Goal: Task Accomplishment & Management: Use online tool/utility

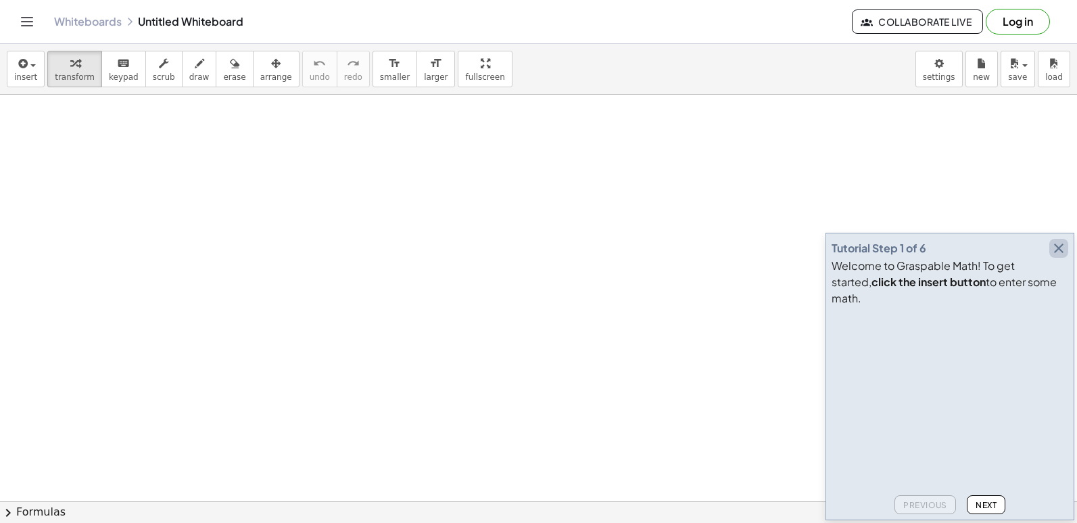
click at [1060, 256] on icon "button" at bounding box center [1059, 248] width 16 height 16
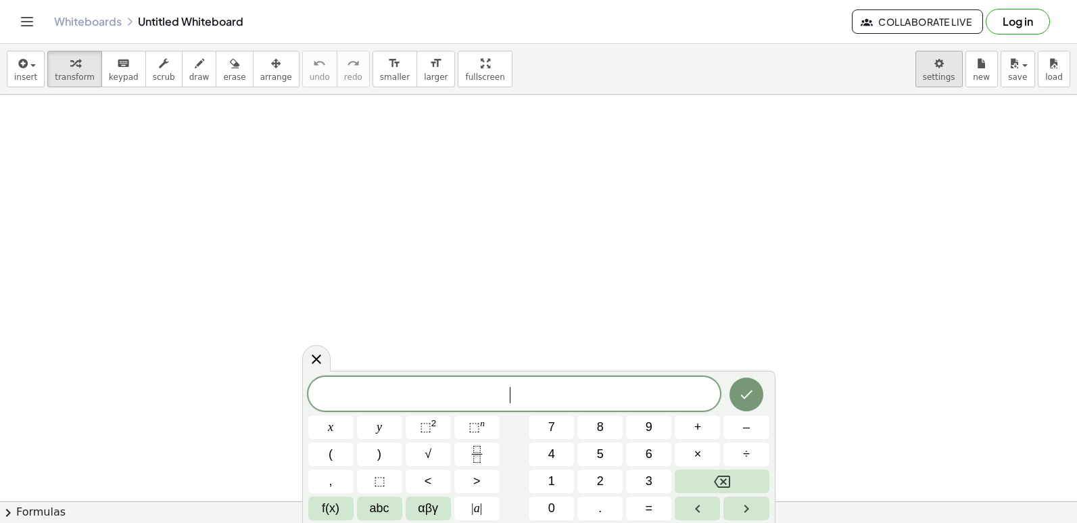
click at [934, 74] on body "Graspable Math Activities Get Started Activity Bank Assigned Work Classes White…" at bounding box center [538, 261] width 1077 height 523
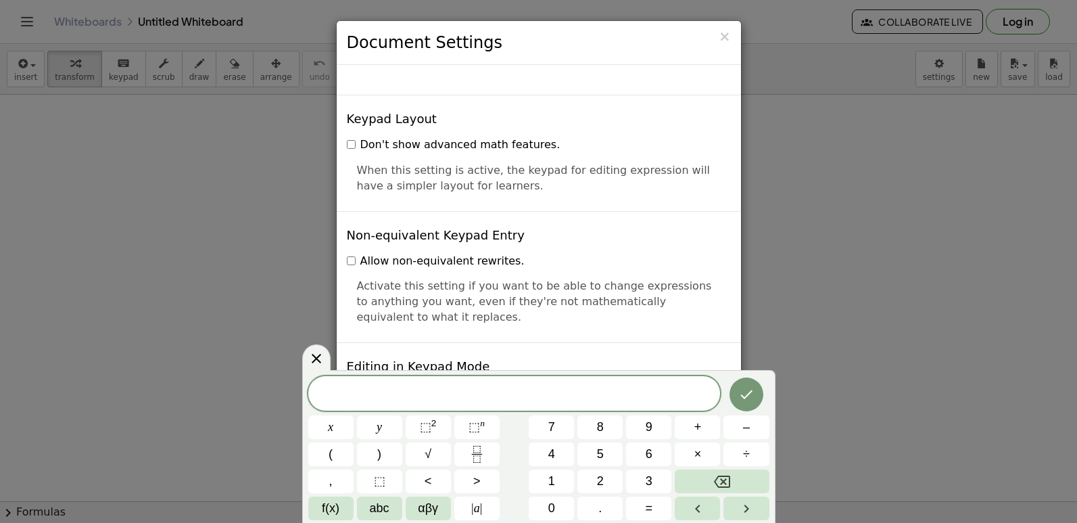
scroll to position [2772, 0]
click at [317, 364] on icon at bounding box center [316, 358] width 16 height 16
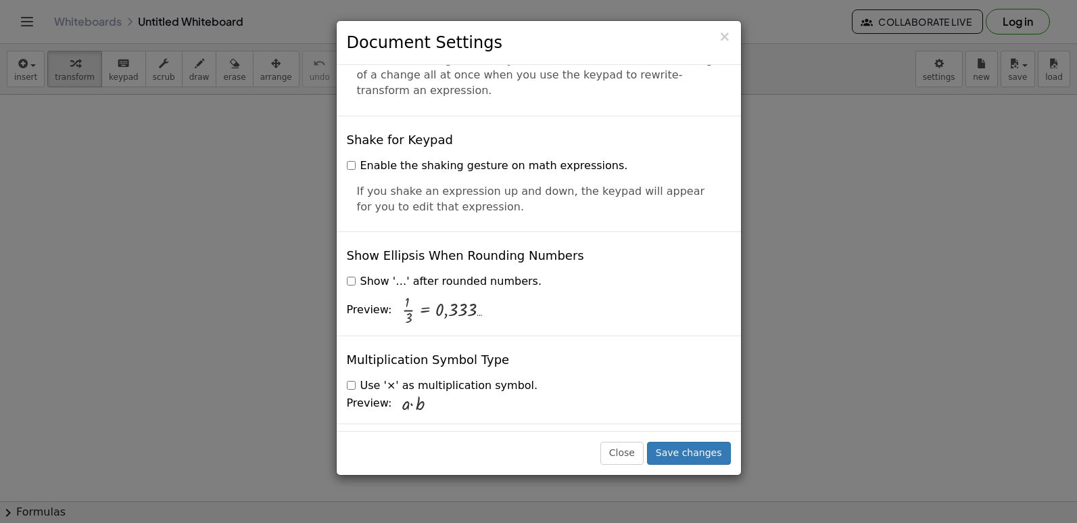
scroll to position [3246, 0]
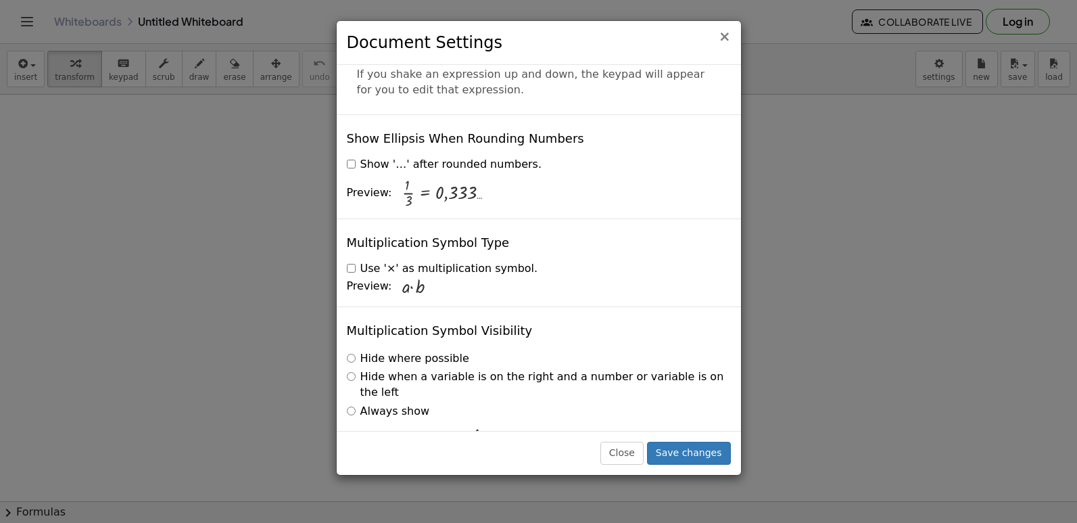
click at [724, 41] on span "×" at bounding box center [725, 36] width 12 height 16
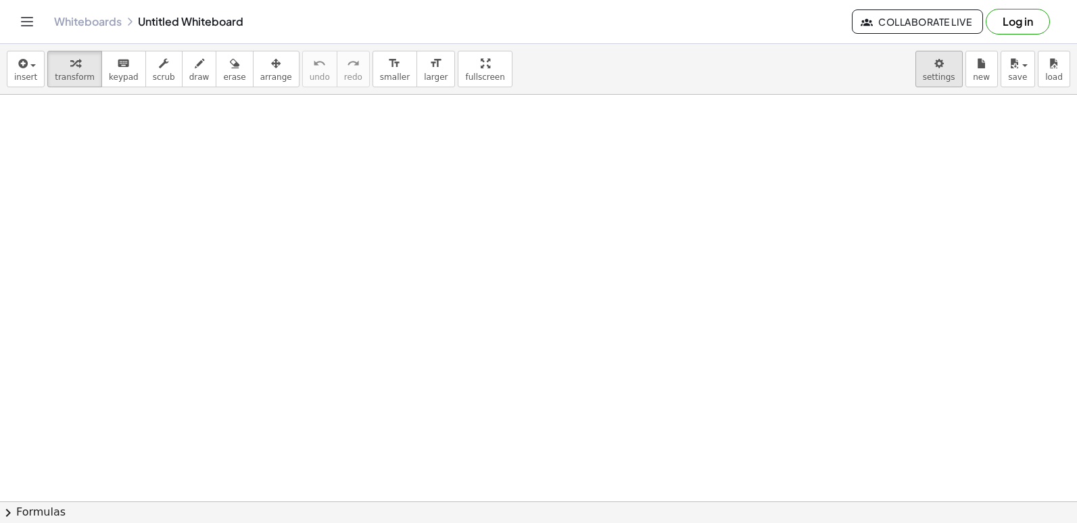
click at [932, 61] on body "Graspable Math Activities Get Started Activity Bank Assigned Work Classes White…" at bounding box center [538, 261] width 1077 height 523
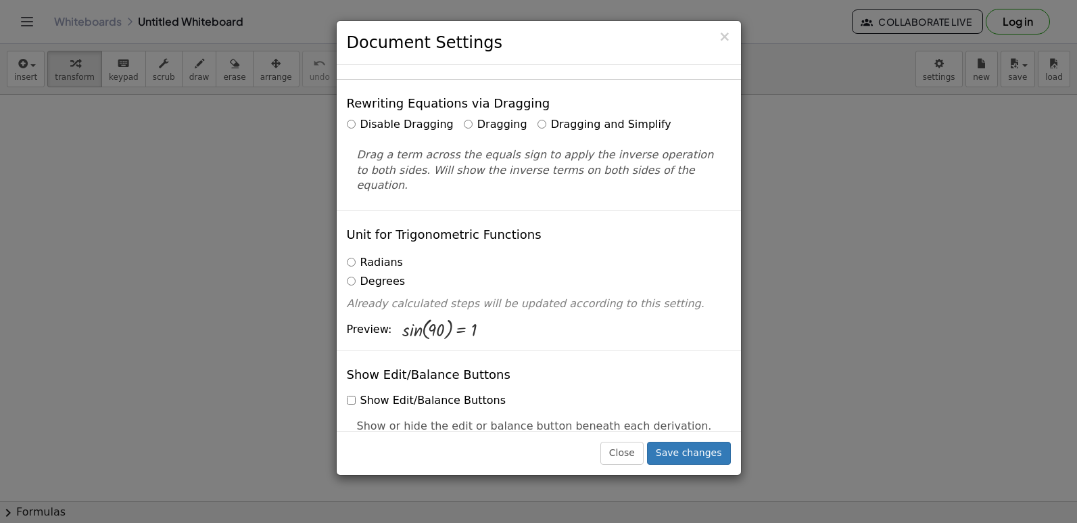
scroll to position [0, 0]
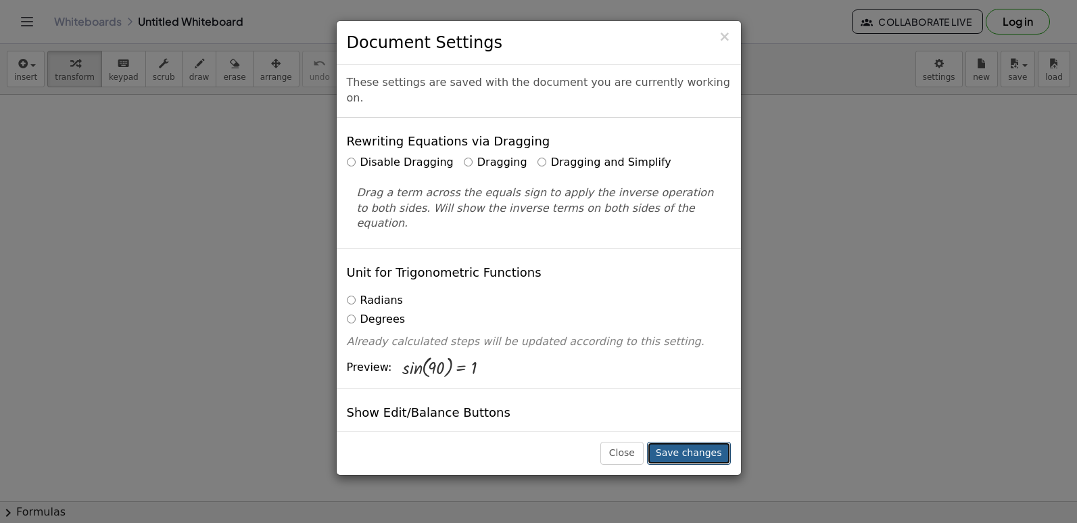
click at [697, 452] on button "Save changes" at bounding box center [689, 452] width 84 height 23
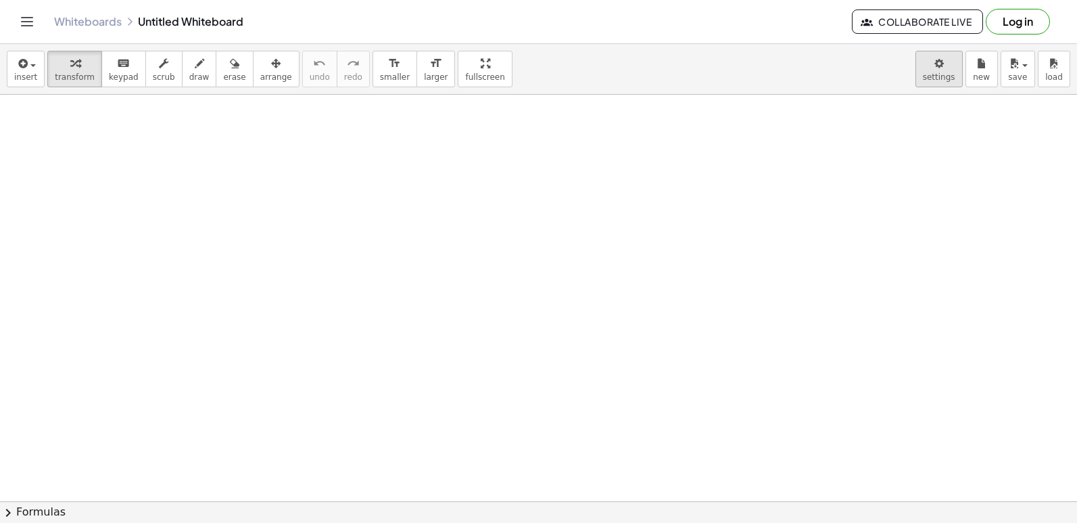
click at [921, 71] on body "Graspable Math Activities Get Started Activity Bank Assigned Work Classes White…" at bounding box center [538, 261] width 1077 height 523
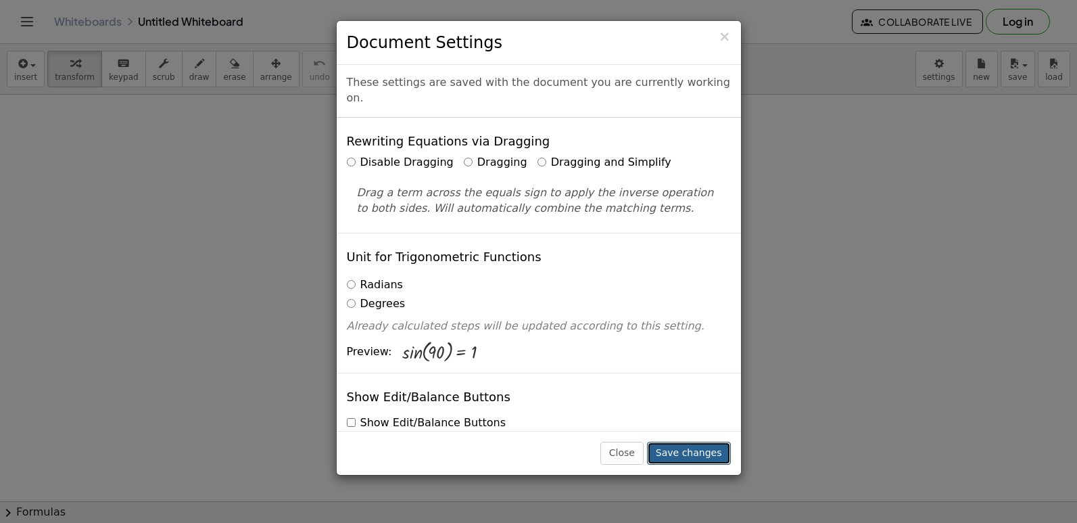
click at [701, 444] on button "Save changes" at bounding box center [689, 452] width 84 height 23
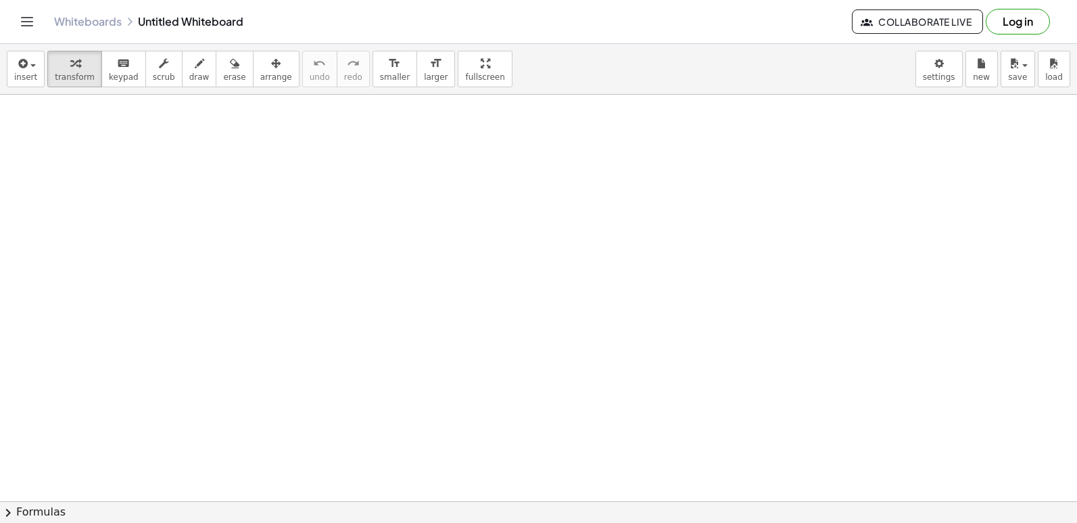
click at [396, 327] on div at bounding box center [538, 501] width 1077 height 813
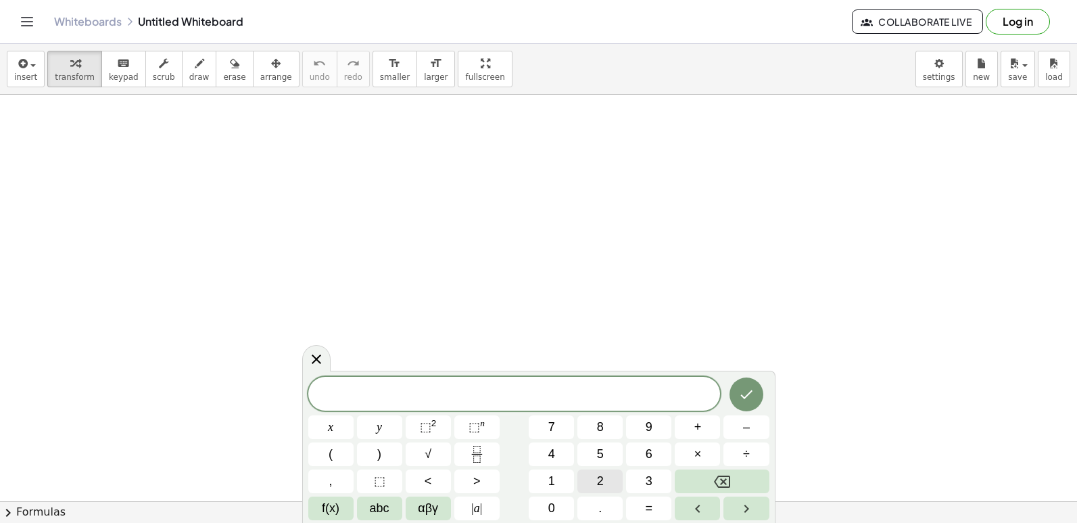
click at [594, 479] on button "2" at bounding box center [599, 481] width 45 height 24
click at [551, 483] on span "1" at bounding box center [551, 481] width 7 height 18
click at [703, 473] on button "Backspace" at bounding box center [722, 481] width 94 height 24
click at [535, 420] on button "7" at bounding box center [551, 427] width 45 height 24
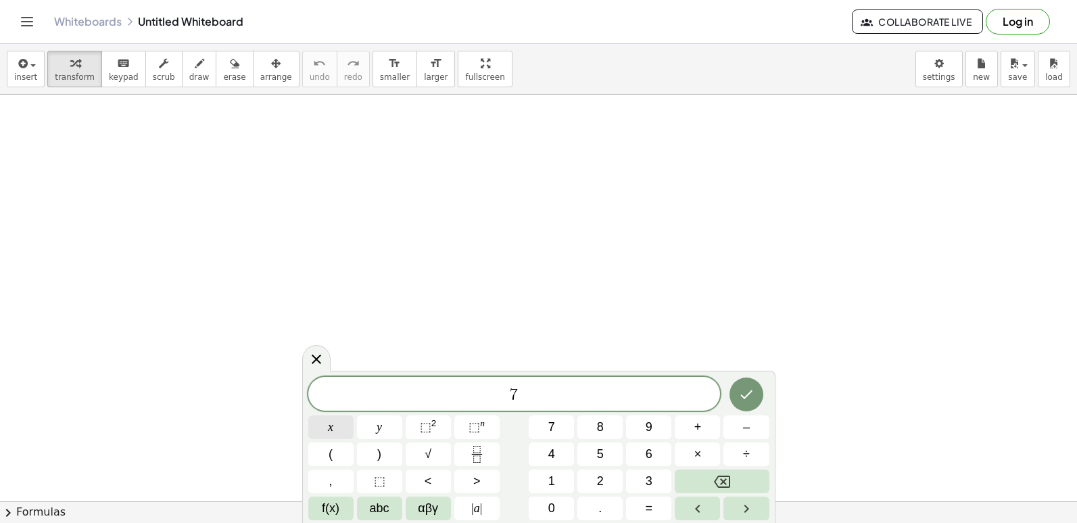
click at [332, 421] on span "x" at bounding box center [330, 427] width 5 height 18
click at [734, 443] on button "÷" at bounding box center [745, 454] width 45 height 24
click at [721, 475] on icon "Backspace" at bounding box center [722, 481] width 16 height 12
click at [702, 429] on button "+" at bounding box center [697, 427] width 45 height 24
click at [608, 451] on button "5" at bounding box center [599, 454] width 45 height 24
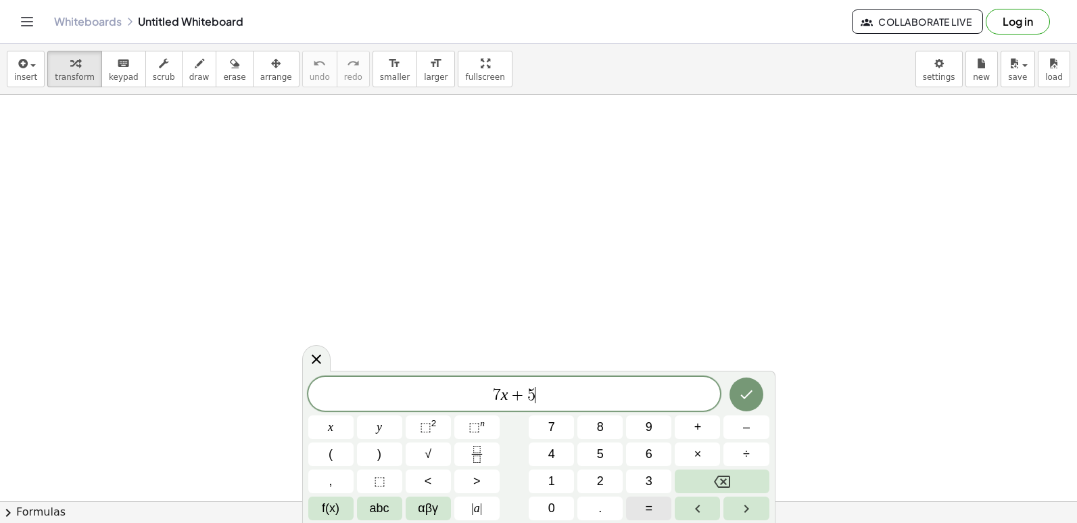
click at [650, 502] on span "=" at bounding box center [649, 508] width 7 height 18
click at [753, 429] on button "–" at bounding box center [745, 427] width 45 height 24
click at [604, 478] on button "2" at bounding box center [599, 481] width 45 height 24
click at [659, 484] on button "3" at bounding box center [648, 481] width 45 height 24
click at [740, 391] on icon "Done" at bounding box center [746, 394] width 16 height 16
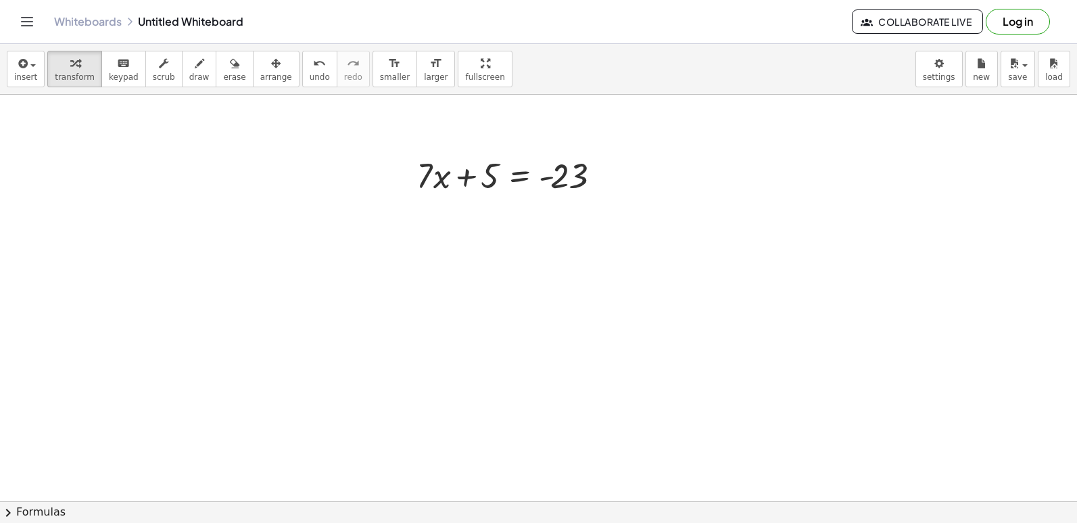
scroll to position [203, 0]
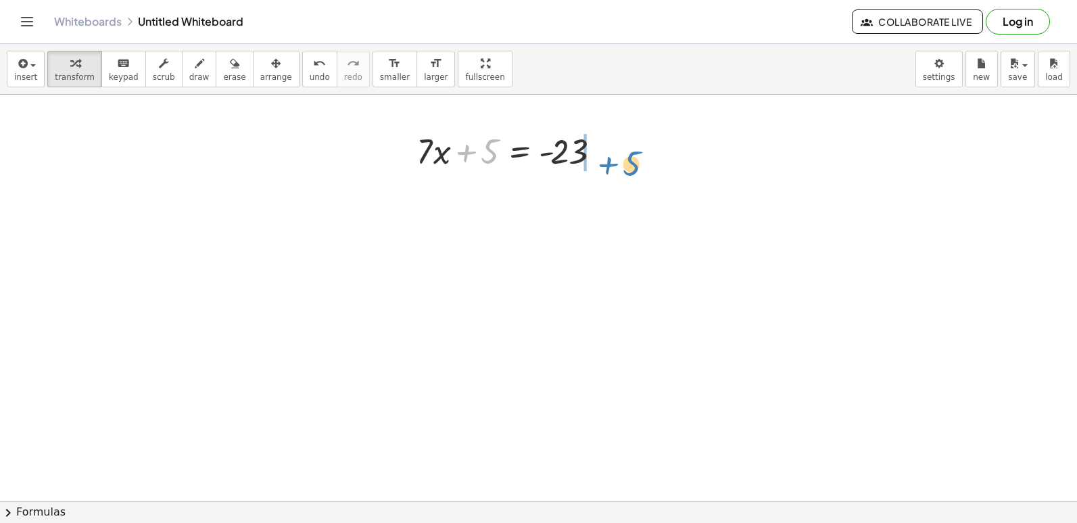
drag, startPoint x: 464, startPoint y: 148, endPoint x: 604, endPoint y: 157, distance: 139.5
click at [604, 157] on div at bounding box center [512, 150] width 205 height 46
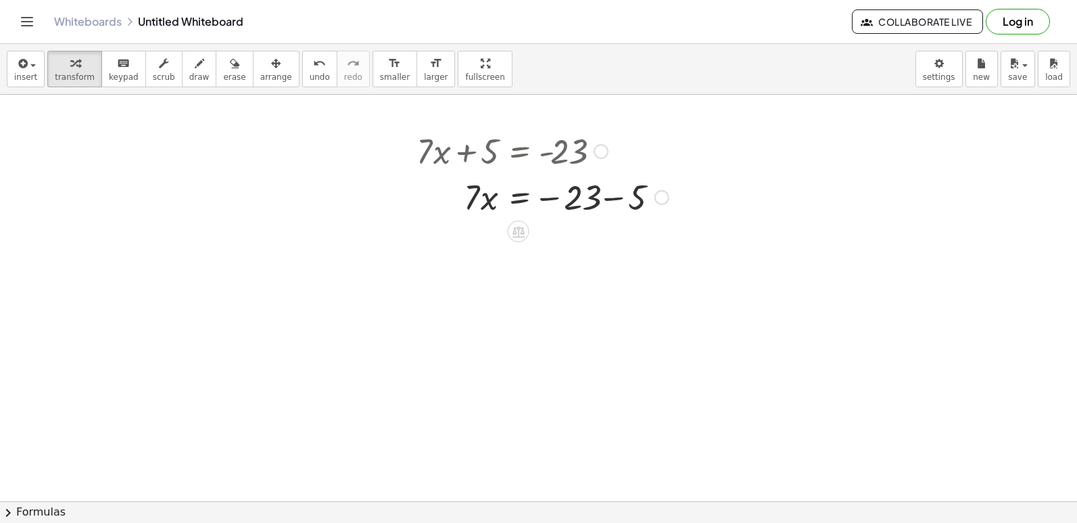
click at [611, 196] on div at bounding box center [543, 196] width 266 height 46
drag, startPoint x: 471, startPoint y: 245, endPoint x: 569, endPoint y: 287, distance: 107.2
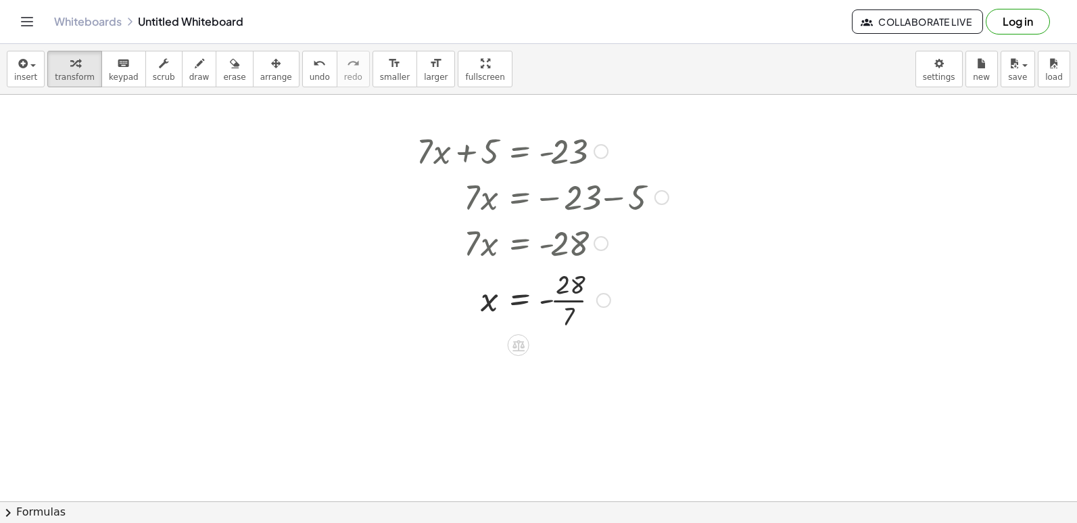
click at [569, 303] on div at bounding box center [543, 299] width 266 height 68
click at [182, 70] on button "draw" at bounding box center [199, 69] width 35 height 37
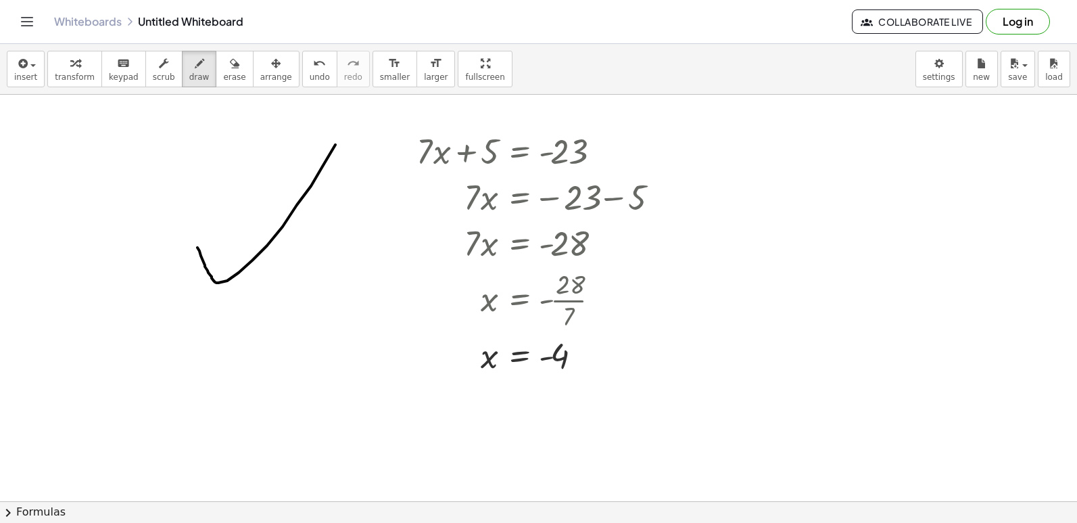
drag, startPoint x: 197, startPoint y: 247, endPoint x: 419, endPoint y: 9, distance: 325.3
click at [420, 8] on div "Graspable Math Activities Get Started Activity Bank Assigned Work Classes White…" at bounding box center [538, 261] width 1077 height 523
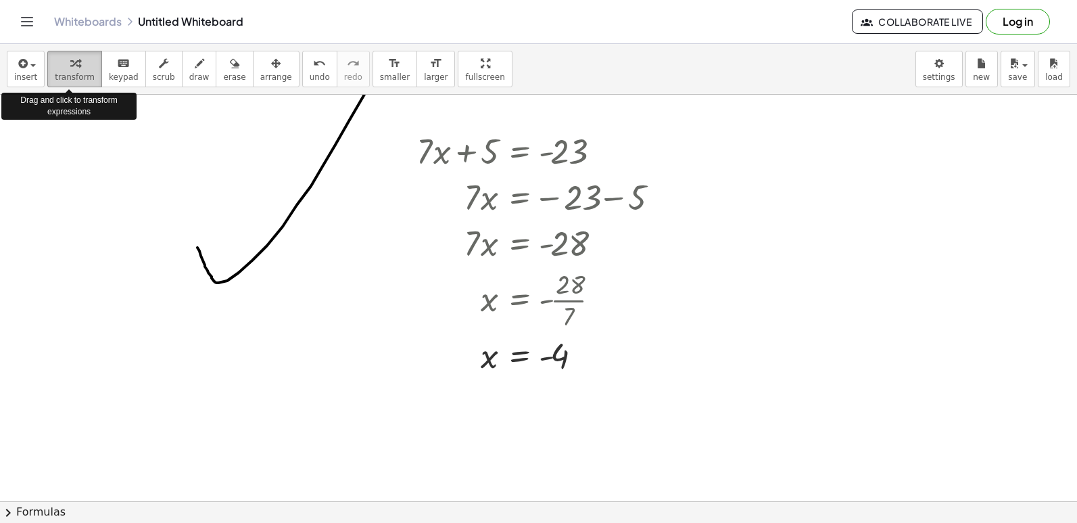
click at [66, 80] on span "transform" at bounding box center [75, 76] width 40 height 9
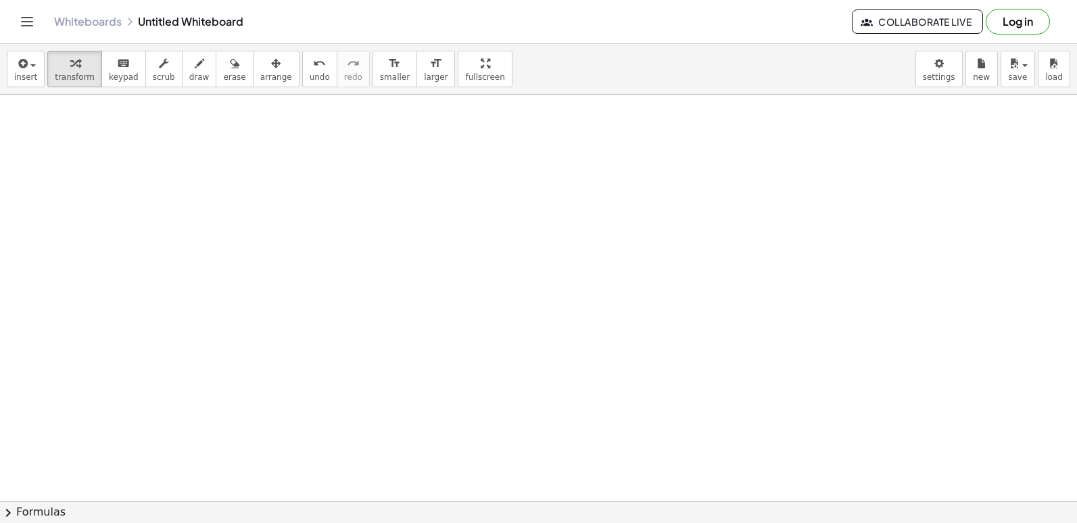
scroll to position [541, 0]
click at [446, 331] on div at bounding box center [538, 163] width 1077 height 1219
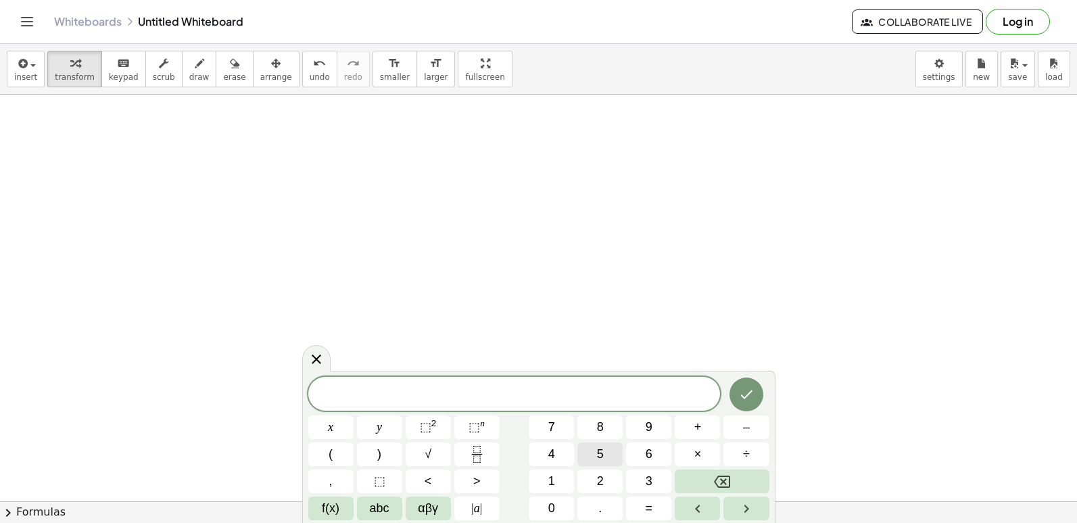
click at [583, 458] on button "5" at bounding box center [599, 454] width 45 height 24
click at [371, 427] on button "y" at bounding box center [379, 427] width 45 height 24
click at [727, 426] on button "–" at bounding box center [745, 427] width 45 height 24
click at [541, 473] on button "1" at bounding box center [551, 481] width 45 height 24
click at [550, 451] on span "4" at bounding box center [551, 454] width 7 height 18
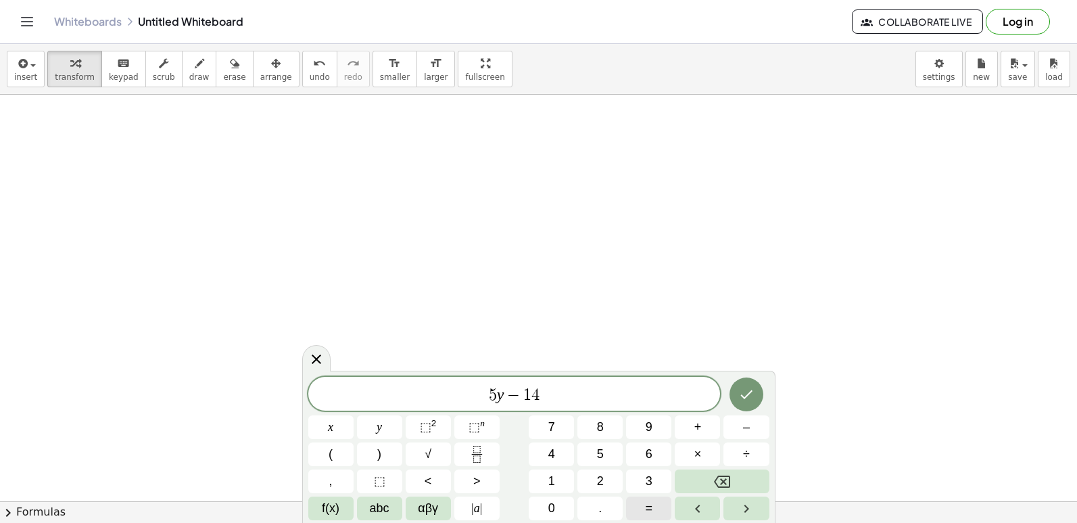
click at [663, 509] on button "=" at bounding box center [648, 508] width 45 height 24
click at [644, 450] on button "6" at bounding box center [648, 454] width 45 height 24
click at [744, 397] on icon "Done" at bounding box center [746, 394] width 16 height 16
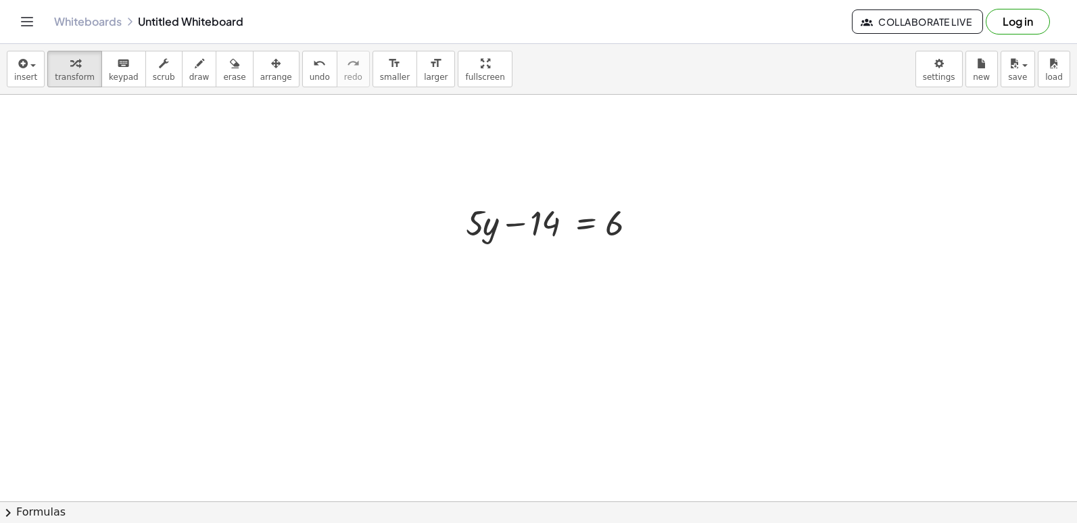
scroll to position [744, 0]
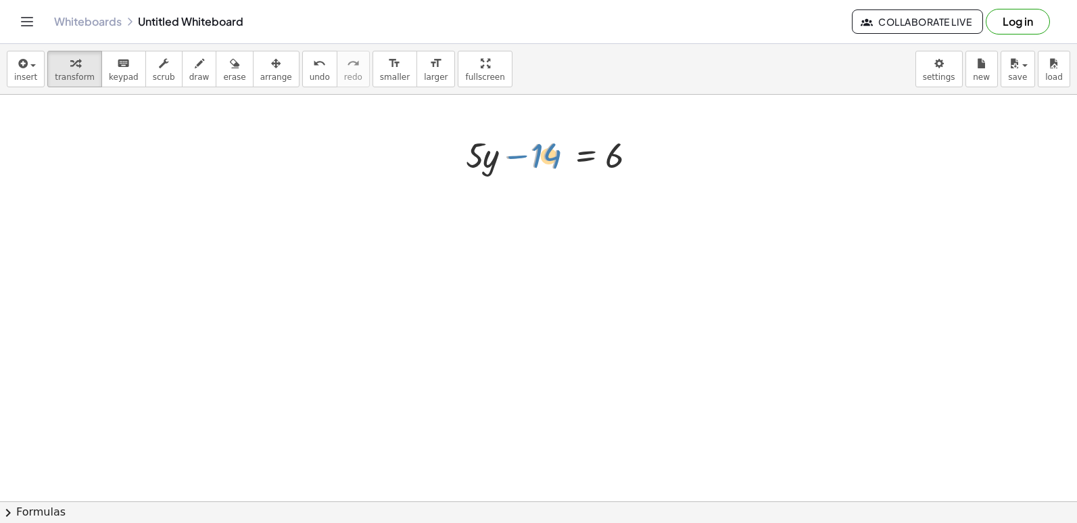
click at [525, 160] on div at bounding box center [555, 154] width 193 height 46
drag, startPoint x: 523, startPoint y: 162, endPoint x: 550, endPoint y: 158, distance: 27.3
click at [560, 167] on div at bounding box center [555, 154] width 193 height 46
drag, startPoint x: 550, startPoint y: 158, endPoint x: 700, endPoint y: 154, distance: 149.5
drag, startPoint x: 527, startPoint y: 155, endPoint x: 663, endPoint y: 153, distance: 136.6
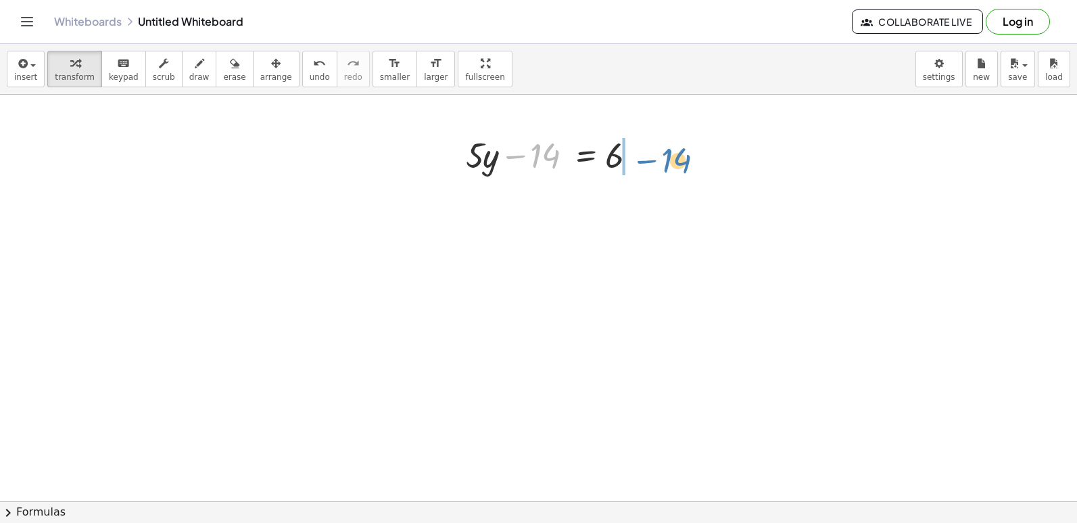
click at [641, 197] on div at bounding box center [588, 200] width 258 height 46
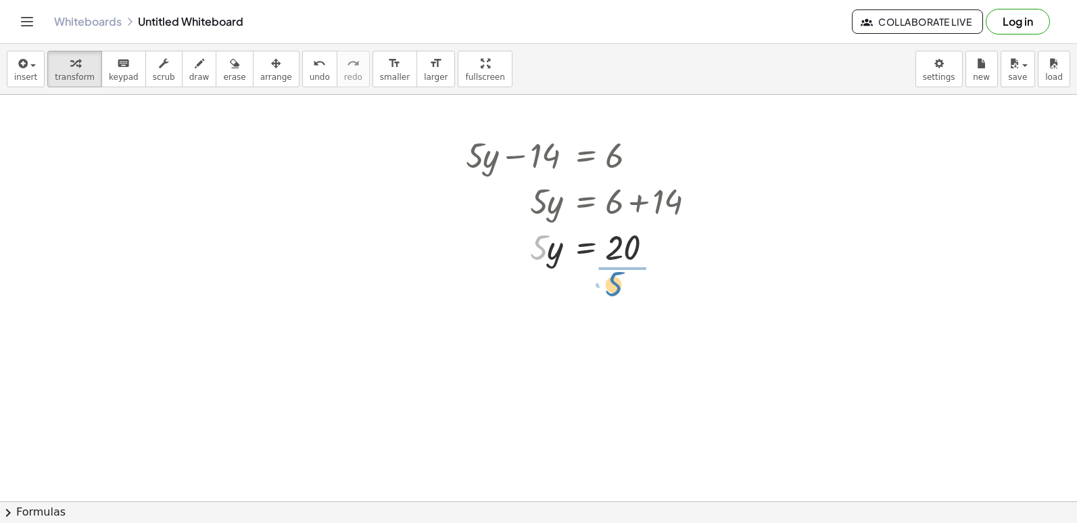
drag, startPoint x: 544, startPoint y: 243, endPoint x: 621, endPoint y: 280, distance: 86.2
click at [623, 303] on div at bounding box center [588, 303] width 258 height 68
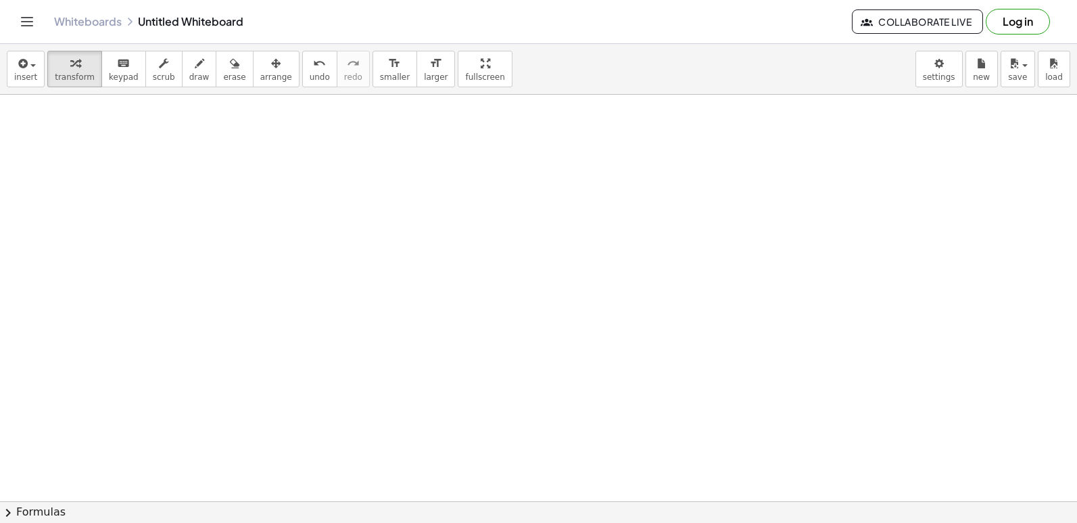
scroll to position [1082, 0]
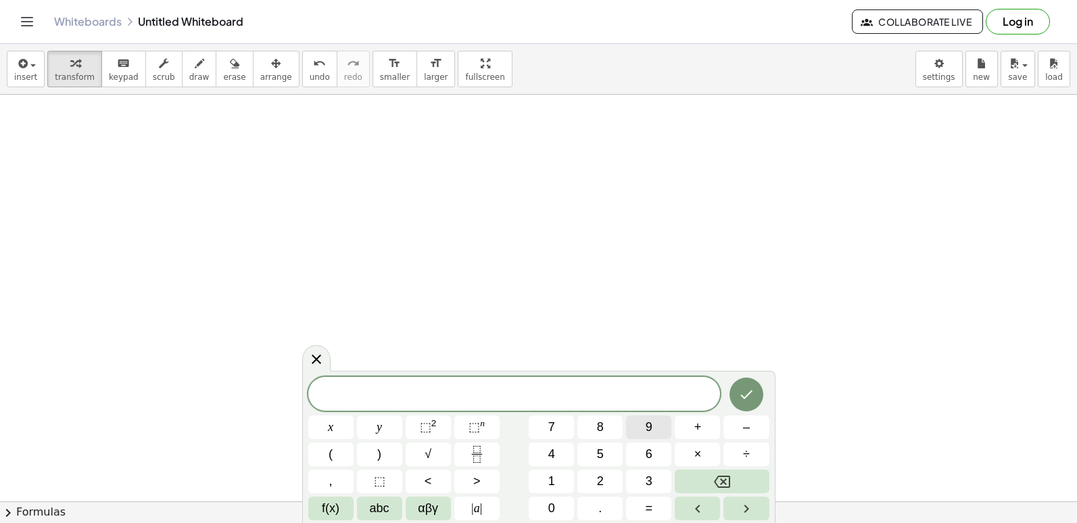
click at [648, 428] on span "9" at bounding box center [649, 427] width 7 height 18
click at [329, 426] on span "x" at bounding box center [330, 427] width 5 height 18
click at [741, 419] on button "–" at bounding box center [745, 427] width 45 height 24
click at [588, 475] on button "2" at bounding box center [599, 481] width 45 height 24
click at [553, 506] on span "0" at bounding box center [551, 508] width 7 height 18
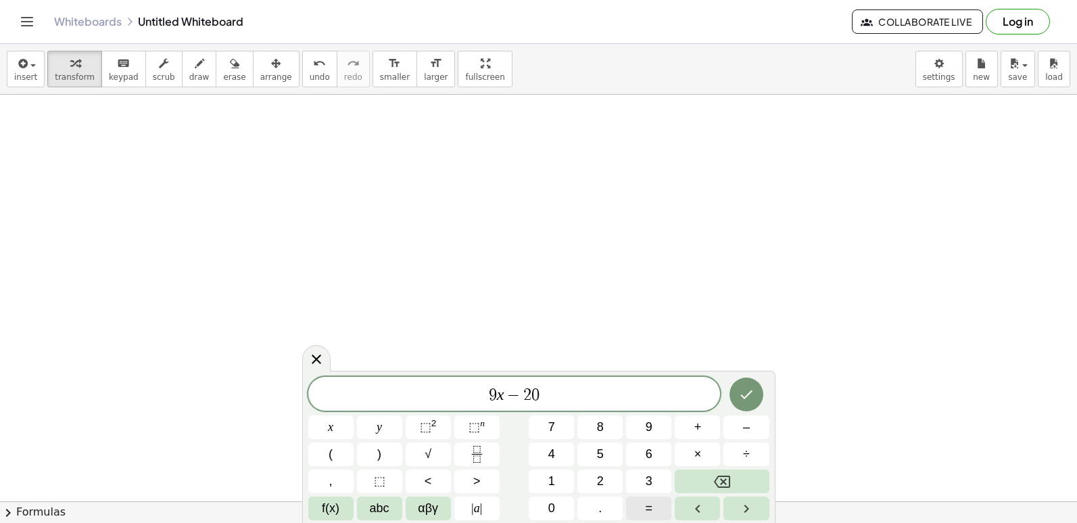
click at [652, 510] on span "=" at bounding box center [649, 508] width 7 height 18
click at [554, 483] on span "1" at bounding box center [551, 481] width 7 height 18
click at [639, 454] on button "6" at bounding box center [648, 454] width 45 height 24
click at [740, 398] on icon "Done" at bounding box center [746, 394] width 16 height 16
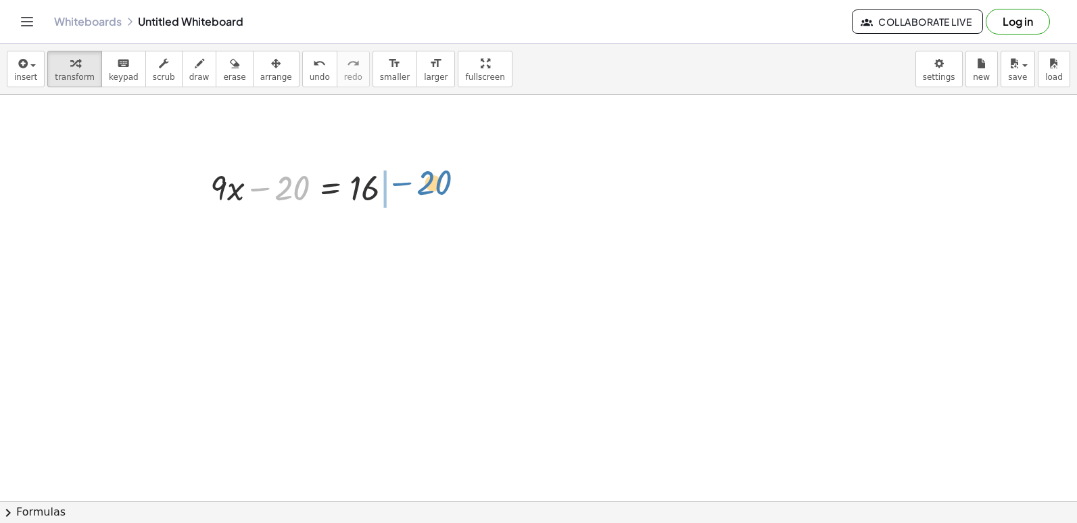
drag, startPoint x: 277, startPoint y: 186, endPoint x: 418, endPoint y: 180, distance: 140.8
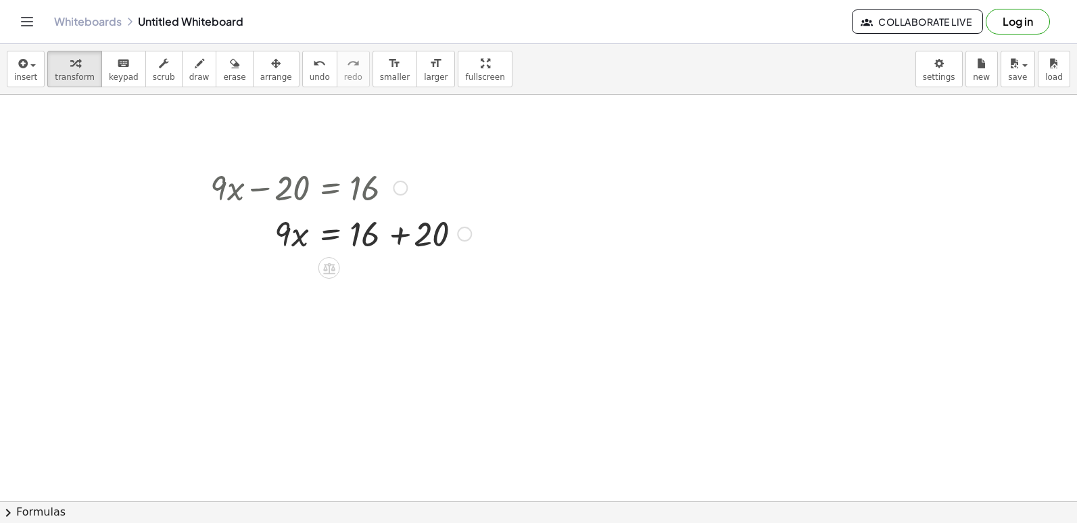
click at [400, 231] on div at bounding box center [340, 233] width 274 height 46
drag, startPoint x: 279, startPoint y: 288, endPoint x: 366, endPoint y: 347, distance: 104.6
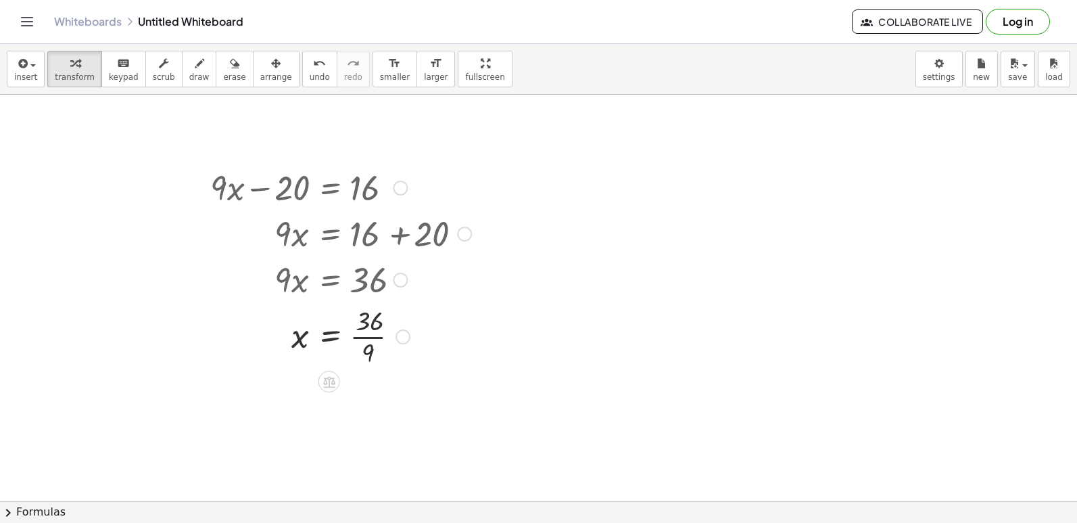
click at [369, 336] on div at bounding box center [340, 336] width 274 height 68
click at [189, 76] on span "draw" at bounding box center [199, 76] width 20 height 9
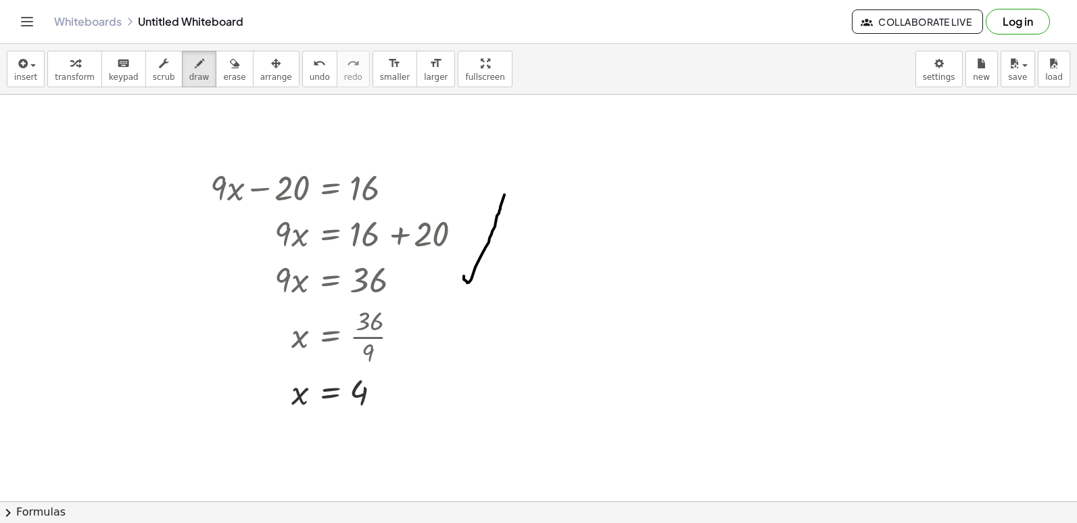
drag, startPoint x: 464, startPoint y: 276, endPoint x: 504, endPoint y: 195, distance: 90.7
click at [82, 75] on span "transform" at bounding box center [75, 76] width 40 height 9
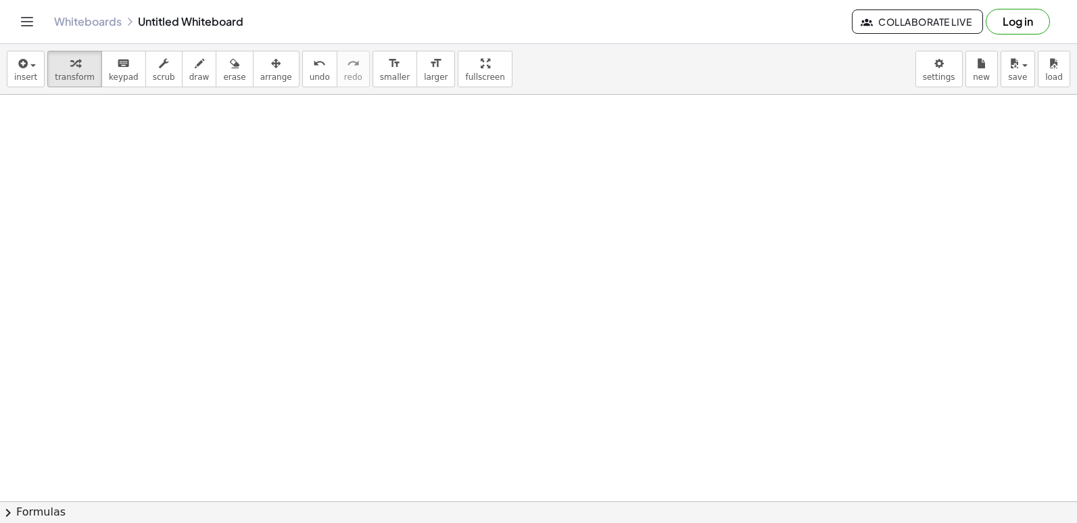
scroll to position [1420, 0]
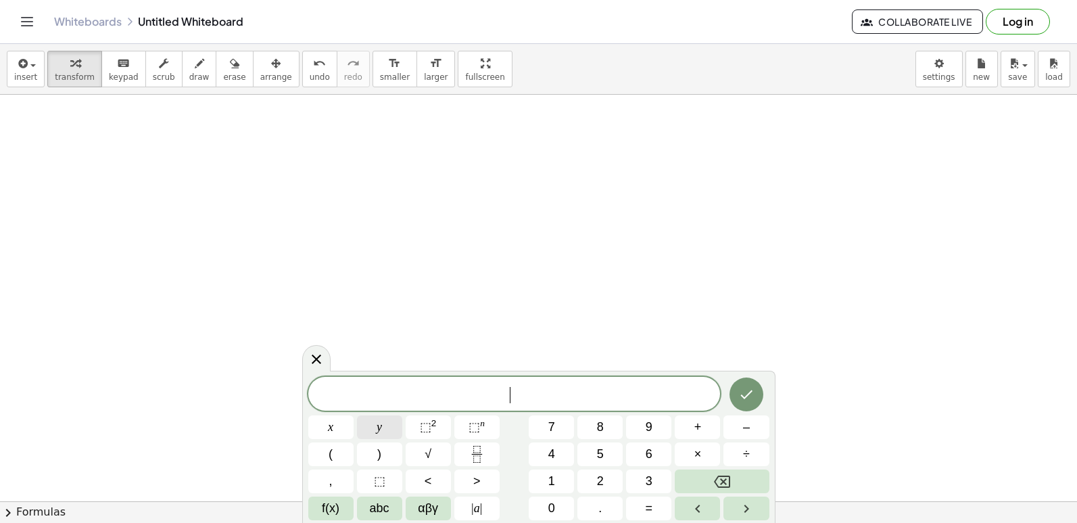
click at [367, 426] on button "y" at bounding box center [379, 427] width 45 height 24
click at [743, 431] on span "–" at bounding box center [746, 427] width 7 height 18
click at [610, 479] on button "2" at bounding box center [599, 481] width 45 height 24
click at [318, 425] on button "x" at bounding box center [330, 427] width 45 height 24
click at [655, 504] on button "=" at bounding box center [648, 508] width 45 height 24
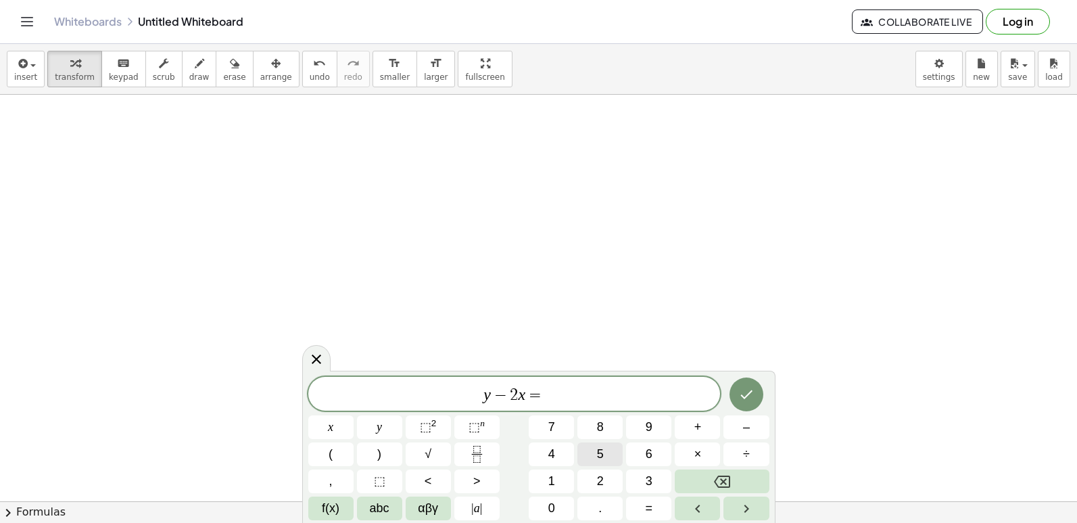
click at [597, 458] on span "5" at bounding box center [600, 454] width 7 height 18
click at [738, 396] on icon "Done" at bounding box center [746, 394] width 16 height 16
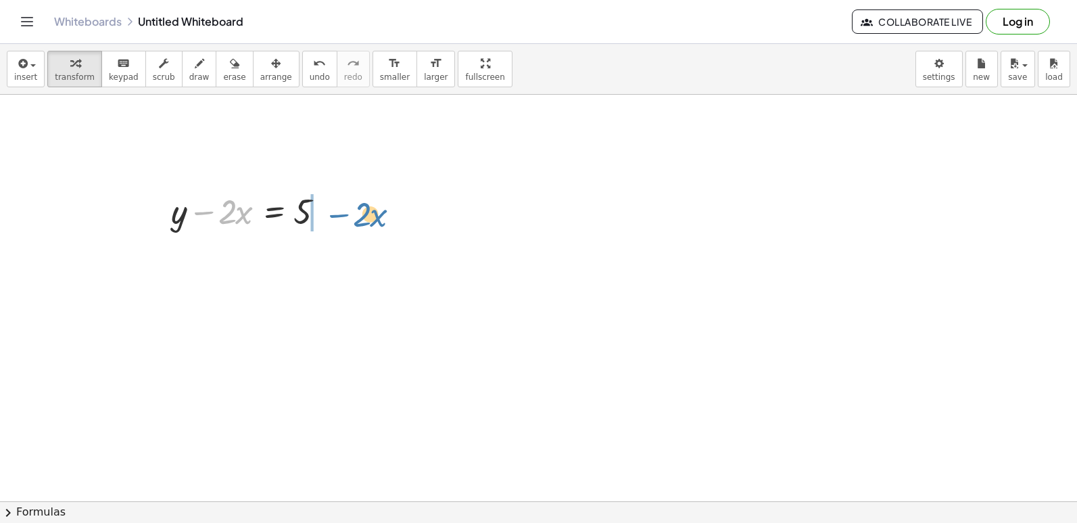
drag, startPoint x: 197, startPoint y: 212, endPoint x: 333, endPoint y: 213, distance: 135.9
click at [333, 213] on div at bounding box center [252, 210] width 176 height 46
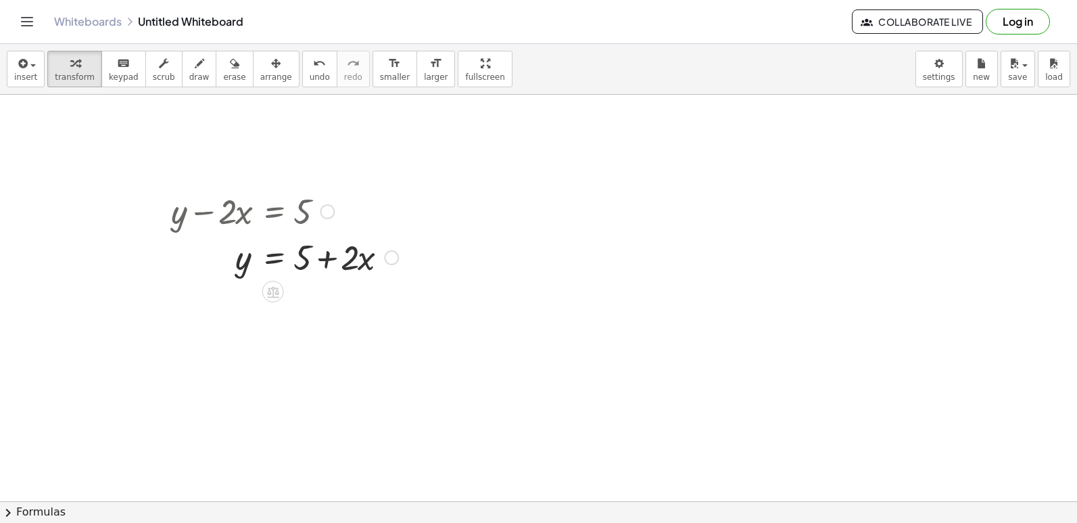
click at [320, 263] on div at bounding box center [284, 256] width 241 height 46
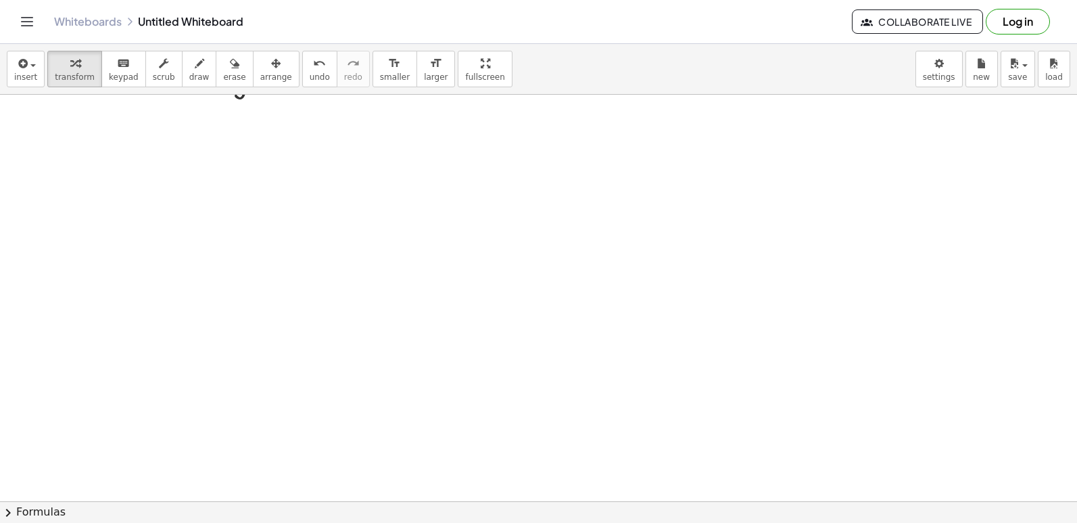
scroll to position [1623, 0]
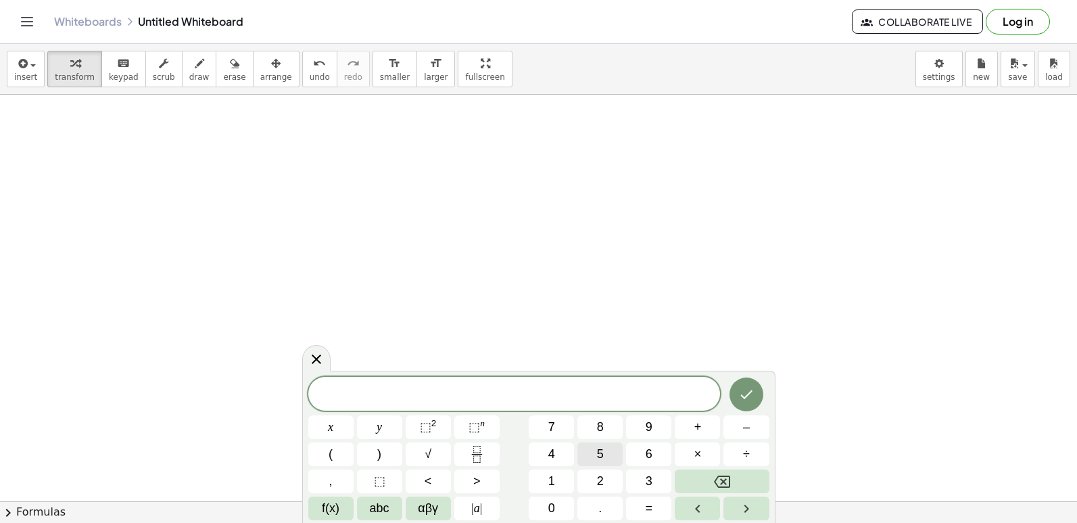
click at [608, 455] on button "5" at bounding box center [599, 454] width 45 height 24
click at [375, 429] on button "y" at bounding box center [379, 427] width 45 height 24
click at [691, 422] on button "+" at bounding box center [697, 427] width 45 height 24
click at [327, 431] on button "x" at bounding box center [330, 427] width 45 height 24
click at [644, 502] on button "=" at bounding box center [648, 508] width 45 height 24
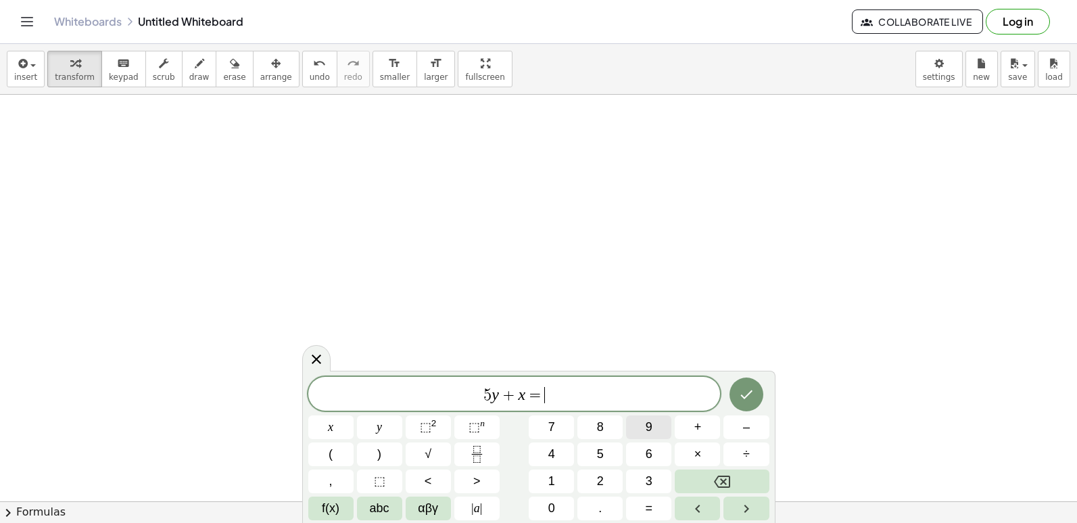
click at [643, 423] on button "9" at bounding box center [648, 427] width 45 height 24
click at [761, 393] on button "Done" at bounding box center [746, 394] width 34 height 34
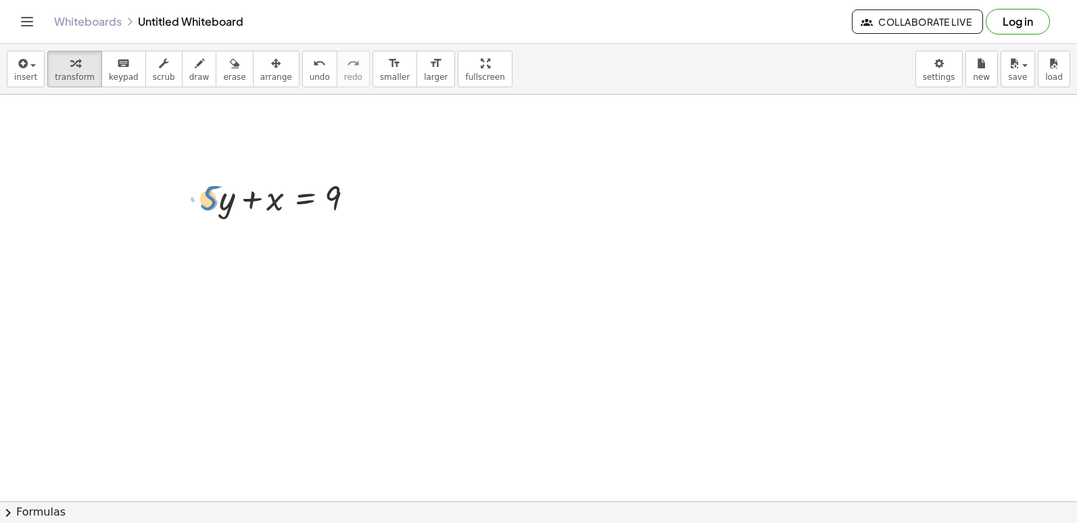
click at [204, 197] on div at bounding box center [283, 197] width 176 height 46
click at [213, 197] on div at bounding box center [283, 197] width 176 height 46
click at [215, 202] on div at bounding box center [283, 197] width 176 height 46
click at [226, 200] on div at bounding box center [283, 197] width 176 height 46
drag, startPoint x: 219, startPoint y: 202, endPoint x: 223, endPoint y: 188, distance: 14.8
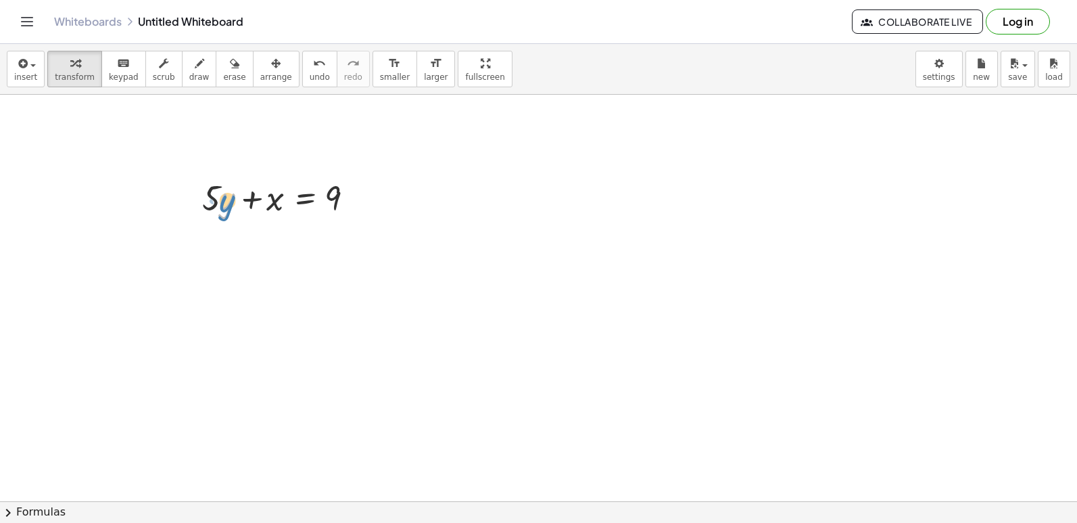
click at [223, 188] on div at bounding box center [283, 197] width 176 height 46
click at [216, 200] on div at bounding box center [283, 197] width 176 height 46
click at [214, 211] on div at bounding box center [283, 197] width 176 height 46
click at [224, 204] on div at bounding box center [283, 197] width 176 height 46
drag, startPoint x: 214, startPoint y: 206, endPoint x: 382, endPoint y: 206, distance: 167.7
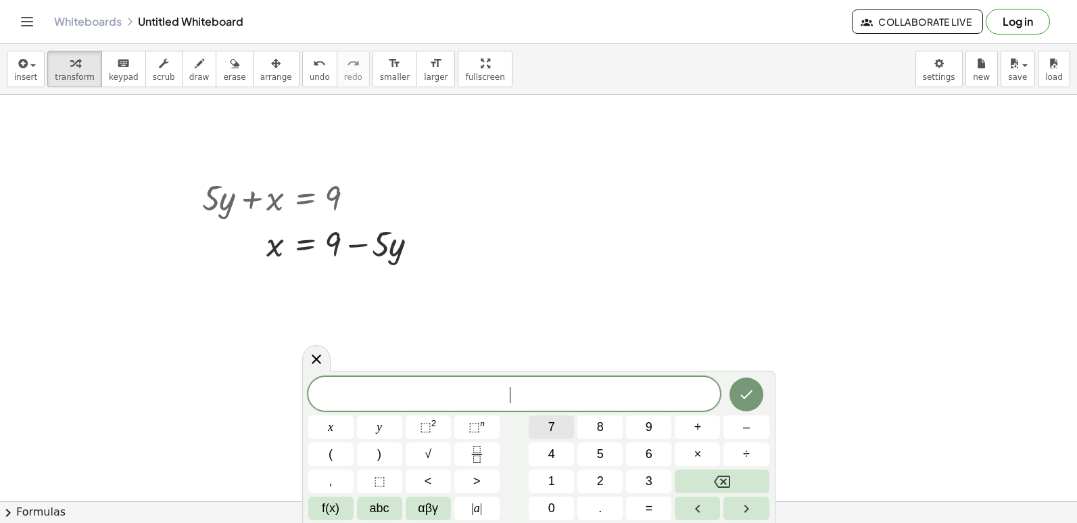
click at [562, 425] on button "7" at bounding box center [551, 427] width 45 height 24
click at [312, 419] on button "x" at bounding box center [330, 427] width 45 height 24
click at [700, 424] on span "+" at bounding box center [697, 427] width 7 height 18
click at [333, 424] on span "x" at bounding box center [330, 427] width 5 height 18
click at [717, 475] on icon "Backspace" at bounding box center [722, 481] width 16 height 16
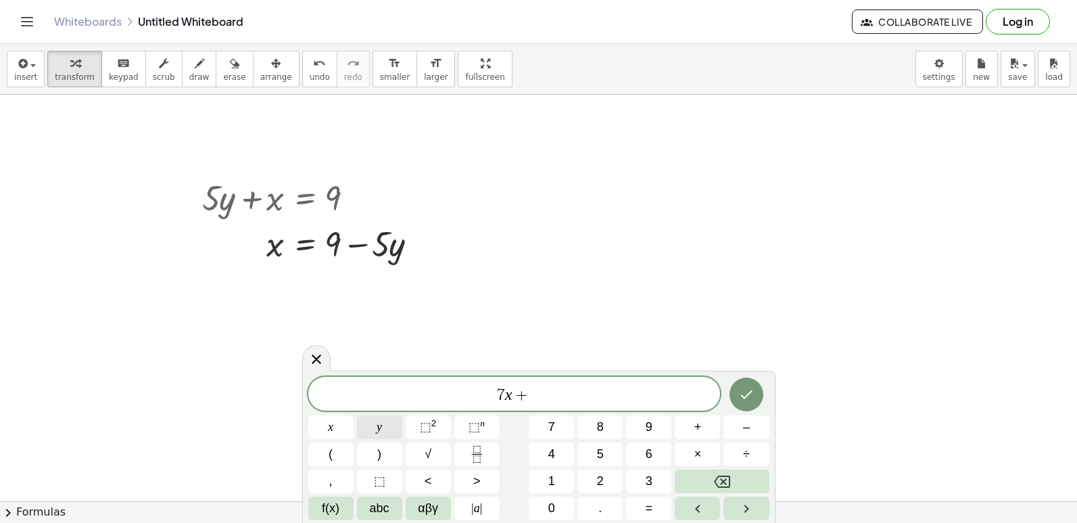
click at [386, 431] on button "y" at bounding box center [379, 427] width 45 height 24
click at [647, 505] on span "=" at bounding box center [649, 508] width 7 height 18
click at [611, 455] on button "5" at bounding box center [599, 454] width 45 height 24
click at [745, 387] on icon "Done" at bounding box center [746, 394] width 16 height 16
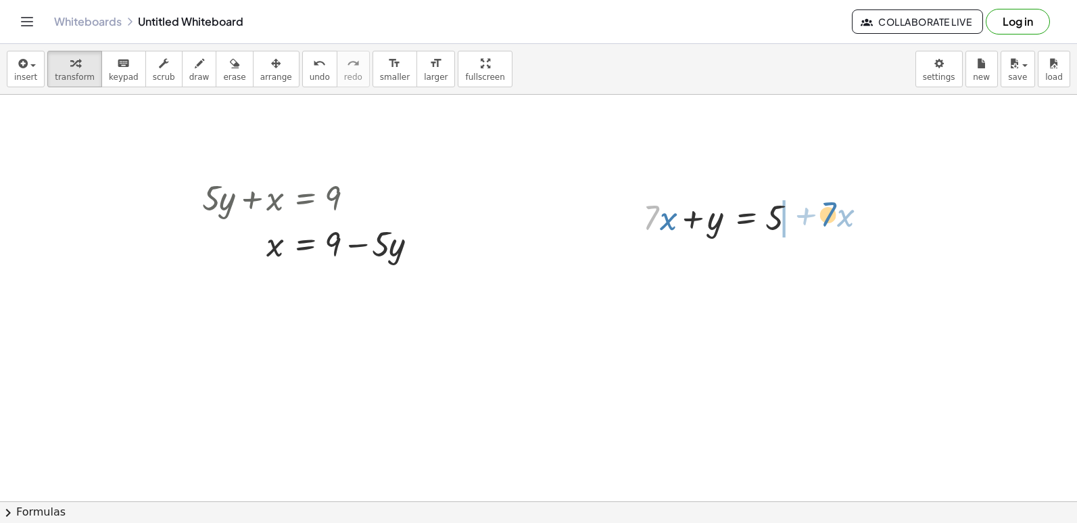
drag, startPoint x: 646, startPoint y: 221, endPoint x: 823, endPoint y: 218, distance: 177.2
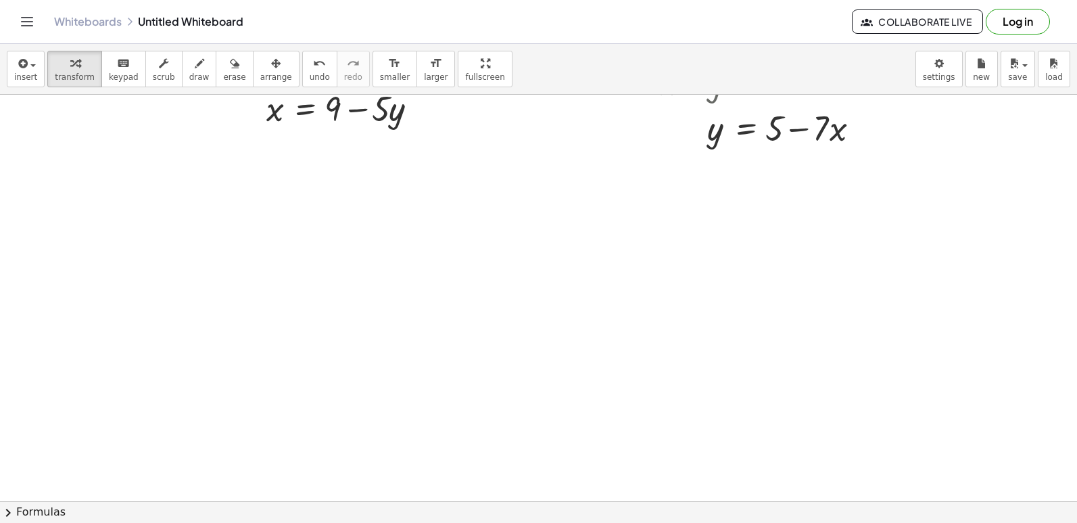
scroll to position [1825, 0]
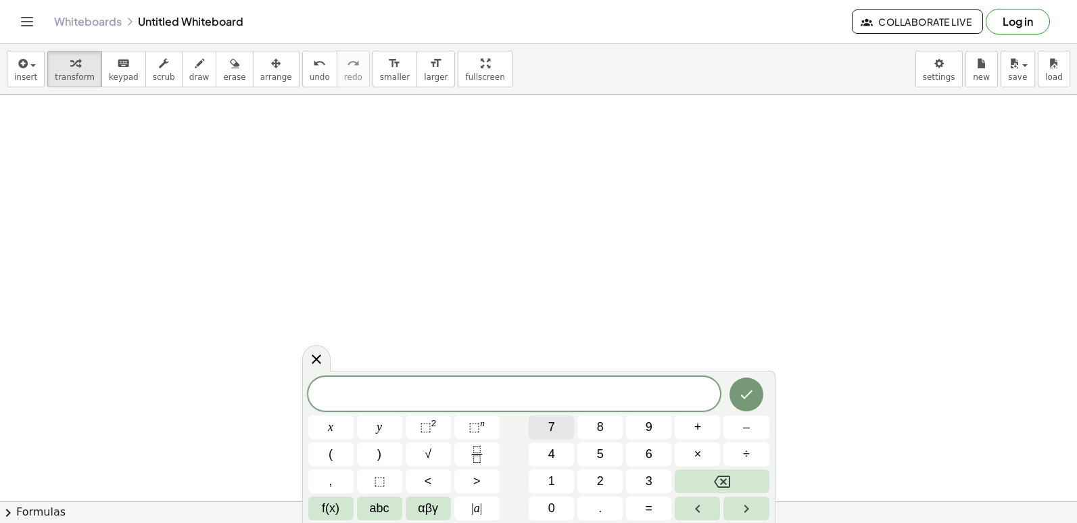
click at [565, 427] on button "7" at bounding box center [551, 427] width 45 height 24
click at [328, 422] on span "x" at bounding box center [330, 427] width 5 height 18
click at [697, 428] on span "+" at bounding box center [697, 427] width 7 height 18
click at [654, 478] on button "3" at bounding box center [648, 481] width 45 height 24
click at [383, 422] on button "y" at bounding box center [379, 427] width 45 height 24
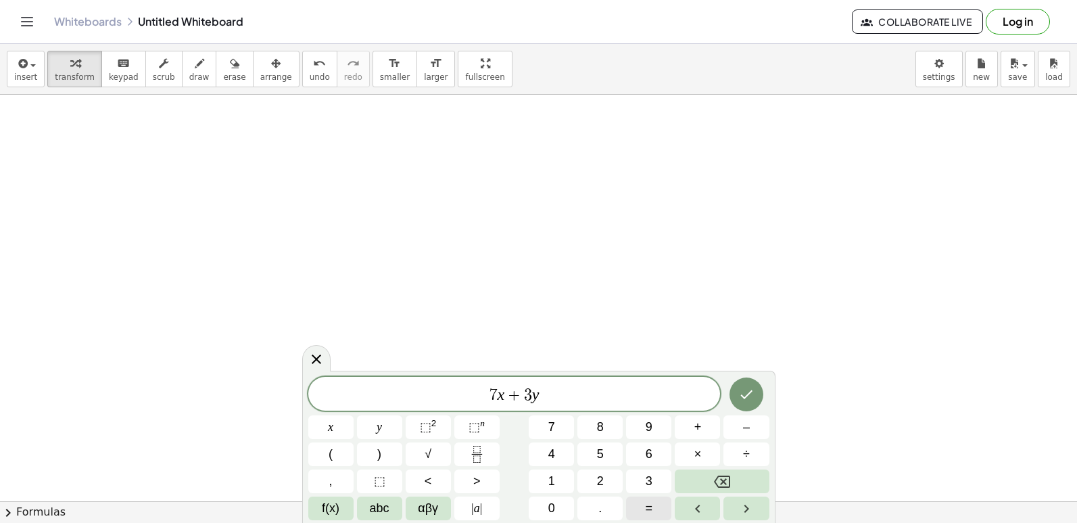
click at [648, 509] on span "=" at bounding box center [649, 508] width 7 height 18
click at [553, 489] on span "1" at bounding box center [551, 481] width 7 height 18
click at [554, 506] on span "0" at bounding box center [551, 508] width 7 height 18
click at [732, 393] on button "Done" at bounding box center [746, 394] width 34 height 34
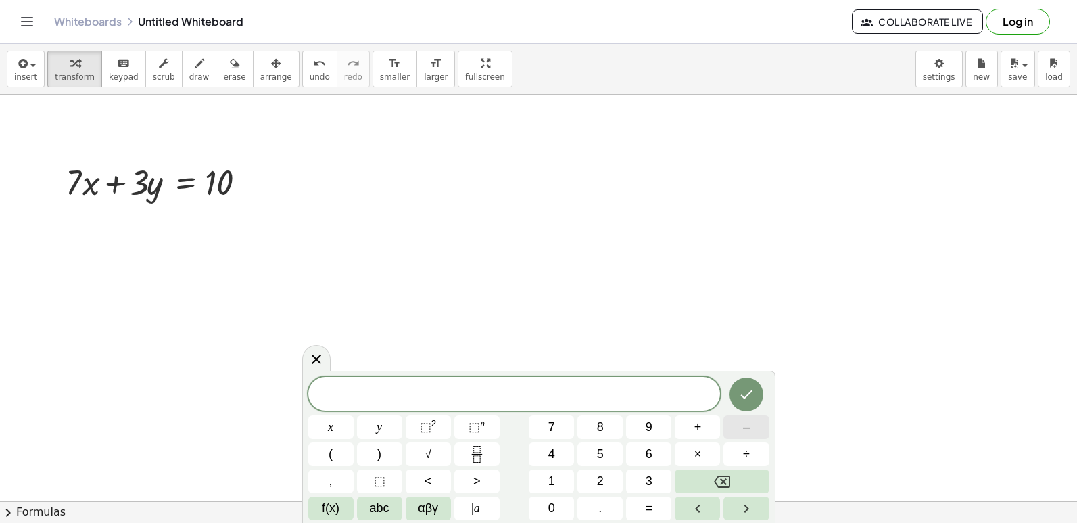
click at [748, 425] on span "–" at bounding box center [746, 427] width 7 height 18
click at [558, 423] on button "7" at bounding box center [551, 427] width 45 height 24
click at [335, 422] on button "x" at bounding box center [330, 427] width 45 height 24
click at [747, 424] on span "–" at bounding box center [746, 427] width 7 height 18
click at [614, 452] on button "5" at bounding box center [599, 454] width 45 height 24
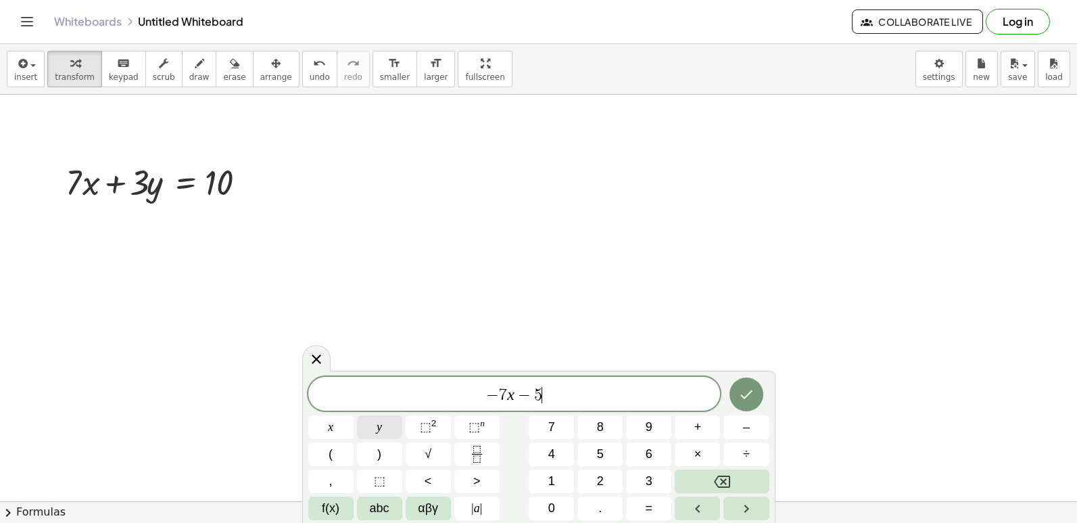
click at [368, 420] on button "y" at bounding box center [379, 427] width 45 height 24
click at [647, 508] on span "=" at bounding box center [649, 508] width 7 height 18
click at [734, 427] on button "–" at bounding box center [745, 427] width 45 height 24
click at [562, 471] on button "1" at bounding box center [551, 481] width 45 height 24
click at [592, 473] on button "2" at bounding box center [599, 481] width 45 height 24
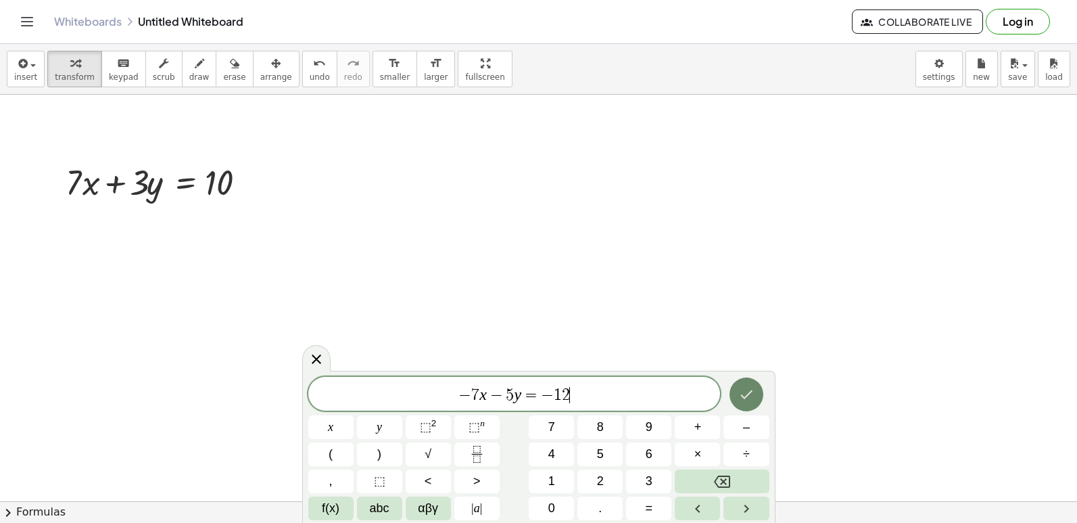
click at [752, 388] on icon "Done" at bounding box center [746, 394] width 16 height 16
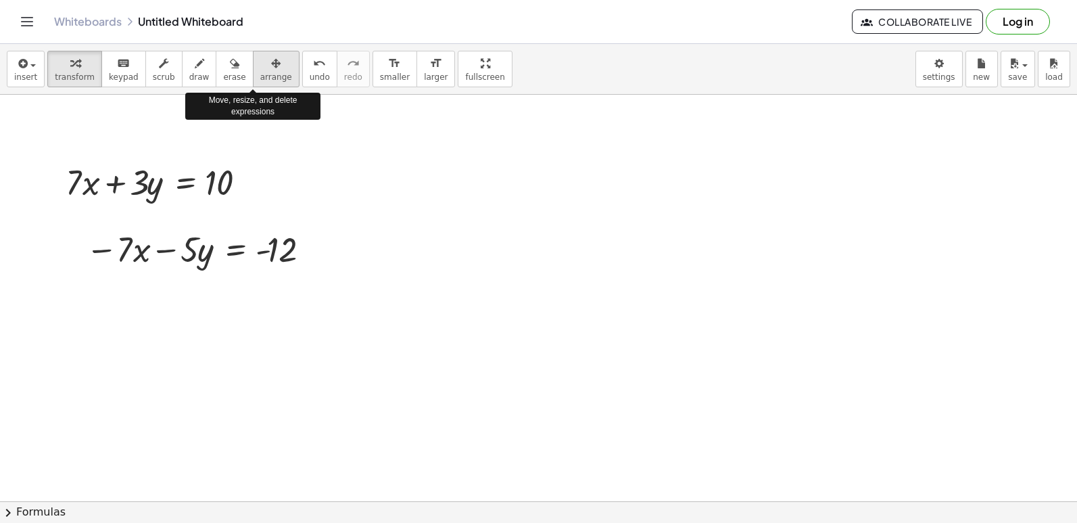
click at [260, 74] on span "arrange" at bounding box center [276, 76] width 32 height 9
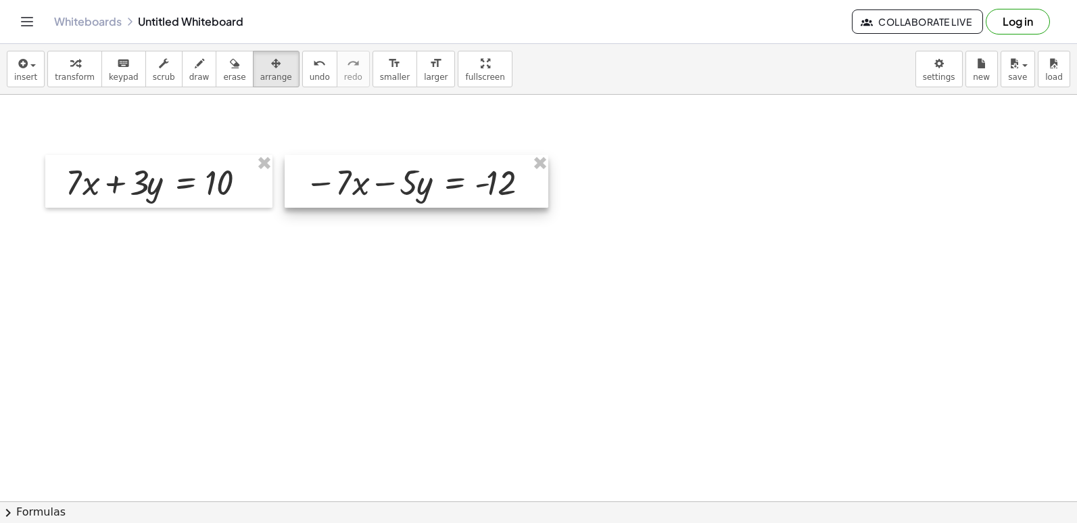
drag, startPoint x: 231, startPoint y: 268, endPoint x: 450, endPoint y: 201, distance: 229.0
click at [450, 201] on div at bounding box center [417, 181] width 264 height 53
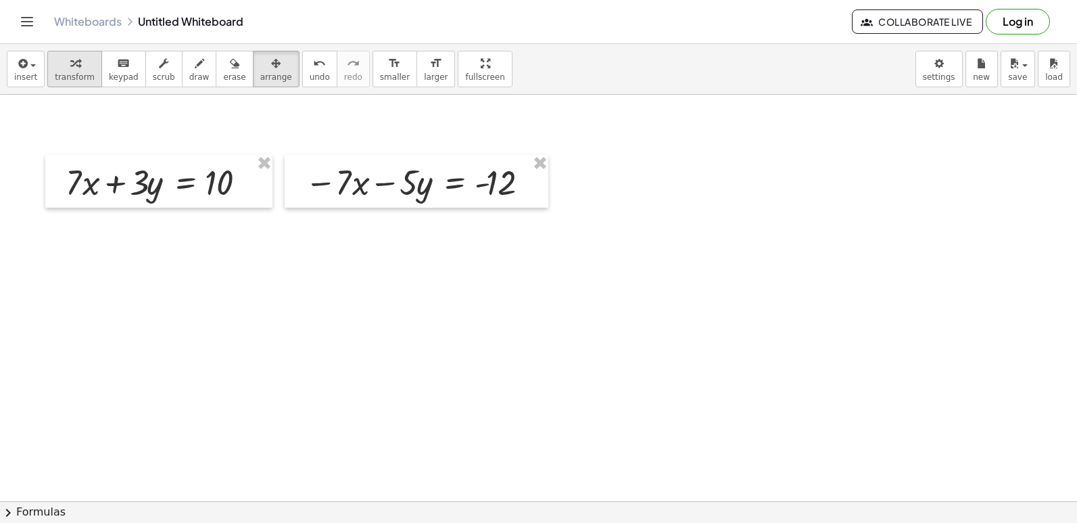
click at [79, 70] on div "button" at bounding box center [75, 63] width 40 height 16
click at [260, 82] on span "arrange" at bounding box center [276, 76] width 32 height 9
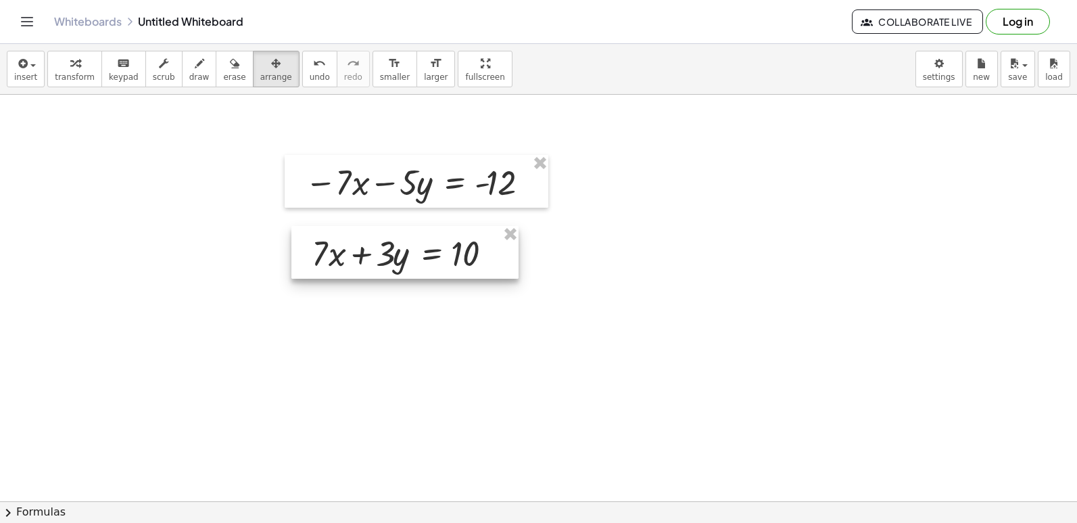
drag, startPoint x: 237, startPoint y: 194, endPoint x: 483, endPoint y: 261, distance: 255.7
click at [483, 262] on div at bounding box center [404, 252] width 227 height 53
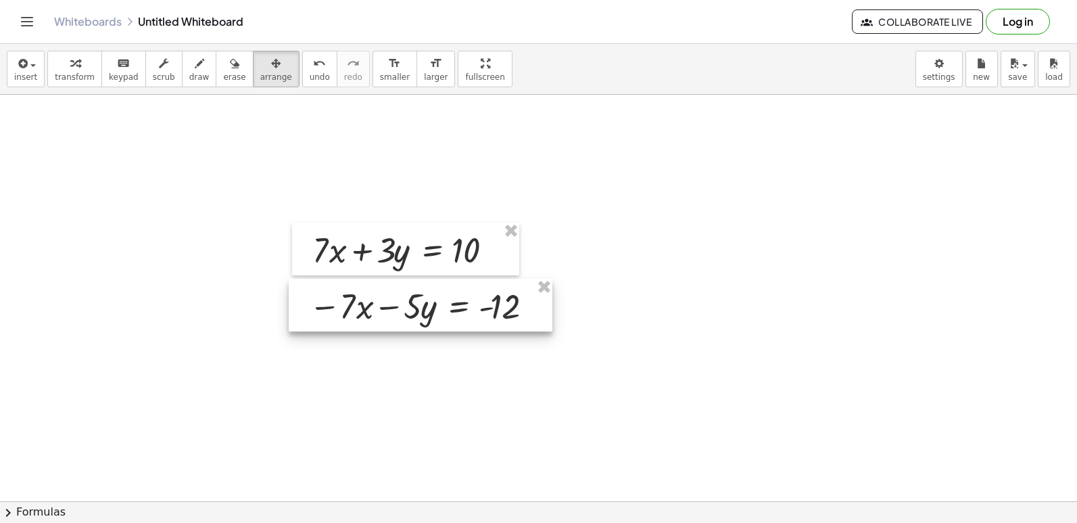
drag, startPoint x: 389, startPoint y: 190, endPoint x: 393, endPoint y: 314, distance: 123.8
click at [393, 314] on div at bounding box center [421, 305] width 264 height 53
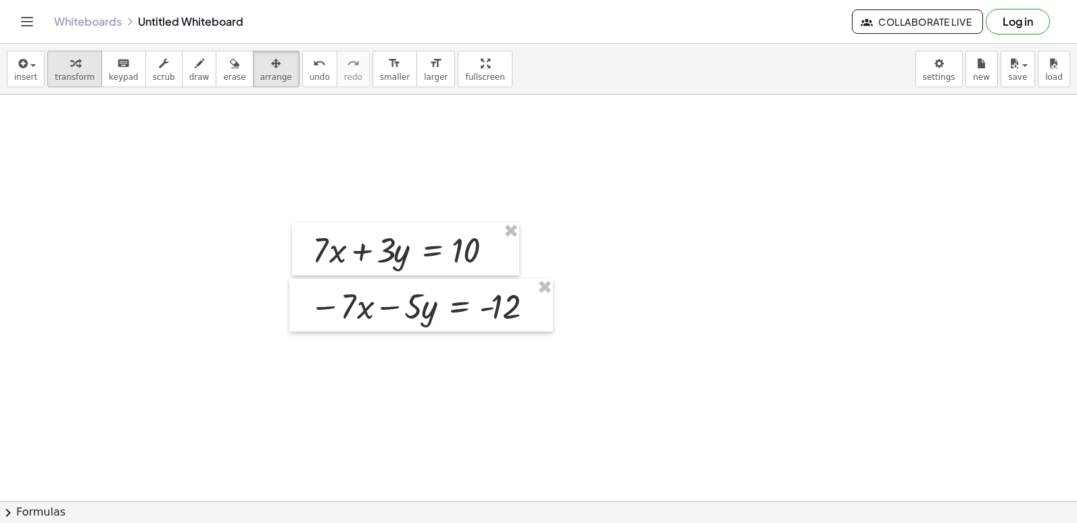
click at [57, 72] on span "transform" at bounding box center [75, 76] width 40 height 9
click at [189, 73] on span "draw" at bounding box center [199, 76] width 20 height 9
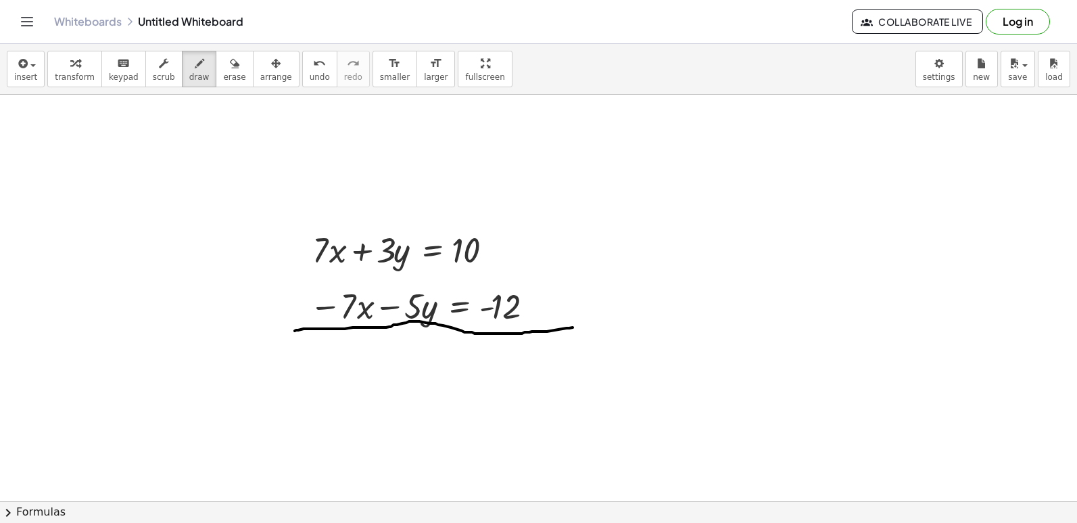
drag, startPoint x: 295, startPoint y: 331, endPoint x: 573, endPoint y: 327, distance: 277.9
drag, startPoint x: 71, startPoint y: 70, endPoint x: 233, endPoint y: 217, distance: 218.7
click at [70, 72] on button "transform" at bounding box center [74, 69] width 55 height 37
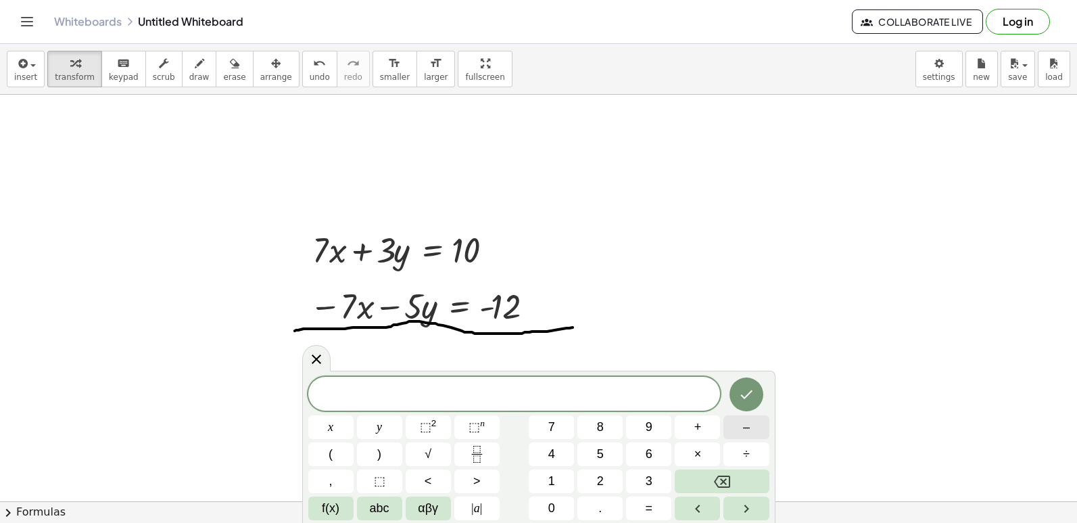
click at [732, 427] on button "–" at bounding box center [745, 427] width 45 height 24
click at [606, 477] on button "2" at bounding box center [599, 481] width 45 height 24
click at [386, 423] on button "y" at bounding box center [379, 427] width 45 height 24
click at [745, 399] on icon "Done" at bounding box center [746, 394] width 16 height 16
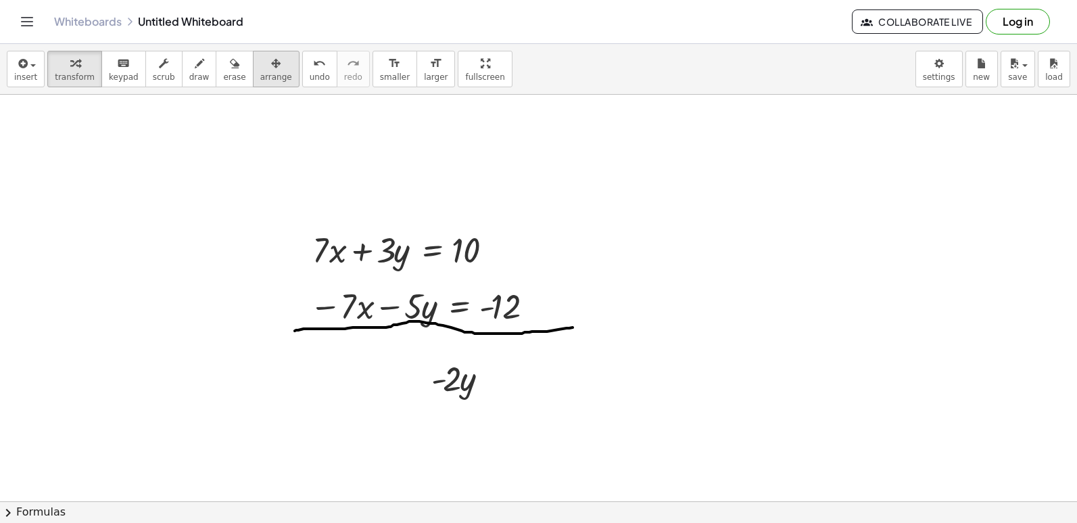
click at [260, 76] on span "arrange" at bounding box center [276, 76] width 32 height 9
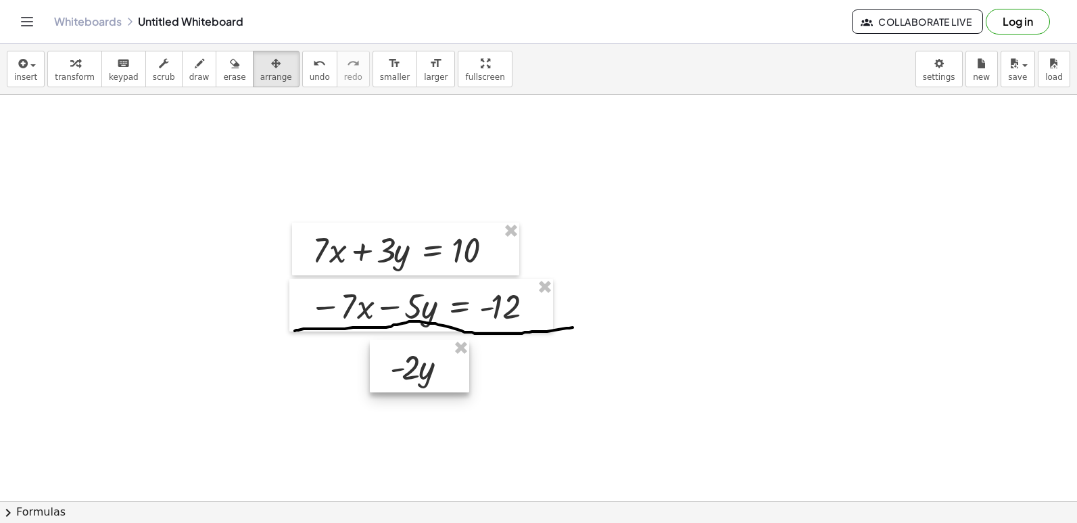
drag, startPoint x: 480, startPoint y: 391, endPoint x: 439, endPoint y: 379, distance: 42.8
click at [439, 379] on div at bounding box center [419, 365] width 99 height 53
click at [70, 72] on span "transform" at bounding box center [75, 76] width 40 height 9
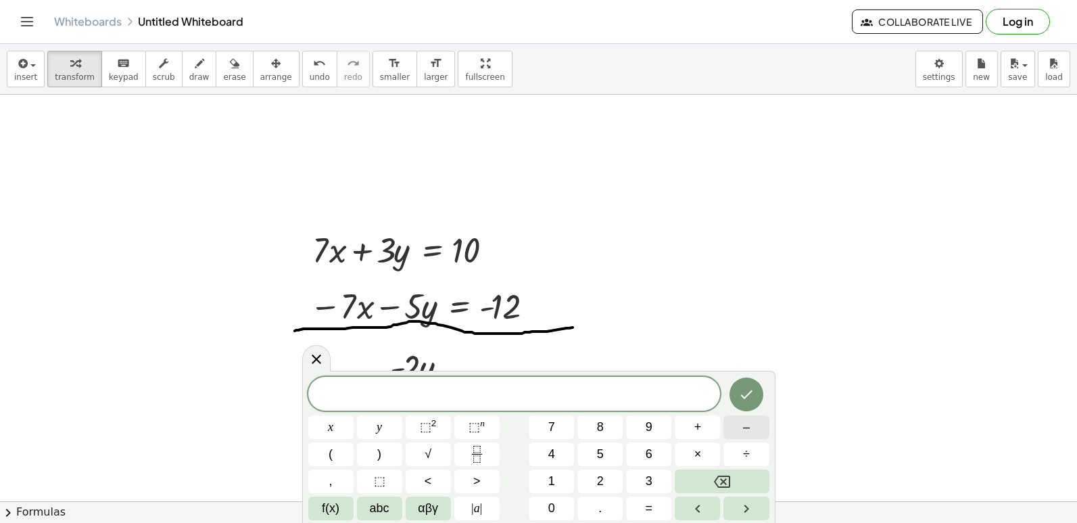
click at [753, 423] on button "–" at bounding box center [745, 427] width 45 height 24
click at [599, 481] on span "2" at bounding box center [600, 481] width 7 height 18
click at [749, 398] on icon "Done" at bounding box center [746, 394] width 16 height 16
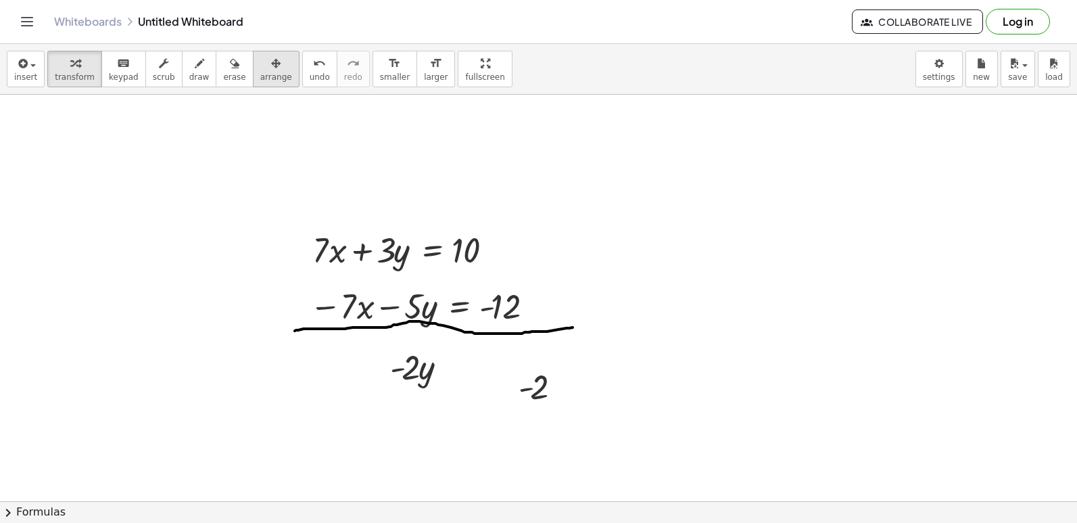
click at [260, 76] on span "arrange" at bounding box center [276, 76] width 32 height 9
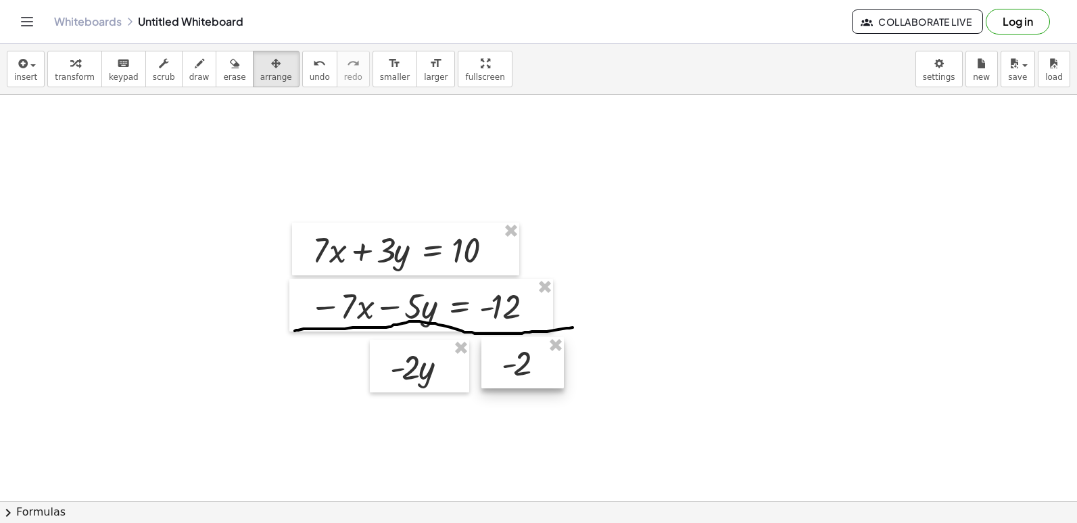
drag, startPoint x: 542, startPoint y: 403, endPoint x: 525, endPoint y: 379, distance: 29.1
click at [525, 379] on div at bounding box center [522, 362] width 82 height 51
click at [75, 70] on div "button" at bounding box center [75, 63] width 40 height 16
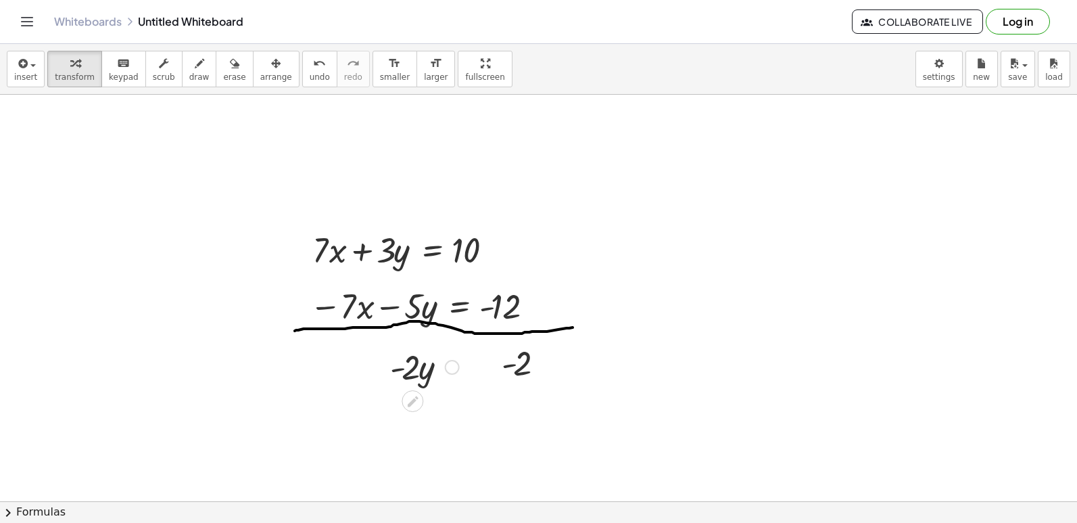
click at [456, 370] on div at bounding box center [452, 367] width 15 height 15
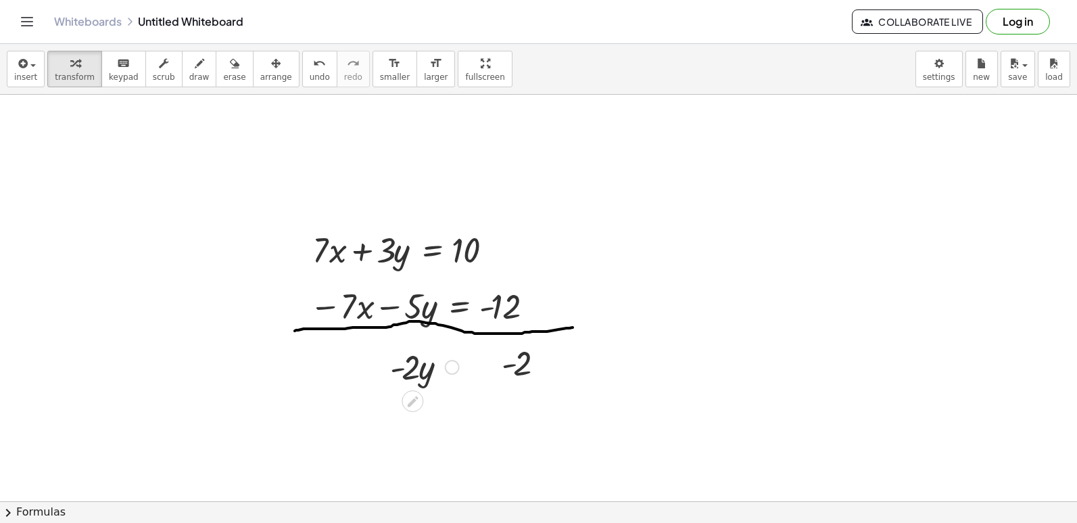
click at [459, 373] on div at bounding box center [424, 366] width 82 height 46
click at [465, 373] on div at bounding box center [424, 366] width 82 height 46
click at [465, 366] on div at bounding box center [424, 366] width 82 height 46
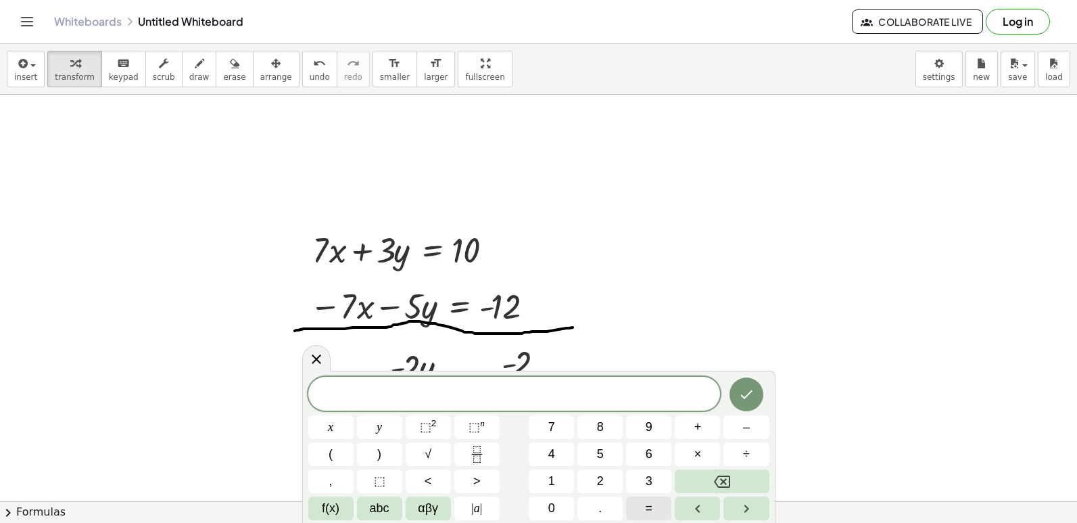
click at [659, 506] on button "=" at bounding box center [648, 508] width 45 height 24
click at [722, 479] on icon "Backspace" at bounding box center [722, 481] width 16 height 12
click at [654, 500] on button "=" at bounding box center [648, 508] width 45 height 24
click at [754, 397] on button "Done" at bounding box center [746, 394] width 34 height 34
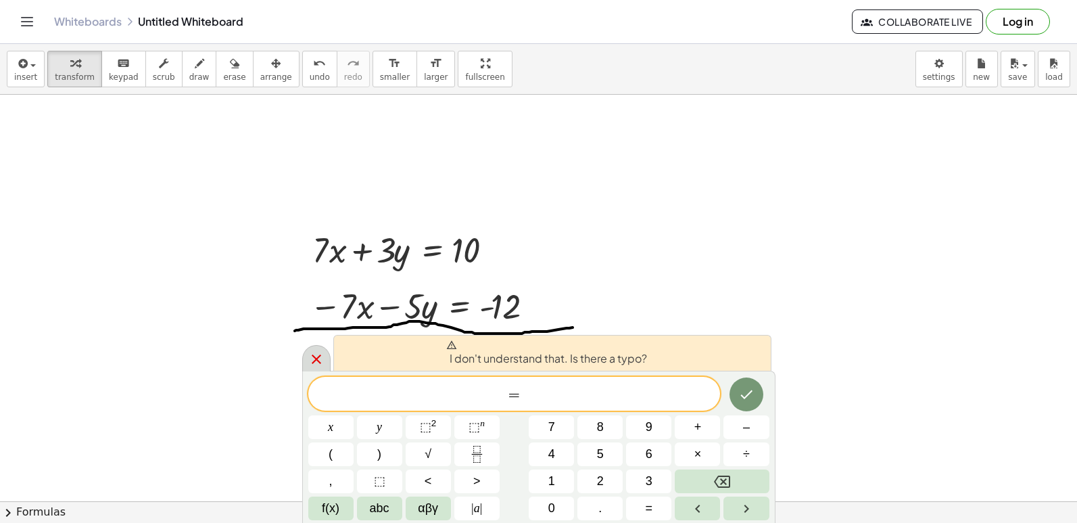
click at [322, 352] on icon at bounding box center [316, 359] width 16 height 16
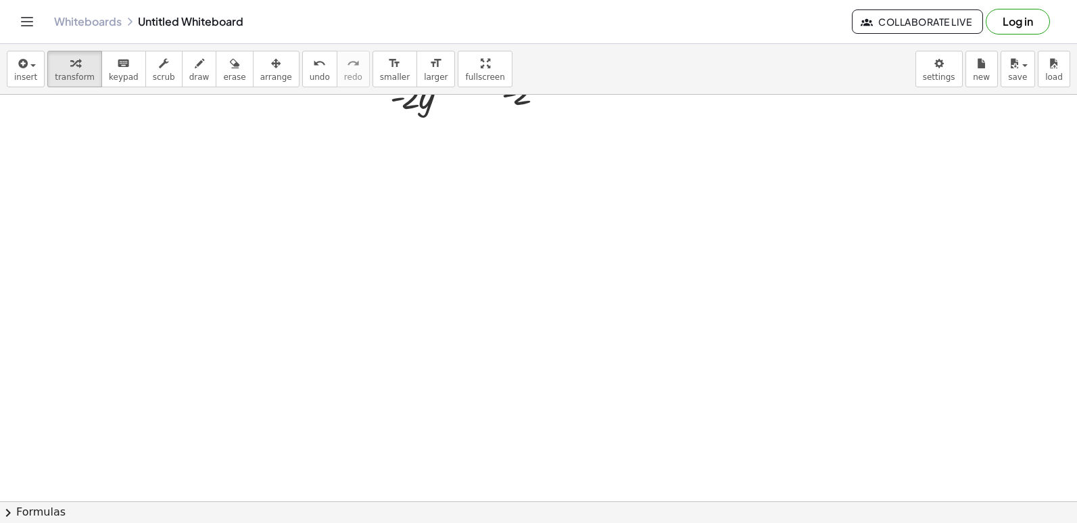
scroll to position [2163, 0]
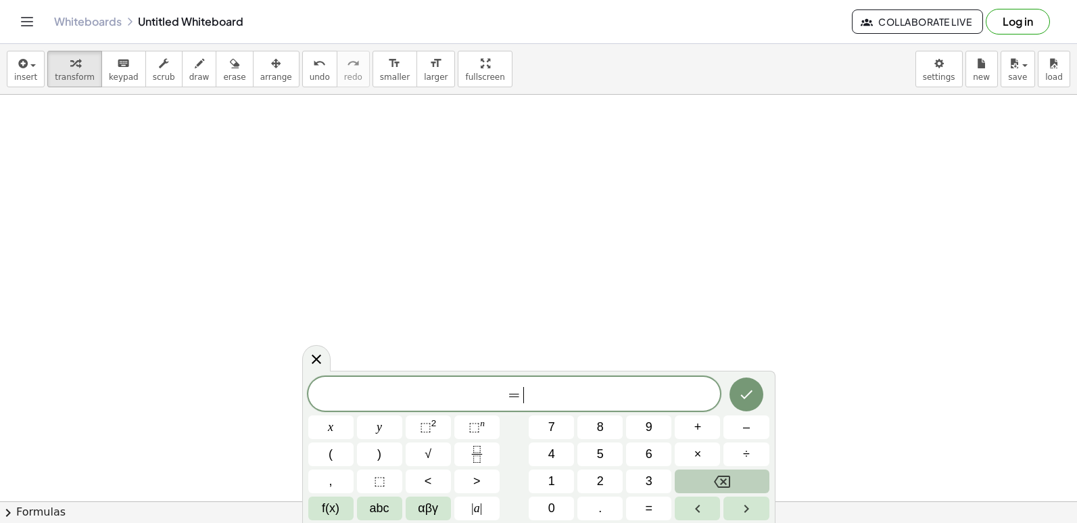
click at [740, 477] on button "Backspace" at bounding box center [722, 481] width 94 height 24
click at [612, 452] on button "5" at bounding box center [599, 454] width 45 height 24
click at [322, 424] on button "x" at bounding box center [330, 427] width 45 height 24
click at [752, 434] on button "–" at bounding box center [745, 427] width 45 height 24
click at [659, 483] on button "3" at bounding box center [648, 481] width 45 height 24
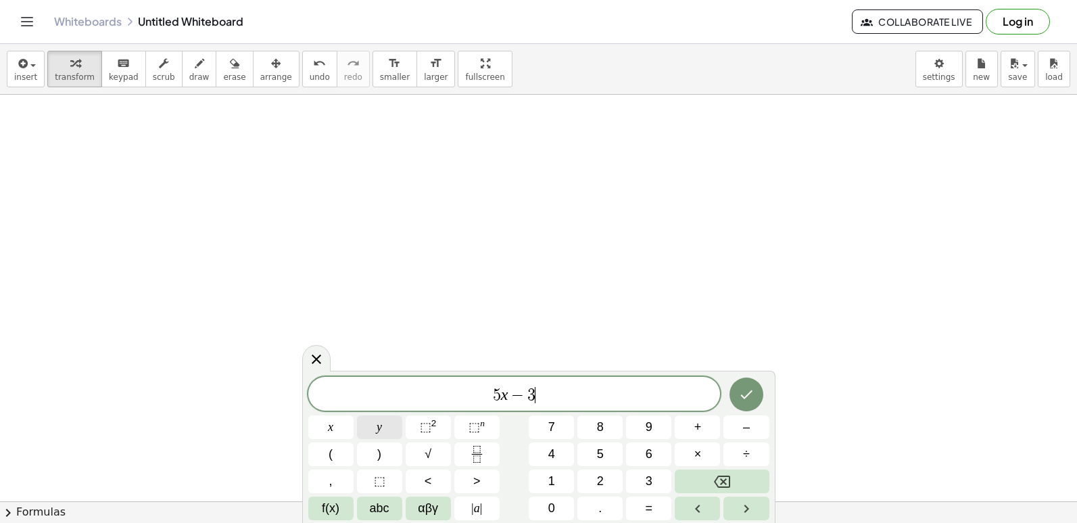
click at [374, 431] on button "y" at bounding box center [379, 427] width 45 height 24
click at [642, 506] on button "=" at bounding box center [648, 508] width 45 height 24
click at [537, 418] on button "7" at bounding box center [551, 427] width 45 height 24
click at [744, 387] on icon "Done" at bounding box center [746, 394] width 16 height 16
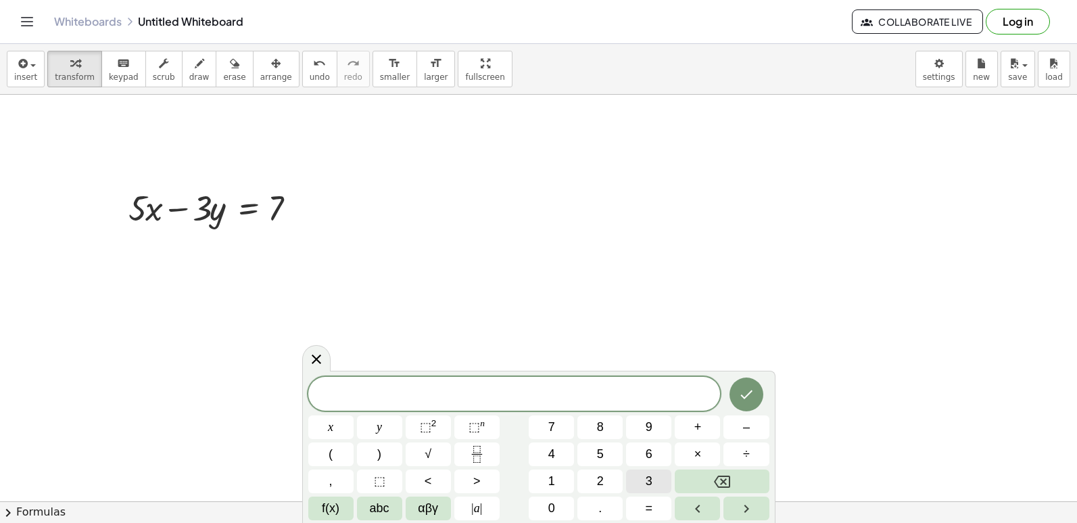
click at [642, 474] on button "3" at bounding box center [648, 481] width 45 height 24
click at [334, 422] on button "x" at bounding box center [330, 427] width 45 height 24
click at [703, 432] on button "+" at bounding box center [697, 427] width 45 height 24
click at [640, 481] on button "3" at bounding box center [648, 481] width 45 height 24
click at [389, 425] on button "y" at bounding box center [379, 427] width 45 height 24
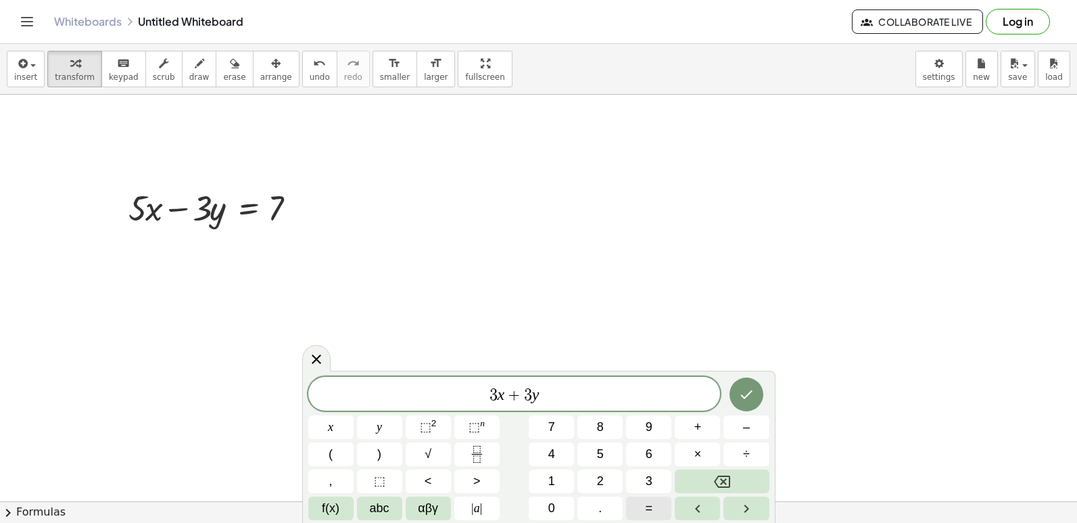
click at [651, 511] on span "=" at bounding box center [649, 508] width 7 height 18
click at [556, 425] on button "7" at bounding box center [551, 427] width 45 height 24
click at [744, 393] on icon "Done" at bounding box center [746, 394] width 16 height 16
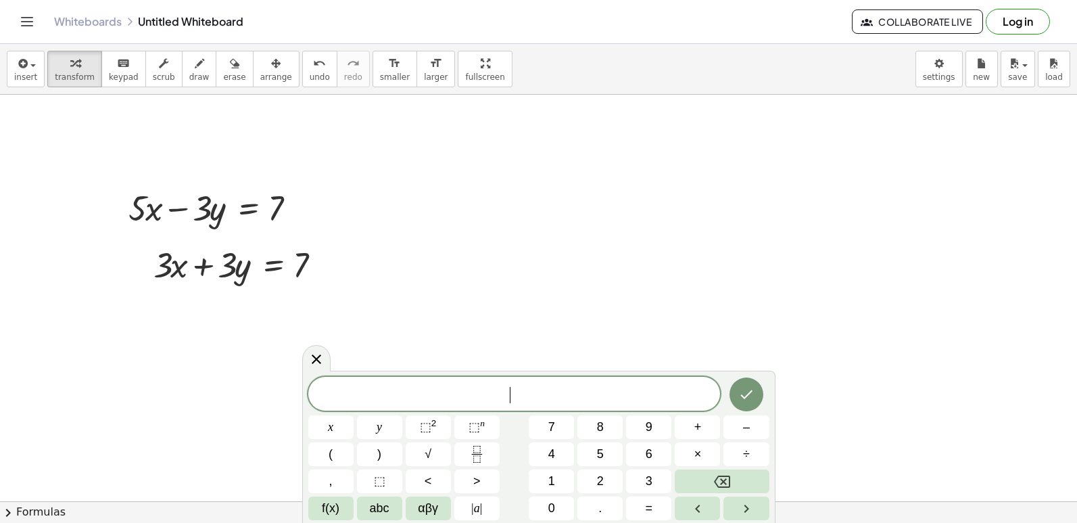
click at [650, 467] on div "​ x y ⬚ 2 ⬚ n 7 8 9 + – ( ) √ 4 5 6 × ÷ , ⬚ < > 1 2 3 f(x) abc αβγ | a | 0 . =" at bounding box center [538, 448] width 461 height 143
click at [641, 473] on button "3" at bounding box center [648, 481] width 45 height 24
click at [333, 427] on span "x" at bounding box center [330, 427] width 5 height 18
click at [710, 427] on button "+" at bounding box center [697, 427] width 45 height 24
click at [643, 475] on button "3" at bounding box center [648, 481] width 45 height 24
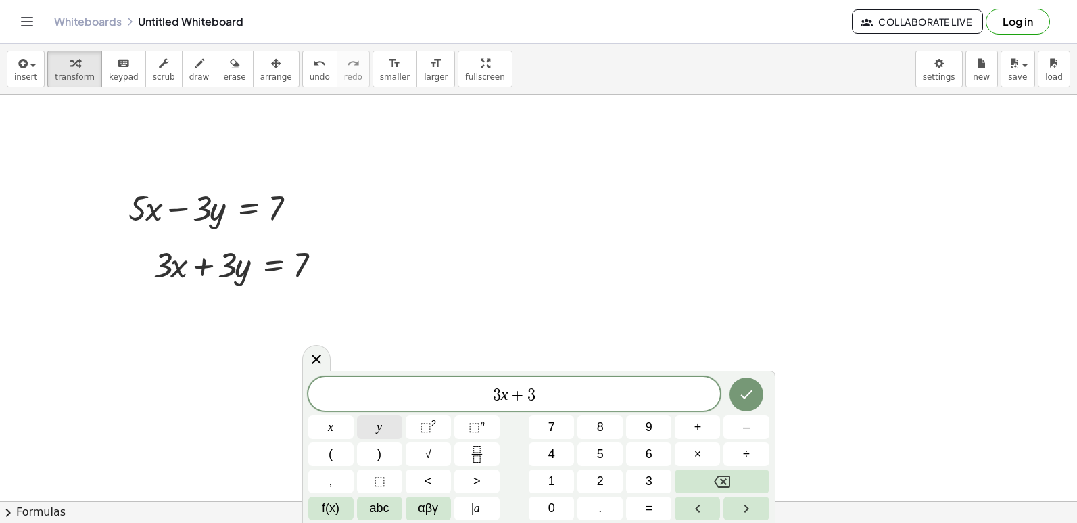
click at [387, 428] on button "y" at bounding box center [379, 427] width 45 height 24
click at [652, 505] on span "=" at bounding box center [649, 508] width 7 height 18
click at [648, 429] on span "9" at bounding box center [649, 427] width 7 height 18
click at [754, 396] on icon "Done" at bounding box center [746, 394] width 16 height 16
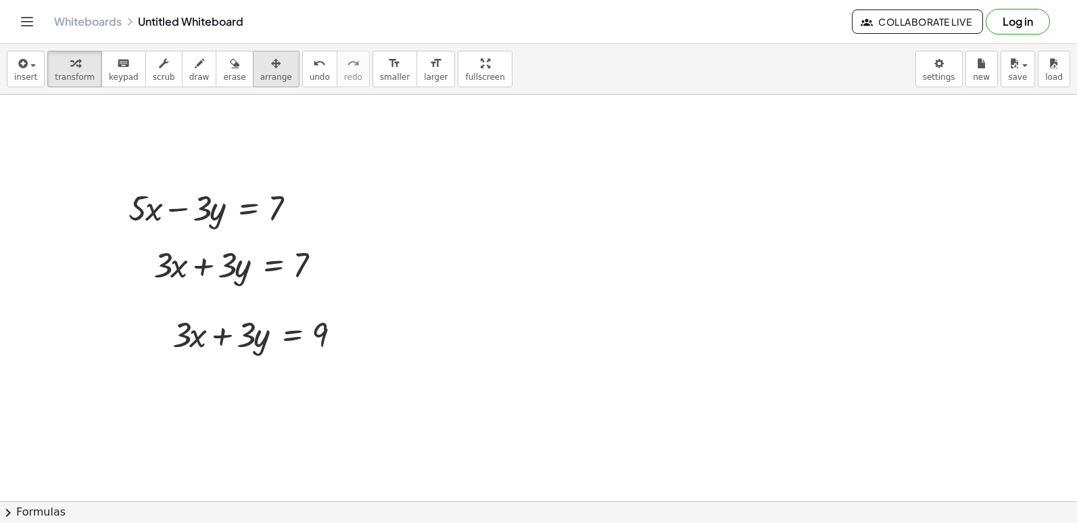
click at [271, 62] on icon "button" at bounding box center [275, 63] width 9 height 16
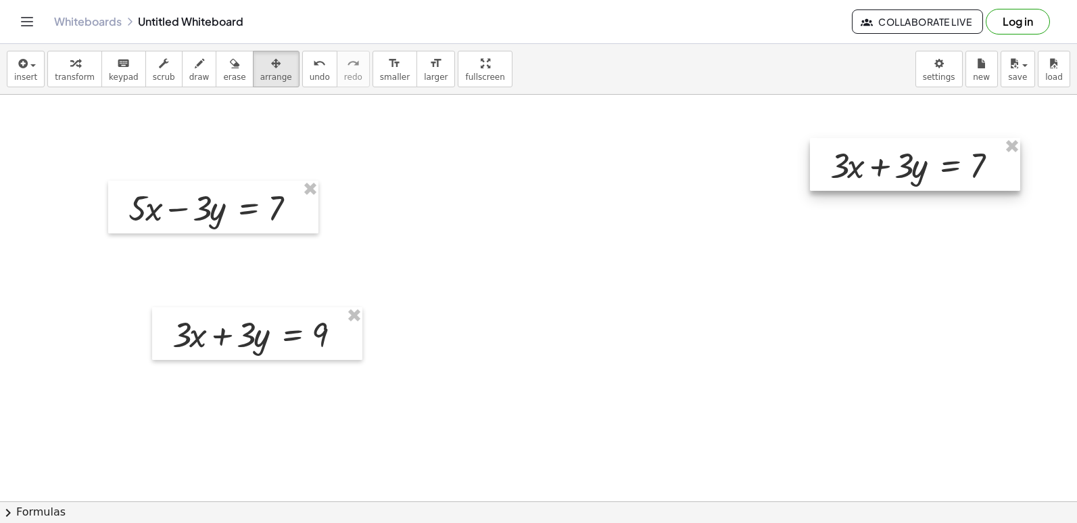
drag, startPoint x: 227, startPoint y: 279, endPoint x: 905, endPoint y: 180, distance: 684.7
click at [905, 180] on div at bounding box center [915, 164] width 210 height 53
click at [84, 70] on div "button" at bounding box center [75, 63] width 40 height 16
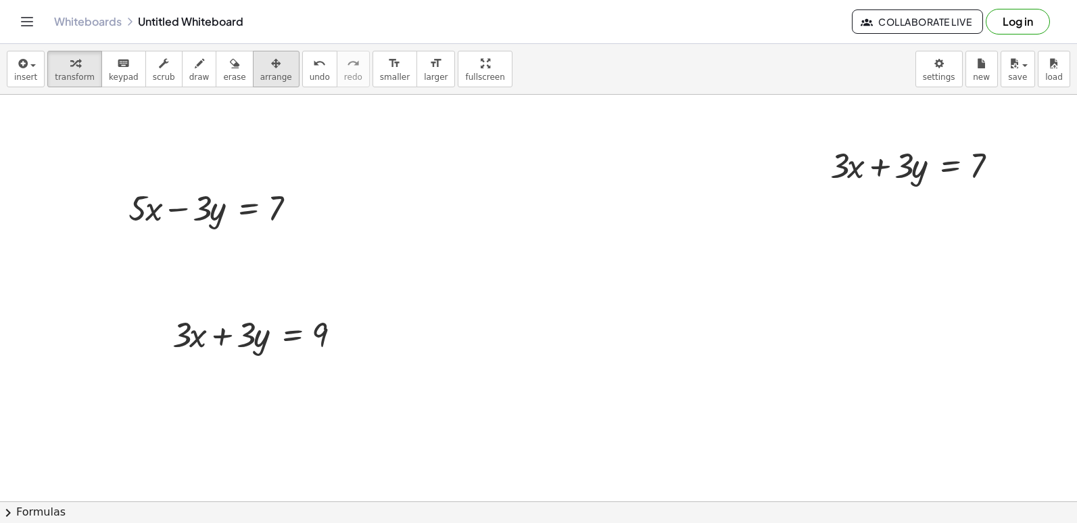
click at [260, 77] on span "arrange" at bounding box center [276, 76] width 32 height 9
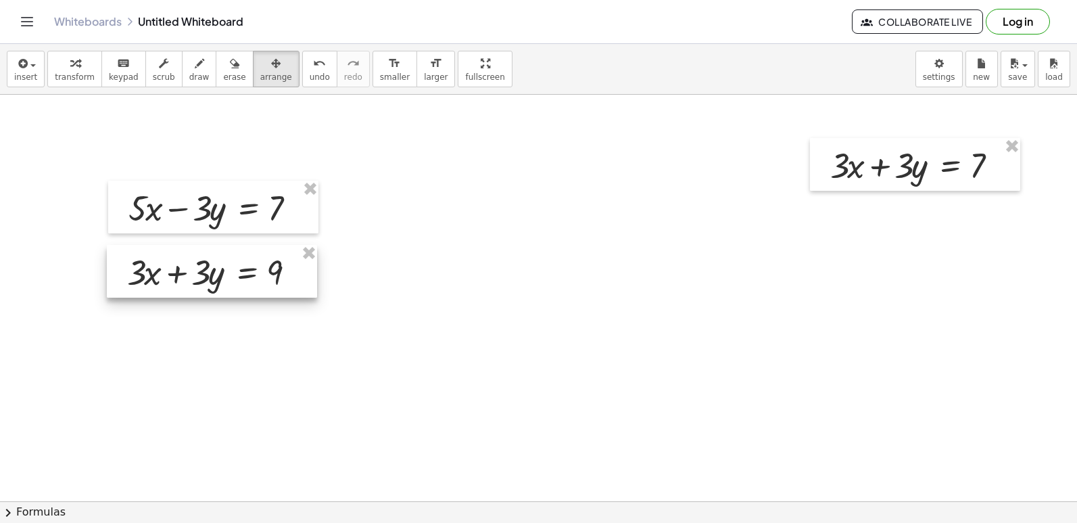
drag, startPoint x: 210, startPoint y: 348, endPoint x: 165, endPoint y: 286, distance: 76.9
click at [165, 286] on div at bounding box center [212, 271] width 210 height 53
click at [66, 81] on span "transform" at bounding box center [75, 76] width 40 height 9
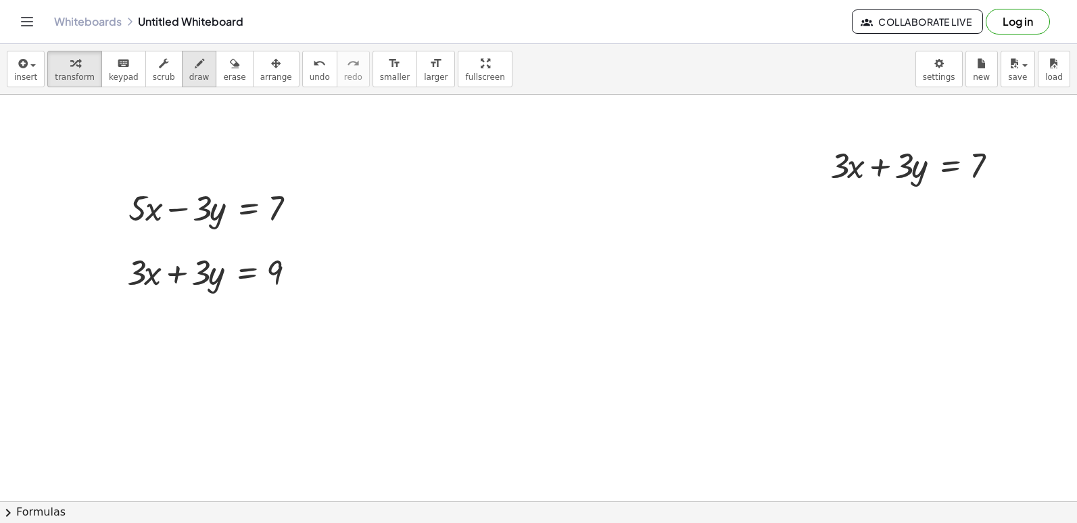
click at [189, 74] on span "draw" at bounding box center [199, 76] width 20 height 9
drag, startPoint x: 218, startPoint y: 181, endPoint x: 183, endPoint y: 290, distance: 114.4
drag, startPoint x: 99, startPoint y: 304, endPoint x: 274, endPoint y: 310, distance: 175.2
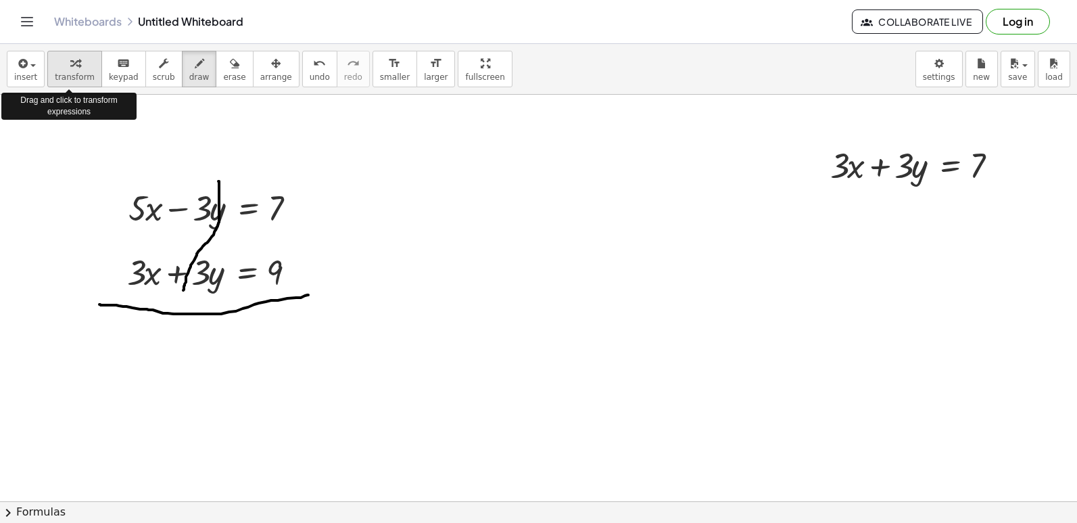
click at [69, 81] on span "transform" at bounding box center [75, 76] width 40 height 9
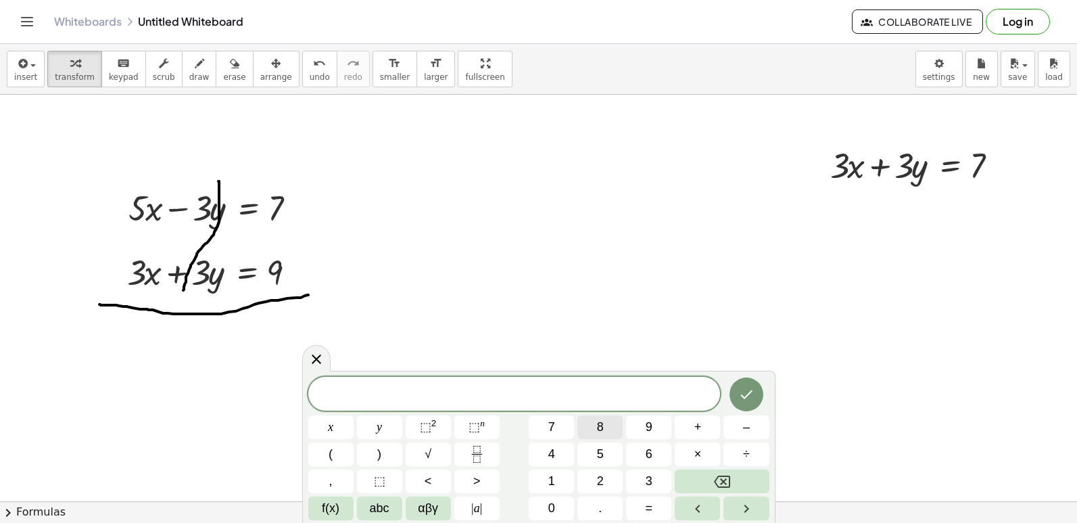
click at [597, 426] on span "8" at bounding box center [600, 427] width 7 height 18
click at [329, 425] on span "x" at bounding box center [330, 427] width 5 height 18
click at [690, 479] on button "Backspace" at bounding box center [722, 481] width 94 height 24
click at [640, 507] on button "=" at bounding box center [648, 508] width 45 height 24
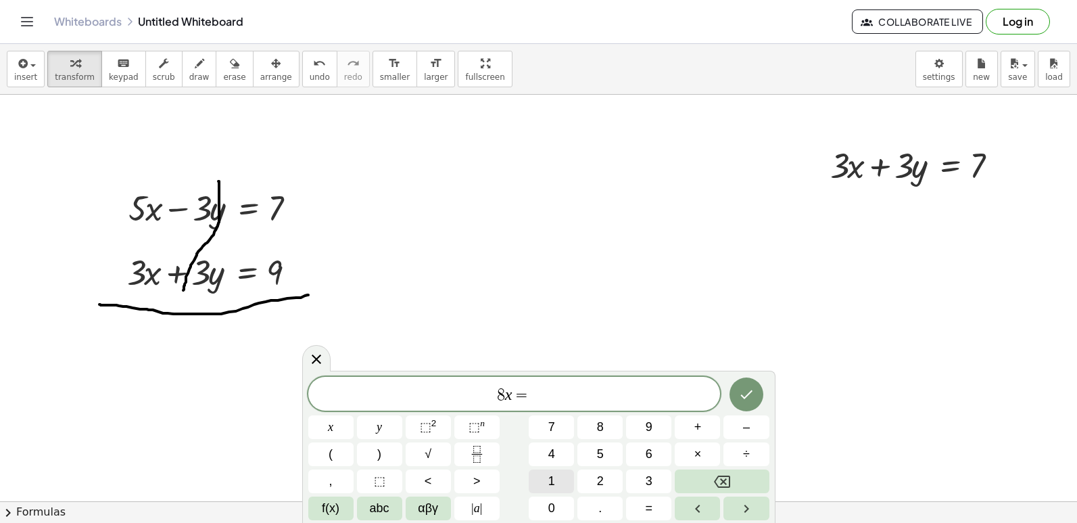
click at [550, 477] on span "1" at bounding box center [551, 481] width 7 height 18
click at [642, 450] on button "6" at bounding box center [648, 454] width 45 height 24
click at [751, 390] on icon "Done" at bounding box center [746, 394] width 16 height 16
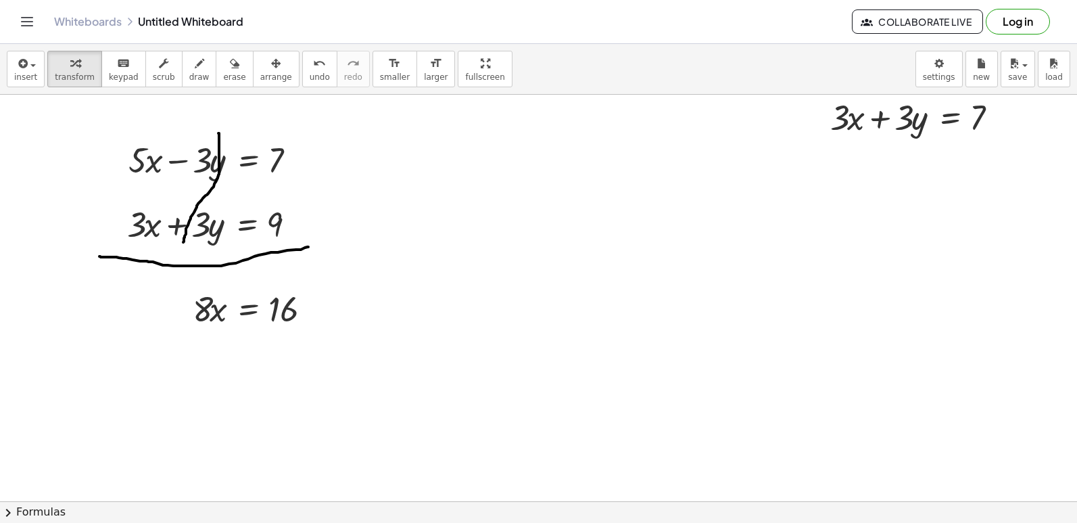
scroll to position [2231, 0]
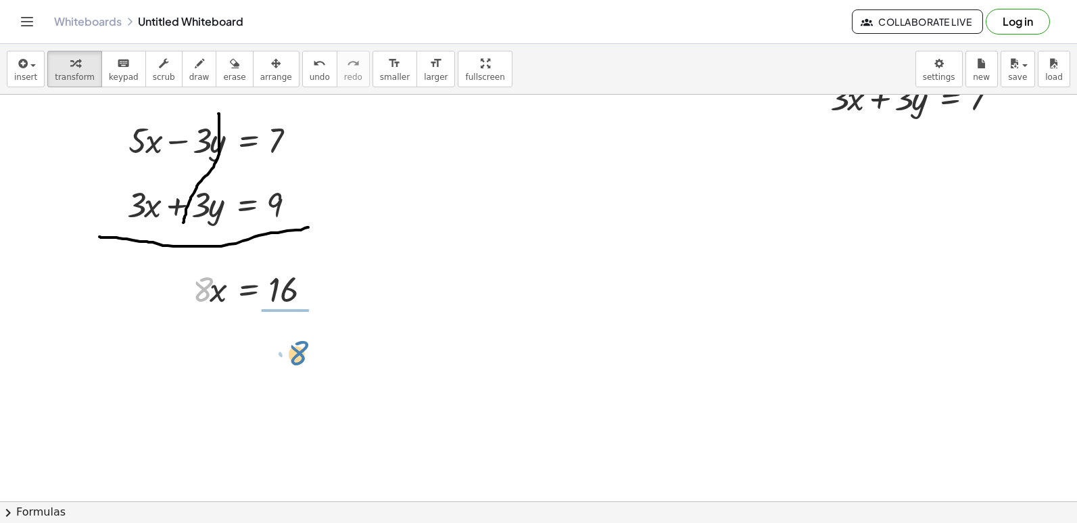
drag, startPoint x: 197, startPoint y: 294, endPoint x: 291, endPoint y: 348, distance: 108.4
click at [281, 345] on div at bounding box center [260, 345] width 149 height 68
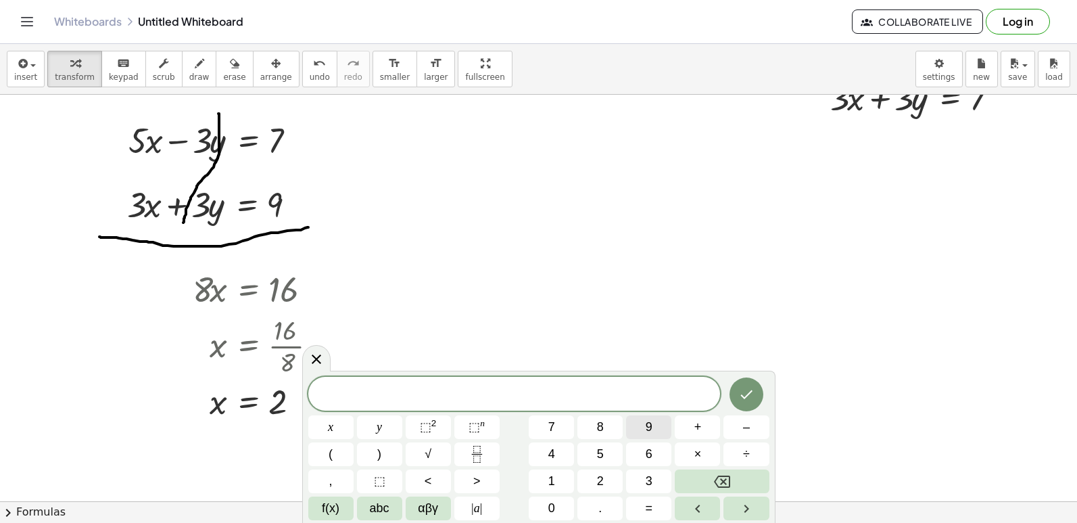
click at [646, 430] on span "9" at bounding box center [649, 427] width 7 height 18
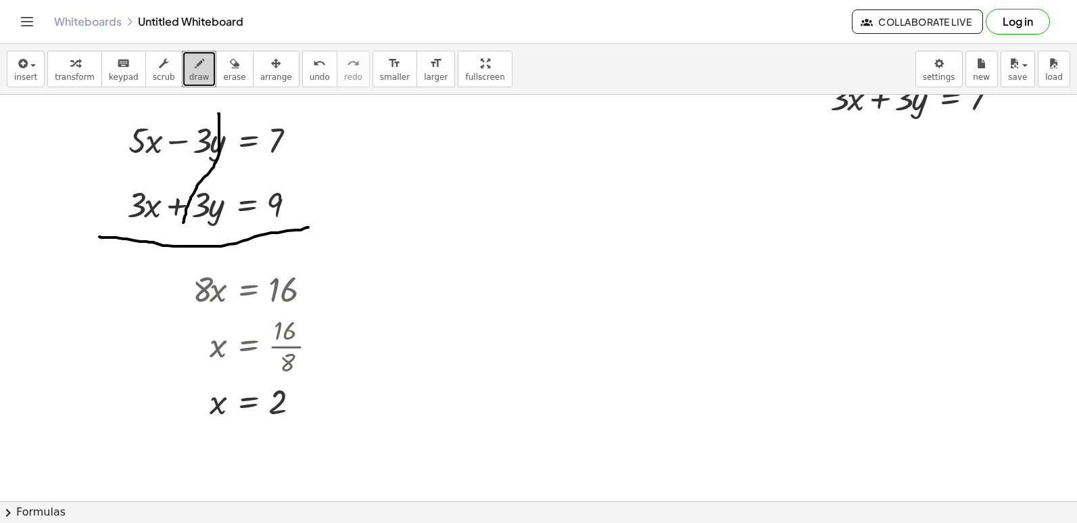
drag, startPoint x: 353, startPoint y: 425, endPoint x: 289, endPoint y: 231, distance: 204.2
click at [68, 72] on button "transform" at bounding box center [74, 69] width 55 height 37
drag, startPoint x: 504, startPoint y: 161, endPoint x: 502, endPoint y: 169, distance: 8.2
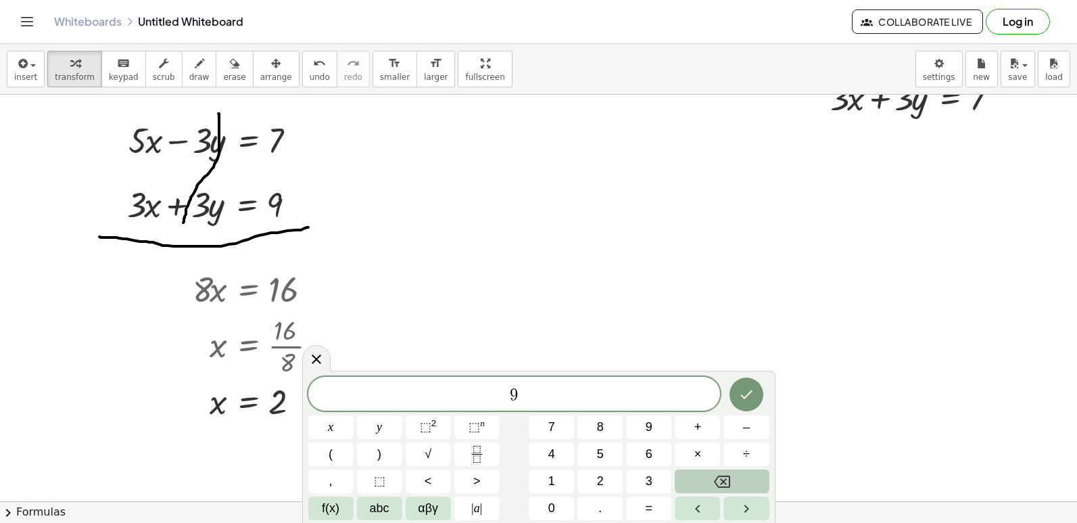
click at [748, 481] on button "Backspace" at bounding box center [722, 481] width 94 height 24
click at [656, 432] on button "9" at bounding box center [648, 427] width 45 height 24
click at [335, 422] on button "x" at bounding box center [330, 427] width 45 height 24
click at [729, 431] on button "–" at bounding box center [745, 427] width 45 height 24
click at [382, 430] on span "y" at bounding box center [379, 427] width 5 height 18
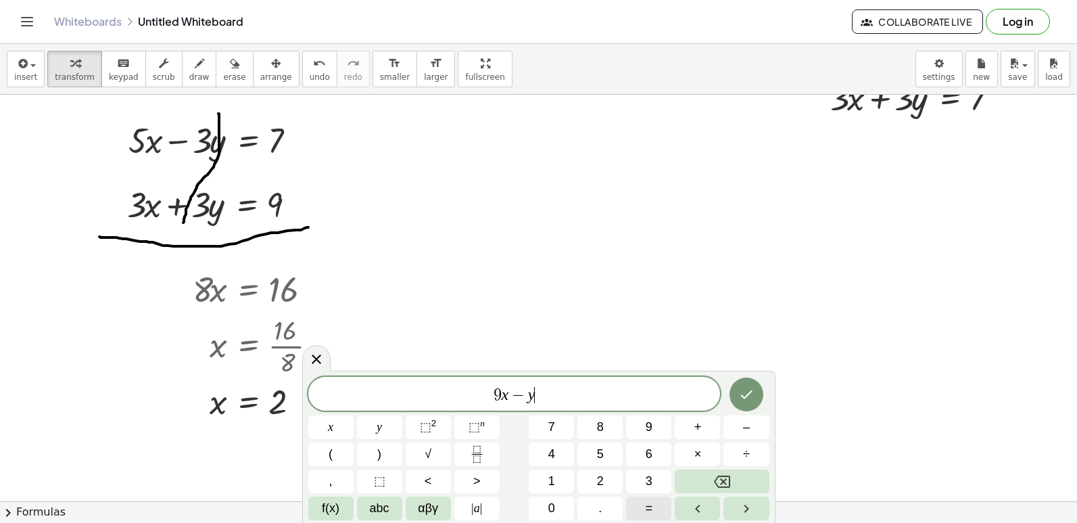
click at [650, 508] on span "=" at bounding box center [649, 508] width 7 height 18
click at [552, 482] on span "1" at bounding box center [551, 481] width 7 height 18
click at [548, 426] on span "7" at bounding box center [551, 427] width 7 height 18
click at [737, 399] on button "Done" at bounding box center [746, 394] width 34 height 34
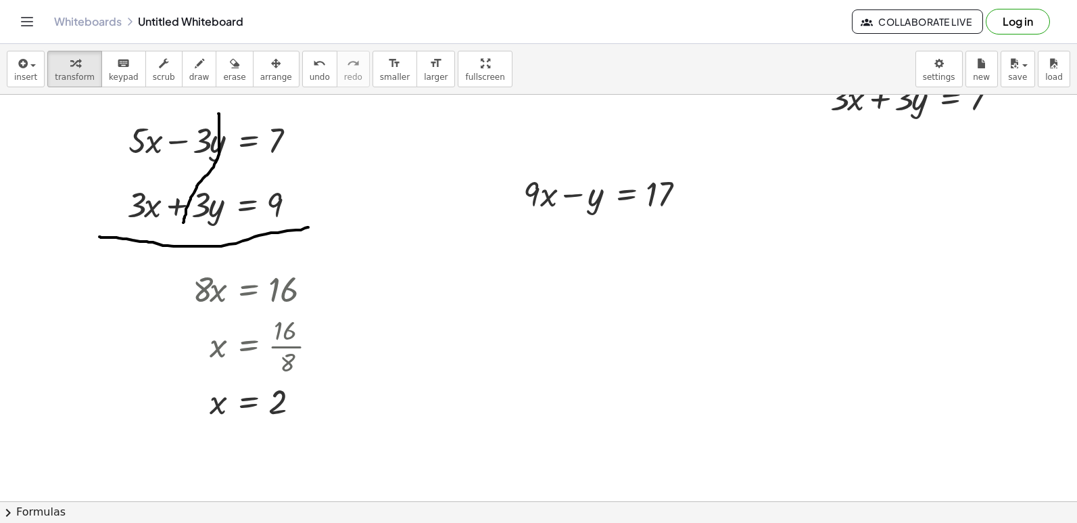
scroll to position [2299, 0]
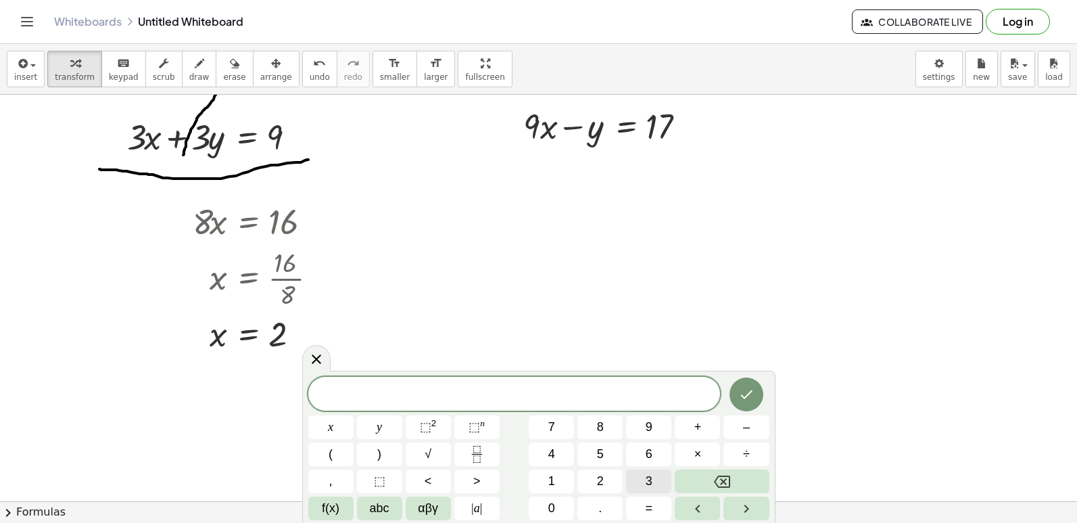
click at [653, 475] on button "3" at bounding box center [648, 481] width 45 height 24
click at [341, 425] on button "x" at bounding box center [330, 427] width 45 height 24
click at [700, 429] on span "+" at bounding box center [697, 427] width 7 height 18
click at [373, 422] on button "y" at bounding box center [379, 427] width 45 height 24
click at [649, 504] on span "=" at bounding box center [649, 508] width 7 height 18
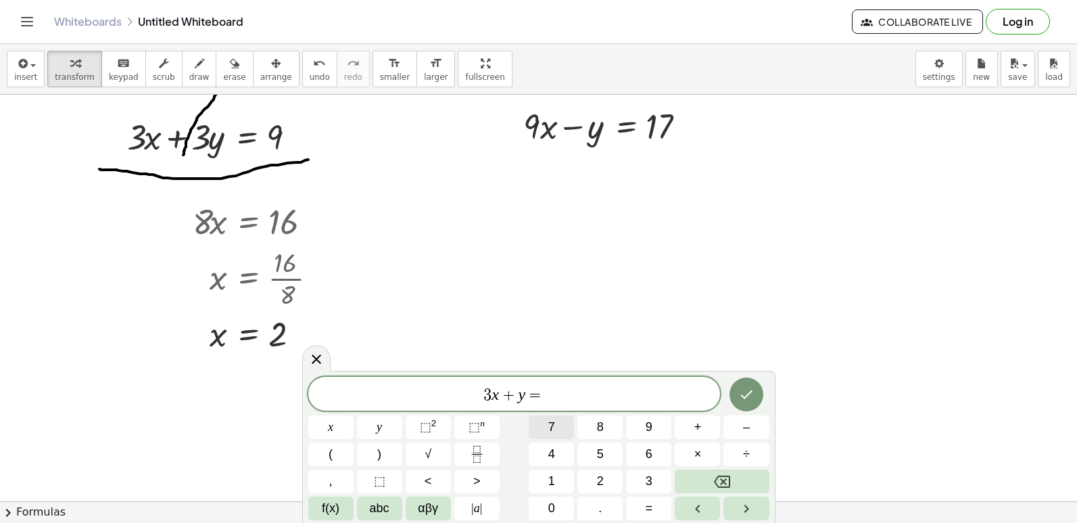
click at [557, 425] on button "7" at bounding box center [551, 427] width 45 height 24
click at [746, 385] on button "Done" at bounding box center [746, 394] width 34 height 34
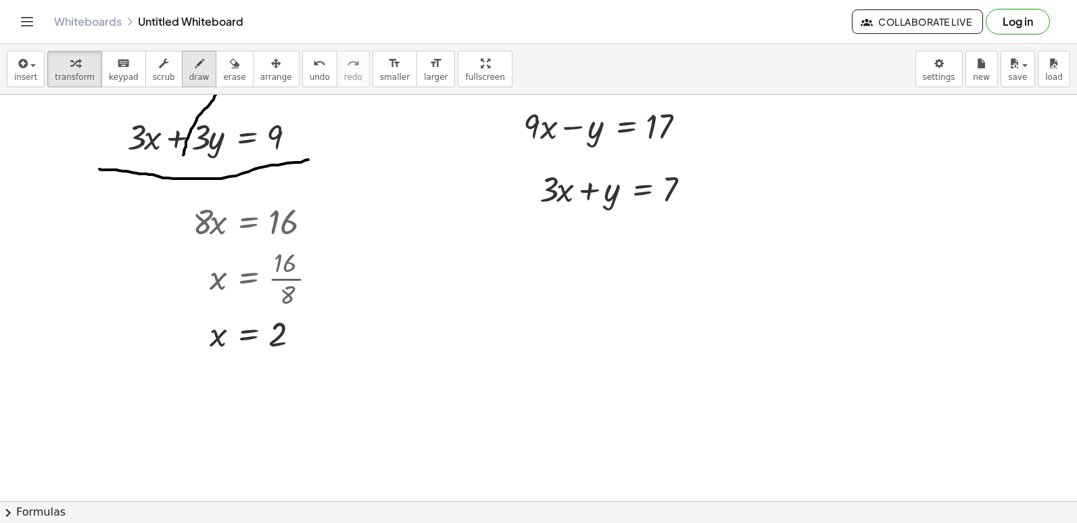
click at [195, 66] on icon "button" at bounding box center [199, 63] width 9 height 16
drag, startPoint x: 507, startPoint y: 219, endPoint x: 709, endPoint y: 224, distance: 201.5
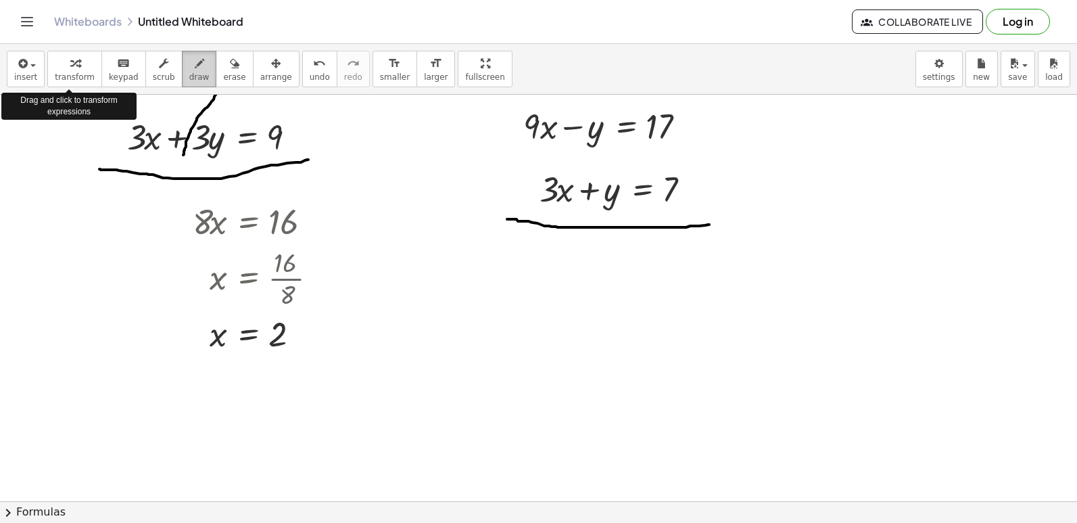
click at [72, 68] on icon "button" at bounding box center [74, 63] width 9 height 16
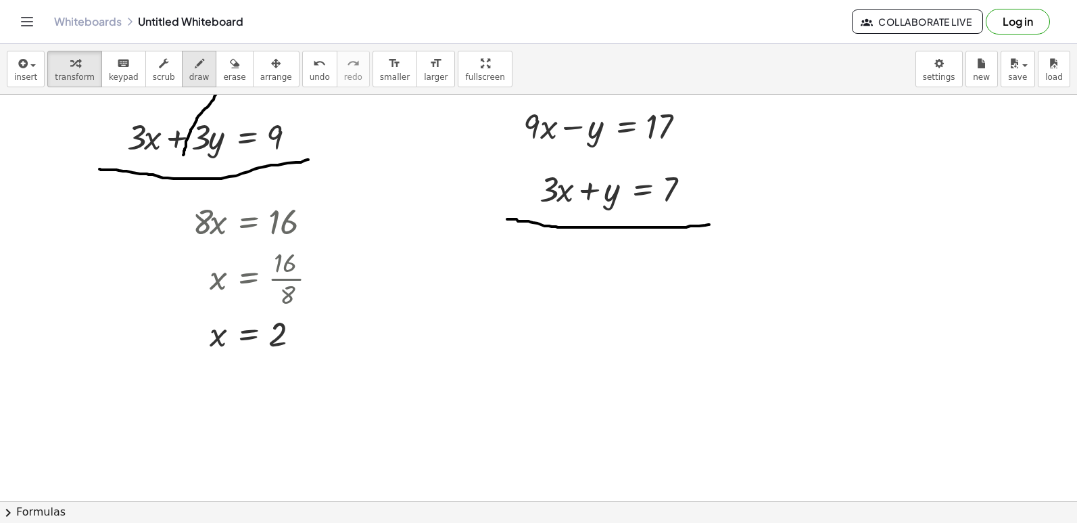
click at [189, 76] on span "draw" at bounding box center [199, 76] width 20 height 9
drag, startPoint x: 606, startPoint y: 108, endPoint x: 563, endPoint y: 216, distance: 115.9
click at [70, 64] on icon "button" at bounding box center [74, 63] width 9 height 16
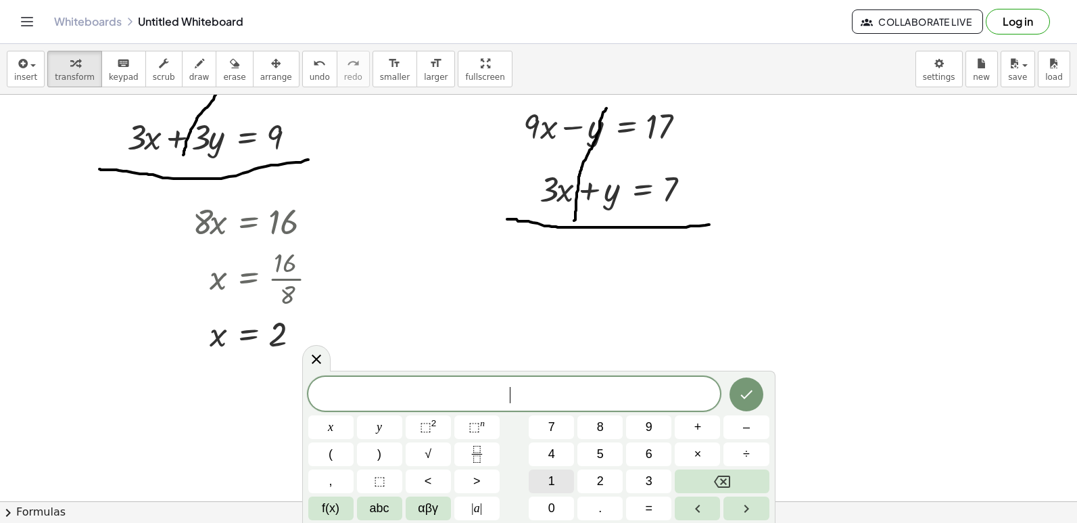
click at [544, 473] on button "1" at bounding box center [551, 481] width 45 height 24
click at [604, 479] on button "2" at bounding box center [599, 481] width 45 height 24
click at [345, 423] on button "x" at bounding box center [330, 427] width 45 height 24
click at [651, 502] on span "=" at bounding box center [649, 508] width 7 height 18
click at [593, 473] on button "2" at bounding box center [599, 481] width 45 height 24
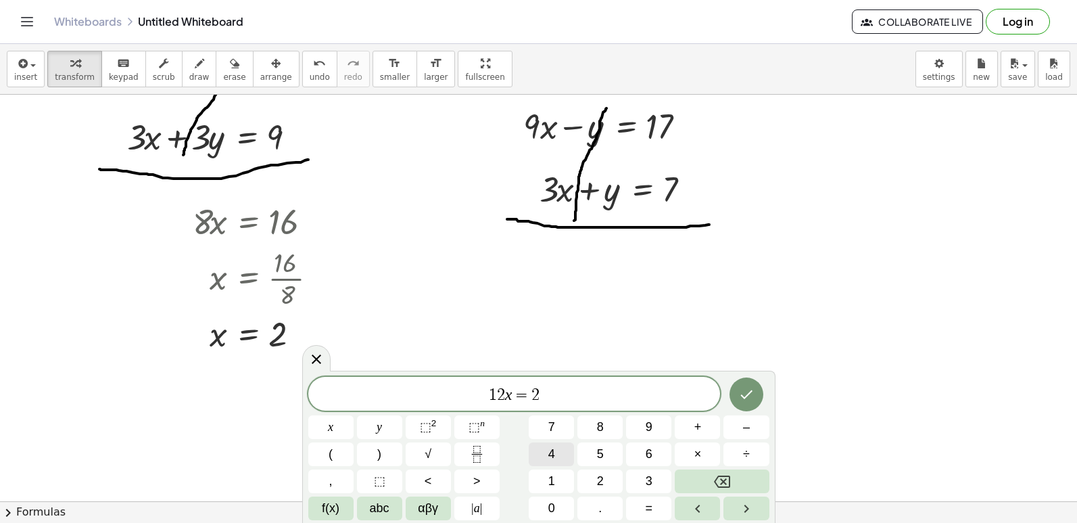
click at [560, 445] on button "4" at bounding box center [551, 454] width 45 height 24
click at [746, 484] on button "Backspace" at bounding box center [722, 481] width 94 height 24
click at [745, 479] on button "Backspace" at bounding box center [722, 481] width 94 height 24
click at [744, 473] on button "Backspace" at bounding box center [722, 481] width 94 height 24
click at [742, 479] on button "Backspace" at bounding box center [722, 481] width 94 height 24
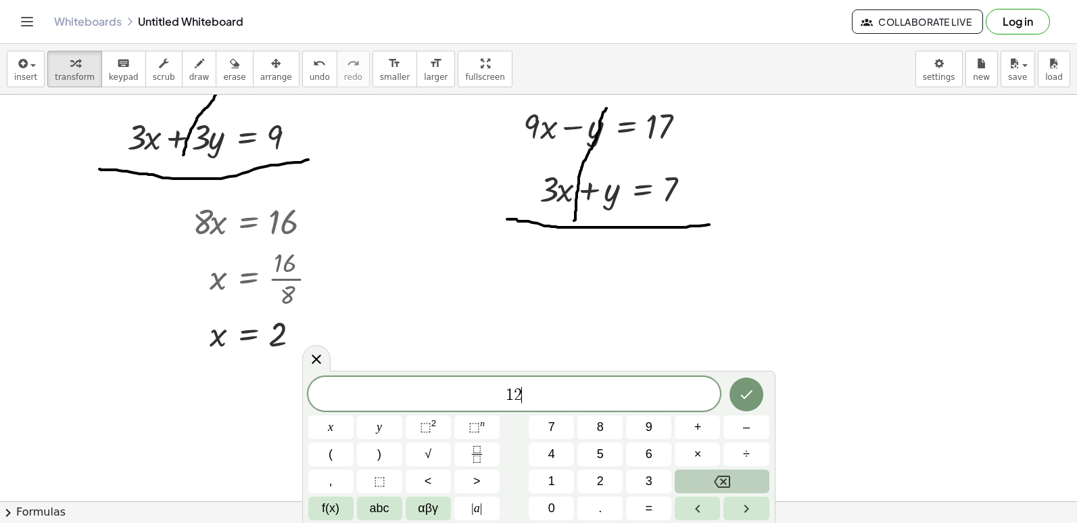
click at [738, 482] on button "Backspace" at bounding box center [722, 481] width 94 height 24
click at [736, 482] on button "Backspace" at bounding box center [722, 481] width 94 height 24
click at [552, 477] on span "1" at bounding box center [551, 481] width 7 height 18
click at [588, 477] on button "2" at bounding box center [599, 481] width 45 height 24
click at [325, 423] on button "x" at bounding box center [330, 427] width 45 height 24
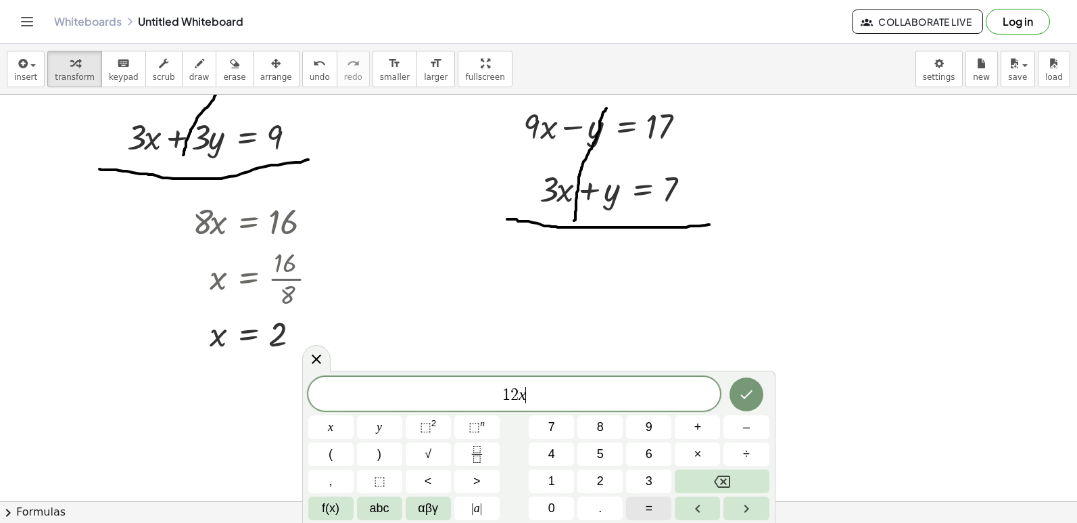
click at [651, 509] on span "=" at bounding box center [649, 508] width 7 height 18
click at [588, 476] on button "2" at bounding box center [599, 481] width 45 height 24
click at [553, 446] on span "4" at bounding box center [551, 454] width 7 height 18
click at [752, 394] on icon "Done" at bounding box center [746, 394] width 16 height 16
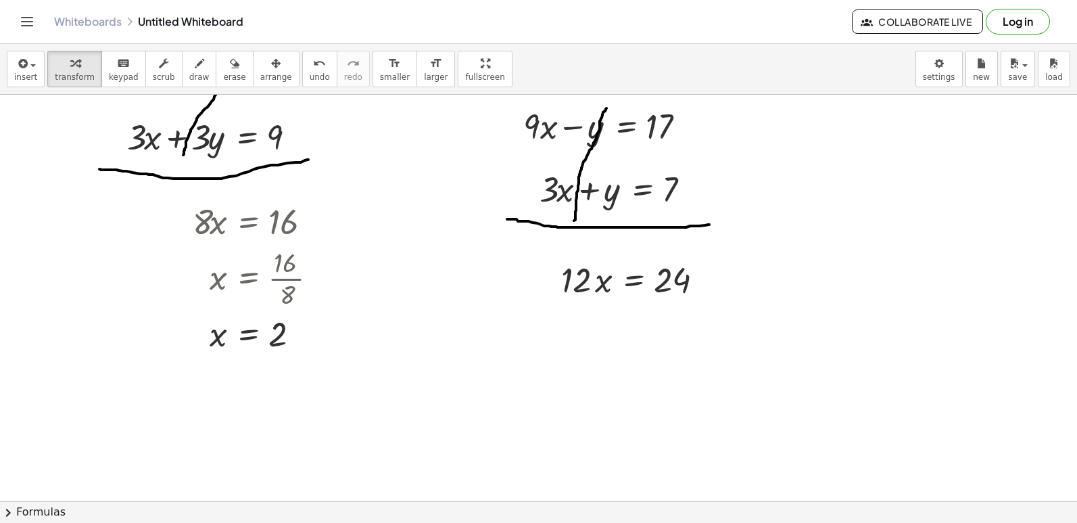
scroll to position [2366, 0]
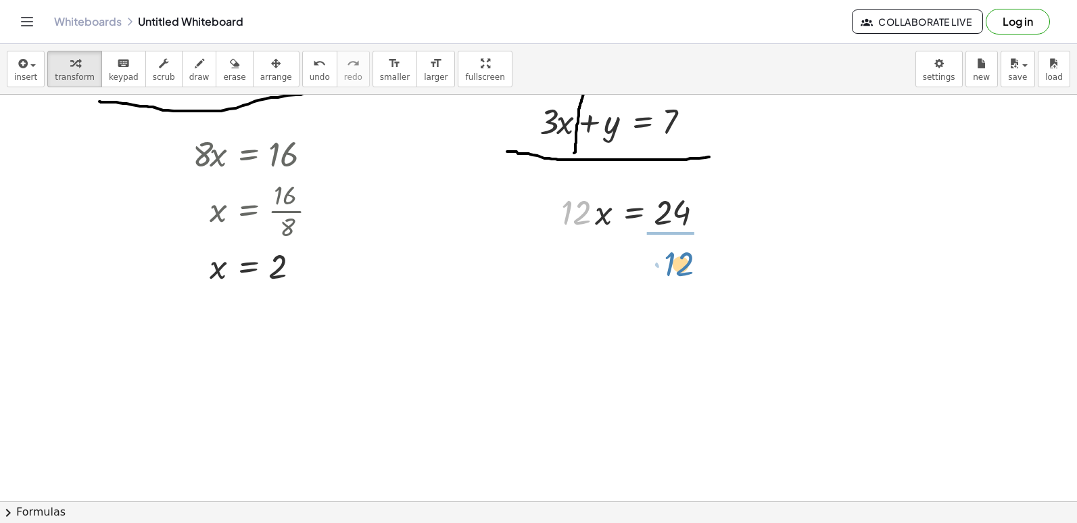
drag, startPoint x: 575, startPoint y: 212, endPoint x: 678, endPoint y: 263, distance: 114.9
click at [669, 270] on div at bounding box center [637, 268] width 166 height 68
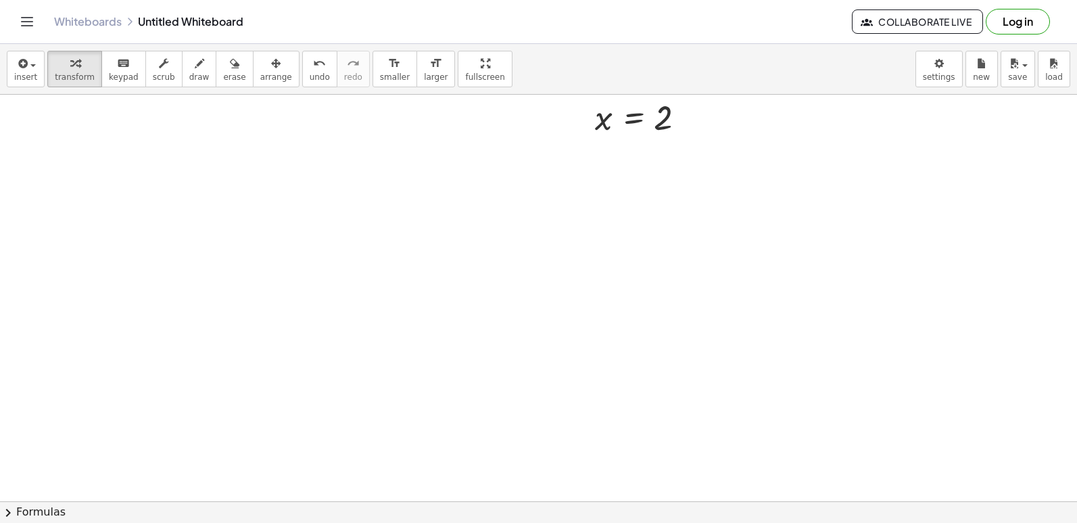
scroll to position [2641, 0]
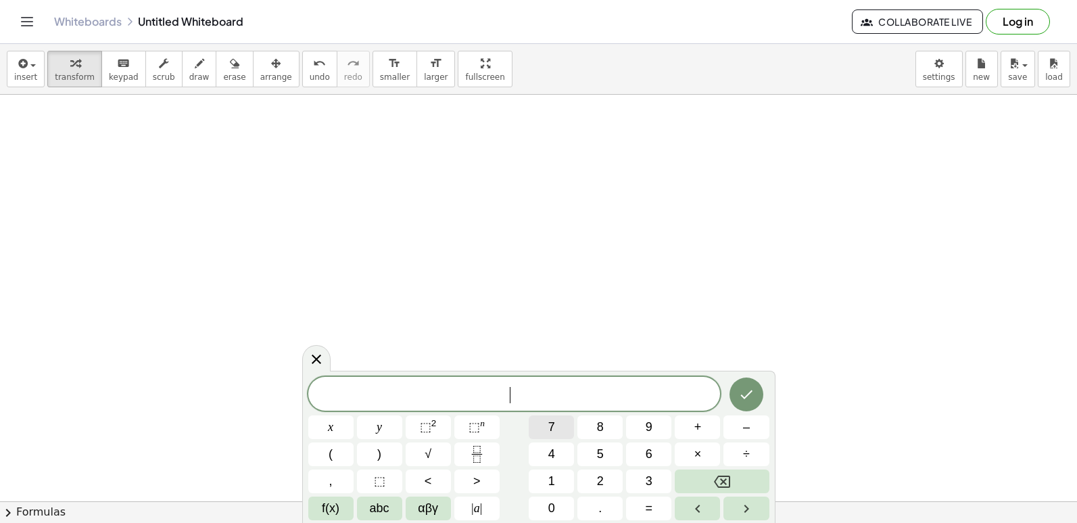
click at [554, 427] on button "7" at bounding box center [551, 427] width 45 height 24
click at [337, 427] on button "x" at bounding box center [330, 427] width 45 height 24
click at [706, 429] on button "+" at bounding box center [697, 427] width 45 height 24
click at [649, 479] on span "3" at bounding box center [649, 481] width 7 height 18
click at [383, 425] on button "y" at bounding box center [379, 427] width 45 height 24
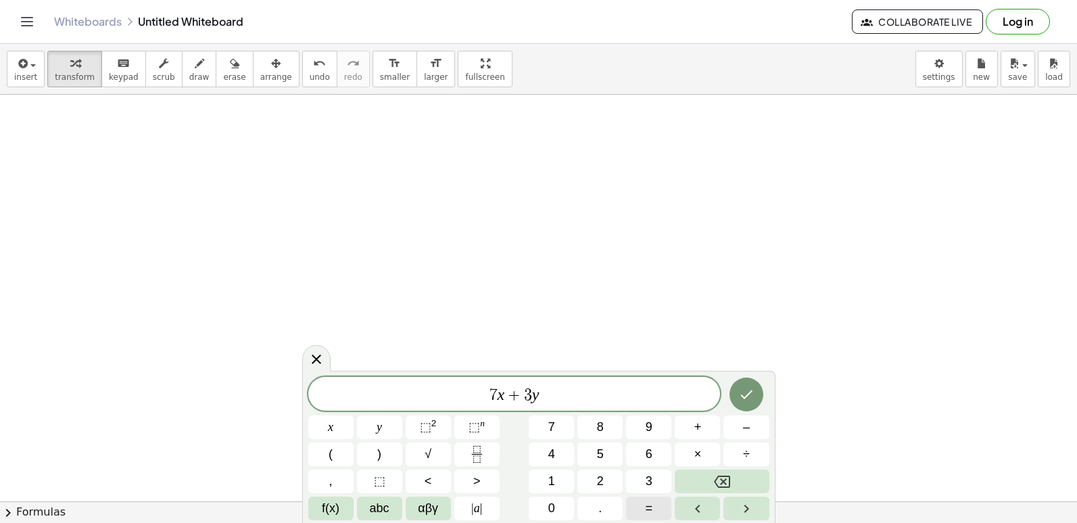
click at [644, 501] on button "=" at bounding box center [648, 508] width 45 height 24
click at [548, 485] on span "1" at bounding box center [551, 481] width 7 height 18
click at [551, 444] on button "4" at bounding box center [551, 454] width 45 height 24
click at [757, 399] on button "Done" at bounding box center [746, 394] width 34 height 34
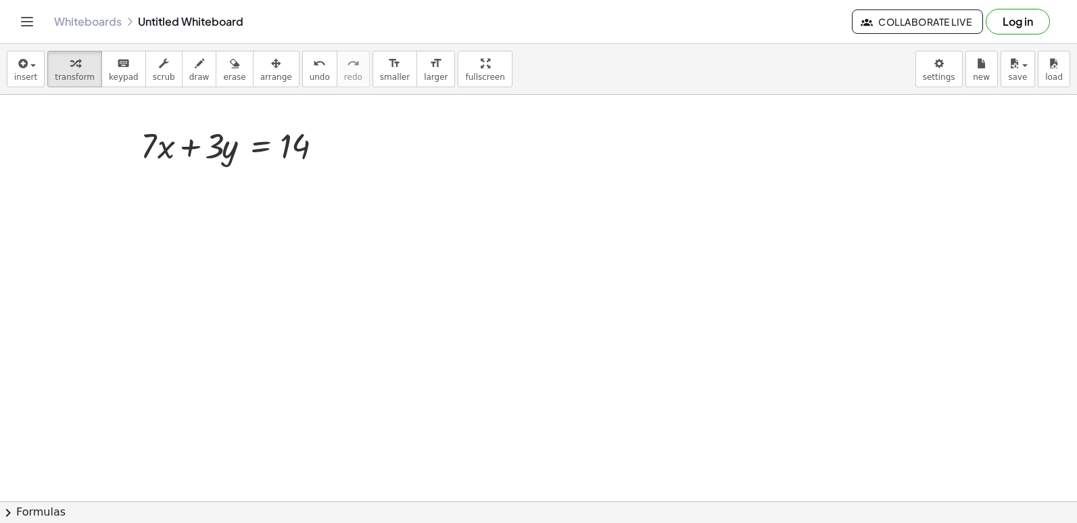
scroll to position [2708, 0]
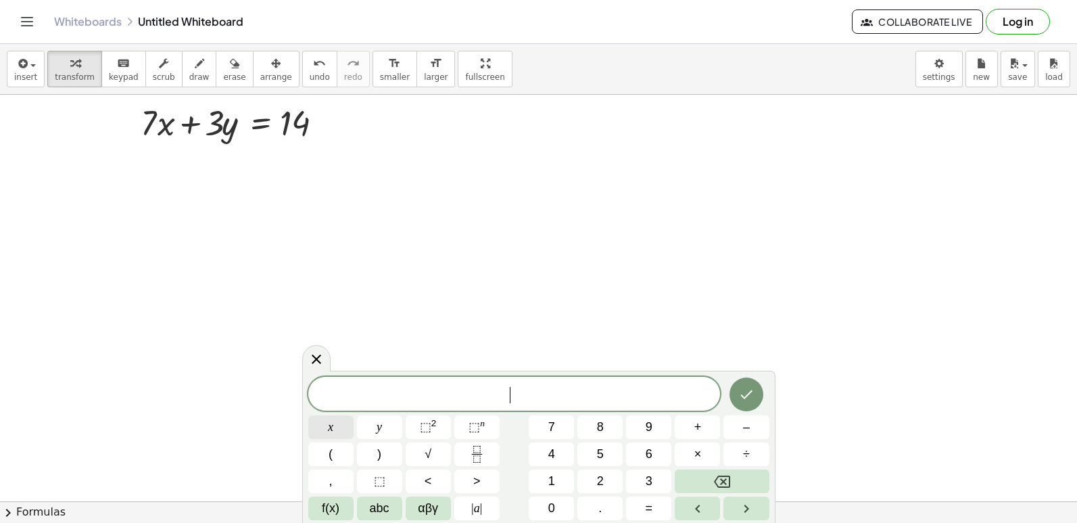
click at [325, 423] on button "x" at bounding box center [330, 427] width 45 height 24
click at [658, 512] on button "=" at bounding box center [648, 508] width 45 height 24
click at [555, 481] on button "1" at bounding box center [551, 481] width 45 height 24
click at [755, 393] on button "Done" at bounding box center [746, 394] width 34 height 34
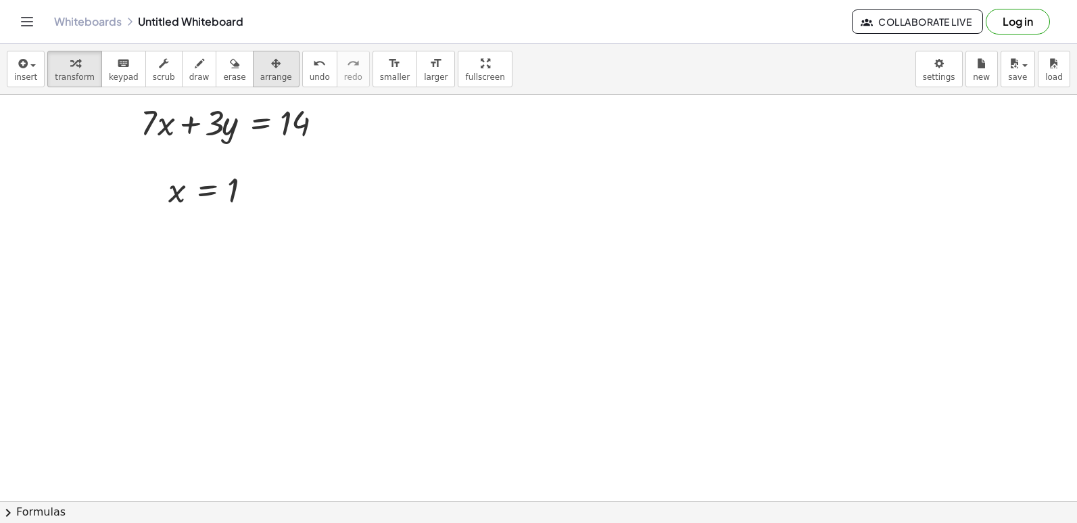
click at [260, 70] on div "button" at bounding box center [276, 63] width 32 height 16
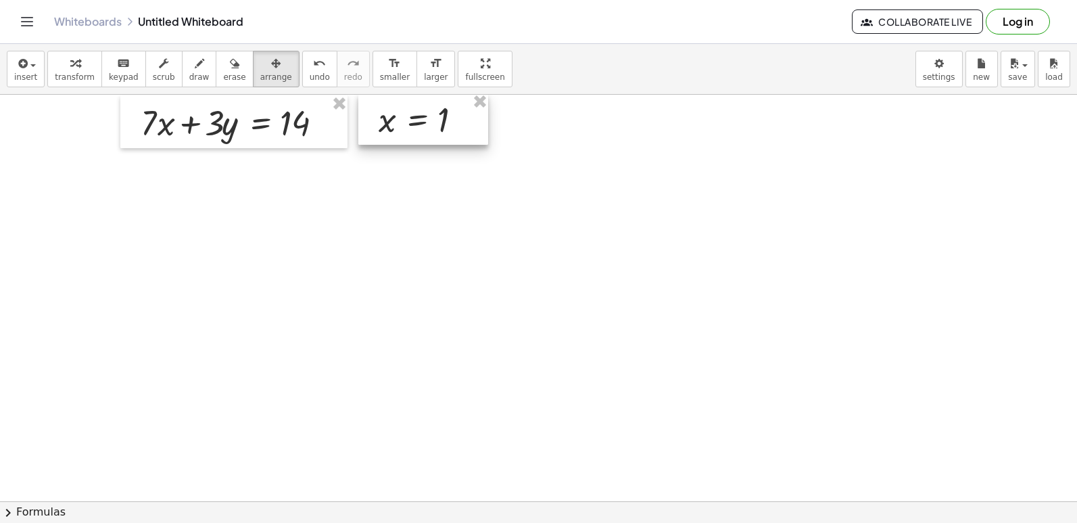
drag, startPoint x: 183, startPoint y: 195, endPoint x: 393, endPoint y: 124, distance: 221.1
click at [393, 124] on div at bounding box center [423, 118] width 130 height 51
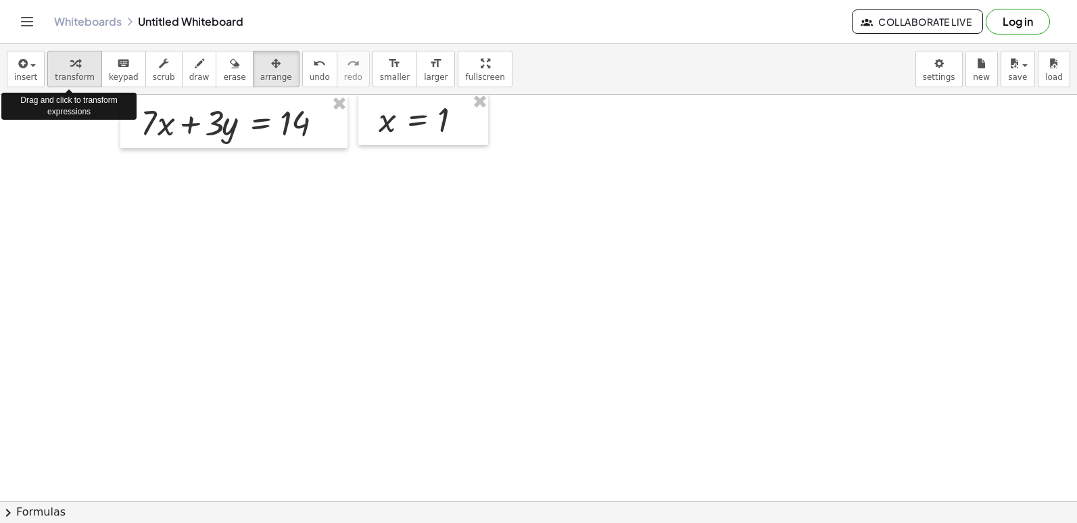
click at [74, 73] on span "transform" at bounding box center [75, 76] width 40 height 9
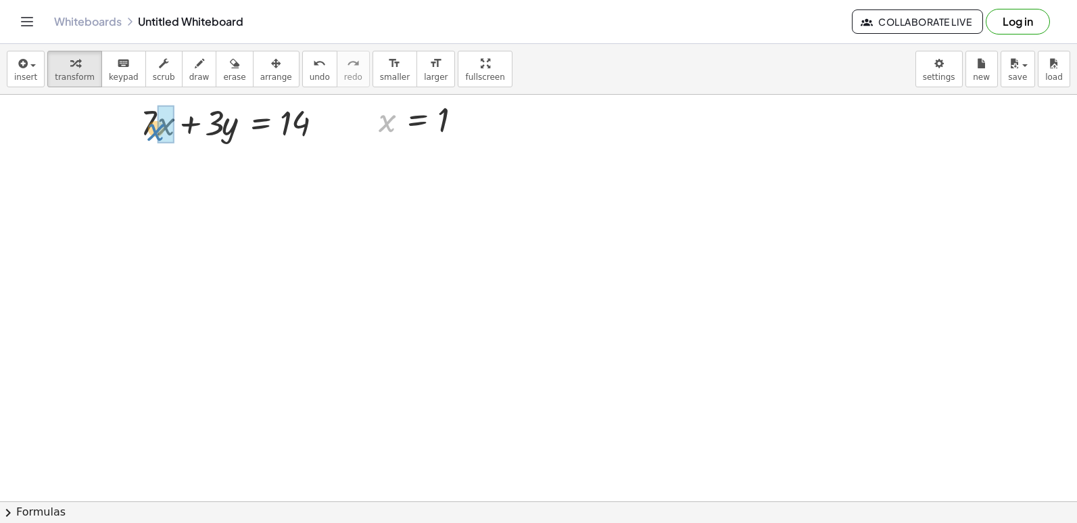
drag, startPoint x: 381, startPoint y: 130, endPoint x: 151, endPoint y: 139, distance: 230.7
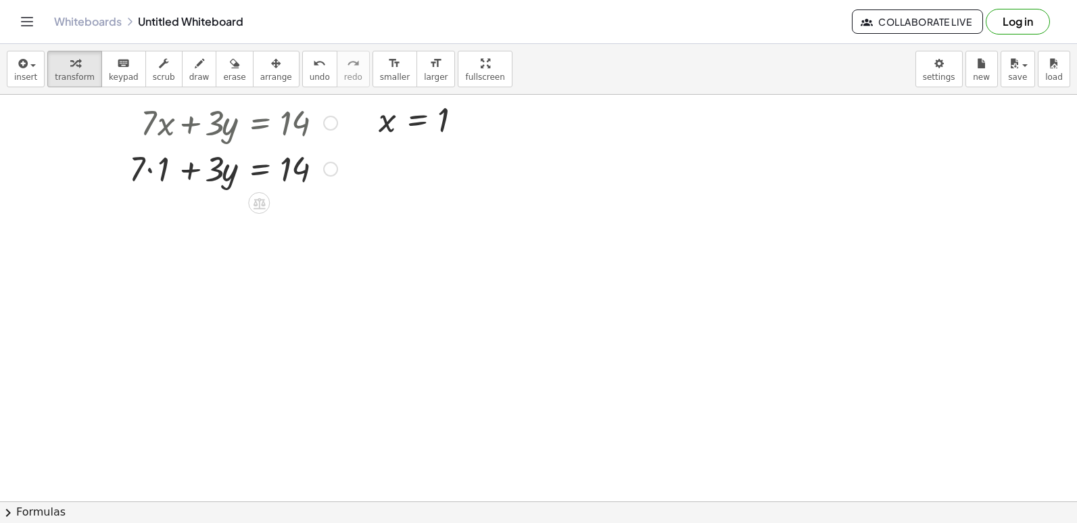
click at [148, 166] on div at bounding box center [233, 168] width 222 height 46
drag, startPoint x: 162, startPoint y: 210, endPoint x: 353, endPoint y: 212, distance: 191.3
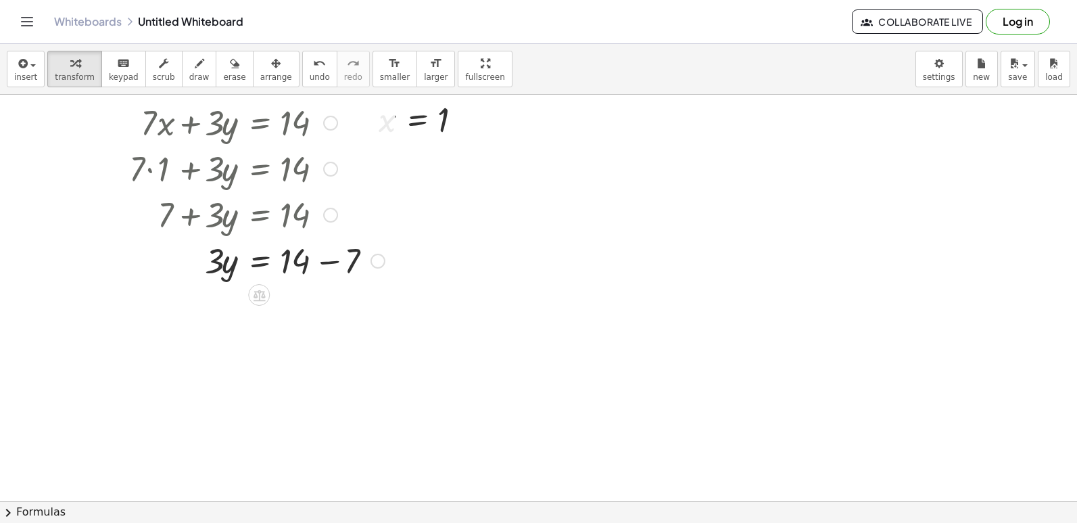
click at [318, 260] on div at bounding box center [256, 260] width 269 height 46
drag, startPoint x: 216, startPoint y: 304, endPoint x: 297, endPoint y: 347, distance: 91.9
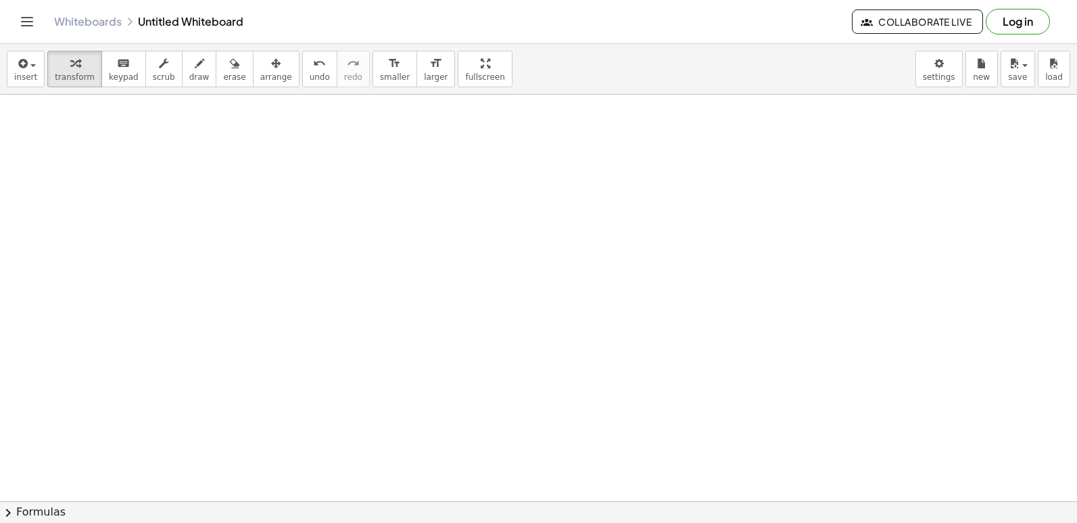
scroll to position [3046, 0]
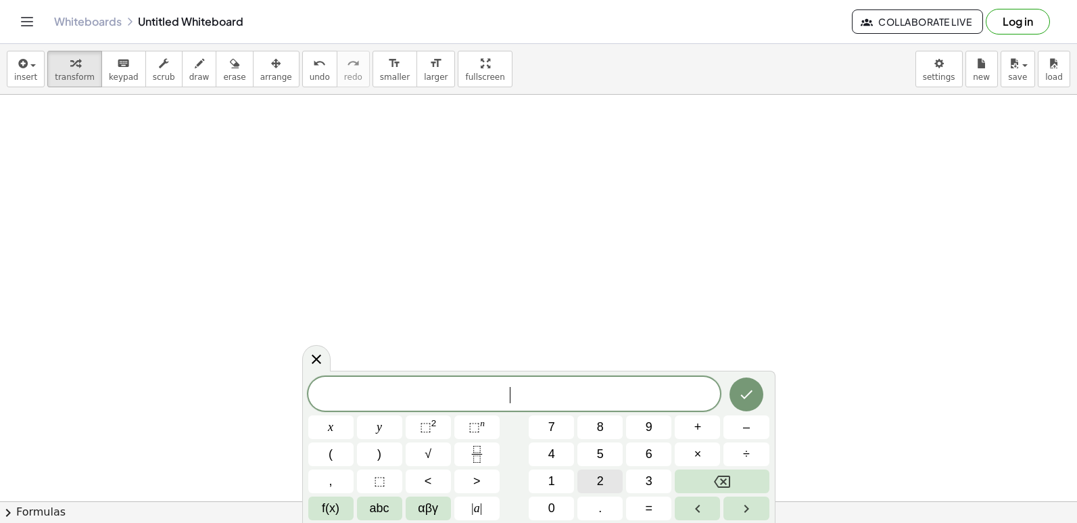
click at [609, 487] on button "2" at bounding box center [599, 481] width 45 height 24
click at [317, 424] on button "x" at bounding box center [330, 427] width 45 height 24
click at [743, 421] on span "–" at bounding box center [746, 427] width 7 height 18
click at [551, 481] on span "1" at bounding box center [551, 481] width 7 height 18
click at [557, 508] on button "0" at bounding box center [551, 508] width 45 height 24
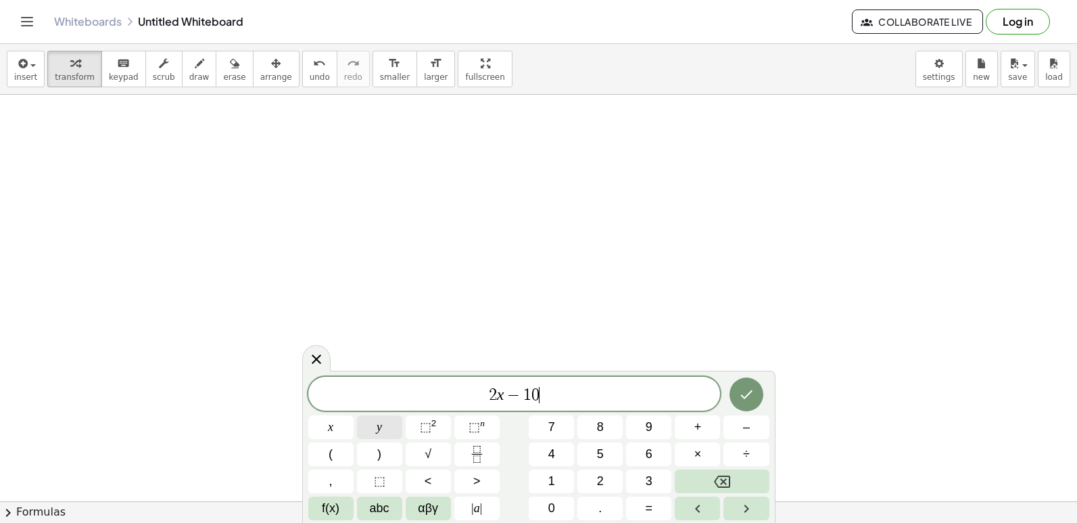
click at [381, 428] on span "y" at bounding box center [379, 427] width 5 height 18
click at [647, 507] on span "=" at bounding box center [649, 508] width 7 height 18
click at [640, 449] on button "6" at bounding box center [648, 454] width 45 height 24
click at [736, 392] on button "Done" at bounding box center [746, 394] width 34 height 34
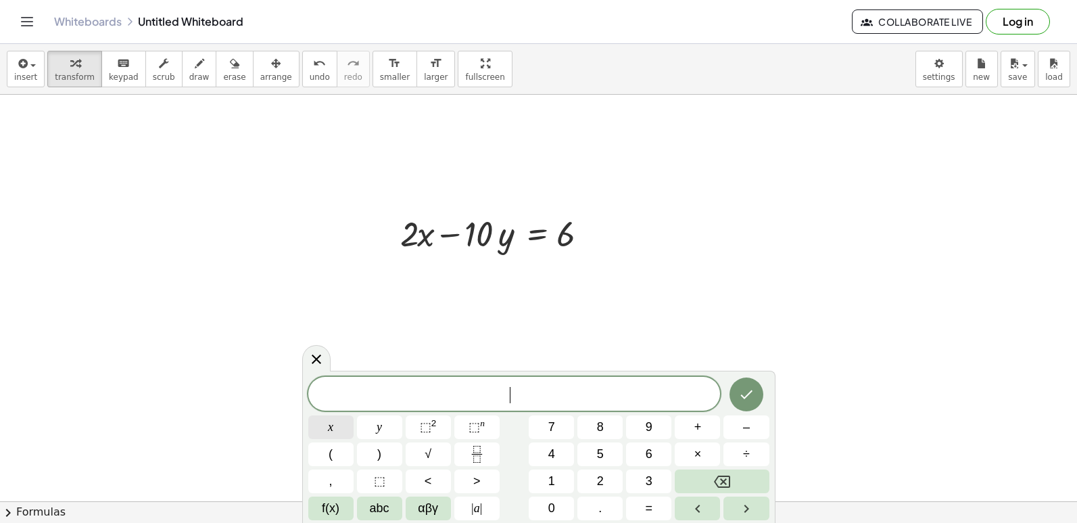
click at [321, 421] on button "x" at bounding box center [330, 427] width 45 height 24
click at [650, 504] on span "=" at bounding box center [649, 508] width 7 height 18
click at [648, 479] on span "3" at bounding box center [649, 481] width 7 height 18
click at [748, 391] on icon "Done" at bounding box center [746, 394] width 16 height 16
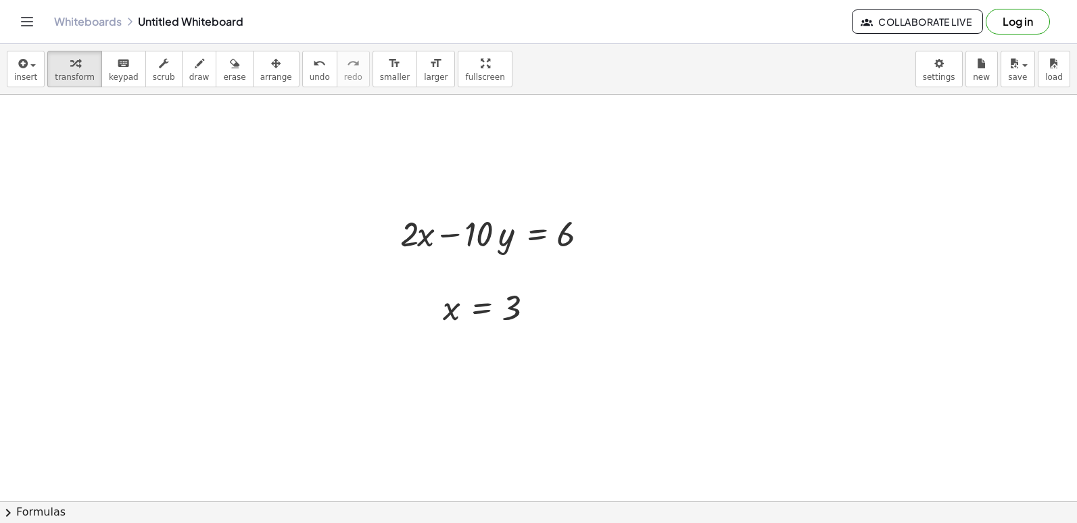
click at [260, 76] on span "arrange" at bounding box center [276, 76] width 32 height 9
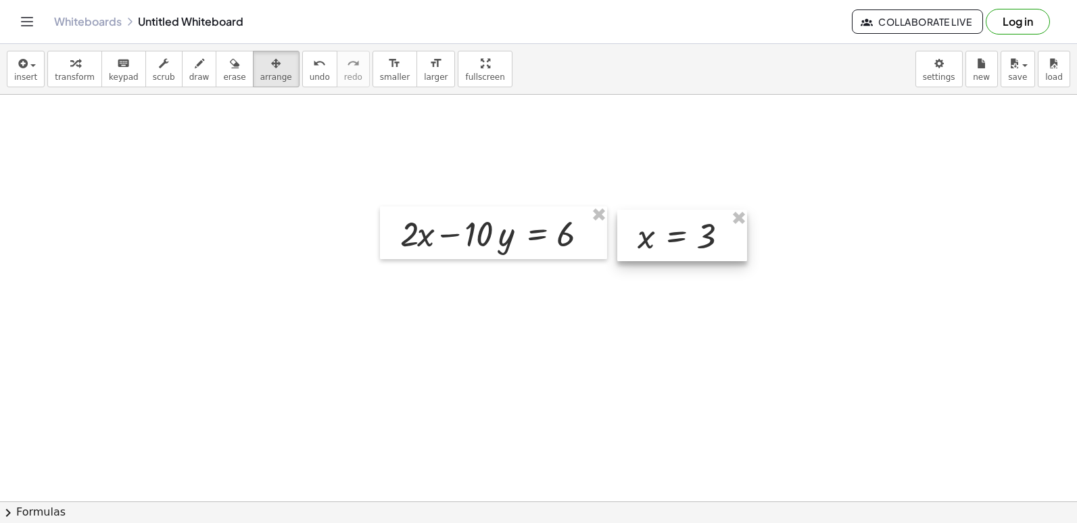
drag, startPoint x: 473, startPoint y: 329, endPoint x: 667, endPoint y: 258, distance: 206.8
click at [667, 258] on div at bounding box center [682, 235] width 130 height 51
click at [72, 70] on icon "button" at bounding box center [74, 63] width 9 height 16
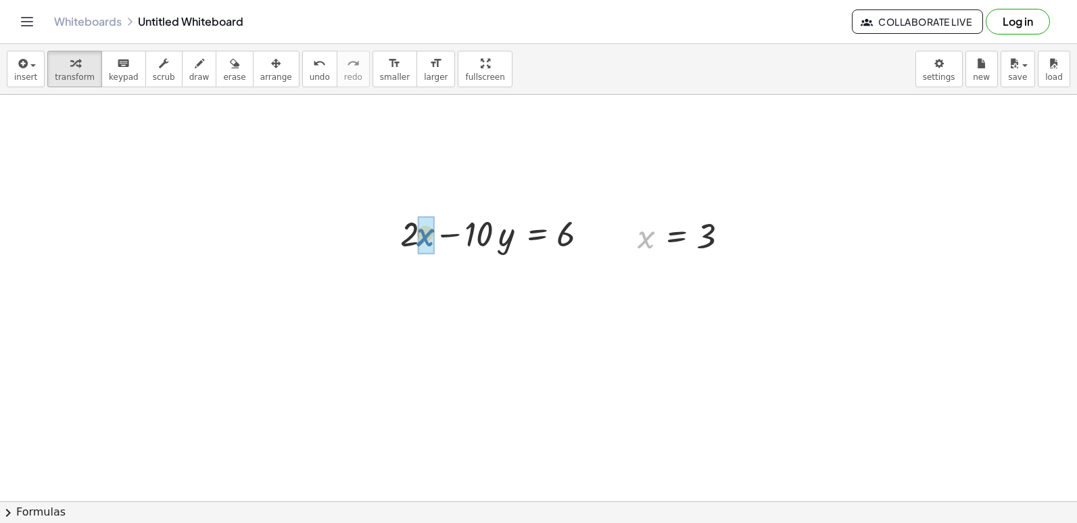
drag, startPoint x: 639, startPoint y: 245, endPoint x: 419, endPoint y: 243, distance: 219.7
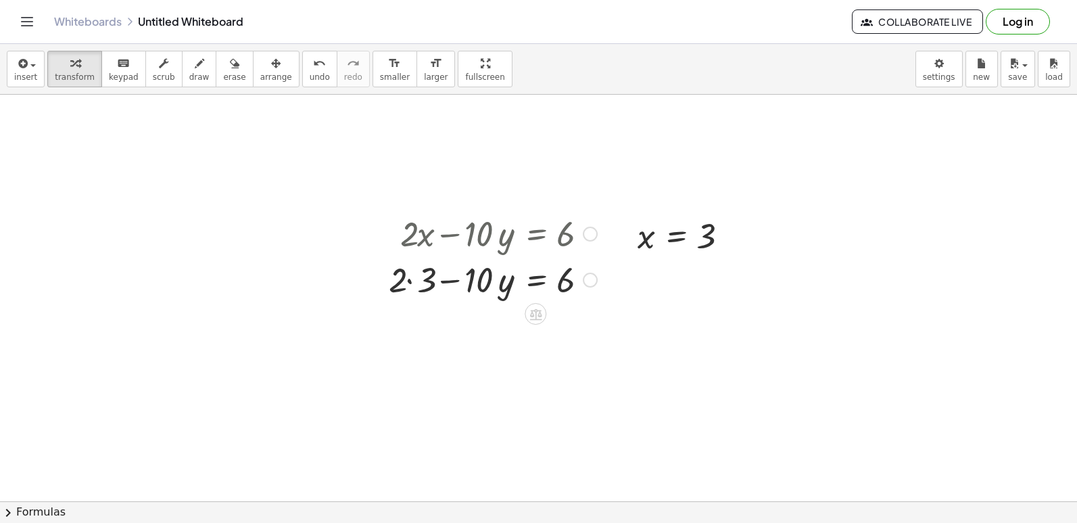
click at [408, 275] on div at bounding box center [493, 279] width 222 height 46
click at [453, 331] on div at bounding box center [493, 325] width 222 height 46
drag, startPoint x: 423, startPoint y: 323, endPoint x: 612, endPoint y: 328, distance: 188.7
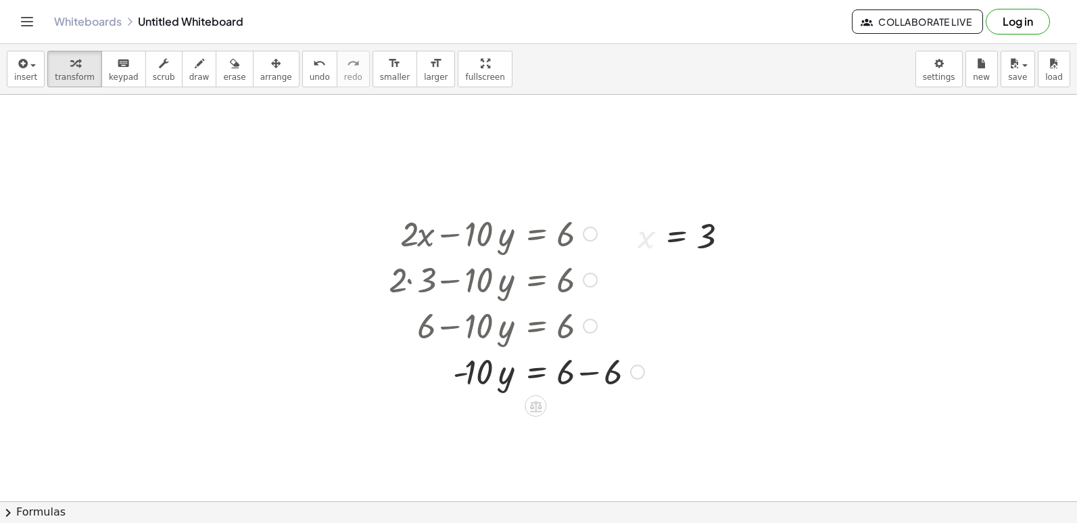
click at [587, 368] on div at bounding box center [516, 371] width 269 height 46
drag, startPoint x: 460, startPoint y: 421, endPoint x: 550, endPoint y: 452, distance: 95.6
drag, startPoint x: 468, startPoint y: 420, endPoint x: 566, endPoint y: 452, distance: 103.3
click at [575, 418] on div at bounding box center [516, 417] width 269 height 68
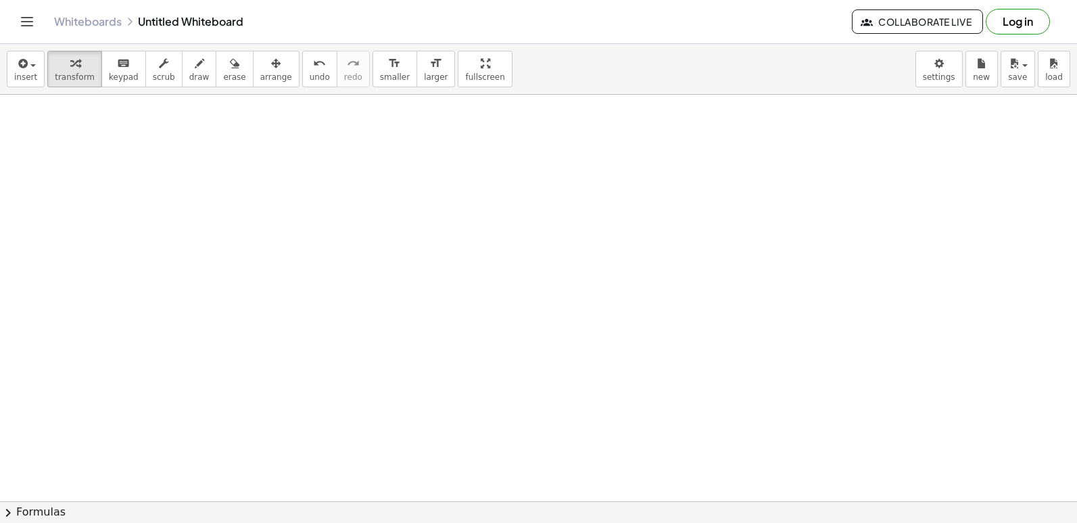
scroll to position [3453, 0]
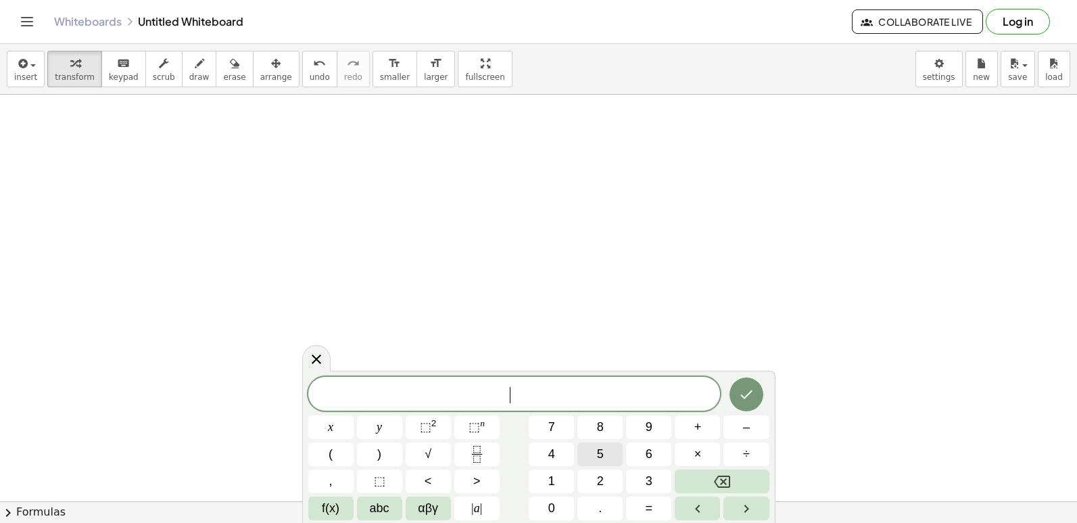
click at [596, 456] on button "5" at bounding box center [599, 454] width 45 height 24
click at [333, 423] on button "x" at bounding box center [330, 427] width 45 height 24
click at [700, 431] on span "+" at bounding box center [697, 427] width 7 height 18
click at [588, 472] on button "2" at bounding box center [599, 481] width 45 height 24
click at [382, 431] on span "y" at bounding box center [379, 427] width 5 height 18
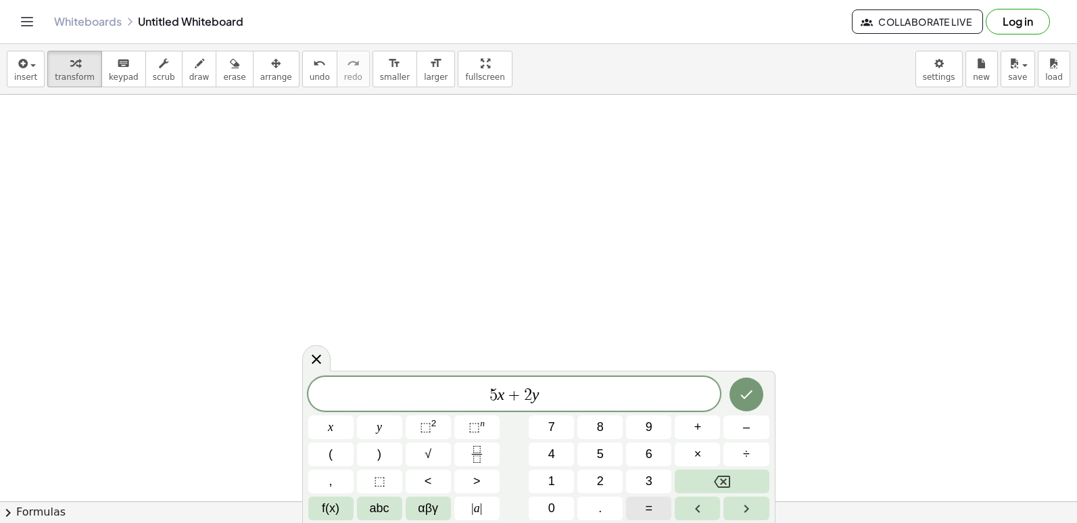
click at [646, 502] on span "=" at bounding box center [649, 508] width 7 height 18
click at [557, 477] on button "1" at bounding box center [551, 481] width 45 height 24
click at [599, 480] on span "2" at bounding box center [600, 481] width 7 height 18
click at [752, 381] on button "Done" at bounding box center [746, 394] width 34 height 34
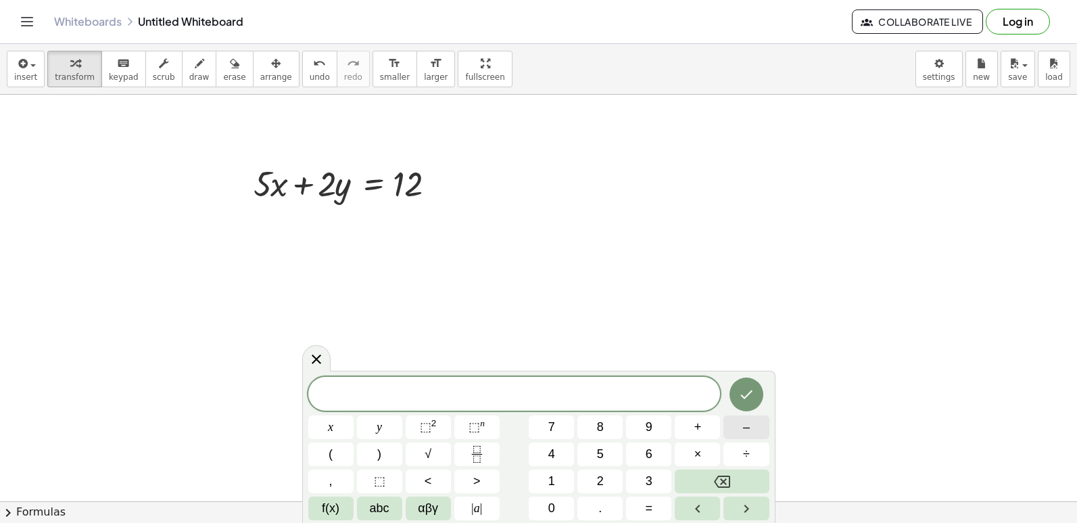
click at [737, 421] on button "–" at bounding box center [745, 427] width 45 height 24
click at [613, 452] on button "5" at bounding box center [599, 454] width 45 height 24
click at [335, 428] on button "x" at bounding box center [330, 427] width 45 height 24
click at [694, 427] on span "+" at bounding box center [697, 427] width 7 height 18
click at [544, 451] on button "4" at bounding box center [551, 454] width 45 height 24
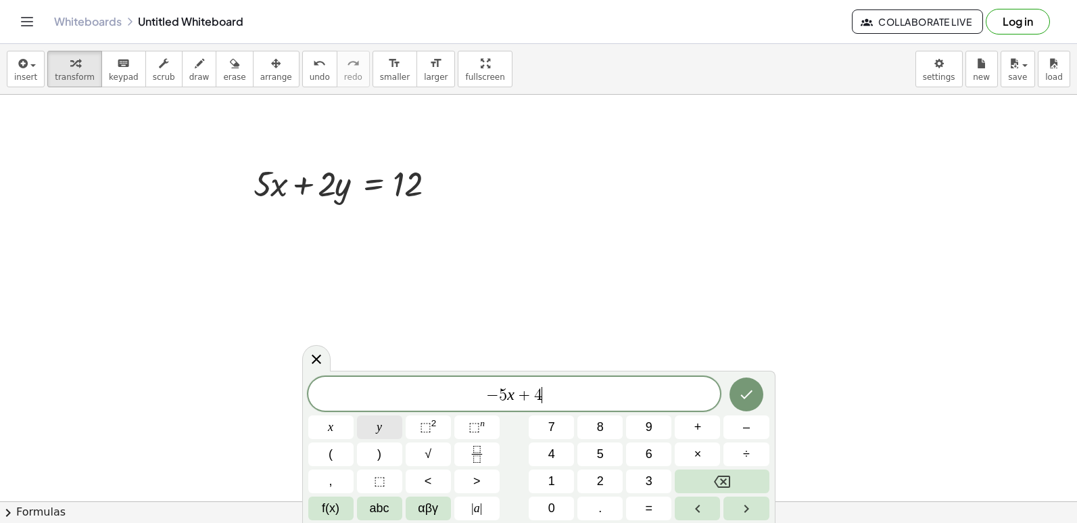
click at [387, 423] on button "y" at bounding box center [379, 427] width 45 height 24
click at [652, 507] on span "=" at bounding box center [649, 508] width 7 height 18
click at [743, 429] on span "–" at bounding box center [746, 427] width 7 height 18
click at [657, 452] on button "6" at bounding box center [648, 454] width 45 height 24
click at [740, 394] on icon "Done" at bounding box center [746, 394] width 16 height 16
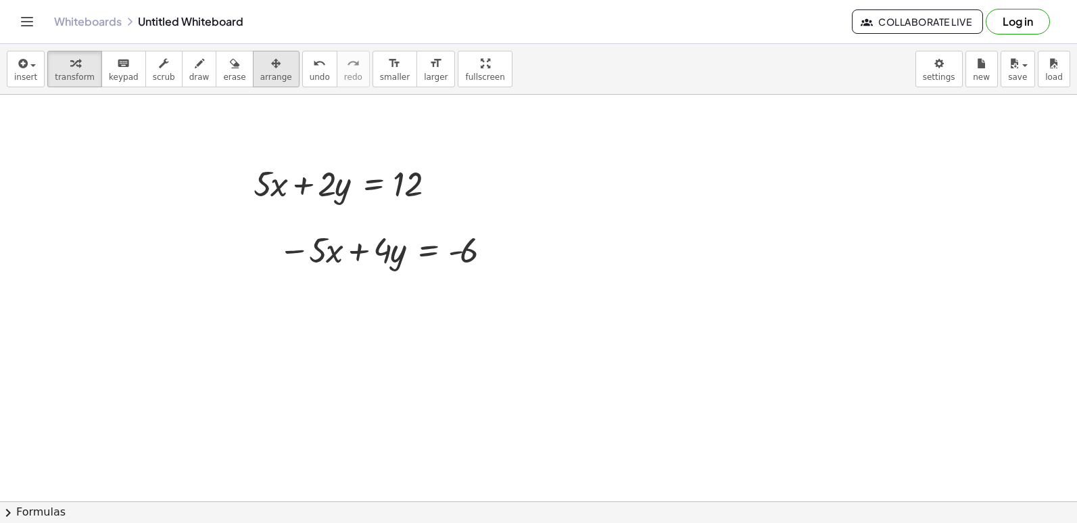
click at [269, 80] on button "arrange" at bounding box center [276, 69] width 47 height 37
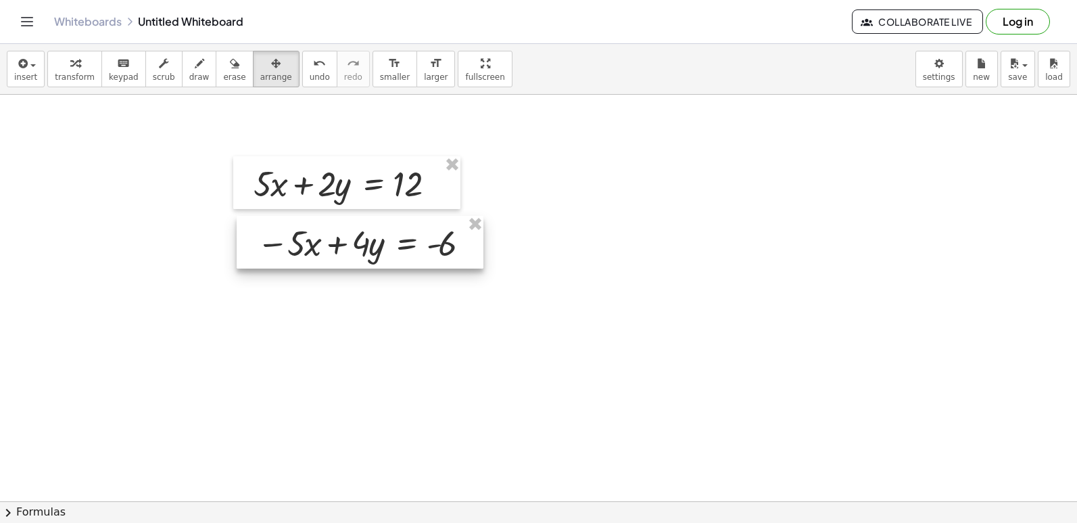
drag, startPoint x: 381, startPoint y: 269, endPoint x: 360, endPoint y: 262, distance: 22.7
click at [360, 262] on div at bounding box center [360, 242] width 247 height 53
click at [357, 262] on div at bounding box center [357, 241] width 247 height 53
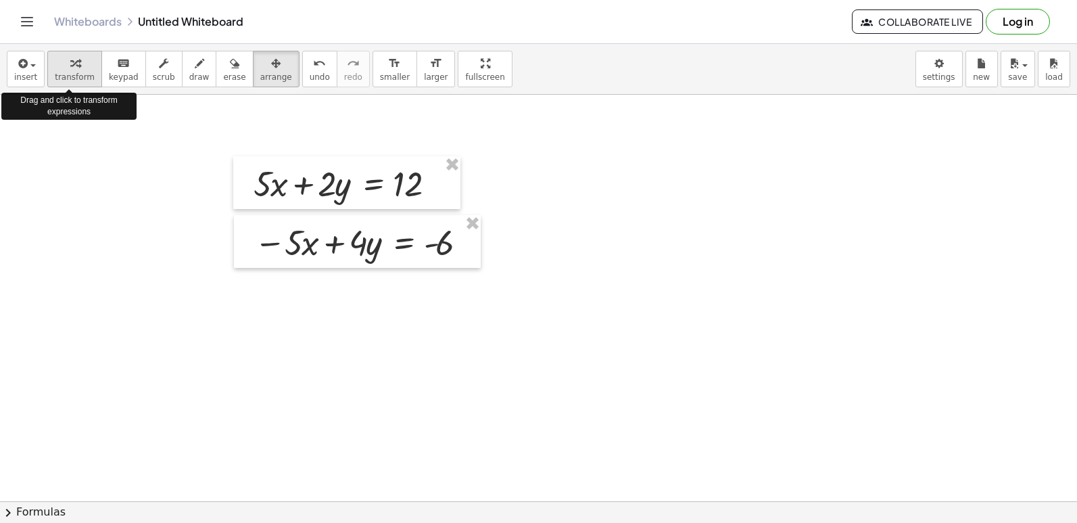
click at [70, 70] on icon "button" at bounding box center [74, 63] width 9 height 16
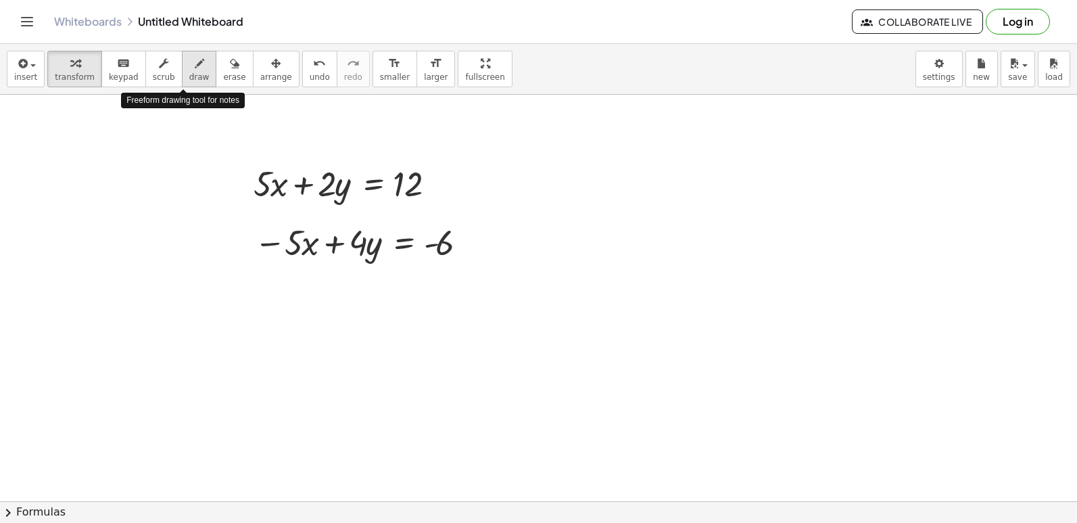
click at [195, 70] on icon "button" at bounding box center [199, 63] width 9 height 16
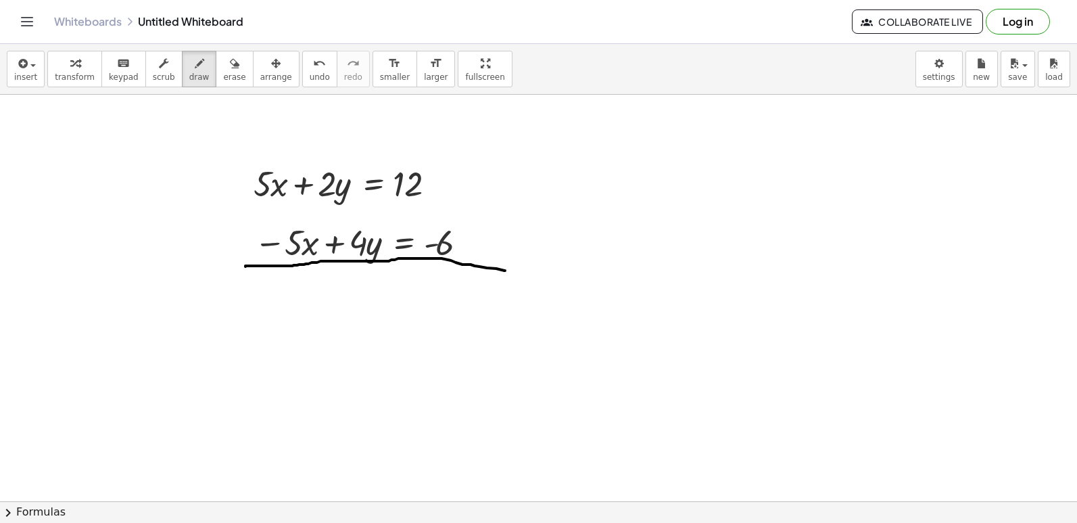
drag, startPoint x: 245, startPoint y: 266, endPoint x: 495, endPoint y: 262, distance: 249.5
click at [76, 76] on span "transform" at bounding box center [75, 76] width 40 height 9
drag, startPoint x: 178, startPoint y: 69, endPoint x: 267, endPoint y: 148, distance: 118.7
click at [195, 69] on icon "button" at bounding box center [199, 63] width 9 height 16
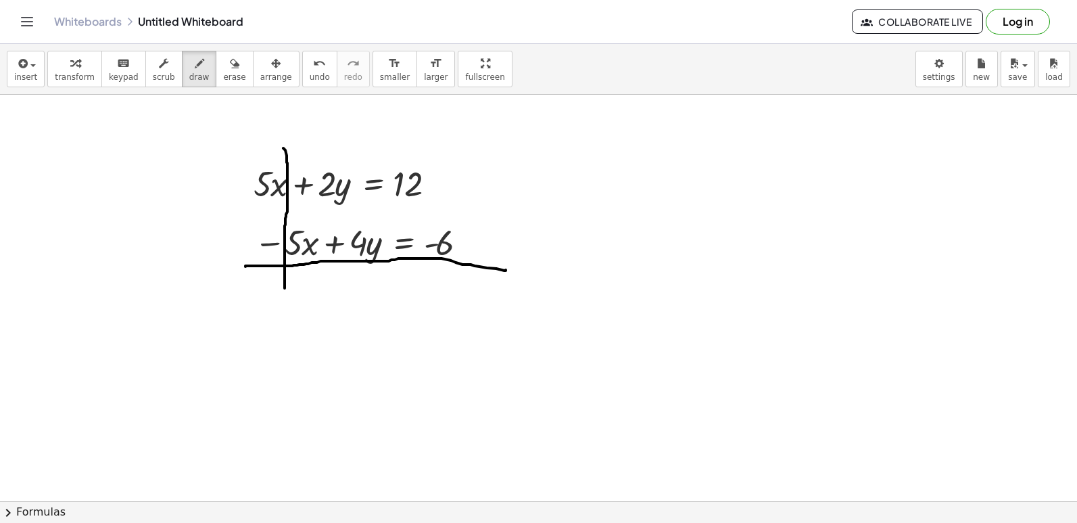
drag, startPoint x: 283, startPoint y: 148, endPoint x: 285, endPoint y: 288, distance: 140.0
drag, startPoint x: 61, startPoint y: 70, endPoint x: 181, endPoint y: 80, distance: 120.8
click at [62, 70] on div "button" at bounding box center [75, 63] width 40 height 16
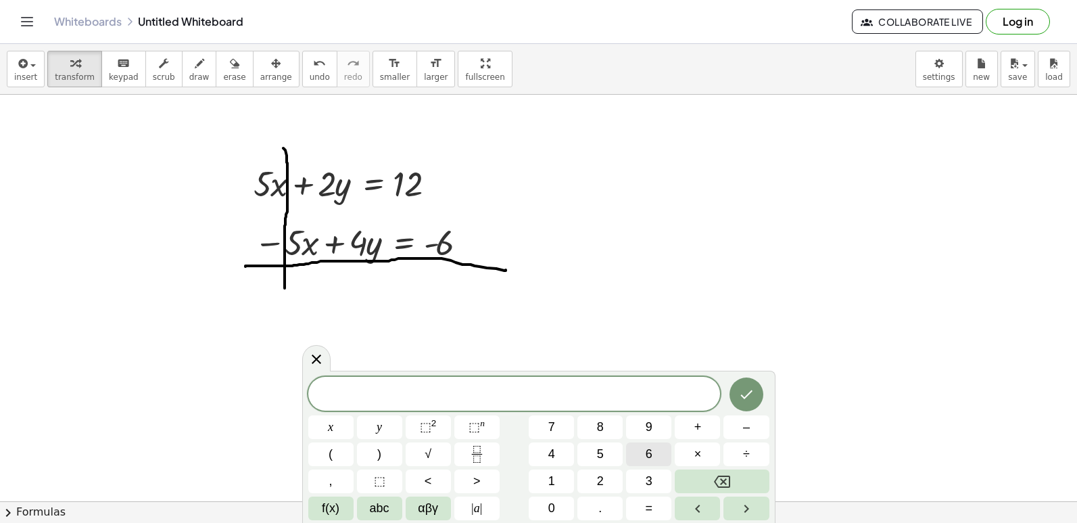
click at [644, 454] on button "6" at bounding box center [648, 454] width 45 height 24
click at [382, 429] on span "y" at bounding box center [379, 427] width 5 height 18
click at [640, 508] on button "=" at bounding box center [648, 508] width 45 height 24
click at [688, 433] on button "+" at bounding box center [697, 427] width 45 height 24
click at [656, 450] on button "6" at bounding box center [648, 454] width 45 height 24
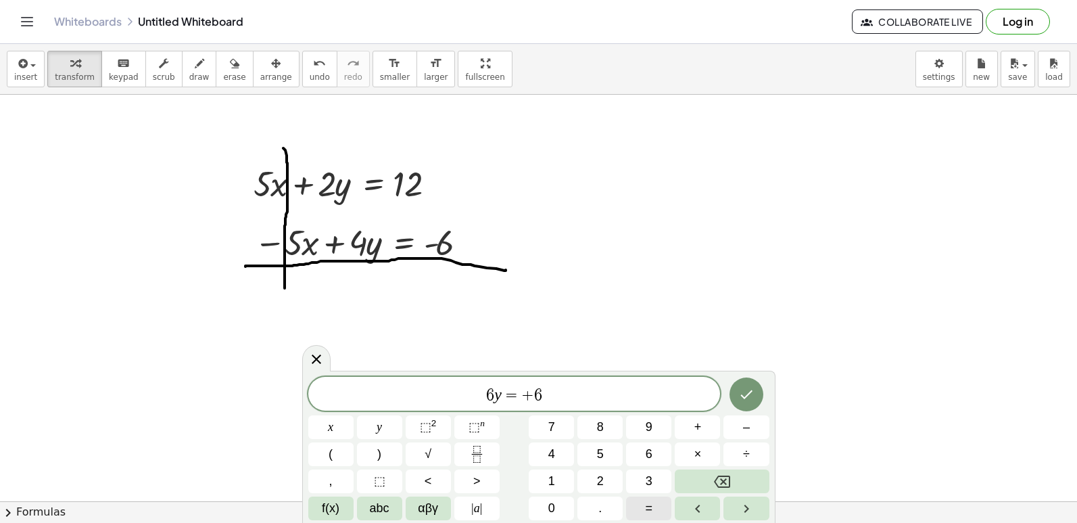
click at [661, 504] on button "=" at bounding box center [648, 508] width 45 height 24
click at [704, 481] on button "Backspace" at bounding box center [722, 481] width 94 height 24
click at [752, 392] on icon "Done" at bounding box center [746, 394] width 16 height 16
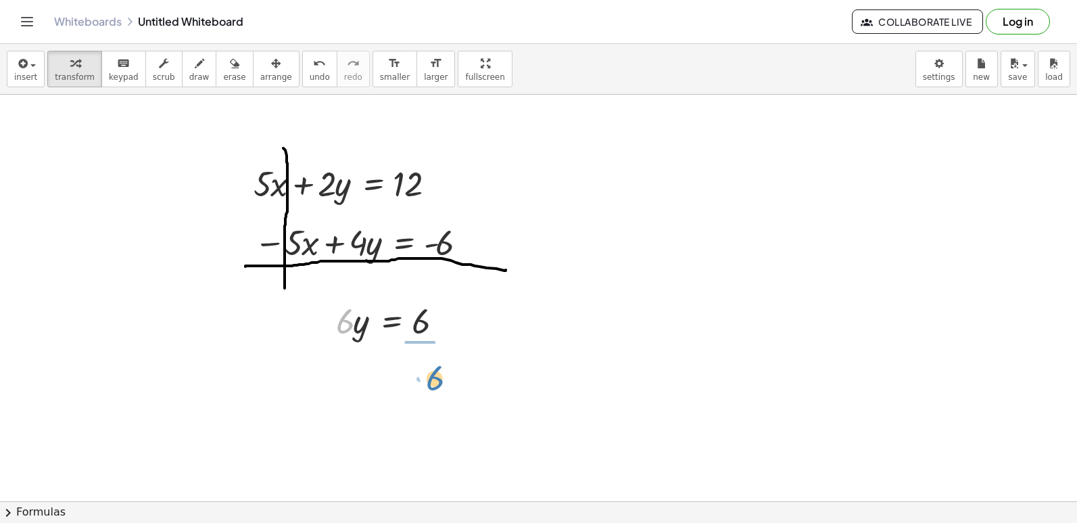
drag, startPoint x: 339, startPoint y: 320, endPoint x: 431, endPoint y: 377, distance: 107.5
click at [416, 373] on div at bounding box center [397, 377] width 137 height 68
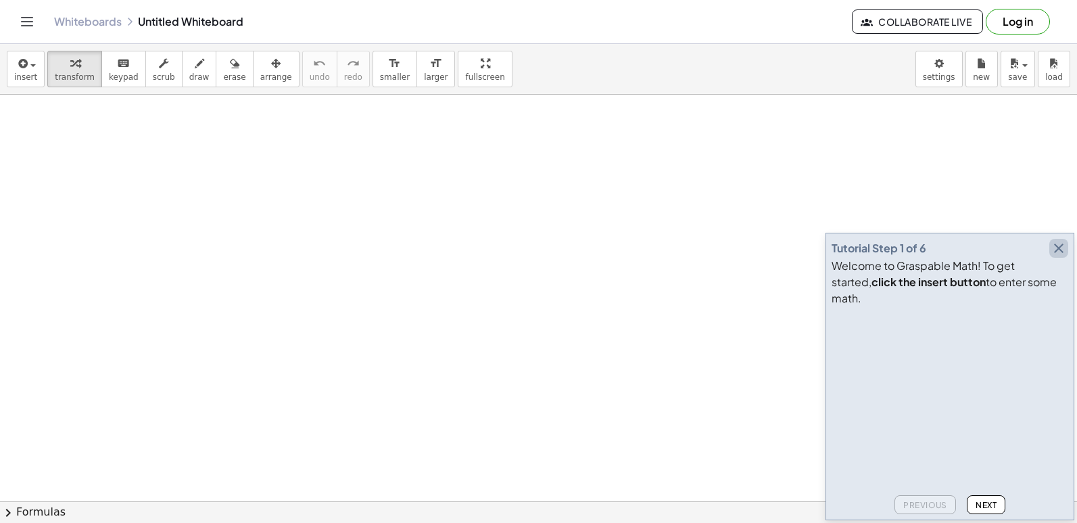
click at [1055, 256] on icon "button" at bounding box center [1059, 248] width 16 height 16
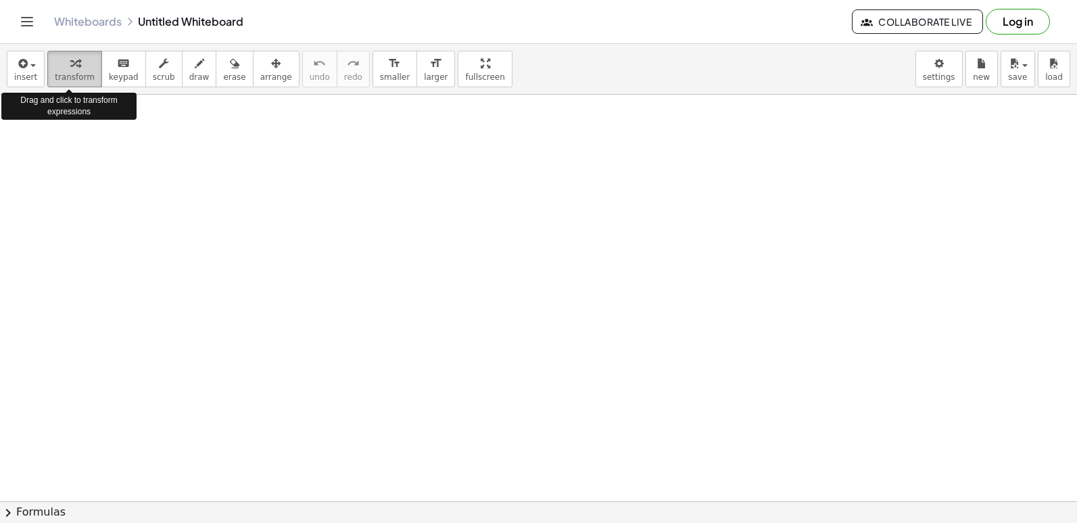
click at [70, 66] on icon "button" at bounding box center [74, 63] width 9 height 16
drag, startPoint x: 252, startPoint y: 243, endPoint x: 256, endPoint y: 235, distance: 9.1
click at [256, 237] on div at bounding box center [538, 501] width 1077 height 813
drag, startPoint x: 158, startPoint y: 258, endPoint x: 252, endPoint y: 259, distance: 94.7
click at [252, 259] on div at bounding box center [538, 501] width 1077 height 813
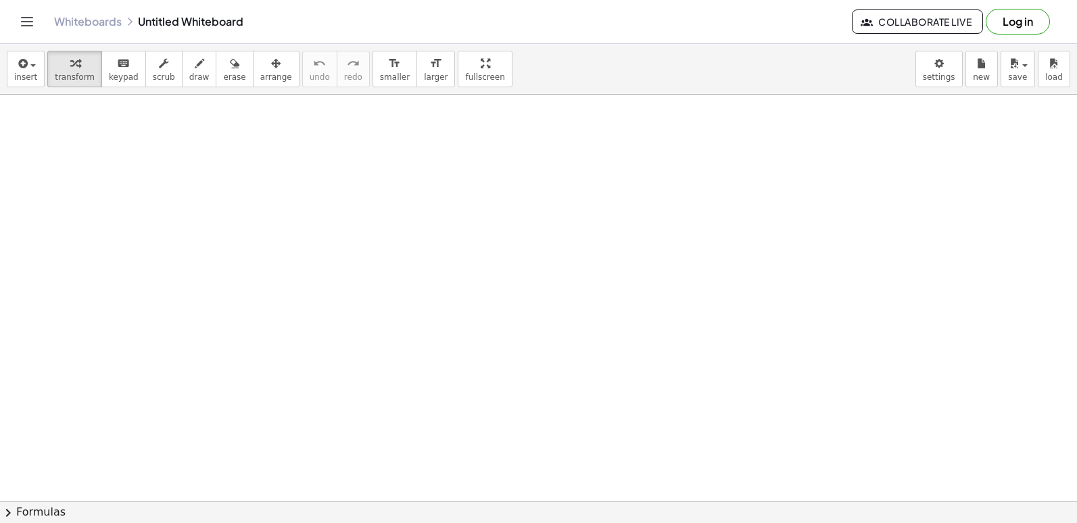
click at [243, 238] on div at bounding box center [538, 501] width 1077 height 813
click at [360, 267] on div at bounding box center [538, 501] width 1077 height 813
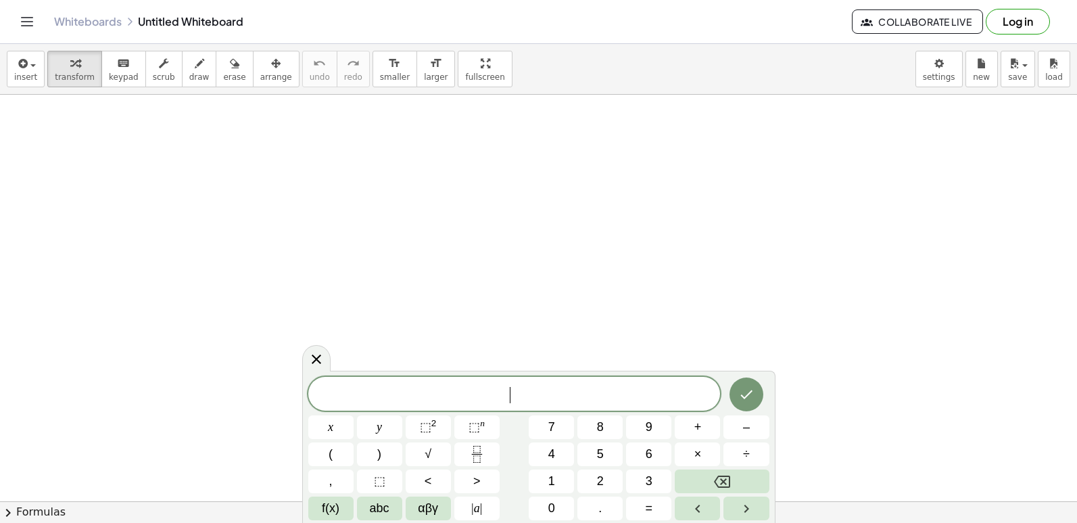
click at [14, 266] on div at bounding box center [538, 501] width 1077 height 813
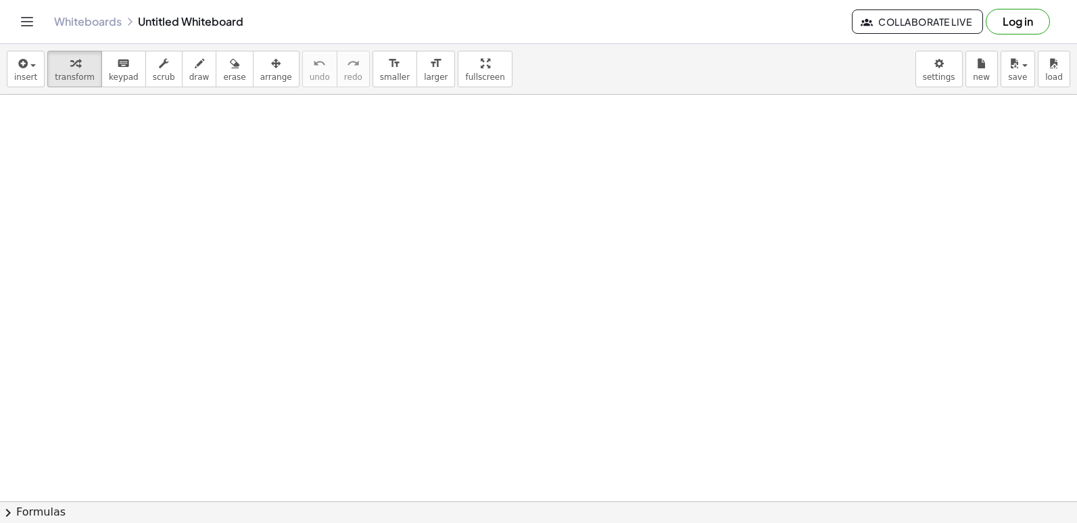
click at [28, 266] on div at bounding box center [538, 501] width 1077 height 813
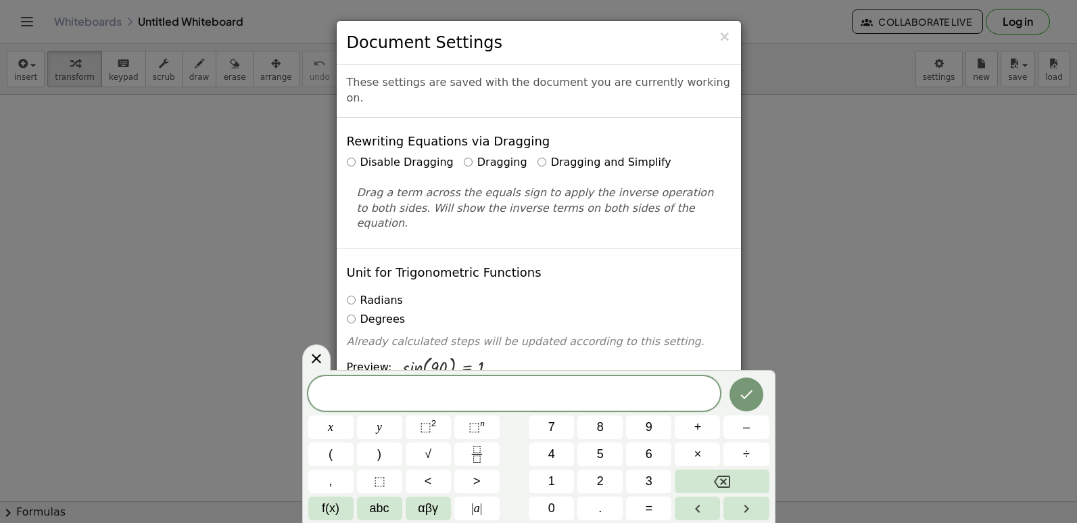
drag, startPoint x: 934, startPoint y: 64, endPoint x: 335, endPoint y: 351, distance: 664.4
click at [335, 351] on div "× Document Settings These settings are saved with the document you are currentl…" at bounding box center [538, 261] width 1077 height 523
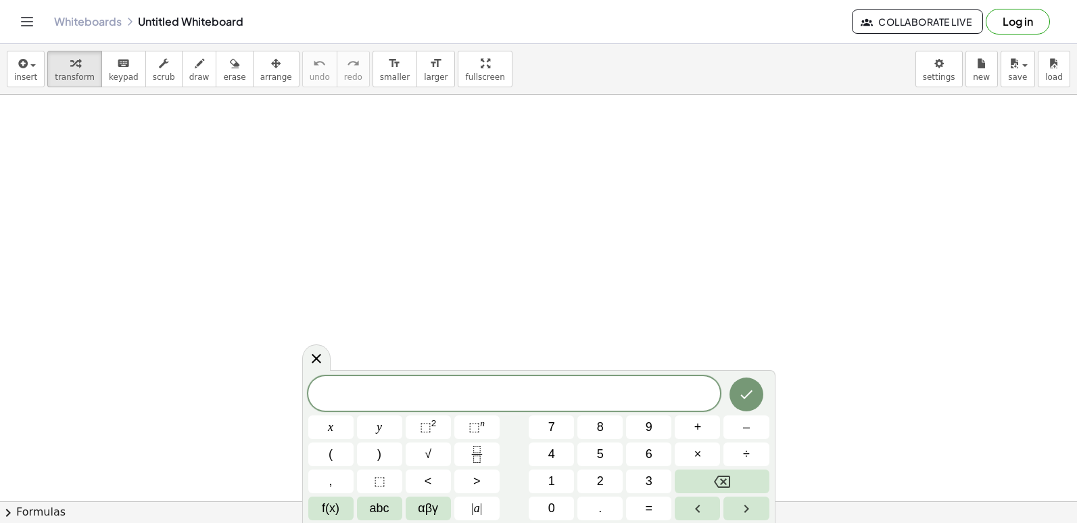
drag, startPoint x: 327, startPoint y: 348, endPoint x: 308, endPoint y: 347, distance: 18.3
click at [325, 348] on body "Graspable Math Activities Get Started Activity Bank Assigned Work Classes White…" at bounding box center [538, 261] width 1077 height 523
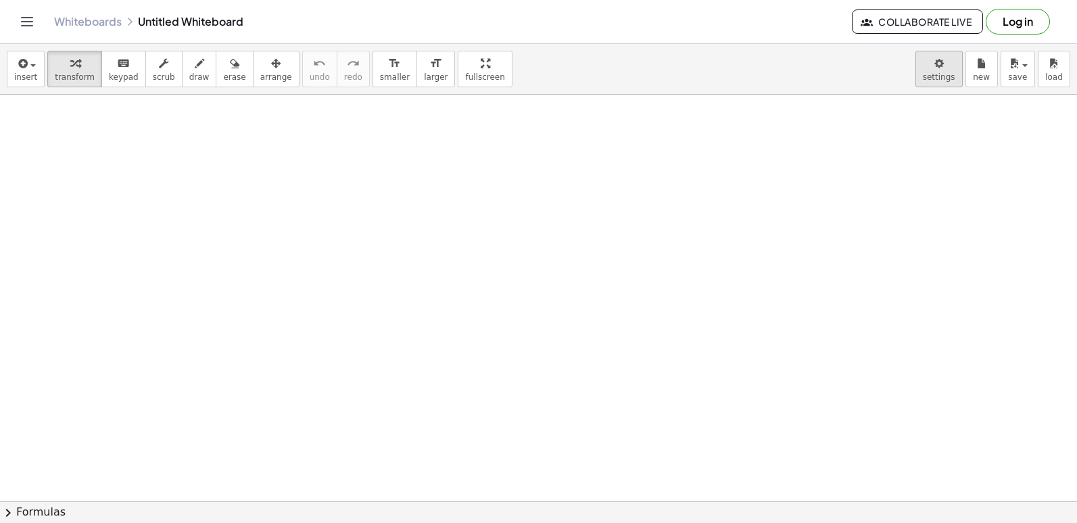
click at [931, 79] on body "Graspable Math Activities Get Started Activity Bank Assigned Work Classes White…" at bounding box center [538, 261] width 1077 height 523
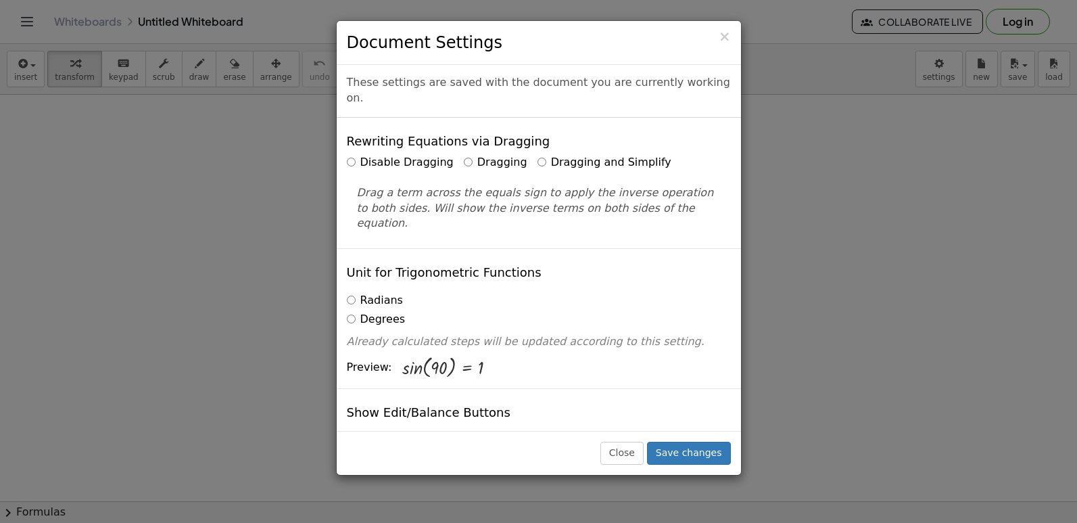
click at [527, 155] on div "Disable Dragging Dragging Dragging and Simplify" at bounding box center [539, 163] width 384 height 16
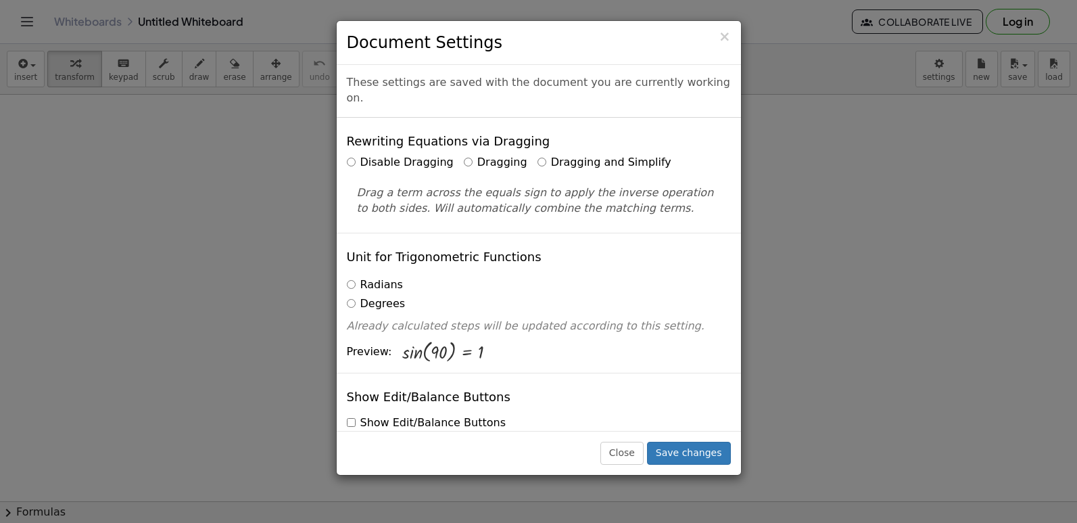
drag, startPoint x: 621, startPoint y: 147, endPoint x: 646, endPoint y: 201, distance: 60.5
drag, startPoint x: 646, startPoint y: 201, endPoint x: 694, endPoint y: 452, distance: 255.2
click at [694, 452] on button "Save changes" at bounding box center [689, 452] width 84 height 23
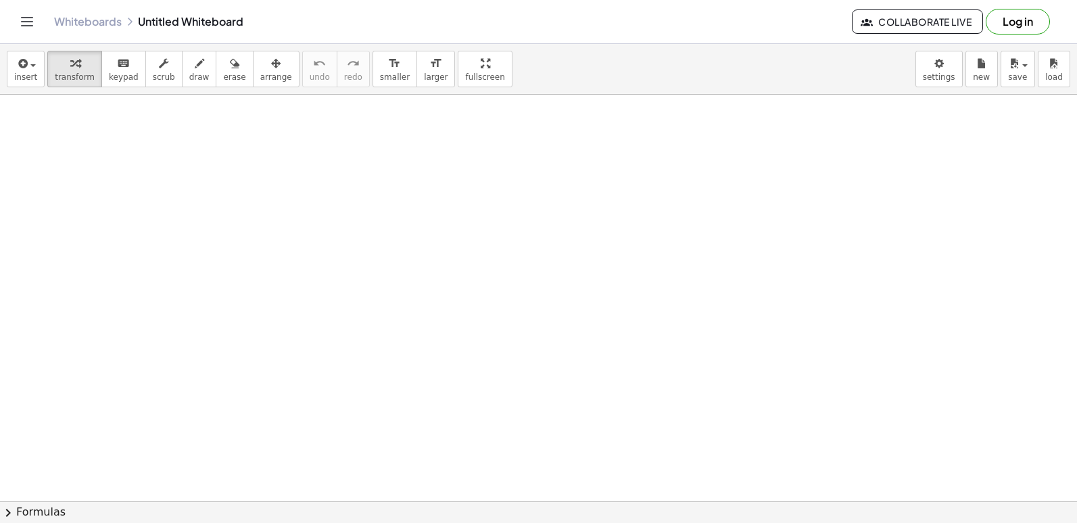
drag, startPoint x: 529, startPoint y: 164, endPoint x: 510, endPoint y: 187, distance: 29.8
click at [510, 186] on div at bounding box center [538, 501] width 1077 height 813
click at [504, 248] on div at bounding box center [538, 501] width 1077 height 813
click at [503, 249] on div at bounding box center [538, 501] width 1077 height 813
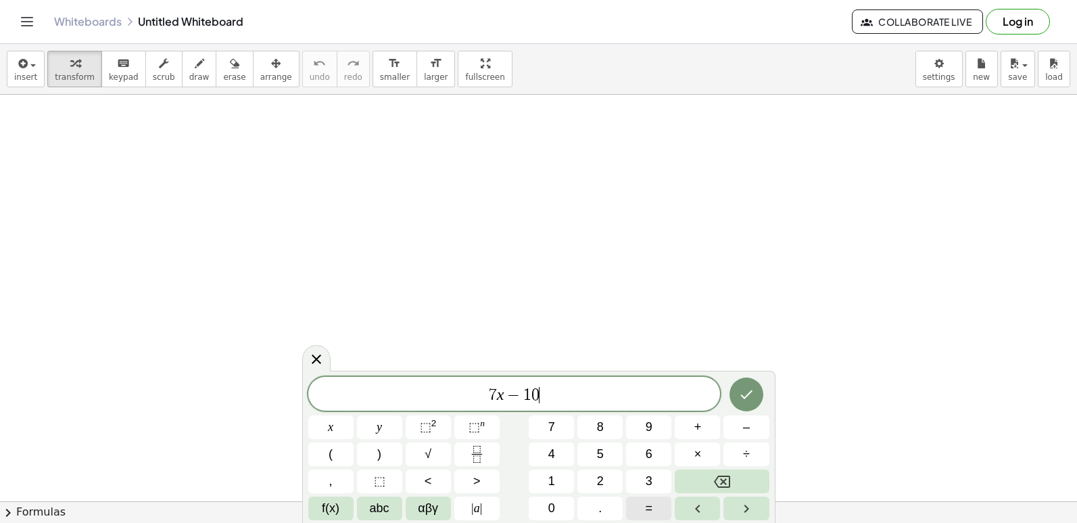
click at [633, 508] on button "=" at bounding box center [648, 508] width 45 height 24
click at [742, 399] on icon "Done" at bounding box center [746, 394] width 16 height 16
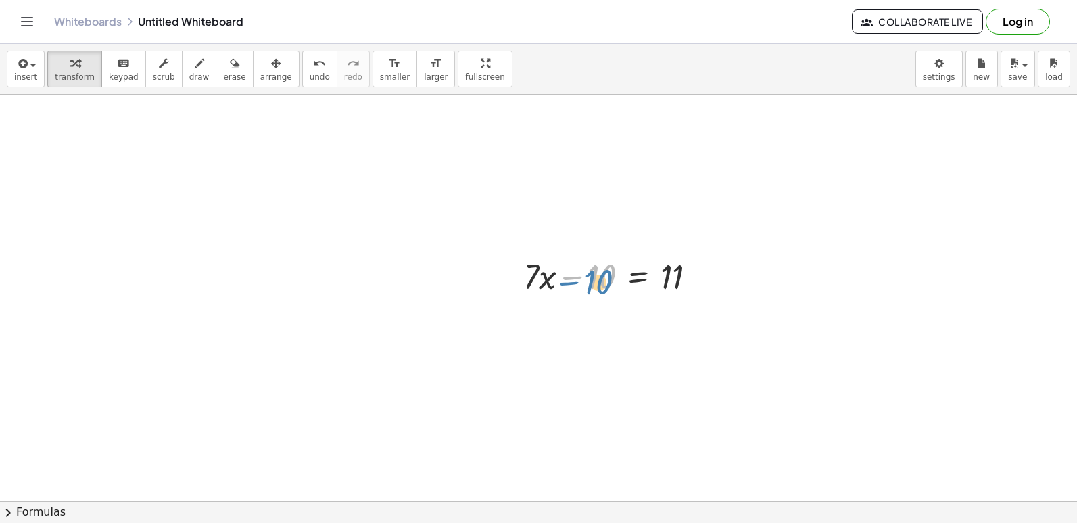
drag, startPoint x: 570, startPoint y: 271, endPoint x: 566, endPoint y: 277, distance: 7.3
click at [566, 277] on div at bounding box center [615, 275] width 197 height 46
drag, startPoint x: 533, startPoint y: 285, endPoint x: 625, endPoint y: 326, distance: 100.8
drag, startPoint x: 531, startPoint y: 314, endPoint x: 718, endPoint y: 314, distance: 186.6
click at [718, 314] on div "+ · 7 · x − 10 = 11 − 10 + · 7 · x − 10 = 11" at bounding box center [538, 501] width 1077 height 813
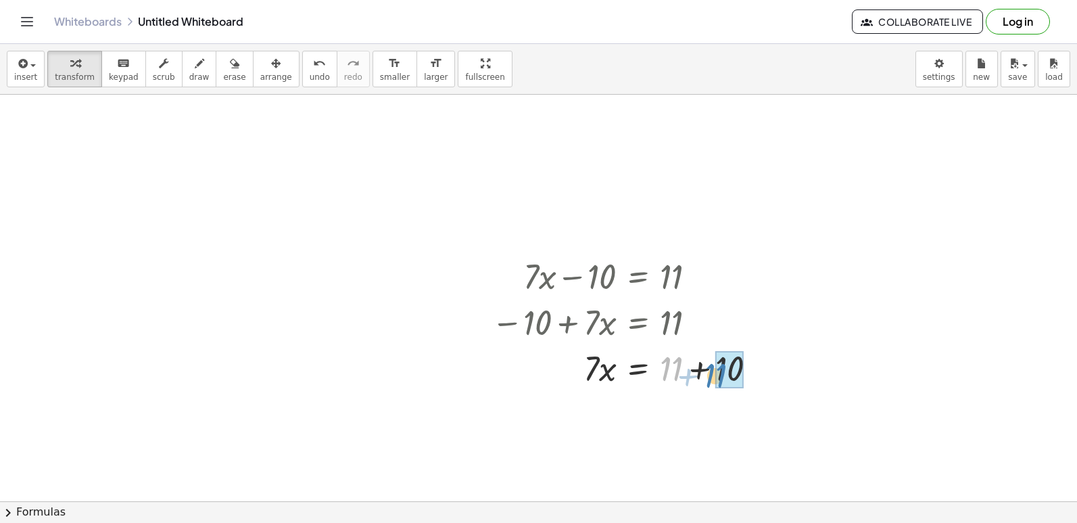
drag, startPoint x: 669, startPoint y: 363, endPoint x: 713, endPoint y: 370, distance: 44.5
click at [713, 370] on div at bounding box center [629, 367] width 289 height 46
drag, startPoint x: 592, startPoint y: 413, endPoint x: 677, endPoint y: 455, distance: 95.5
click at [708, 405] on div at bounding box center [629, 413] width 289 height 68
click at [705, 410] on div at bounding box center [707, 414] width 15 height 15
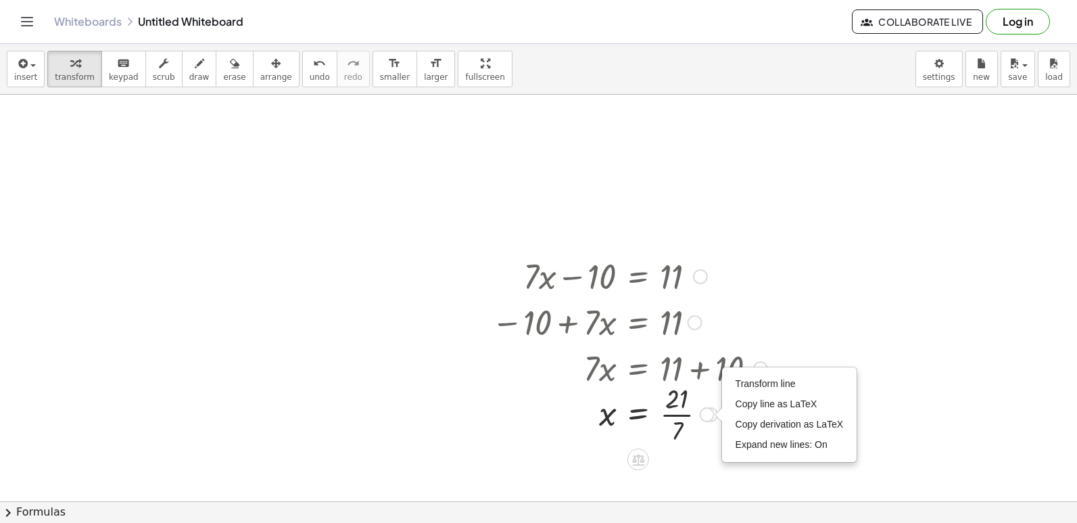
click at [677, 409] on div at bounding box center [629, 413] width 289 height 68
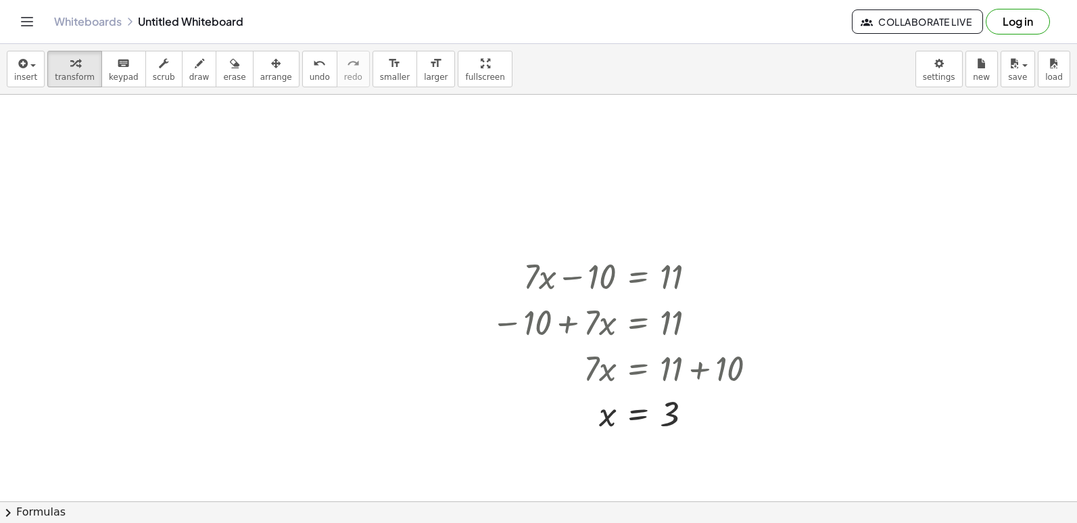
click at [210, 301] on div at bounding box center [538, 501] width 1077 height 813
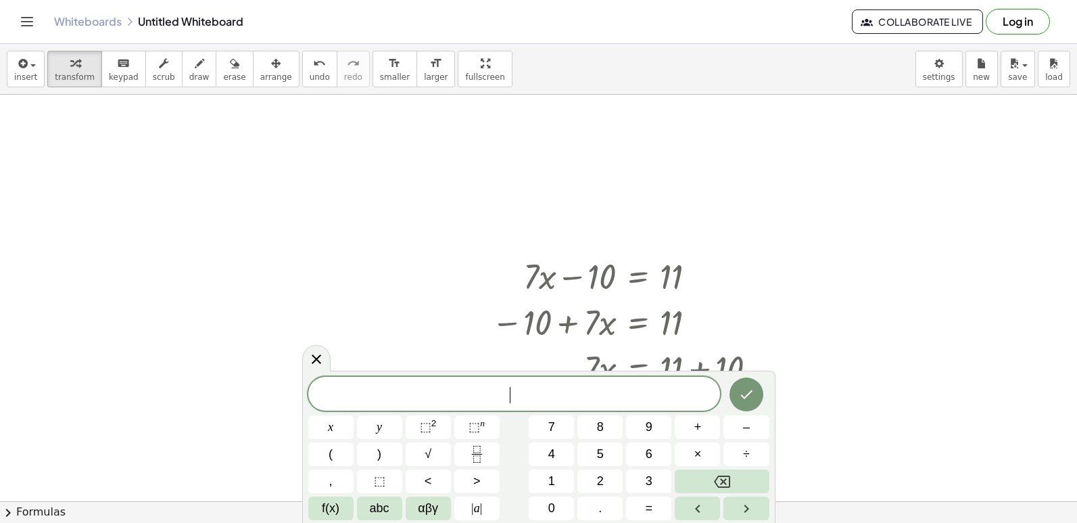
click at [210, 301] on div at bounding box center [538, 501] width 1077 height 813
click at [663, 498] on button "=" at bounding box center [648, 508] width 45 height 24
click at [750, 427] on button "–" at bounding box center [745, 427] width 45 height 24
click at [538, 479] on button "1" at bounding box center [551, 481] width 45 height 24
click at [595, 477] on button "2" at bounding box center [599, 481] width 45 height 24
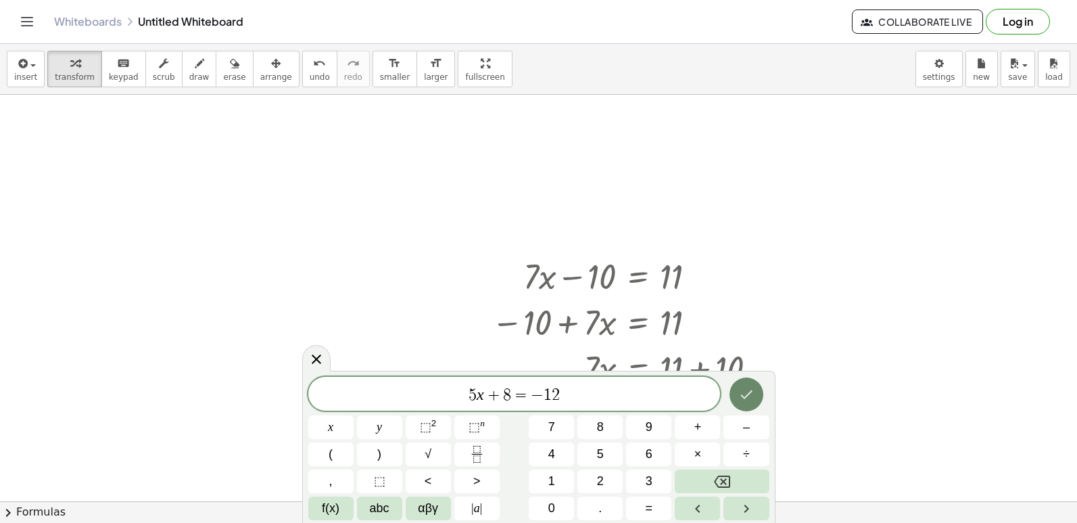
click at [742, 387] on icon "Done" at bounding box center [746, 394] width 16 height 16
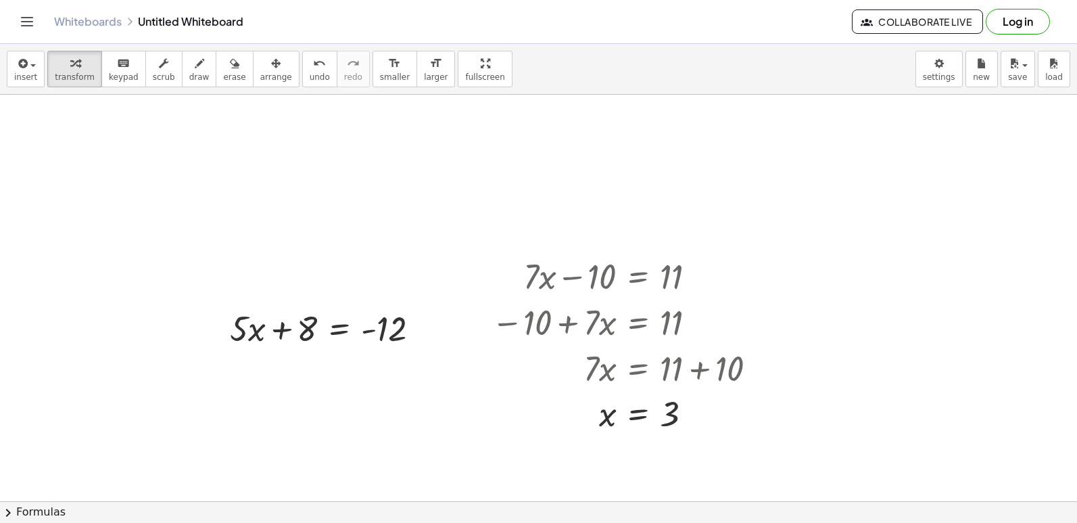
click at [388, 69] on icon "format_size" at bounding box center [394, 63] width 13 height 16
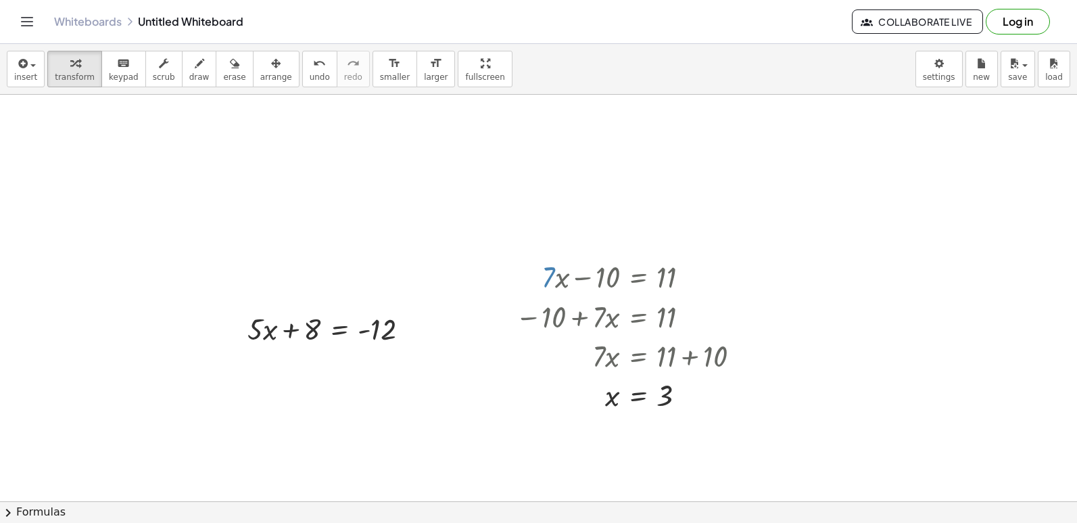
drag, startPoint x: 587, startPoint y: 355, endPoint x: 598, endPoint y: 296, distance: 59.8
click at [393, 236] on div "+ · 7 · x − 10 = 11 − 10 + · 7 · x = 11 · 7 · x = + 11 + 10 · 7 · x = 21 x = · …" at bounding box center [538, 501] width 1077 height 813
click at [310, 74] on span "undo" at bounding box center [320, 76] width 20 height 9
click at [388, 67] on icon "format_size" at bounding box center [394, 63] width 13 height 16
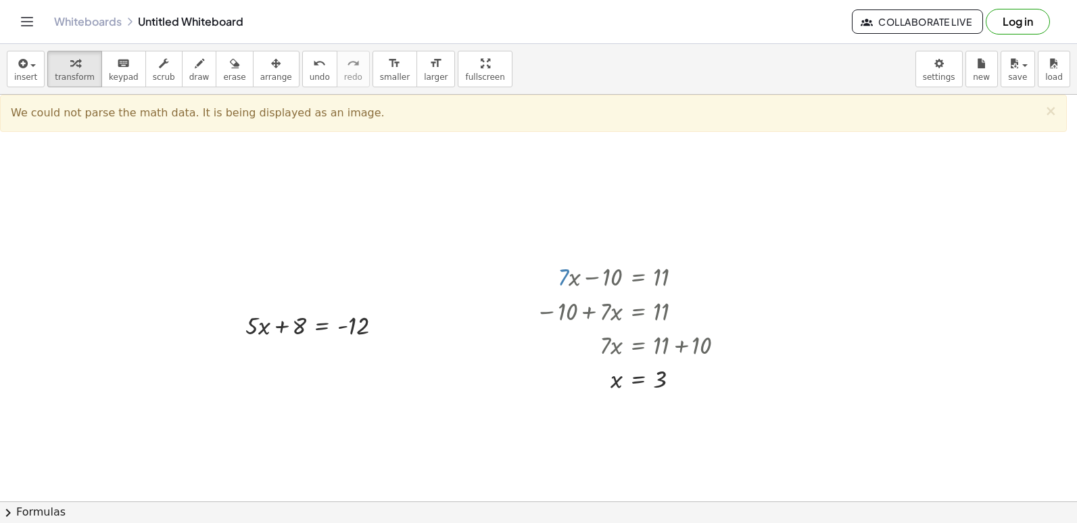
click at [380, 65] on div "format_size" at bounding box center [395, 63] width 30 height 16
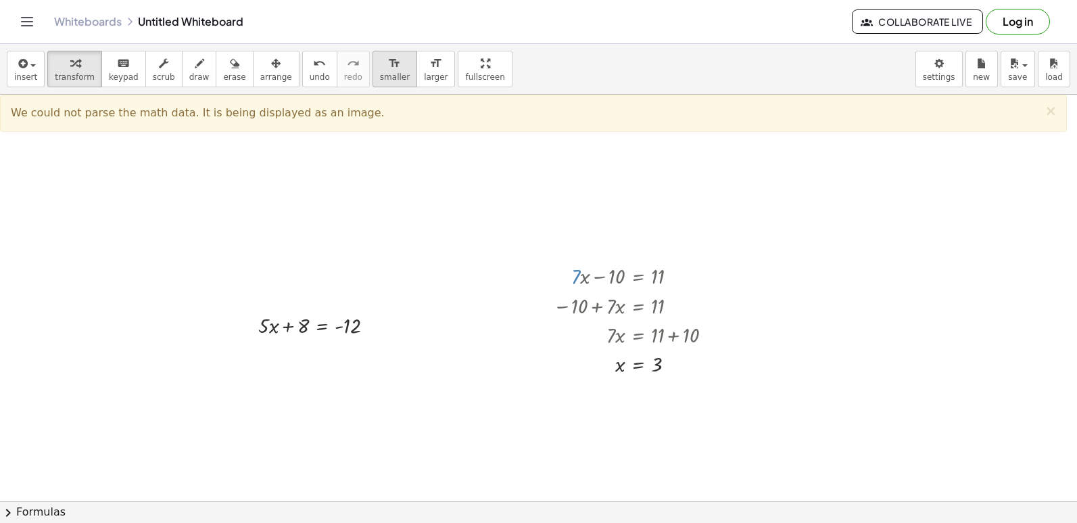
click at [380, 76] on span "smaller" at bounding box center [395, 76] width 30 height 9
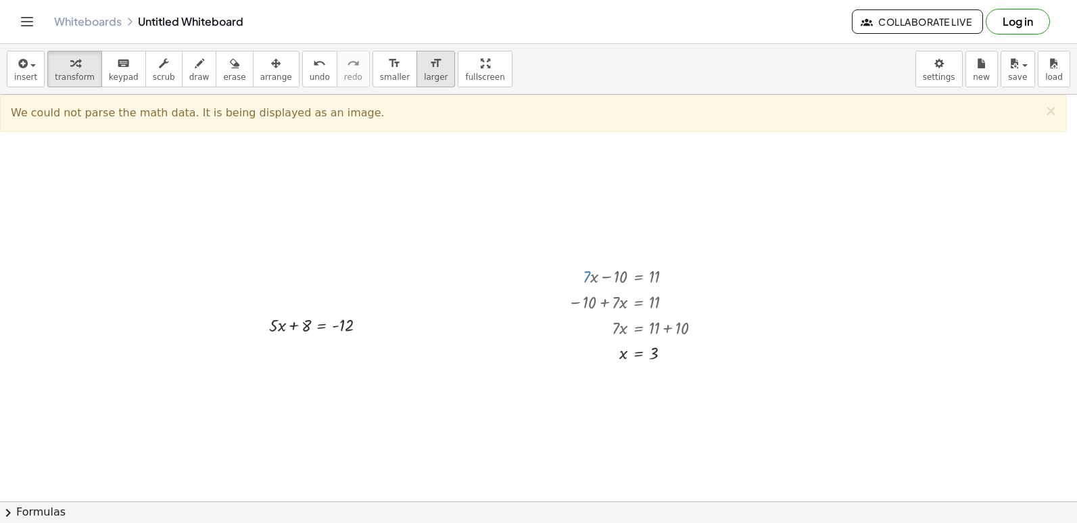
click at [416, 73] on button "format_size larger" at bounding box center [435, 69] width 39 height 37
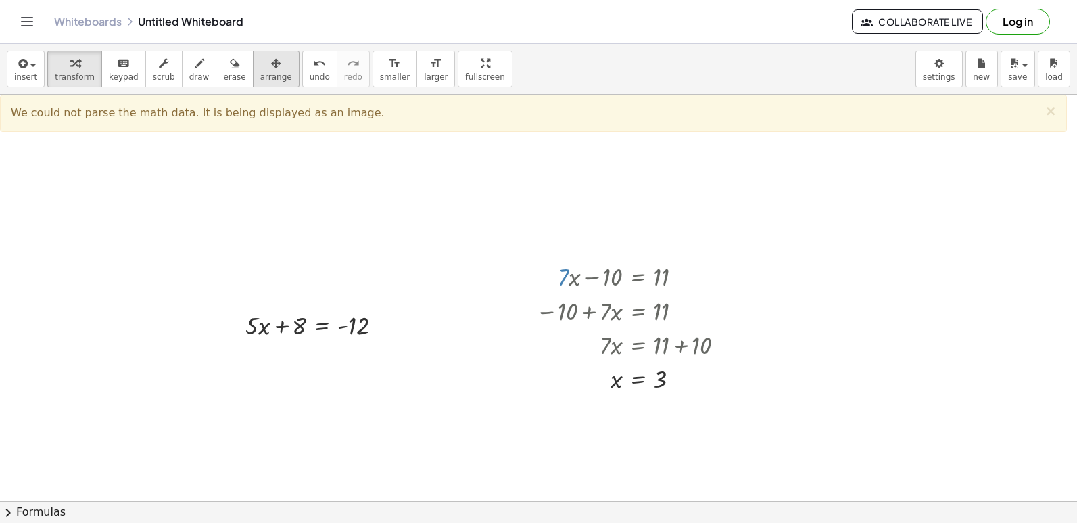
click at [260, 67] on div "button" at bounding box center [276, 63] width 32 height 16
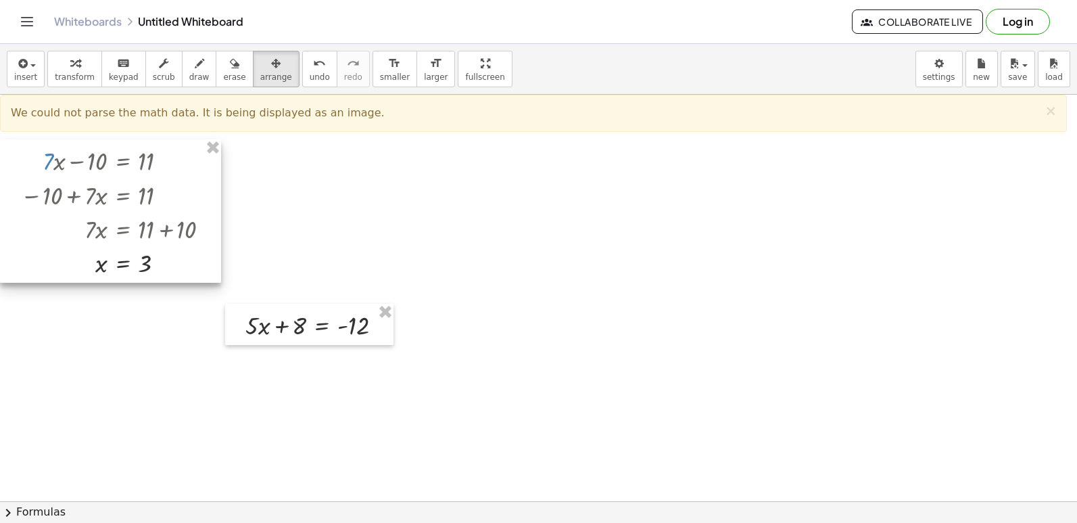
drag, startPoint x: 556, startPoint y: 322, endPoint x: 47, endPoint y: 207, distance: 521.2
click at [39, 206] on div at bounding box center [110, 210] width 221 height 143
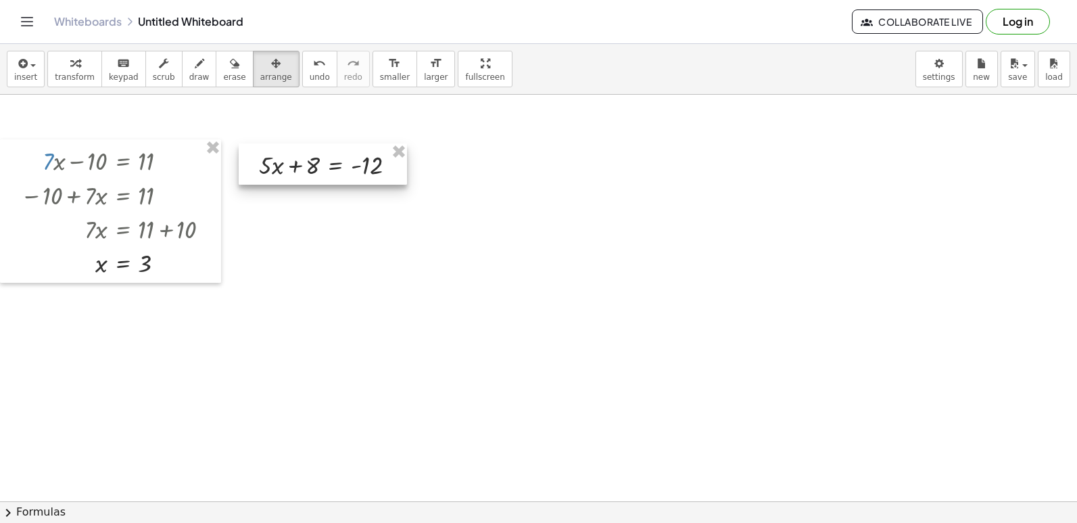
drag, startPoint x: 306, startPoint y: 332, endPoint x: 314, endPoint y: 164, distance: 168.6
click at [316, 164] on div at bounding box center [323, 163] width 168 height 41
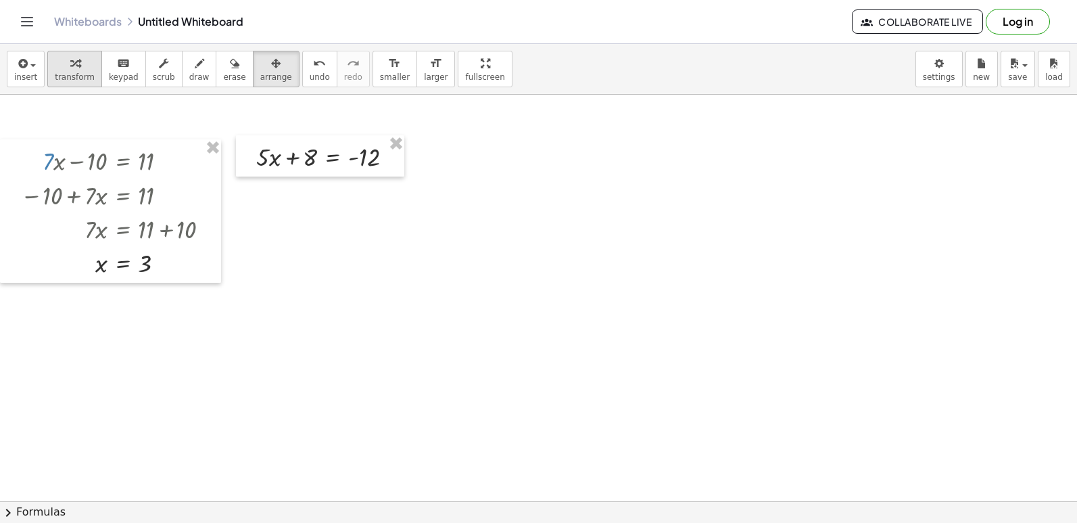
drag, startPoint x: 76, startPoint y: 90, endPoint x: 70, endPoint y: 74, distance: 16.5
click at [74, 86] on div "insert select one: Math Expression Function Text Youtube Video Graphing Geometr…" at bounding box center [538, 69] width 1077 height 51
click at [70, 73] on span "transform" at bounding box center [75, 76] width 40 height 9
drag, startPoint x: 305, startPoint y: 150, endPoint x: 394, endPoint y: 138, distance: 90.1
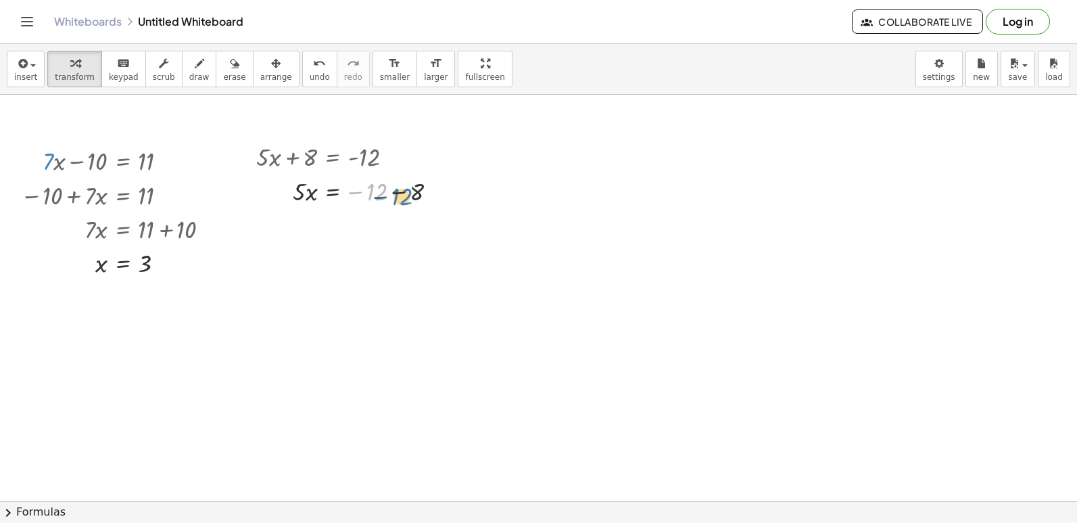
drag, startPoint x: 377, startPoint y: 189, endPoint x: 402, endPoint y: 193, distance: 25.5
click at [402, 193] on div at bounding box center [351, 190] width 205 height 34
click at [404, 191] on div at bounding box center [351, 190] width 205 height 34
drag, startPoint x: 379, startPoint y: 193, endPoint x: 421, endPoint y: 193, distance: 41.2
drag, startPoint x: 300, startPoint y: 226, endPoint x: 381, endPoint y: 255, distance: 85.5
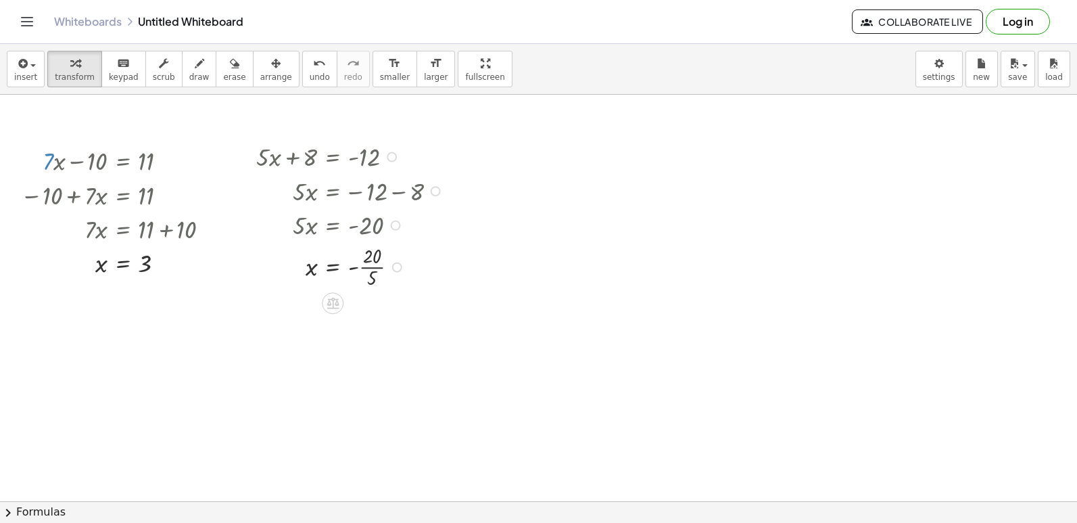
click at [390, 261] on div at bounding box center [351, 265] width 205 height 49
click at [399, 268] on div at bounding box center [397, 267] width 10 height 10
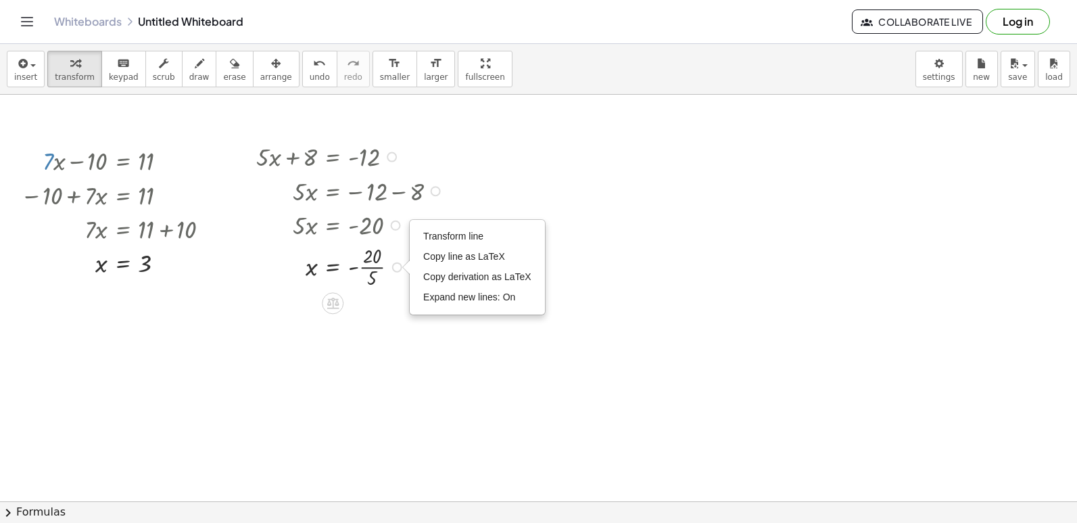
click at [374, 280] on div at bounding box center [351, 265] width 205 height 49
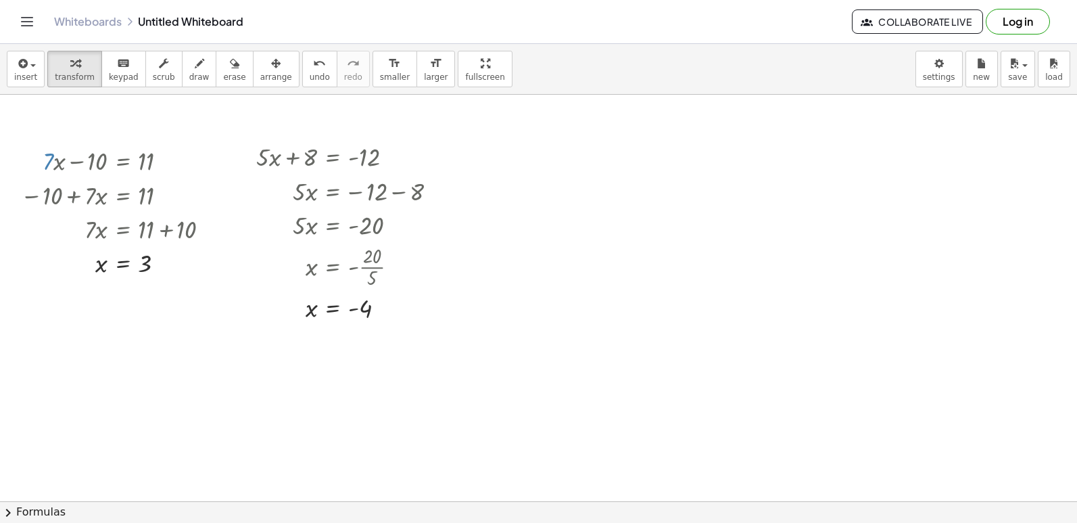
click at [506, 162] on div at bounding box center [538, 501] width 1077 height 813
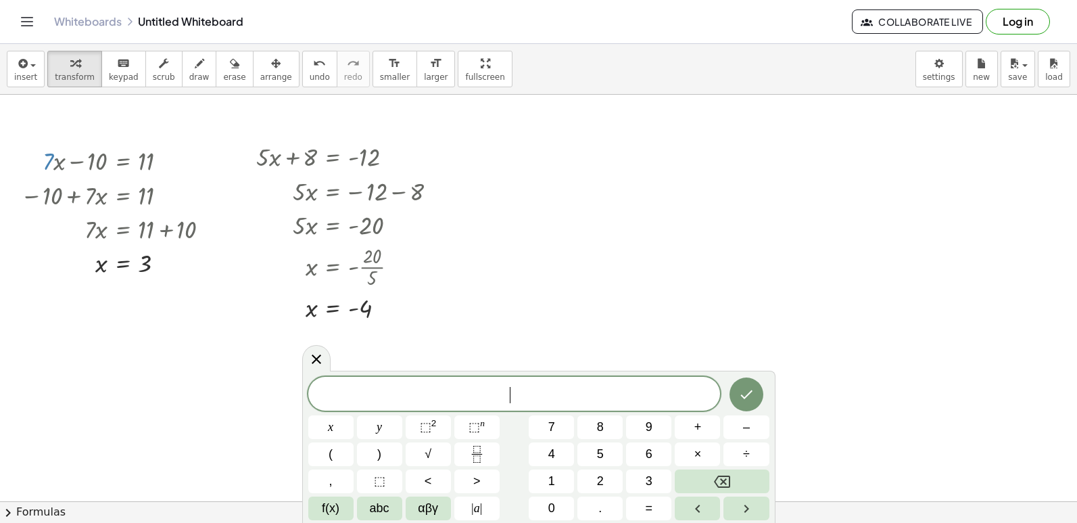
click at [506, 162] on div at bounding box center [538, 501] width 1077 height 813
click at [364, 425] on button "y" at bounding box center [379, 427] width 45 height 24
click at [648, 499] on span "=" at bounding box center [649, 508] width 7 height 18
click at [748, 383] on button "Done" at bounding box center [746, 394] width 34 height 34
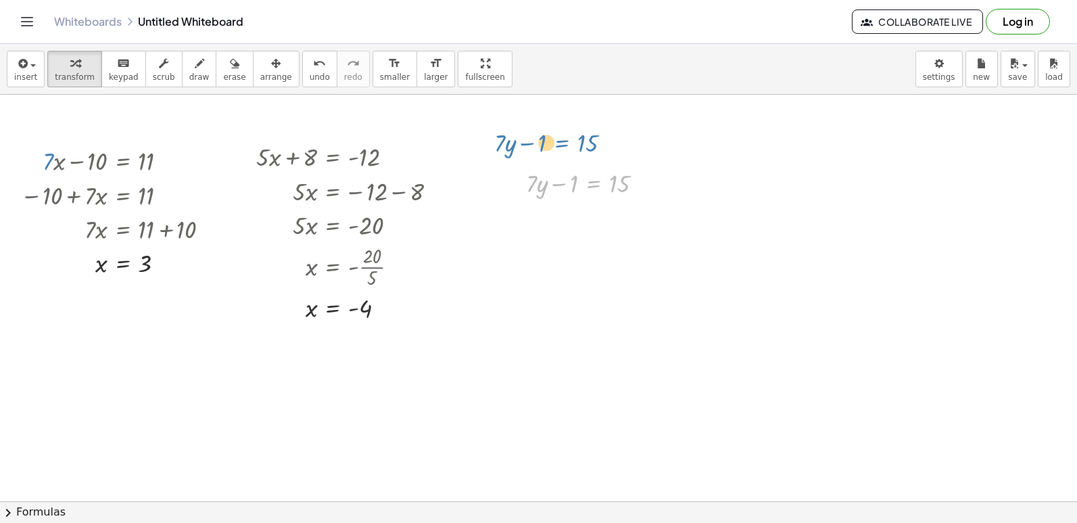
drag, startPoint x: 586, startPoint y: 187, endPoint x: 554, endPoint y: 147, distance: 51.5
click at [554, 147] on div "+ · 7 · x − 10 = 11 − 10 + · 7 · x = 11 · 7 · x = + 11 + 10 · 7 · x = 21 x = · …" at bounding box center [538, 501] width 1077 height 813
drag, startPoint x: 568, startPoint y: 179, endPoint x: 655, endPoint y: 178, distance: 87.2
click at [655, 178] on div at bounding box center [589, 182] width 141 height 34
drag, startPoint x: 643, startPoint y: 209, endPoint x: 616, endPoint y: 210, distance: 27.1
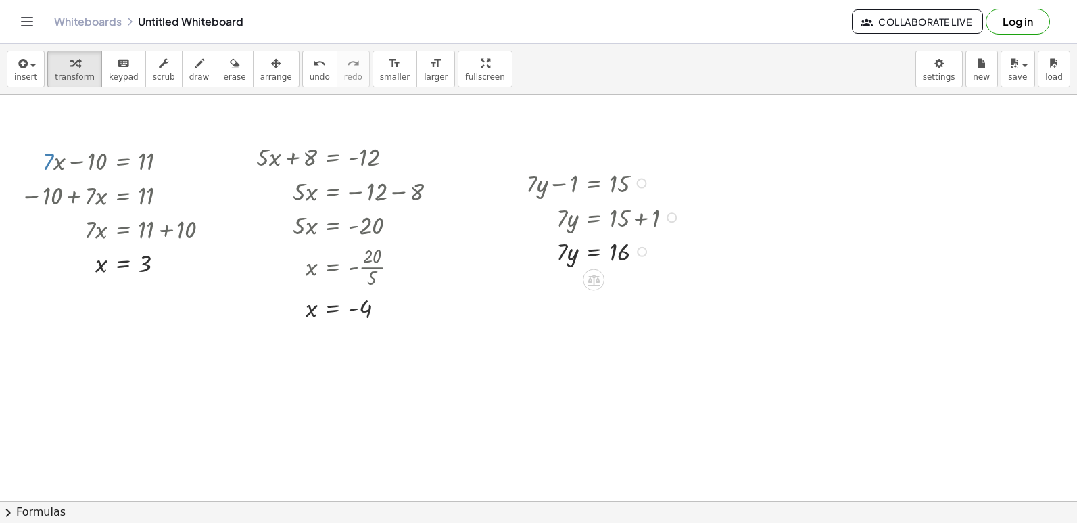
click at [640, 248] on div at bounding box center [642, 252] width 10 height 10
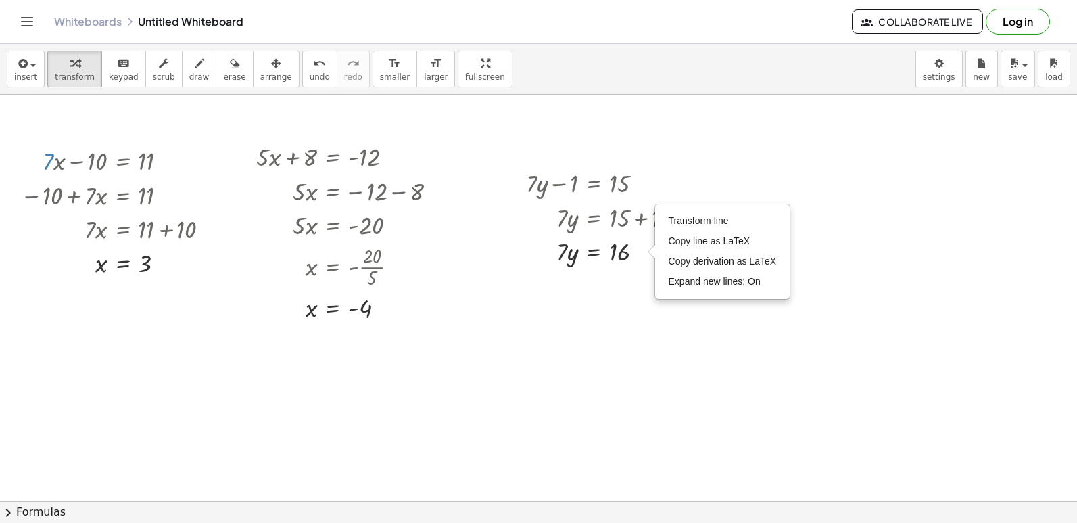
click at [558, 314] on div at bounding box center [538, 501] width 1077 height 813
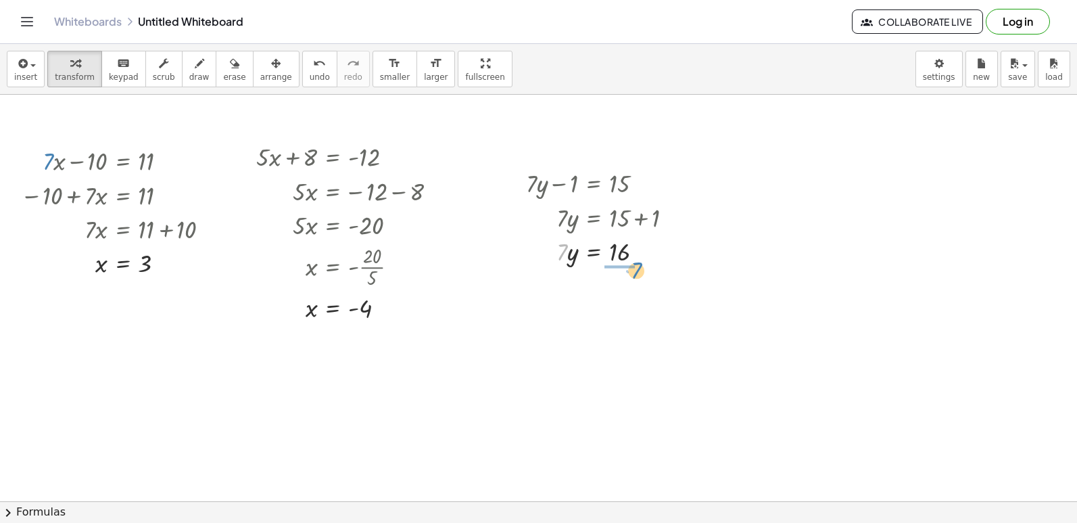
drag, startPoint x: 569, startPoint y: 239, endPoint x: 632, endPoint y: 266, distance: 68.2
click at [639, 289] on div at bounding box center [604, 292] width 171 height 49
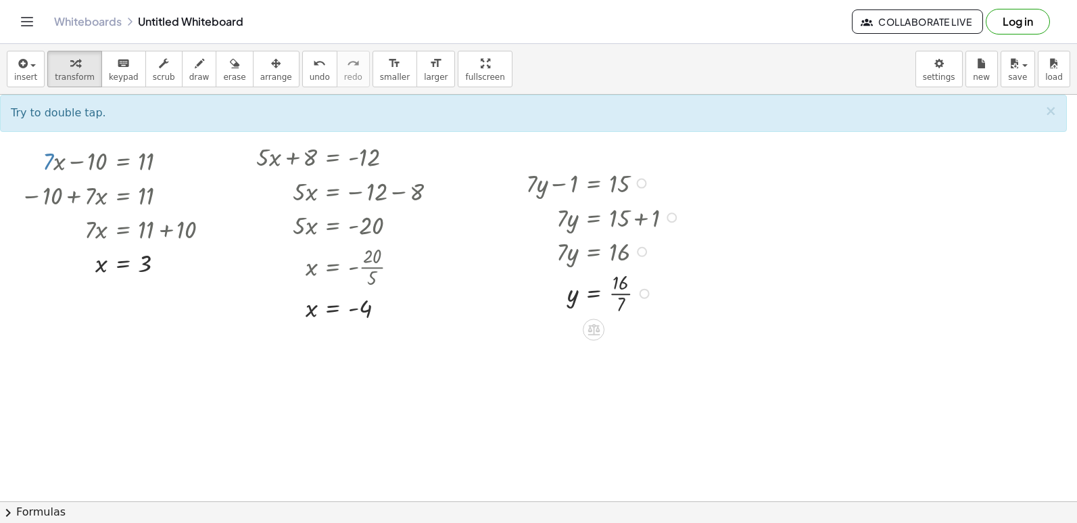
click at [644, 297] on div "Transform line Copy line as LaTeX Copy derivation as LaTeX Expand new lines: On" at bounding box center [645, 294] width 10 height 10
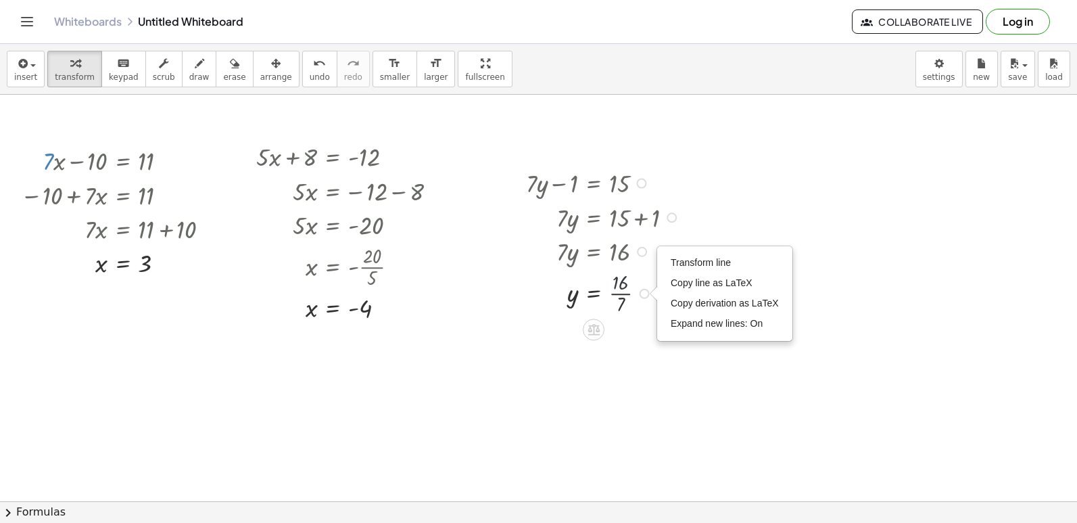
click at [643, 285] on div at bounding box center [604, 292] width 171 height 49
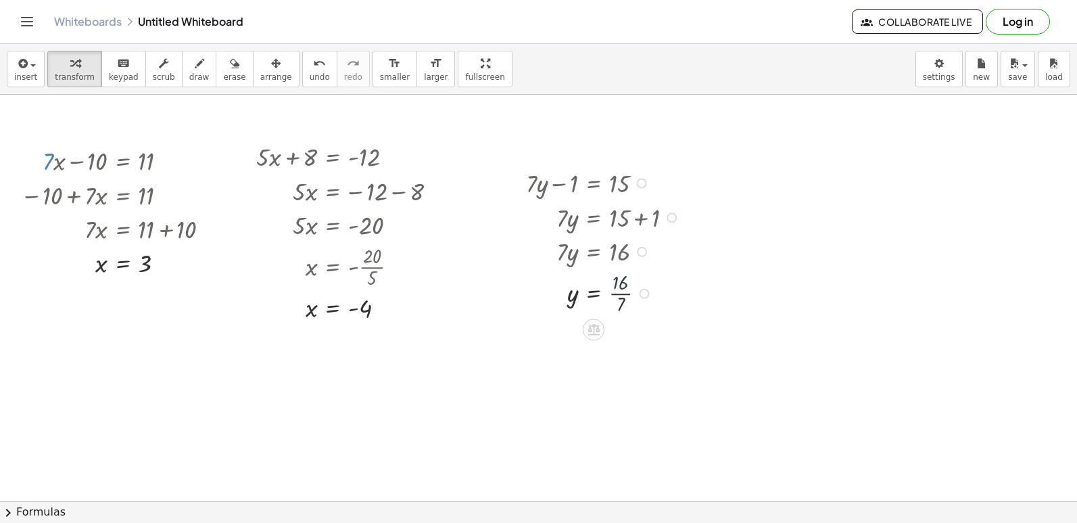
click at [618, 302] on div at bounding box center [604, 292] width 171 height 49
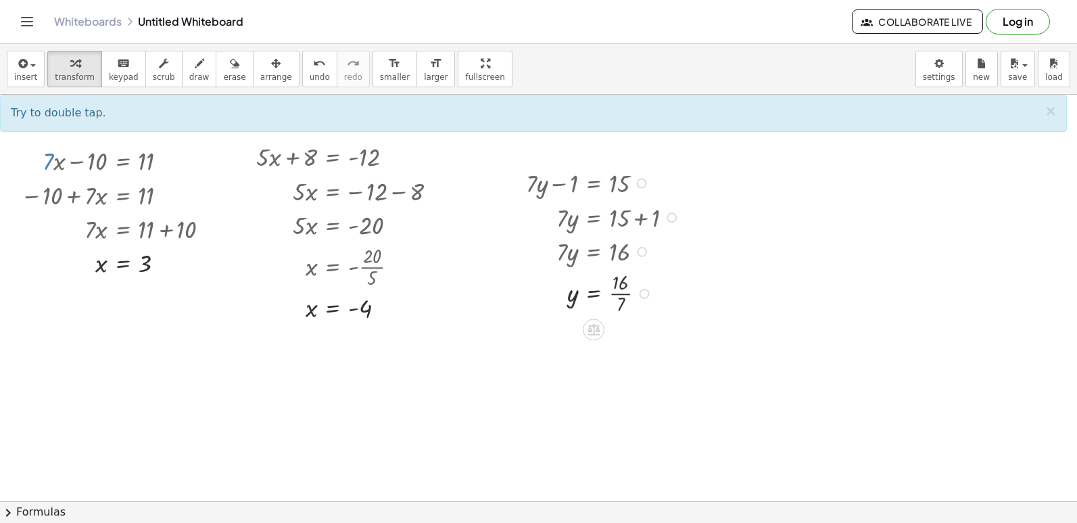
click at [621, 286] on div at bounding box center [604, 292] width 171 height 49
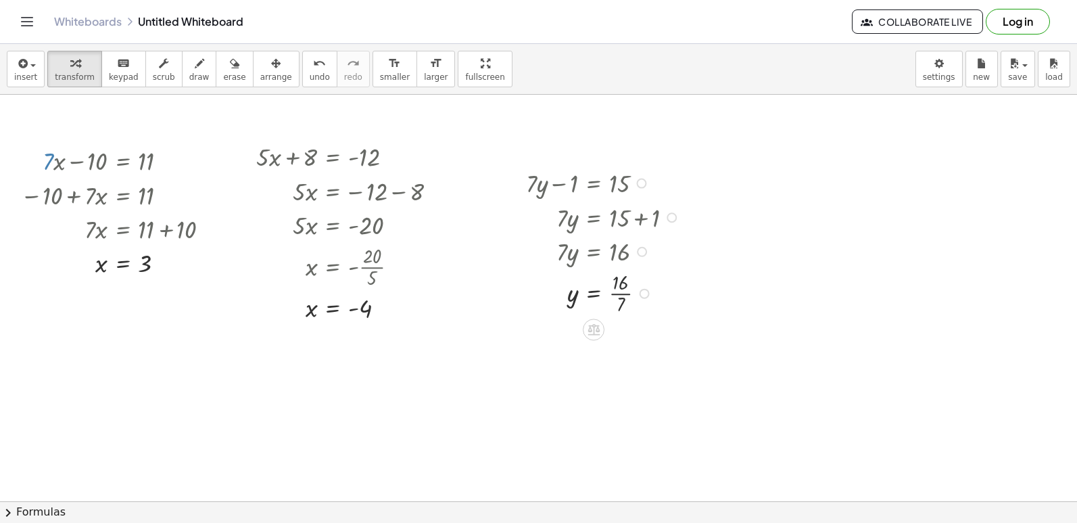
click at [621, 287] on div at bounding box center [604, 292] width 171 height 49
click at [629, 302] on div at bounding box center [604, 292] width 171 height 49
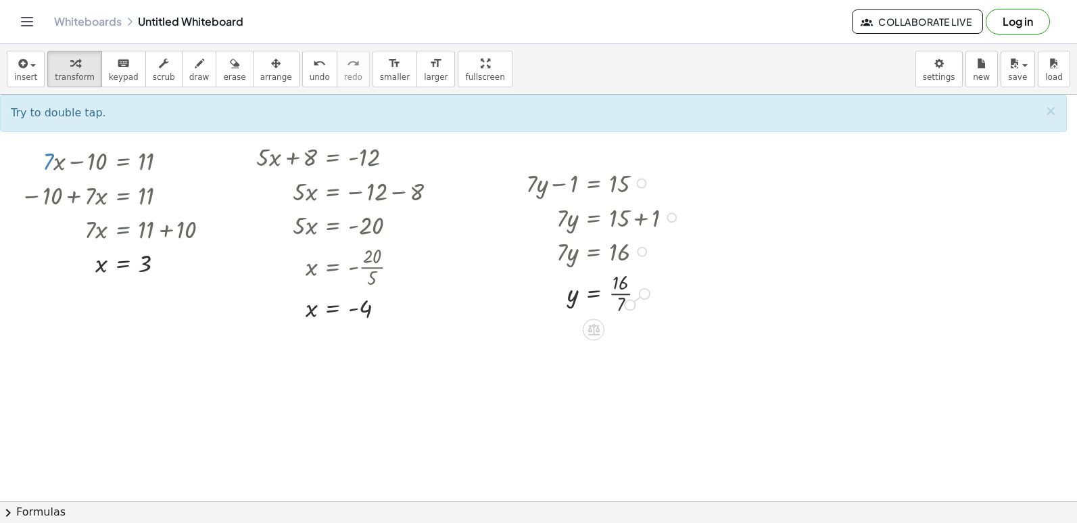
drag, startPoint x: 647, startPoint y: 291, endPoint x: 626, endPoint y: 304, distance: 24.9
click at [594, 293] on div "· 7 y = 16 · Transform line Copy line as LaTeX Copy derivation as LaTeX Expand …" at bounding box center [594, 293] width 0 height 0
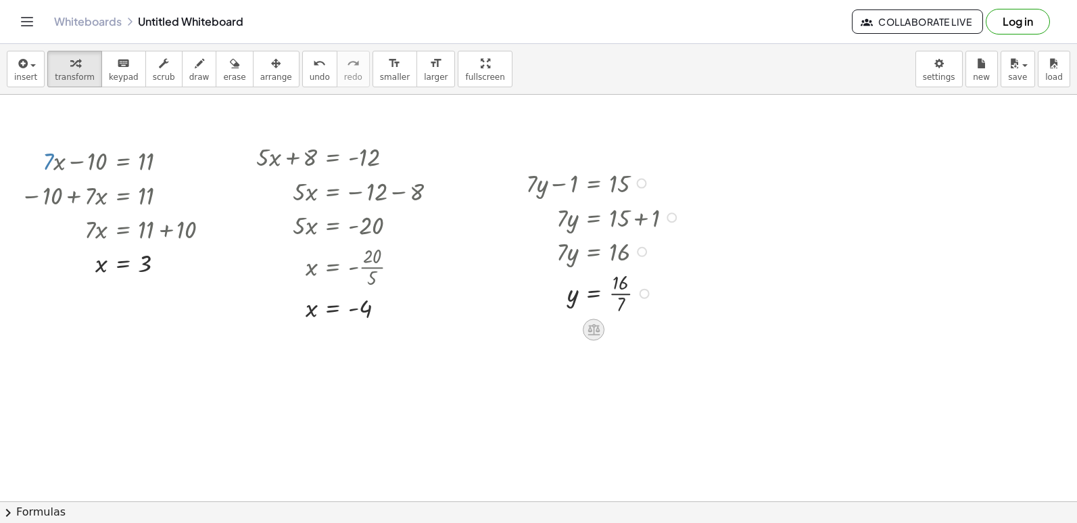
click at [588, 329] on icon at bounding box center [594, 329] width 14 height 14
click at [790, 336] on div at bounding box center [538, 501] width 1077 height 813
click at [825, 222] on div at bounding box center [538, 501] width 1077 height 813
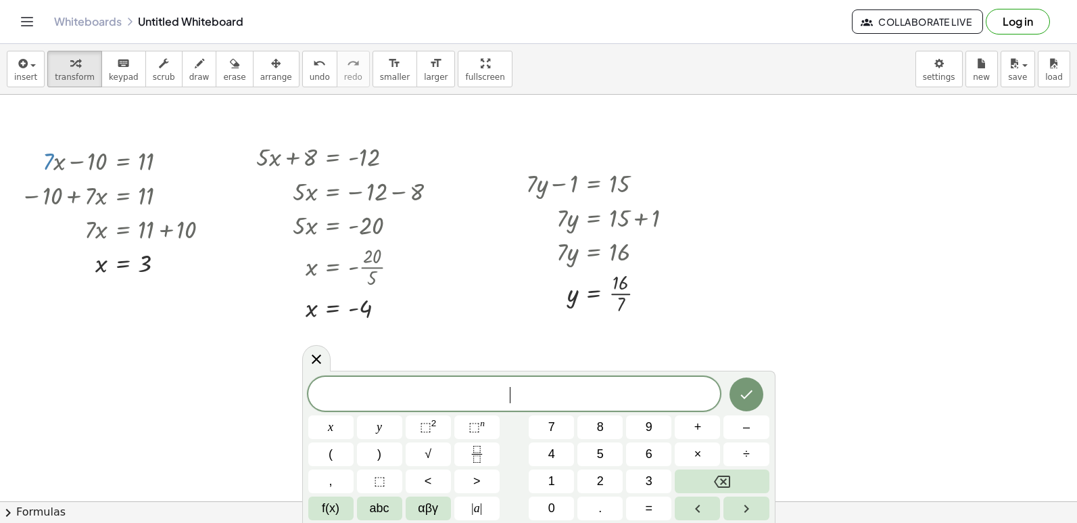
click at [826, 225] on div at bounding box center [538, 501] width 1077 height 813
click at [642, 501] on button "=" at bounding box center [648, 508] width 45 height 24
click at [738, 385] on button "Done" at bounding box center [746, 394] width 34 height 34
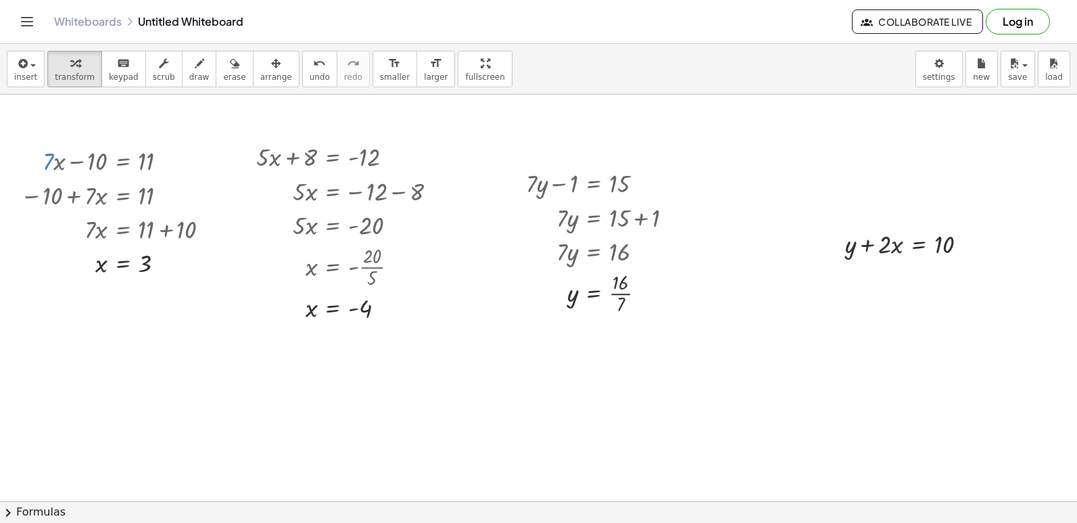
drag, startPoint x: 440, startPoint y: 64, endPoint x: 461, endPoint y: 138, distance: 77.3
click at [440, 130] on div "insert select one: Math Expression Function Text Youtube Video Graphing Geometr…" at bounding box center [538, 283] width 1077 height 479
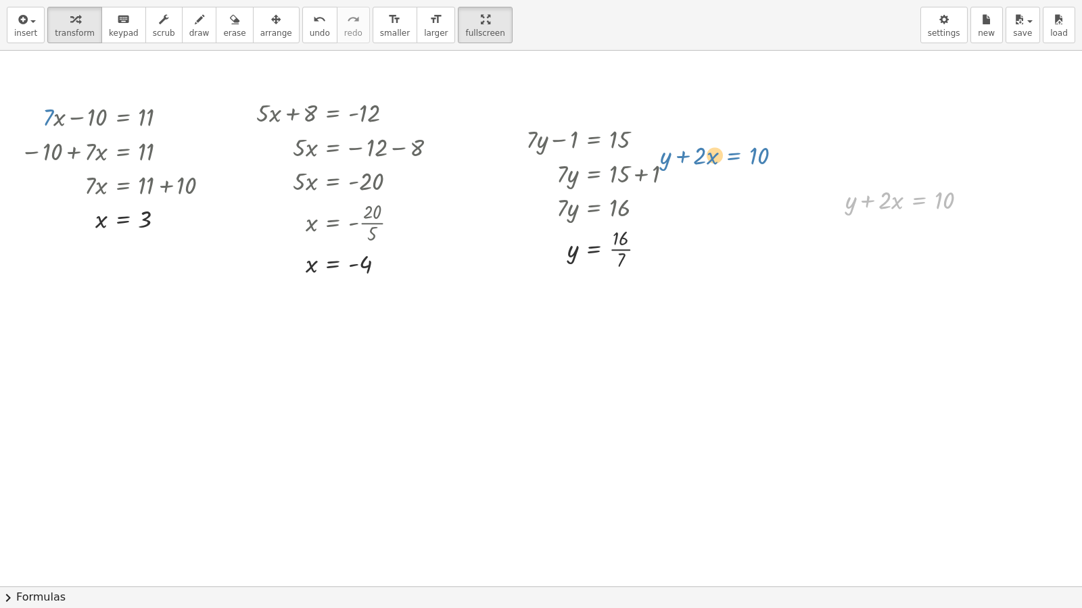
drag, startPoint x: 913, startPoint y: 200, endPoint x: 726, endPoint y: 159, distance: 191.8
click at [726, 159] on div "+ · 7 · x − 10 = 11 − 10 + · 7 · x = 11 · 7 · x = + 11 + 10 · 7 · x = 21 x = · …" at bounding box center [541, 587] width 1082 height 1072
click at [380, 26] on div "format_size" at bounding box center [395, 19] width 30 height 16
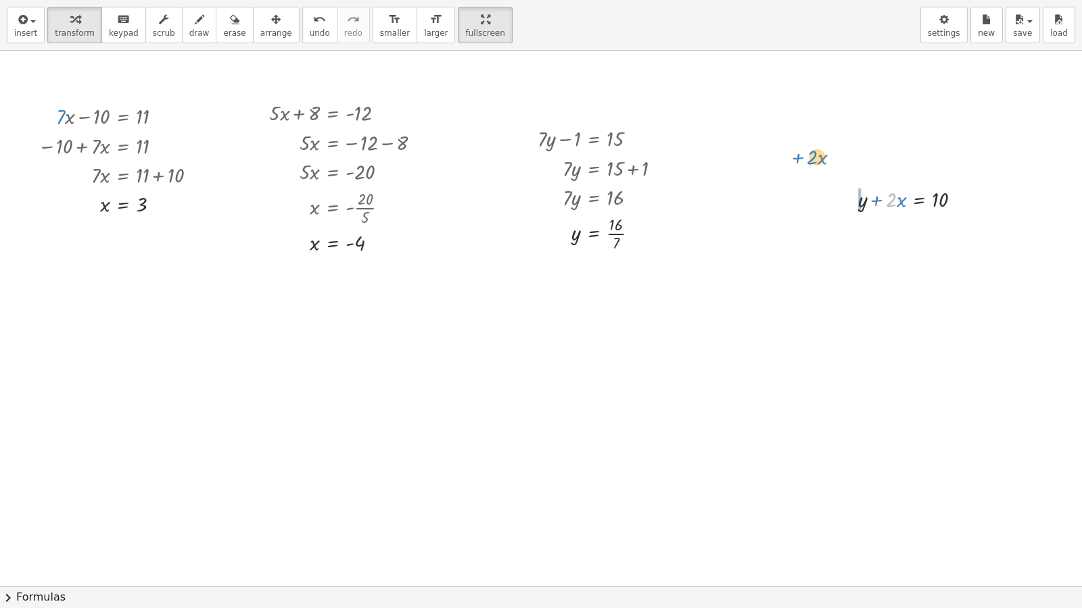
drag, startPoint x: 896, startPoint y: 184, endPoint x: 823, endPoint y: 151, distance: 80.2
click at [823, 151] on div "+ · 7 · x − 10 = 11 − 10 + · 7 · x = 11 · 7 · x = + 11 + 10 · 7 · x = 21 x = · …" at bounding box center [541, 587] width 1082 height 1072
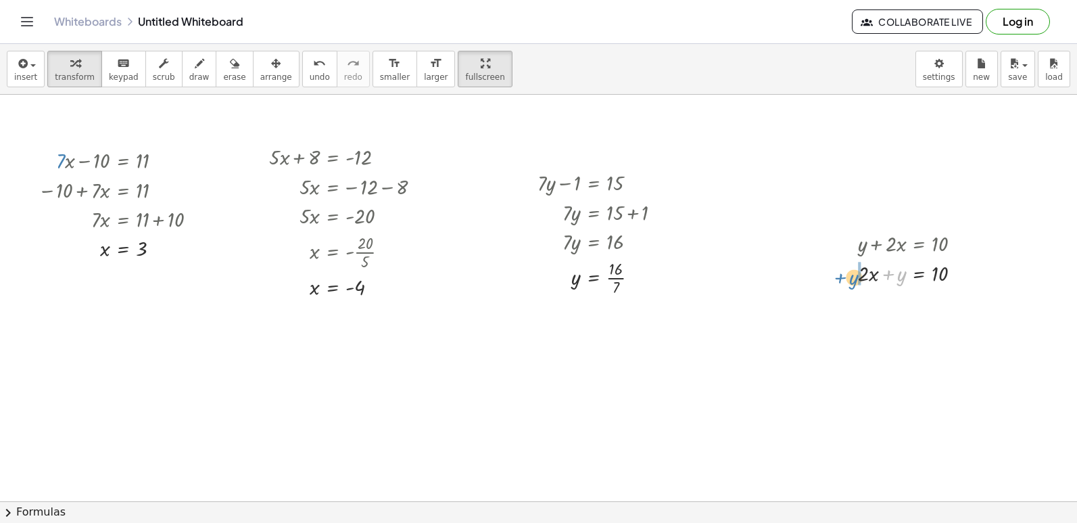
drag, startPoint x: 891, startPoint y: 271, endPoint x: 844, endPoint y: 274, distance: 46.8
click at [844, 274] on div "+ y + · 2 · x = 10 + y + y + · 2 · x = 10" at bounding box center [903, 257] width 131 height 66
drag, startPoint x: 888, startPoint y: 272, endPoint x: 963, endPoint y: 292, distance: 77.6
drag, startPoint x: 947, startPoint y: 299, endPoint x: 972, endPoint y: 301, distance: 25.1
click at [986, 332] on div at bounding box center [941, 331] width 180 height 32
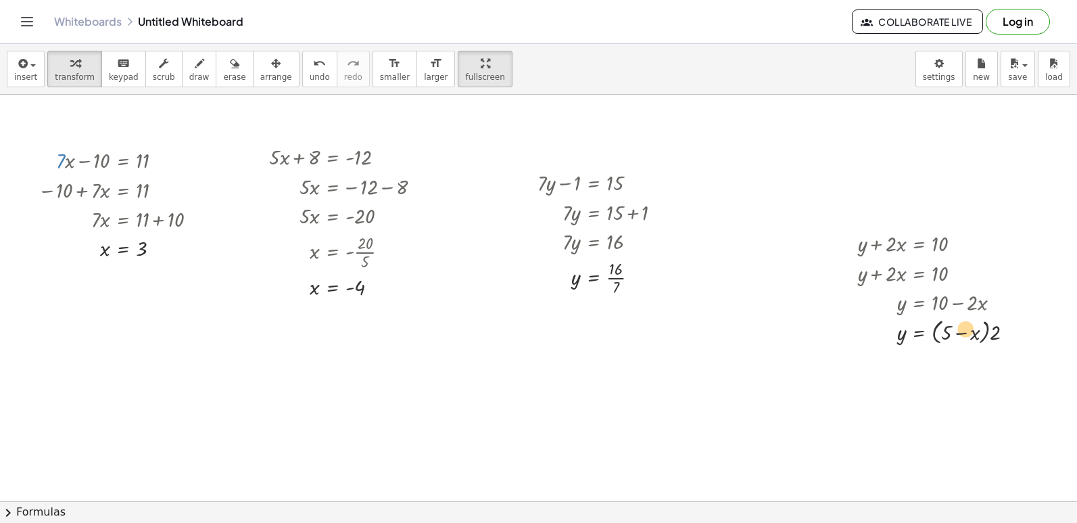
drag, startPoint x: 966, startPoint y: 335, endPoint x: 947, endPoint y: 370, distance: 40.8
click at [955, 348] on div "+ y + · 2 · x = 10 + · 2 · x + y = 10 + y + · 2 · x = 10 y = + 10 − · 2 · x y =…" at bounding box center [930, 287] width 184 height 126
drag, startPoint x: 947, startPoint y: 331, endPoint x: 1000, endPoint y: 345, distance: 54.8
click at [1000, 329] on div at bounding box center [941, 331] width 180 height 32
drag, startPoint x: 939, startPoint y: 363, endPoint x: 959, endPoint y: 361, distance: 20.4
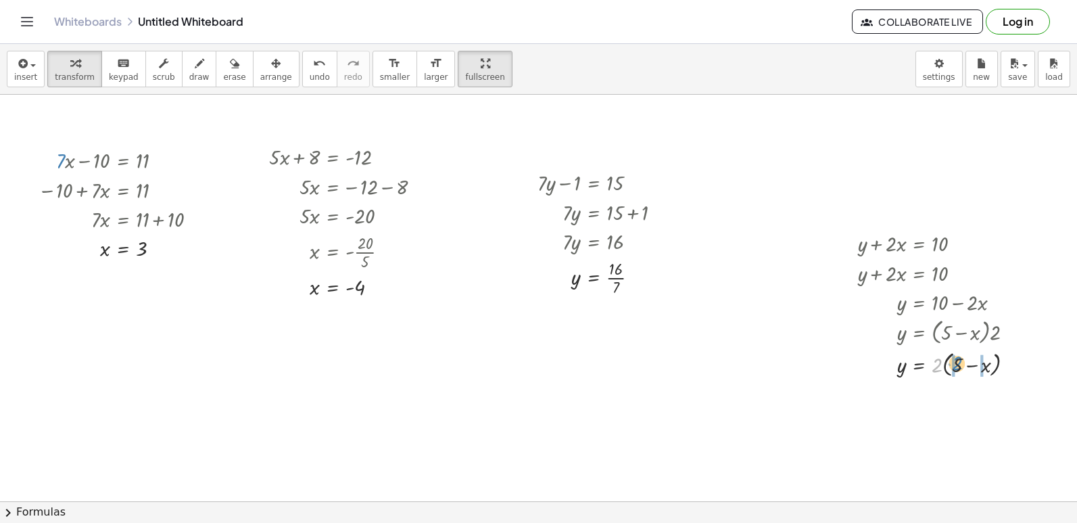
click at [959, 361] on div at bounding box center [941, 364] width 180 height 32
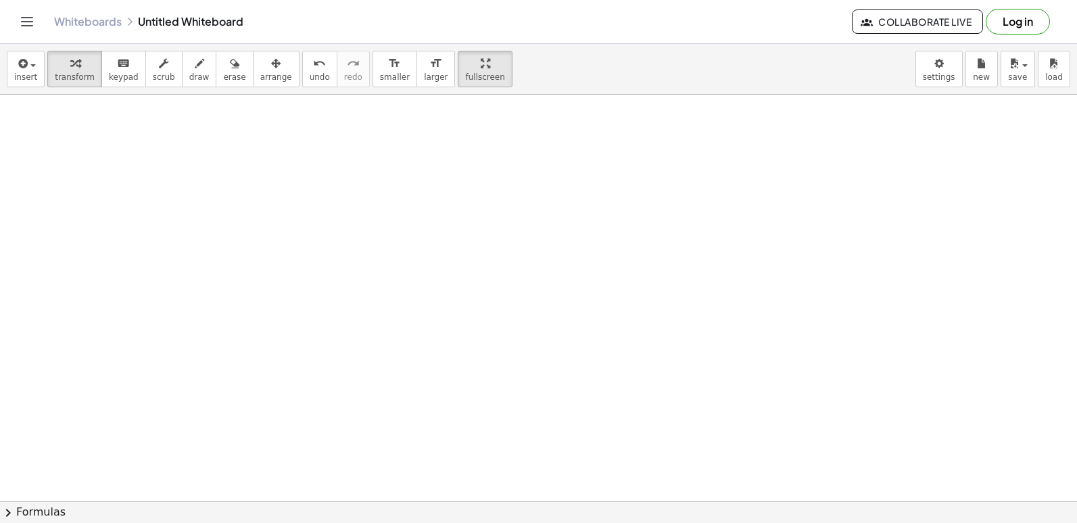
scroll to position [406, 0]
click at [735, 350] on div at bounding box center [538, 298] width 1077 height 1219
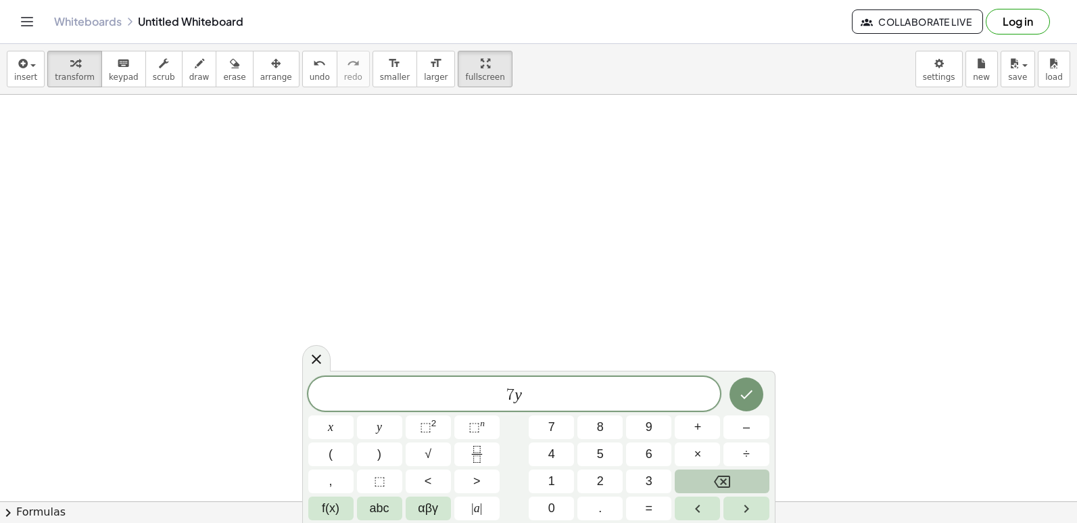
click at [702, 481] on button "Backspace" at bounding box center [722, 481] width 94 height 24
drag, startPoint x: 978, startPoint y: 322, endPoint x: 984, endPoint y: 329, distance: 9.1
click at [984, 329] on div at bounding box center [538, 298] width 1077 height 1219
click at [907, 245] on div at bounding box center [538, 298] width 1077 height 1219
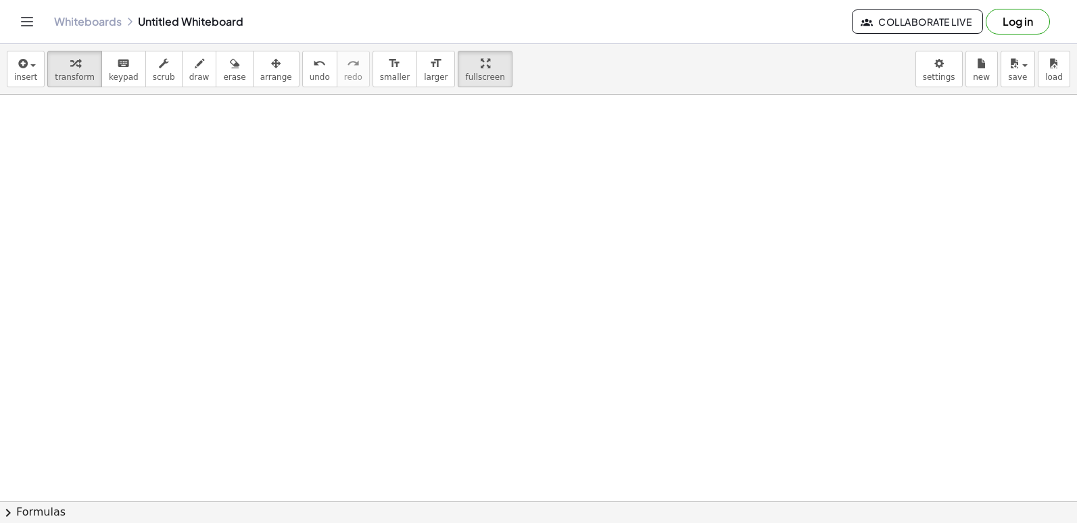
scroll to position [677, 0]
click at [363, 369] on div at bounding box center [538, 27] width 1077 height 1219
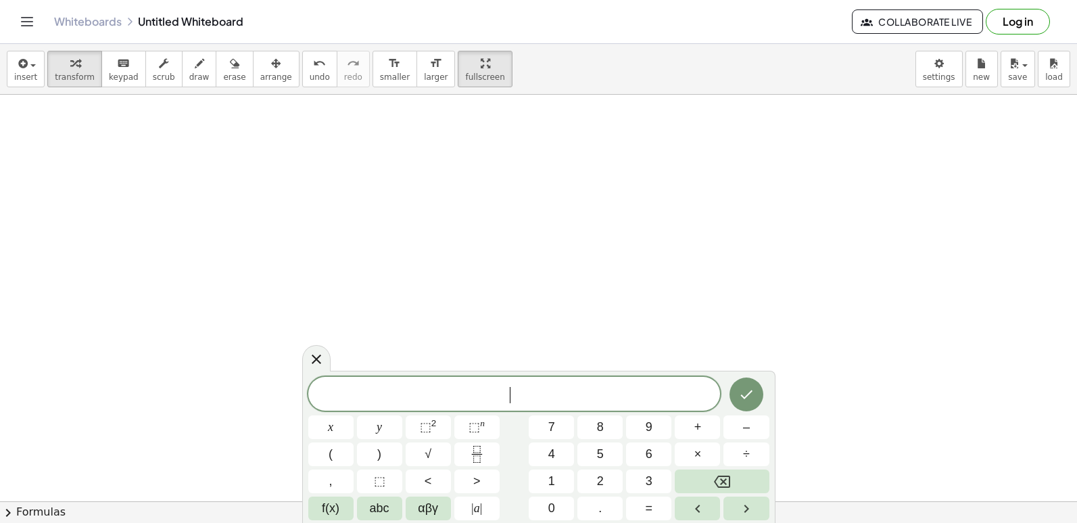
click at [363, 369] on div at bounding box center [538, 27] width 1077 height 1219
click at [646, 515] on span "=" at bounding box center [649, 508] width 7 height 18
click at [742, 398] on icon "Done" at bounding box center [746, 394] width 16 height 16
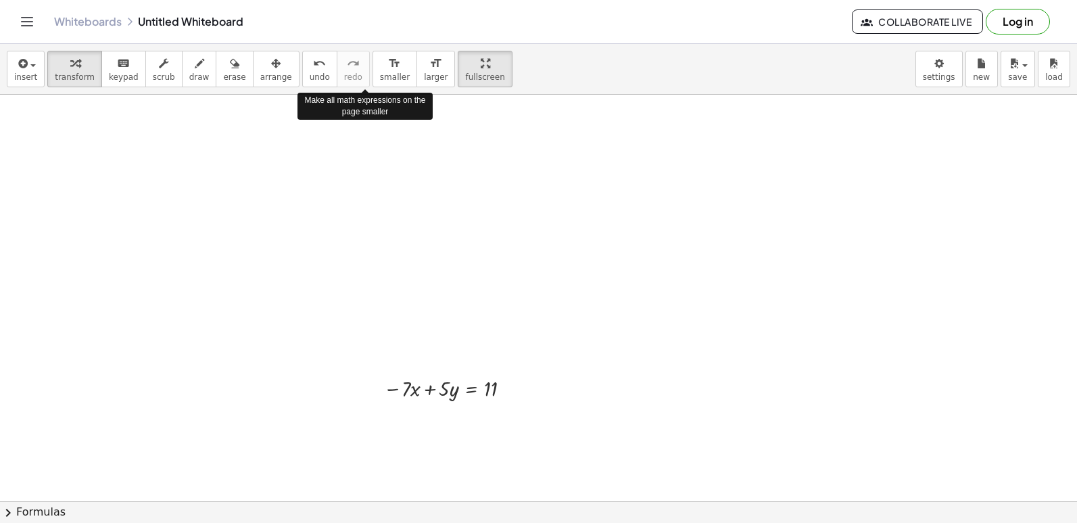
drag, startPoint x: 371, startPoint y: 76, endPoint x: 349, endPoint y: 281, distance: 206.1
click at [380, 75] on span "smaller" at bounding box center [395, 76] width 30 height 9
click at [380, 74] on span "smaller" at bounding box center [395, 76] width 30 height 9
click at [424, 77] on span "larger" at bounding box center [436, 76] width 24 height 9
click at [441, 379] on div at bounding box center [455, 388] width 129 height 26
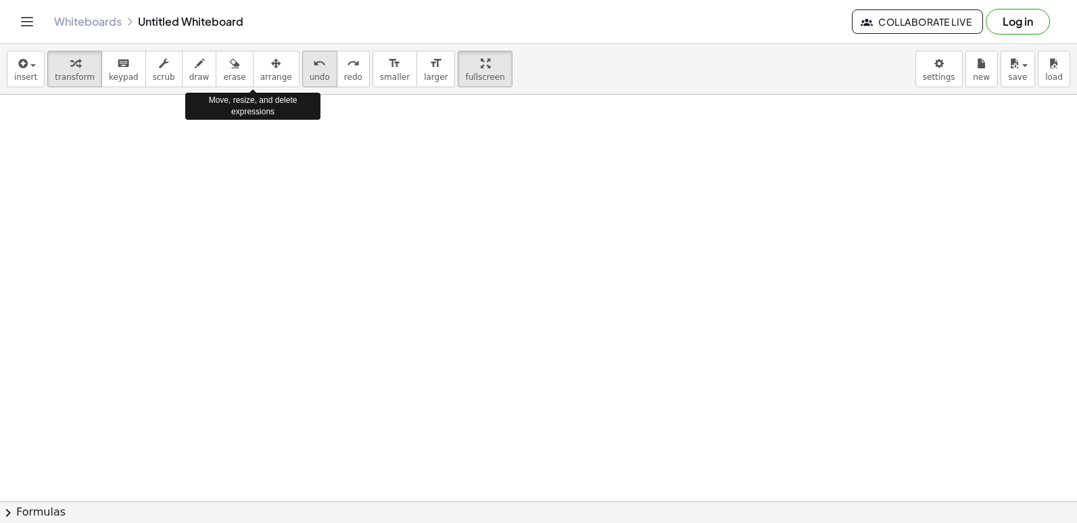
click at [302, 82] on button "undo undo" at bounding box center [319, 69] width 35 height 37
click at [260, 77] on span "arrange" at bounding box center [276, 76] width 32 height 9
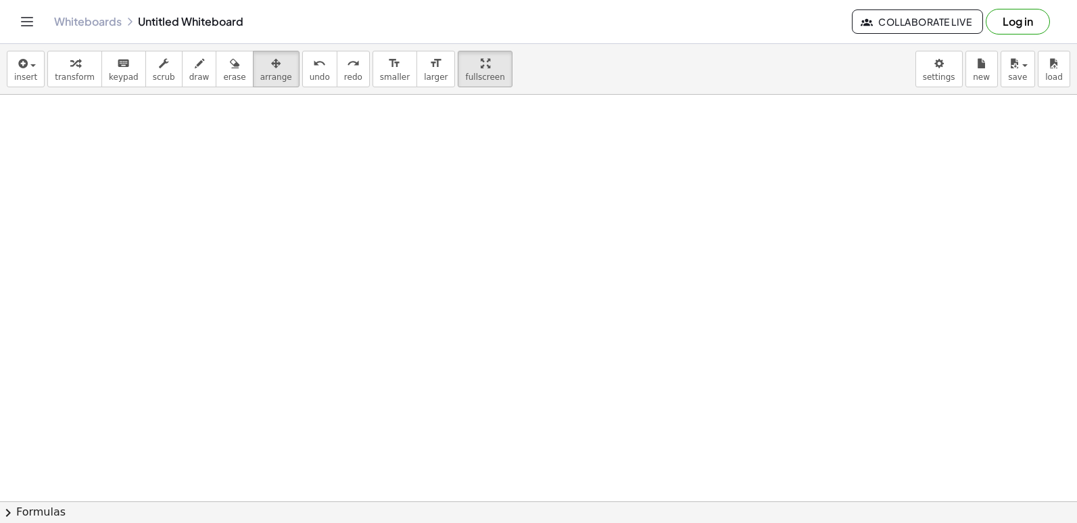
drag, startPoint x: 341, startPoint y: 201, endPoint x: 449, endPoint y: 239, distance: 114.4
click at [407, 230] on div at bounding box center [538, 27] width 1077 height 1219
drag, startPoint x: 435, startPoint y: 370, endPoint x: 413, endPoint y: 310, distance: 64.6
click at [396, 314] on div "+ · 7 · x − 10 = 11 − 10 + · 7 · x = 11 · 7 · x = + 11 + 10 · 7 · x = 21 x = · …" at bounding box center [538, 27] width 1077 height 1219
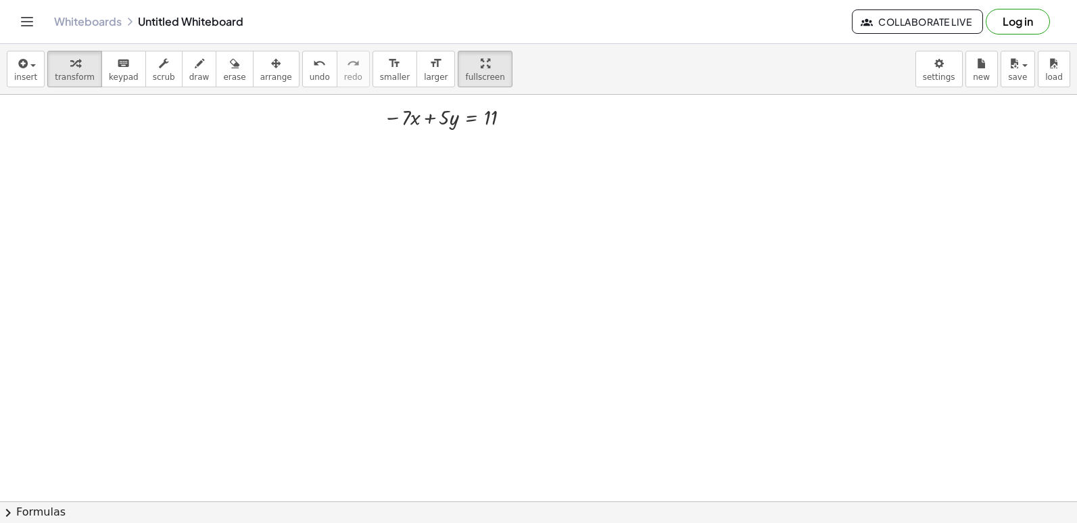
click at [168, 94] on div "insert select one: Math Expression Function Text Youtube Video Graphing Geometr…" at bounding box center [538, 69] width 1077 height 51
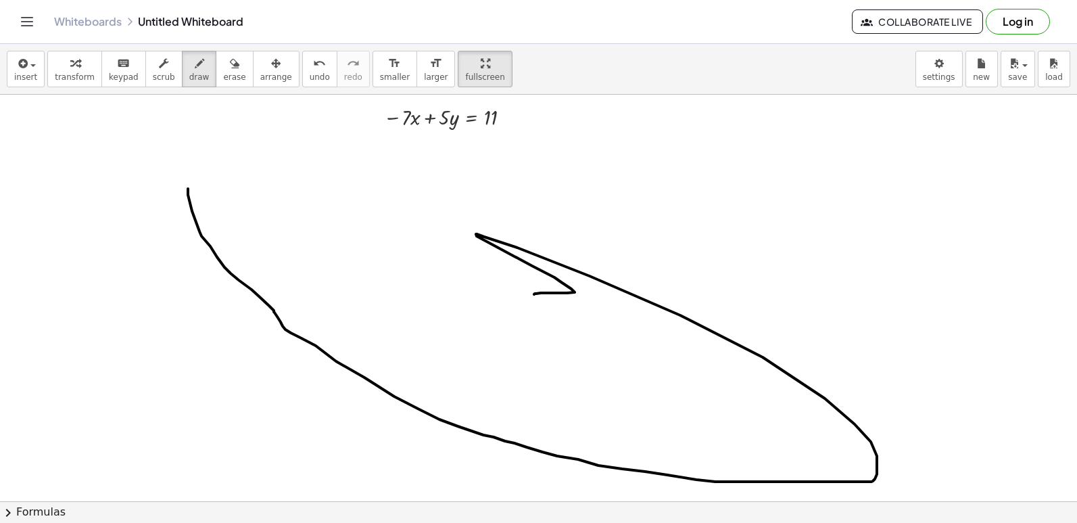
drag, startPoint x: 188, startPoint y: 189, endPoint x: 535, endPoint y: 295, distance: 362.9
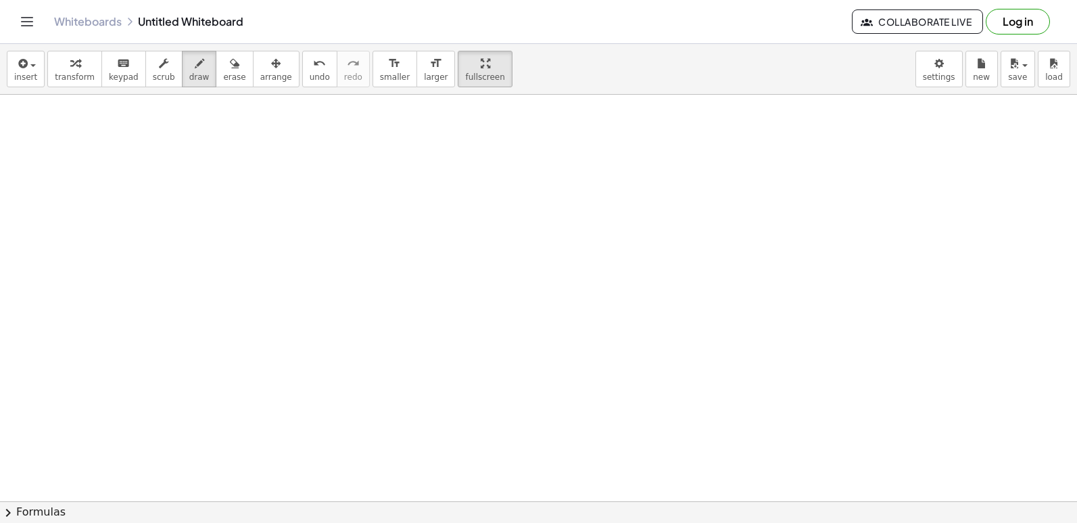
scroll to position [1624, 0]
click at [223, 78] on span "erase" at bounding box center [234, 76] width 22 height 9
drag, startPoint x: 208, startPoint y: 150, endPoint x: 294, endPoint y: 214, distance: 107.2
drag, startPoint x: 276, startPoint y: 218, endPoint x: 318, endPoint y: 544, distance: 327.9
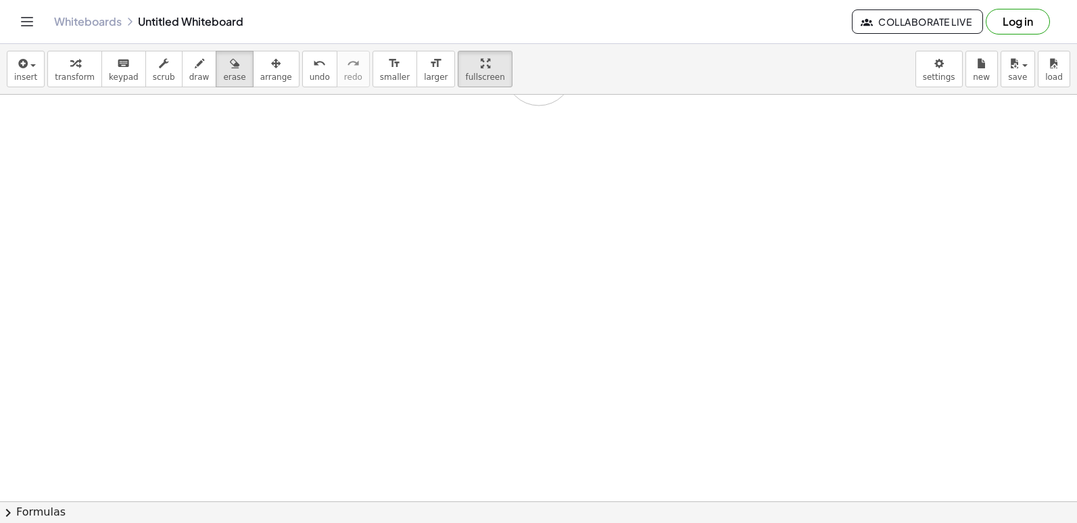
click at [318, 522] on html "Graspable Math Activities Get Started Activity Bank Assigned Work Classes White…" at bounding box center [538, 261] width 1077 height 523
click at [304, 76] on button "undo undo" at bounding box center [319, 69] width 35 height 37
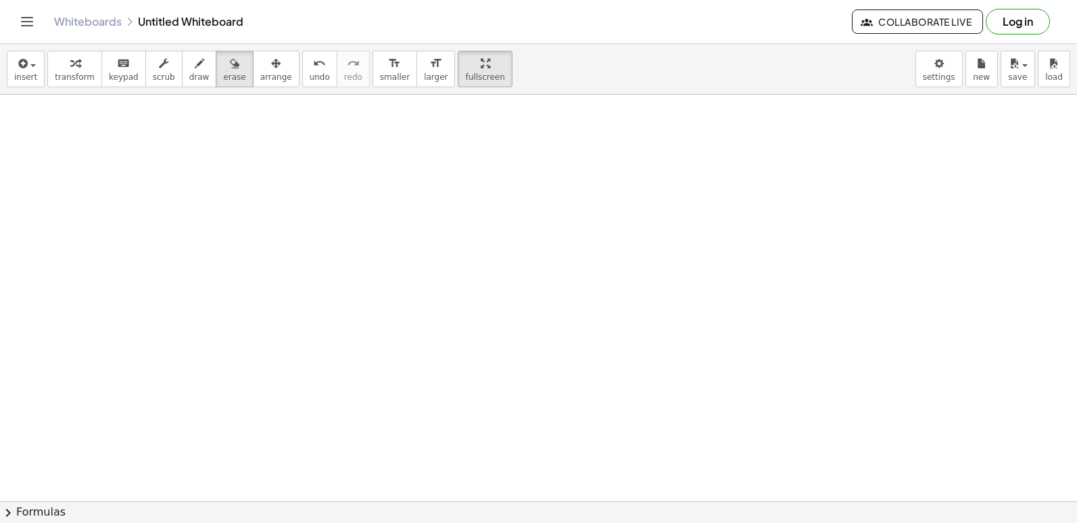
drag, startPoint x: 274, startPoint y: 162, endPoint x: 214, endPoint y: 162, distance: 59.5
click at [78, 58] on div "button" at bounding box center [75, 63] width 40 height 16
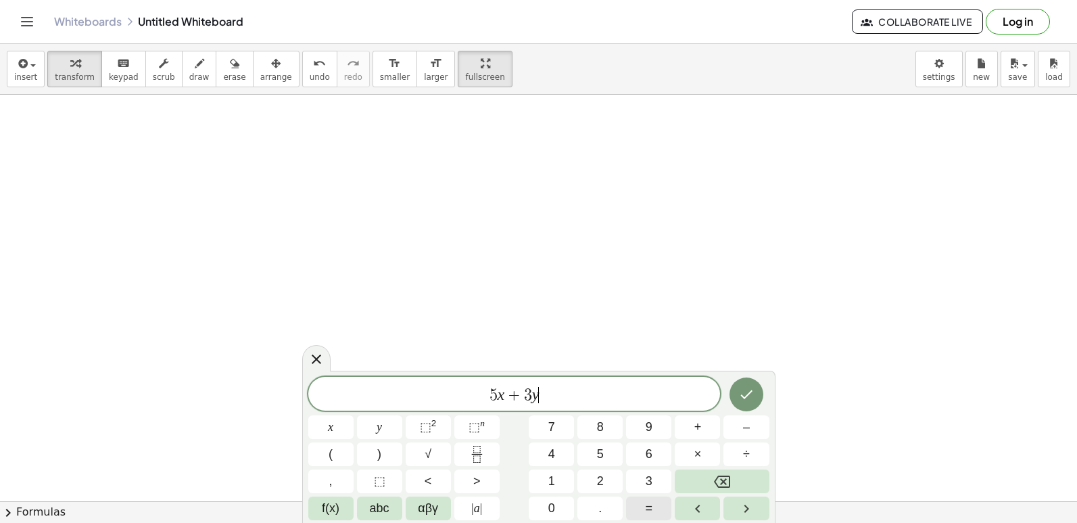
click at [639, 498] on button "=" at bounding box center [648, 508] width 45 height 24
click at [740, 393] on icon "Done" at bounding box center [746, 394] width 16 height 16
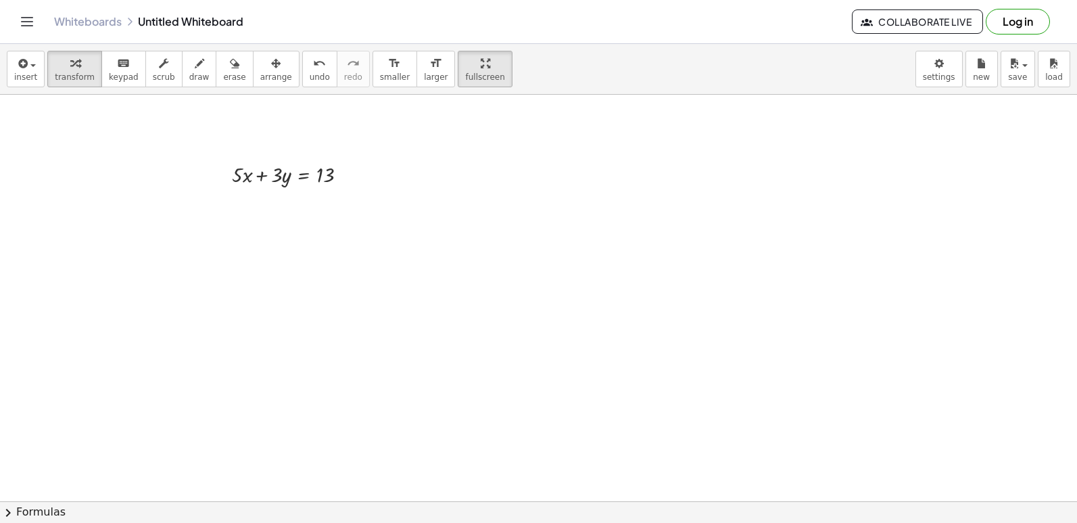
scroll to position [1421, 0]
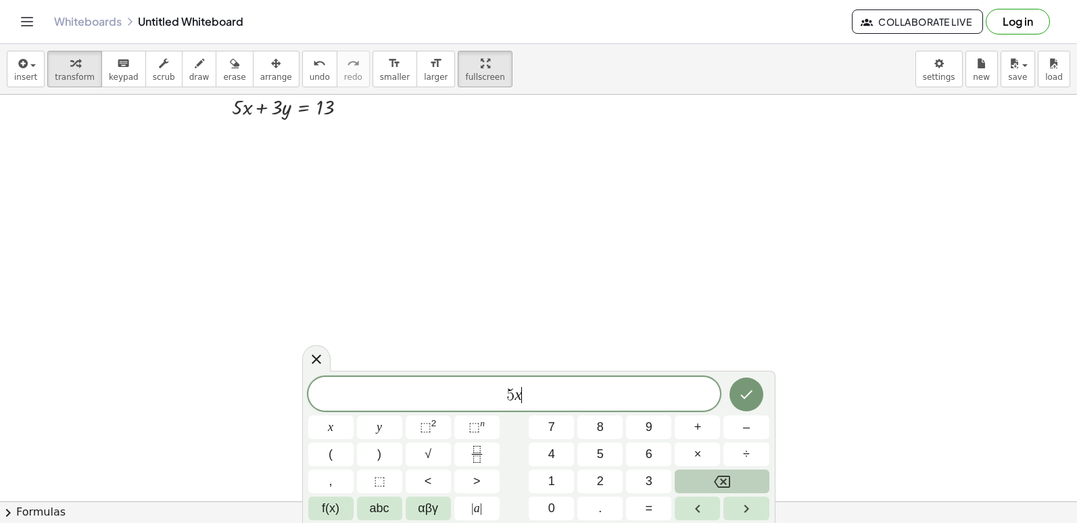
click at [715, 479] on icon "Backspace" at bounding box center [722, 481] width 16 height 16
click at [746, 423] on span "–" at bounding box center [746, 427] width 7 height 18
click at [596, 453] on button "5" at bounding box center [599, 454] width 45 height 24
click at [693, 450] on button "×" at bounding box center [697, 454] width 45 height 24
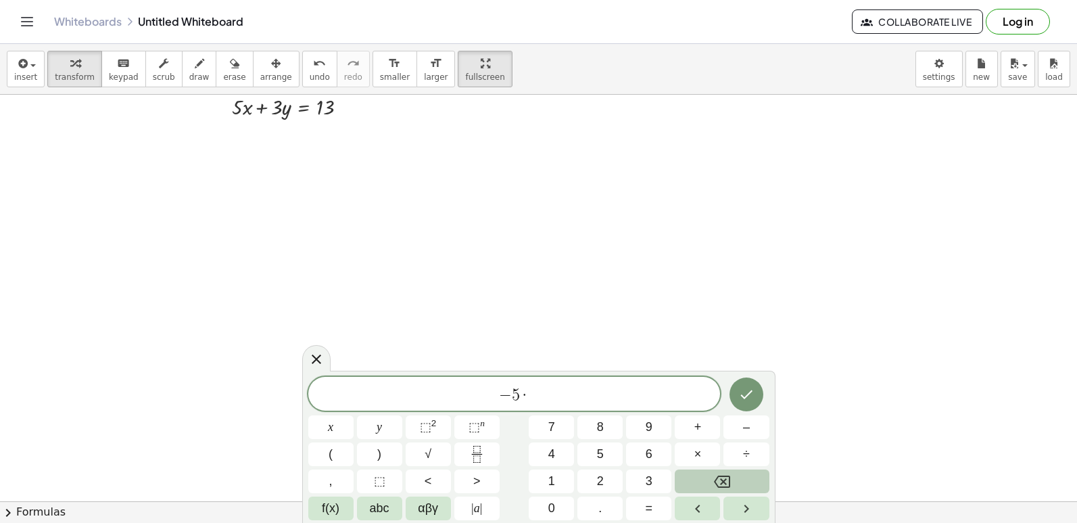
click at [723, 479] on icon "Backspace" at bounding box center [722, 481] width 16 height 16
click at [705, 451] on button "×" at bounding box center [697, 454] width 45 height 24
click at [700, 429] on span "+" at bounding box center [697, 427] width 7 height 18
click at [702, 457] on button "×" at bounding box center [697, 454] width 45 height 24
click at [713, 489] on button "Backspace" at bounding box center [722, 481] width 94 height 24
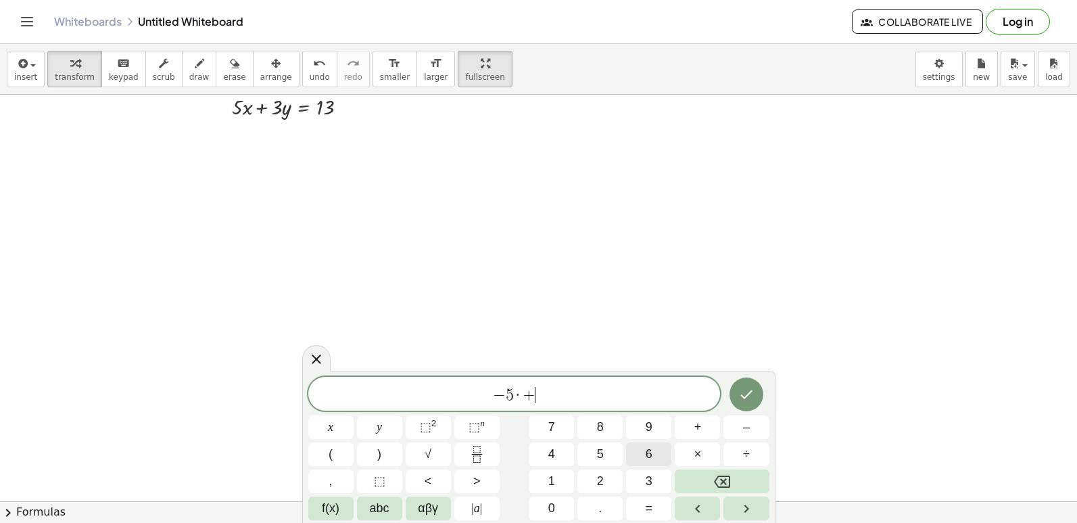
click at [650, 450] on span "6" at bounding box center [649, 454] width 7 height 18
click at [383, 427] on button "y" at bounding box center [379, 427] width 45 height 24
click at [644, 511] on button "=" at bounding box center [648, 508] width 45 height 24
click at [746, 434] on span "–" at bounding box center [746, 427] width 7 height 18
click at [542, 452] on button "4" at bounding box center [551, 454] width 45 height 24
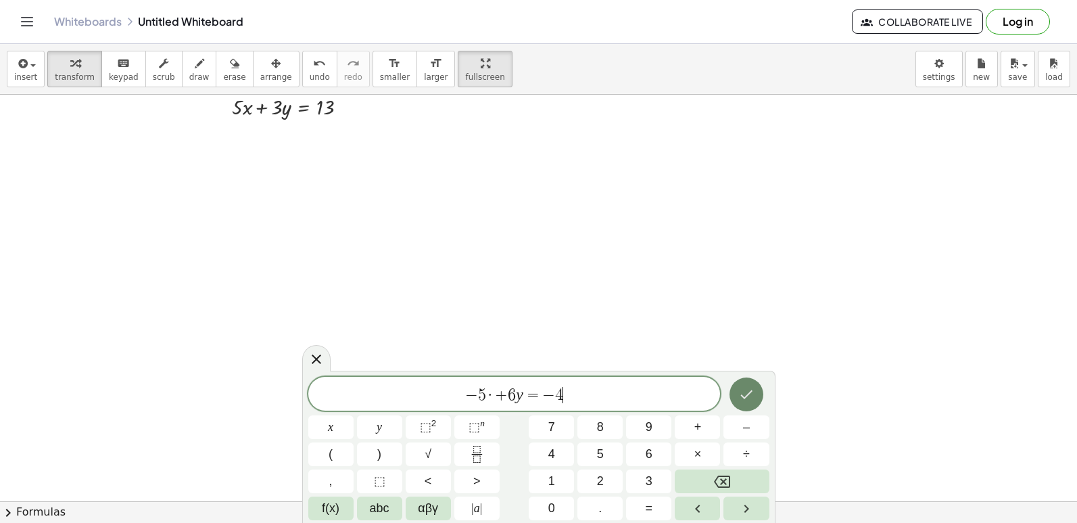
click at [756, 398] on button "Done" at bounding box center [746, 394] width 34 height 34
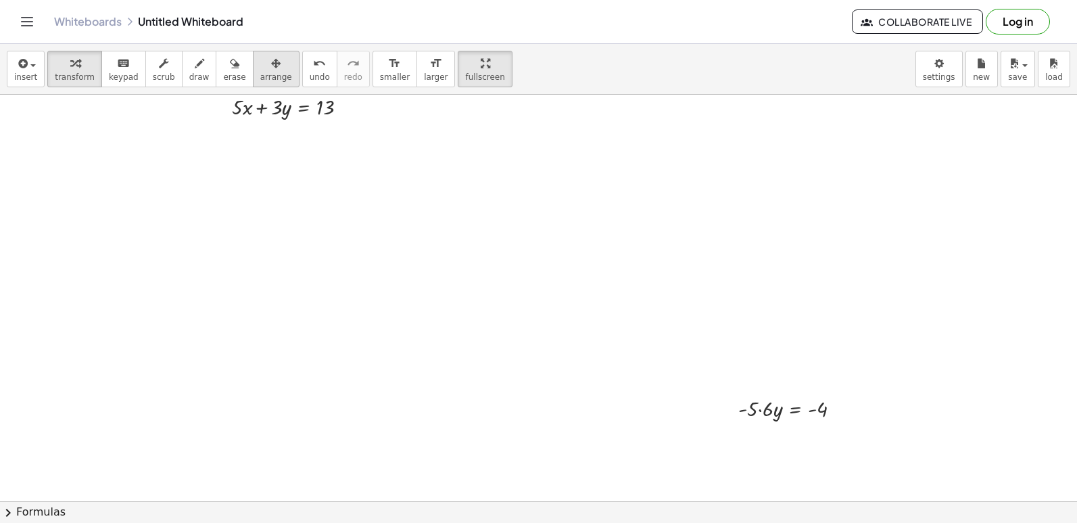
click at [260, 75] on span "arrange" at bounding box center [276, 76] width 32 height 9
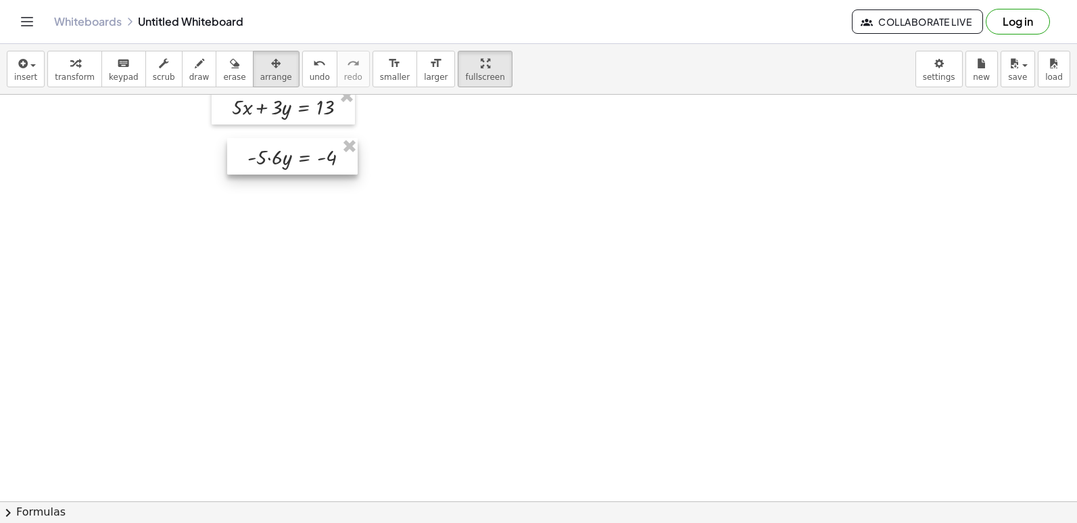
drag, startPoint x: 742, startPoint y: 403, endPoint x: 244, endPoint y: 145, distance: 561.2
click at [246, 146] on div at bounding box center [292, 156] width 130 height 37
drag, startPoint x: 230, startPoint y: 133, endPoint x: 222, endPoint y: 130, distance: 8.6
click at [222, 130] on div at bounding box center [278, 147] width 130 height 37
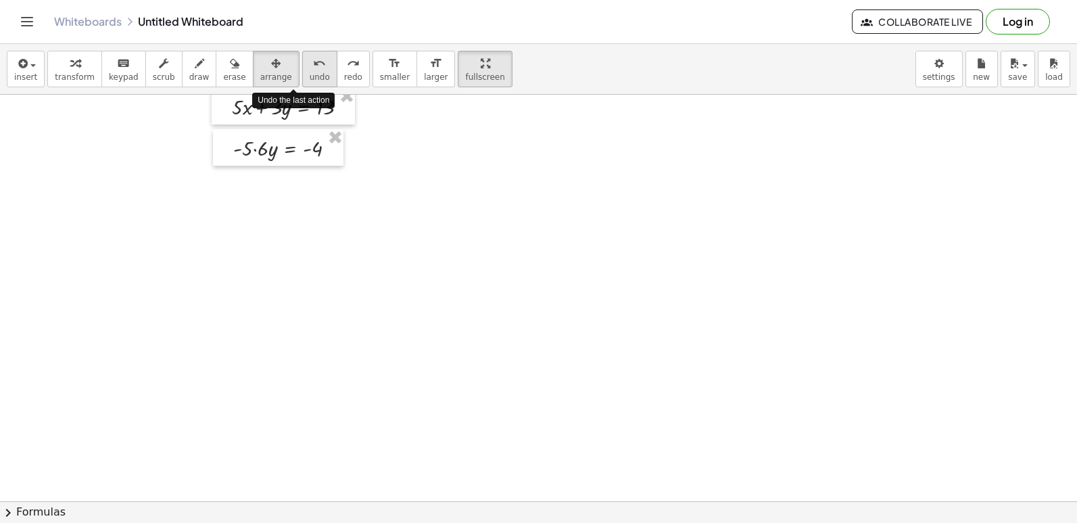
click at [302, 70] on button "undo undo" at bounding box center [319, 69] width 35 height 37
click at [82, 63] on div "button" at bounding box center [75, 63] width 40 height 16
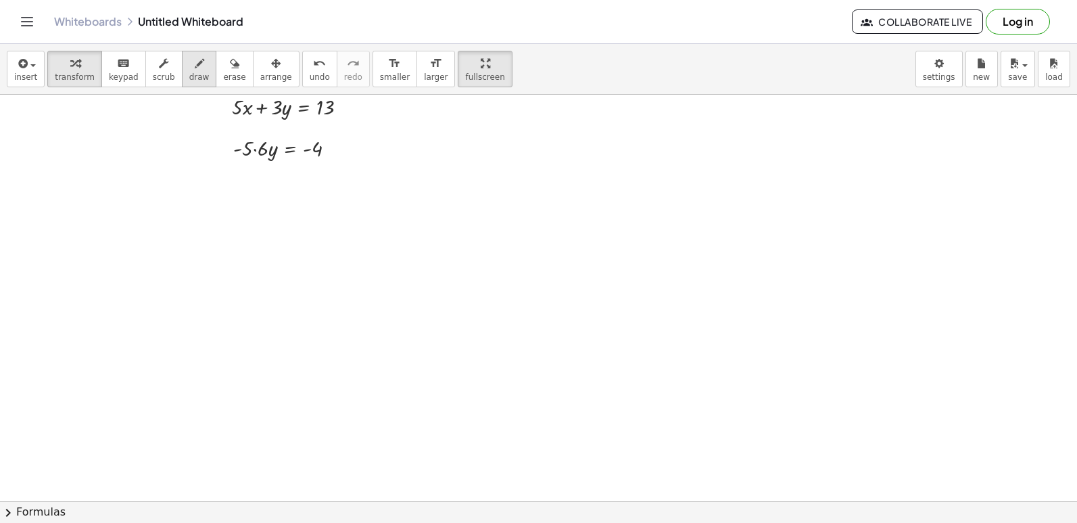
click at [189, 55] on div "button" at bounding box center [199, 63] width 20 height 16
drag, startPoint x: 142, startPoint y: 179, endPoint x: 172, endPoint y: 194, distance: 33.3
drag, startPoint x: 268, startPoint y: 136, endPoint x: 252, endPoint y: 156, distance: 26.0
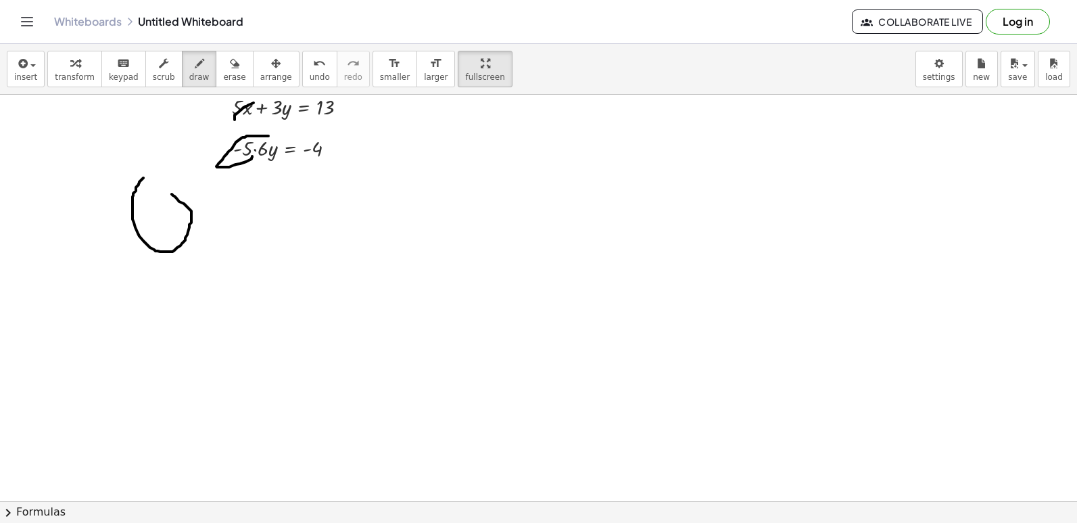
drag, startPoint x: 235, startPoint y: 120, endPoint x: 261, endPoint y: 99, distance: 33.3
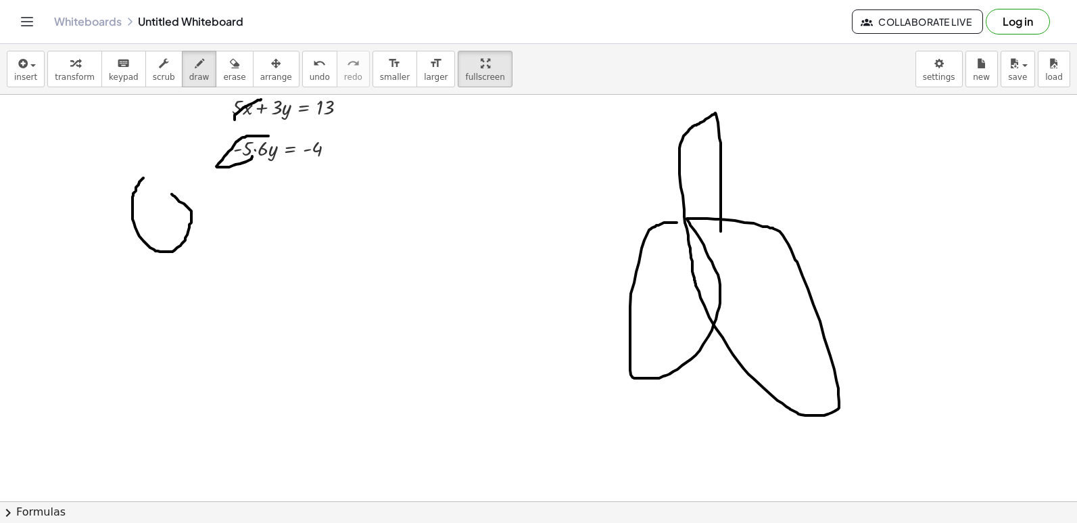
drag, startPoint x: 655, startPoint y: 226, endPoint x: 721, endPoint y: 231, distance: 65.7
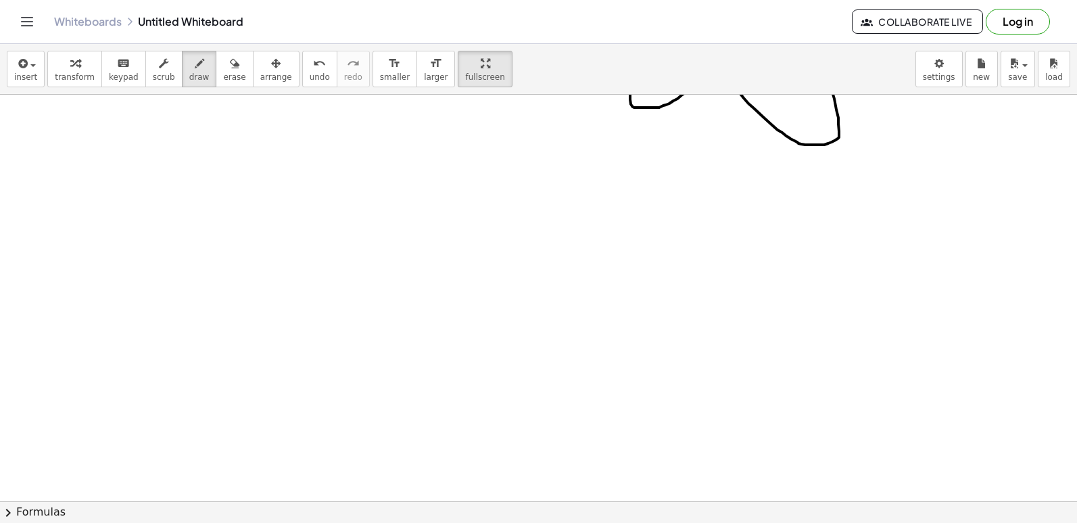
scroll to position [1828, 0]
click at [223, 68] on div "button" at bounding box center [234, 63] width 22 height 16
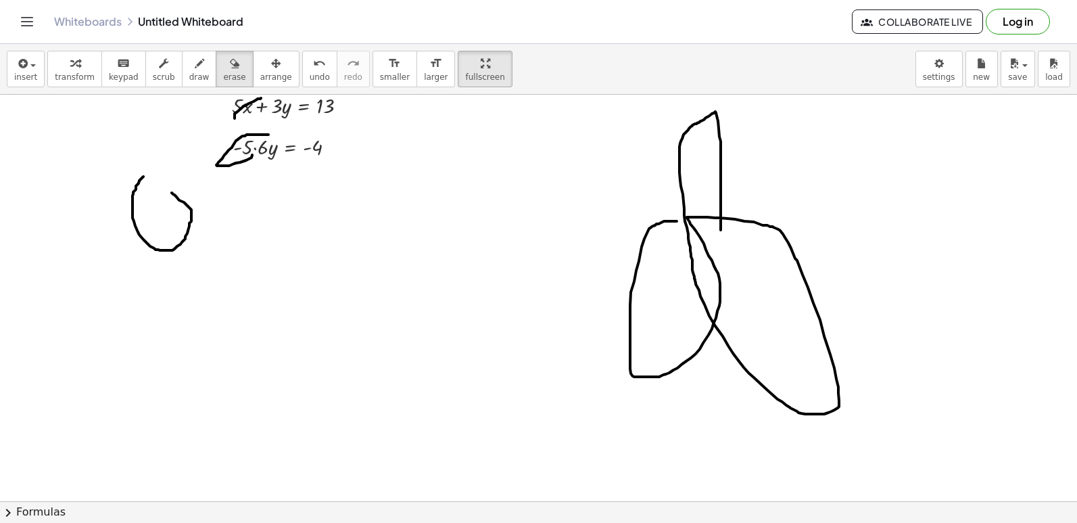
scroll to position [1287, 0]
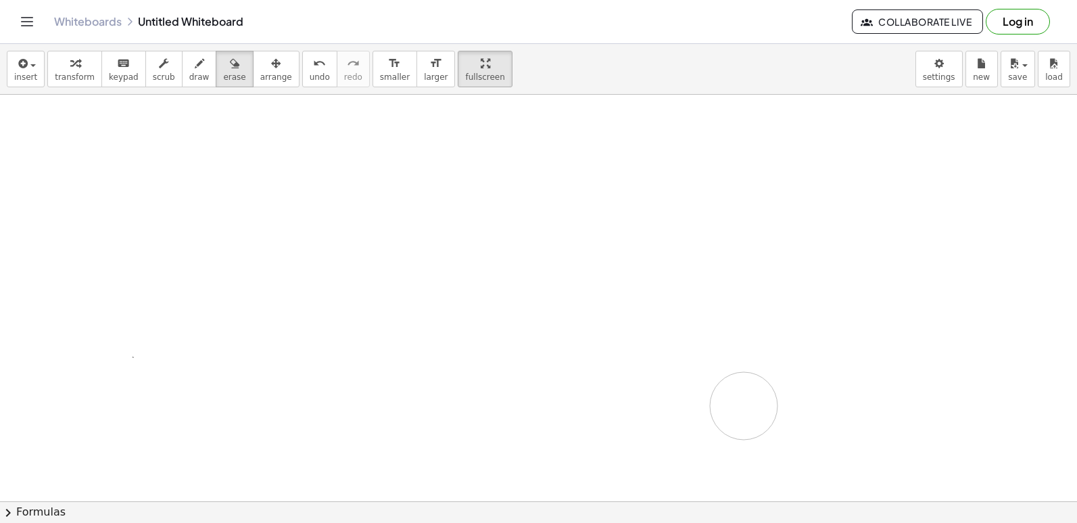
drag, startPoint x: 407, startPoint y: 254, endPoint x: 744, endPoint y: 406, distance: 369.2
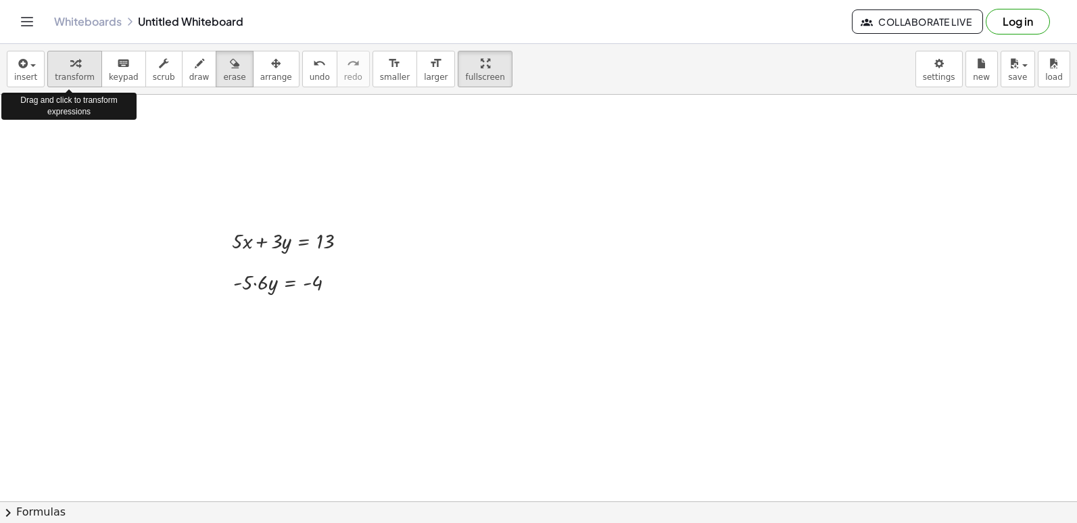
click at [50, 56] on button "transform" at bounding box center [74, 69] width 55 height 37
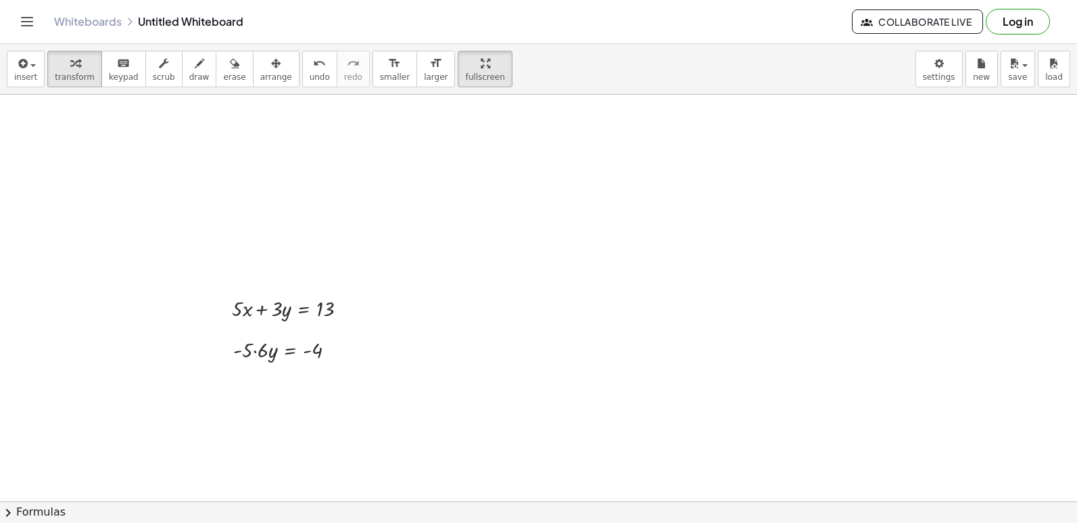
drag, startPoint x: 87, startPoint y: 79, endPoint x: 106, endPoint y: 122, distance: 46.6
click at [223, 76] on span "erase" at bounding box center [234, 76] width 22 height 9
drag, startPoint x: 790, startPoint y: 273, endPoint x: 34, endPoint y: 93, distance: 776.3
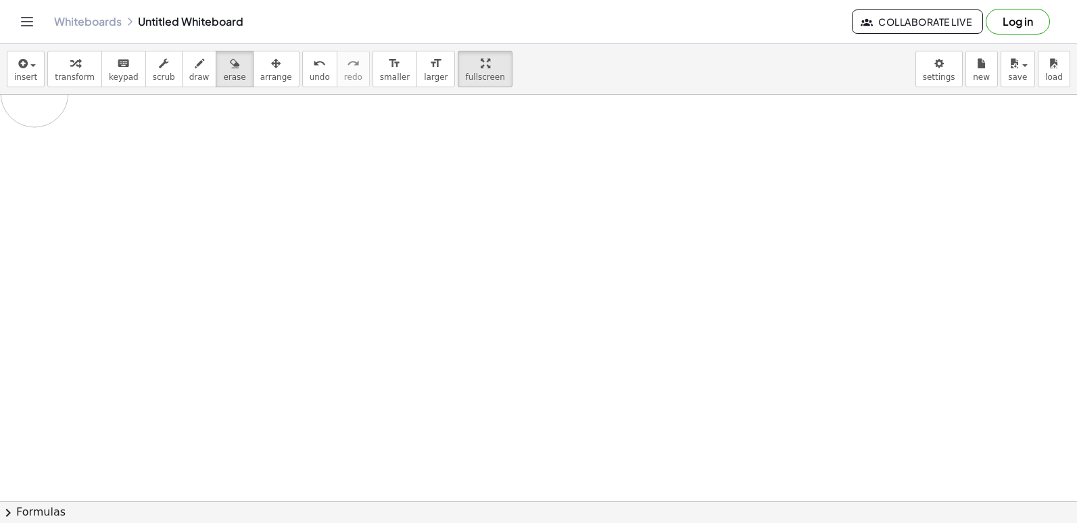
click at [34, 93] on div "insert select one: Math Expression Function Text Youtube Video Graphing Geometr…" at bounding box center [538, 283] width 1077 height 479
click at [75, 64] on div "button" at bounding box center [75, 63] width 40 height 16
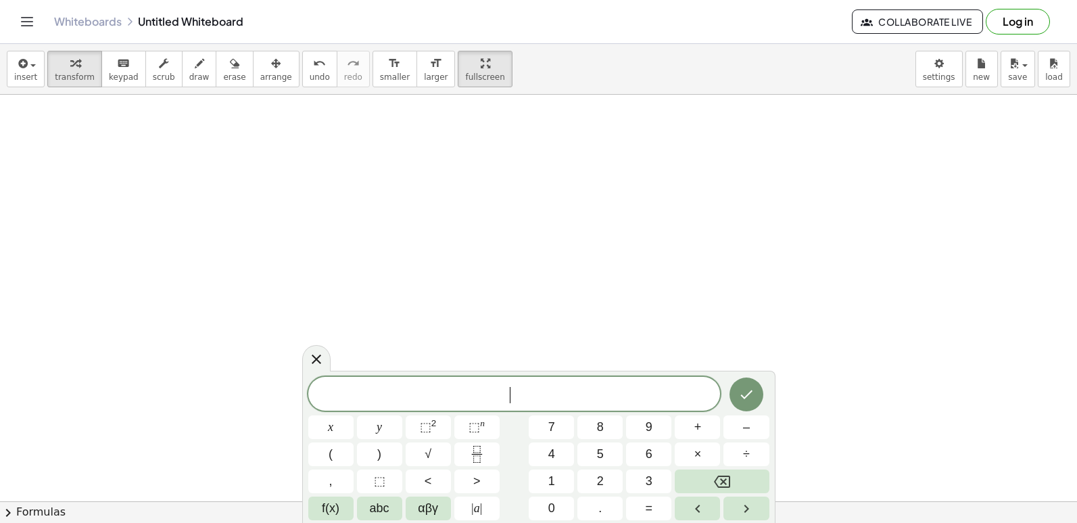
click at [705, 470] on button "Backspace" at bounding box center [722, 481] width 94 height 24
click at [631, 501] on button "=" at bounding box center [648, 508] width 45 height 24
click at [751, 431] on button "–" at bounding box center [745, 427] width 45 height 24
click at [546, 476] on button "1" at bounding box center [551, 481] width 45 height 24
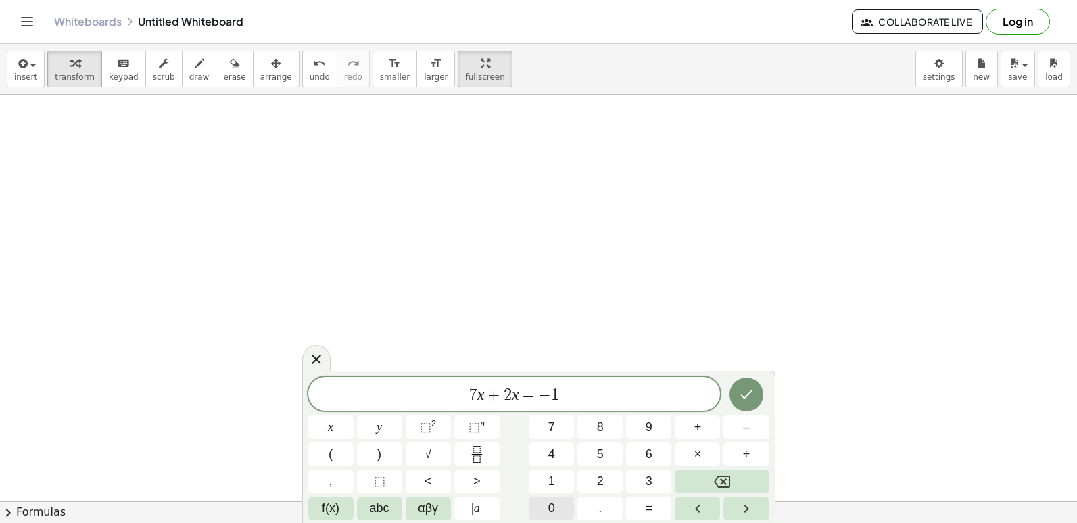
click at [542, 499] on button "0" at bounding box center [551, 508] width 45 height 24
click at [756, 399] on button "Done" at bounding box center [746, 394] width 34 height 34
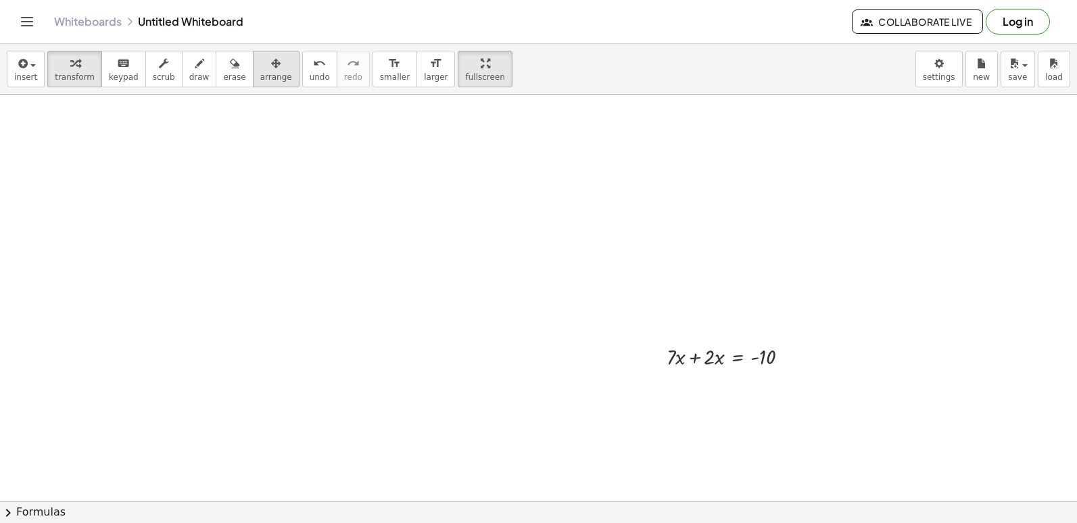
click at [271, 70] on icon "button" at bounding box center [275, 63] width 9 height 16
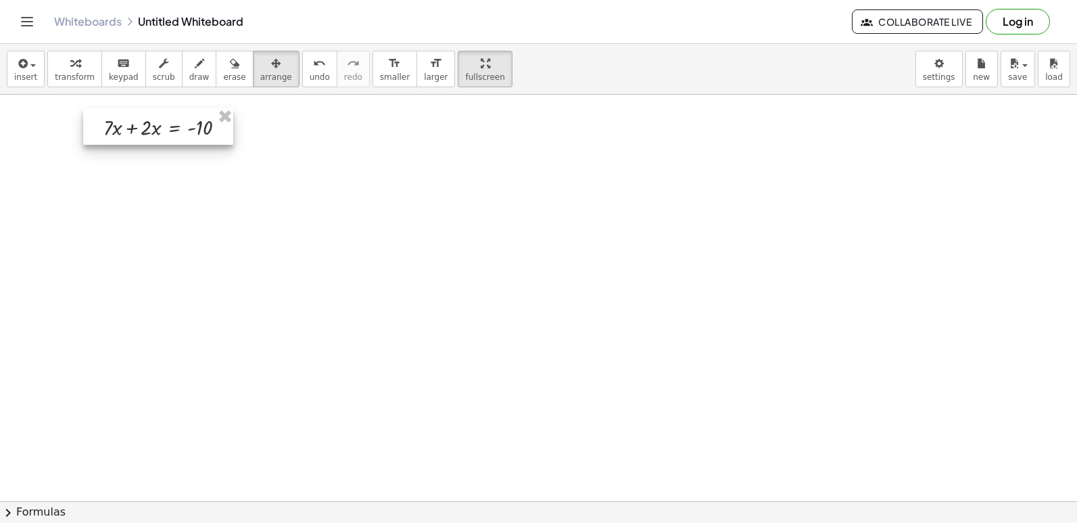
drag, startPoint x: 682, startPoint y: 339, endPoint x: 119, endPoint y: 110, distance: 608.0
click at [119, 110] on div at bounding box center [158, 126] width 150 height 37
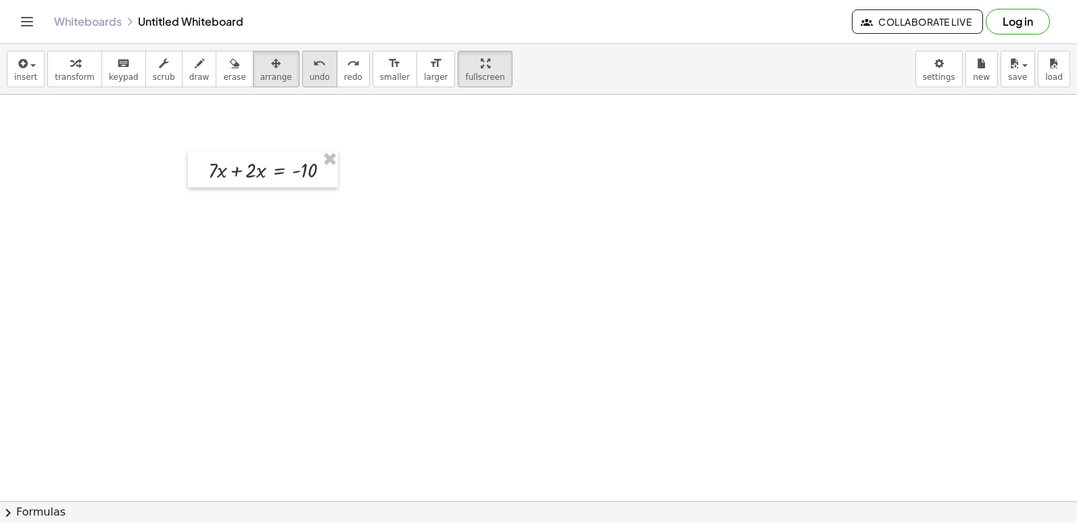
click at [302, 72] on button "undo undo" at bounding box center [319, 69] width 35 height 37
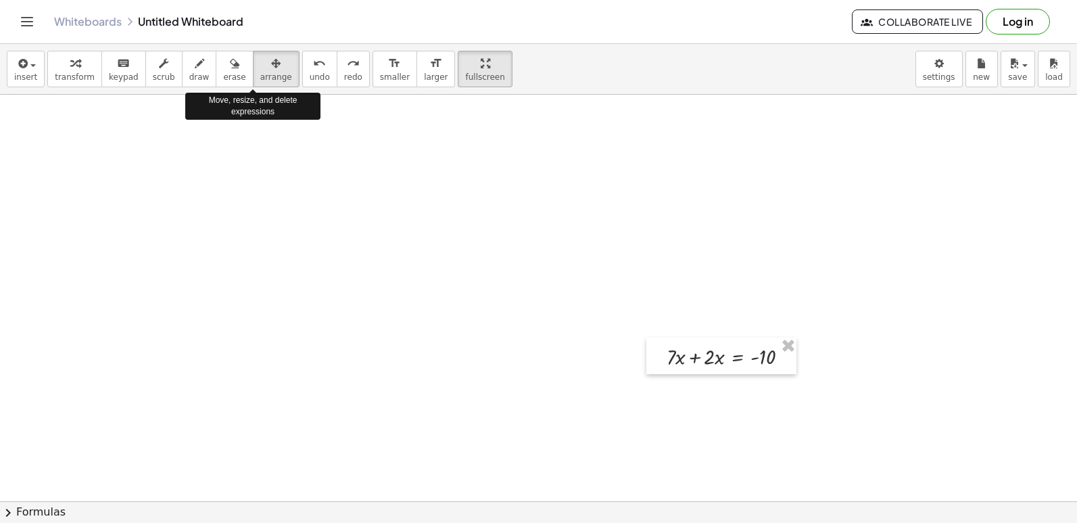
drag, startPoint x: 245, startPoint y: 68, endPoint x: 372, endPoint y: 135, distance: 142.7
click at [289, 79] on div "insert select one: Math Expression Function Text Youtube Video Graphing Geometr…" at bounding box center [538, 69] width 1077 height 51
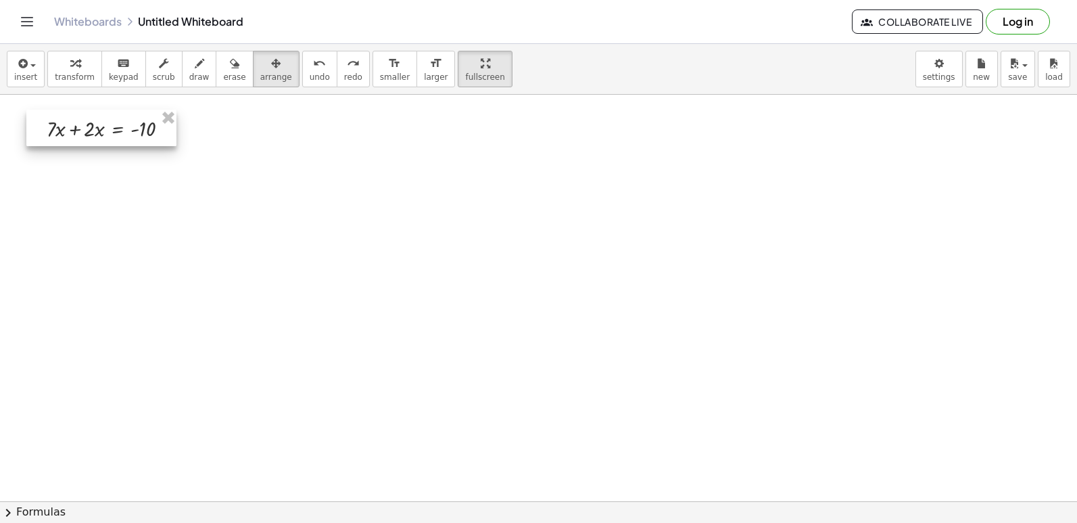
drag, startPoint x: 650, startPoint y: 333, endPoint x: 69, endPoint y: 126, distance: 616.9
click at [69, 126] on div at bounding box center [101, 128] width 150 height 37
click at [72, 66] on icon "button" at bounding box center [74, 63] width 9 height 16
drag, startPoint x: 213, startPoint y: 70, endPoint x: 165, endPoint y: 150, distance: 93.1
click at [165, 151] on div "insert select one: Math Expression Function Text Youtube Video Graphing Geometr…" at bounding box center [538, 283] width 1077 height 479
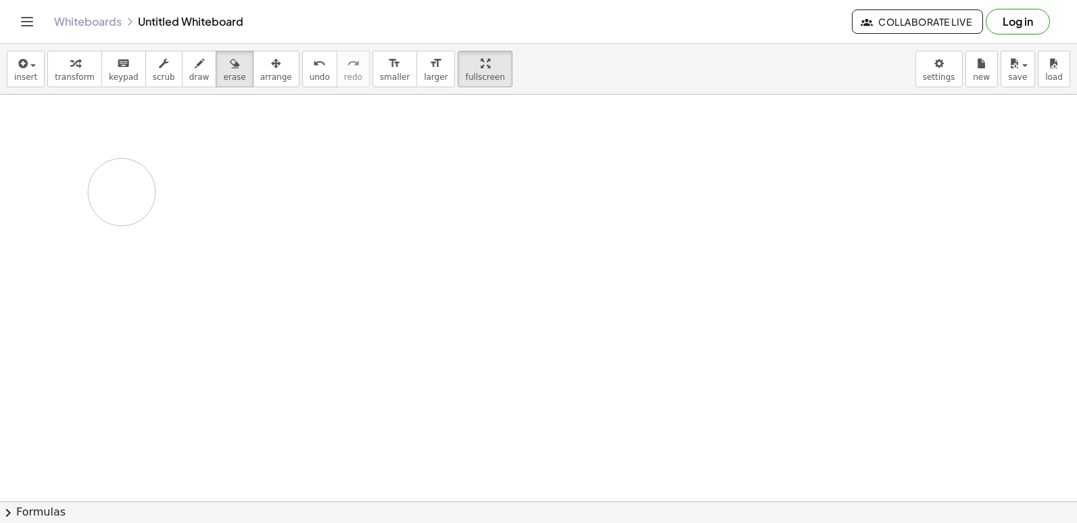
drag, startPoint x: 177, startPoint y: 131, endPoint x: 126, endPoint y: 168, distance: 62.9
drag, startPoint x: 122, startPoint y: 170, endPoint x: 201, endPoint y: 109, distance: 100.2
drag, startPoint x: 135, startPoint y: 115, endPoint x: 64, endPoint y: 68, distance: 84.9
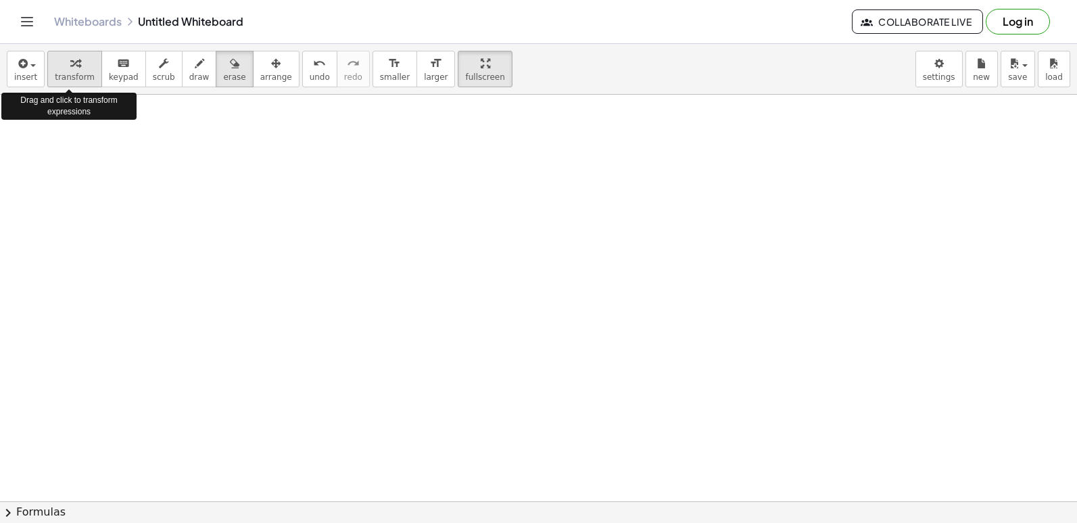
click at [64, 68] on div "insert select one: Math Expression Function Text Youtube Video Graphing Geometr…" at bounding box center [538, 283] width 1077 height 479
click at [70, 68] on icon "button" at bounding box center [74, 63] width 9 height 16
drag, startPoint x: 222, startPoint y: 64, endPoint x: 223, endPoint y: 74, distance: 10.2
click at [223, 74] on button "erase" at bounding box center [234, 69] width 37 height 37
drag, startPoint x: 133, startPoint y: 124, endPoint x: 141, endPoint y: 131, distance: 11.0
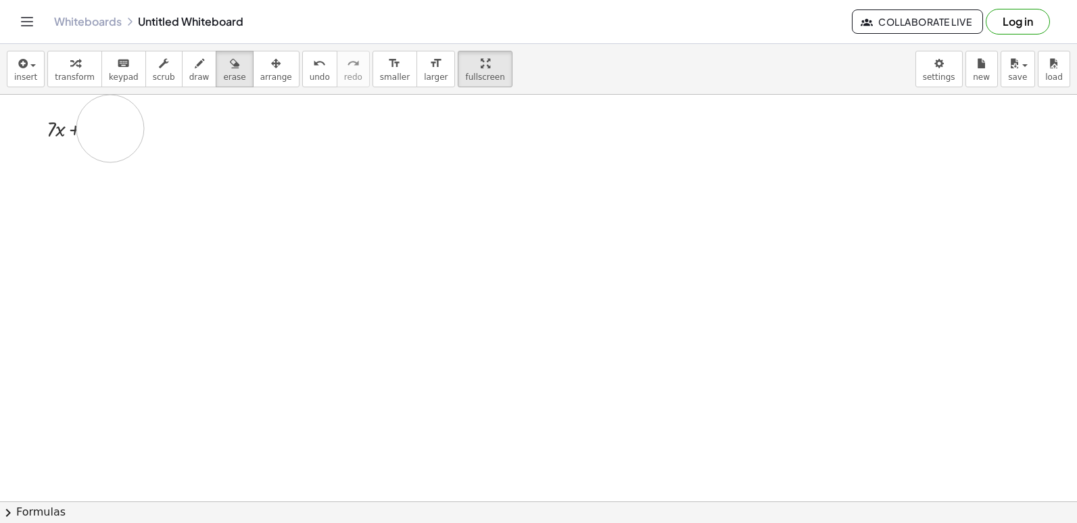
drag, startPoint x: 121, startPoint y: 127, endPoint x: 1028, endPoint y: 354, distance: 935.3
drag, startPoint x: 0, startPoint y: 24, endPoint x: 160, endPoint y: 132, distance: 192.4
click at [160, 132] on div "Graspable Math Activities Get Started Activity Bank Assigned Work Classes White…" at bounding box center [538, 261] width 1077 height 523
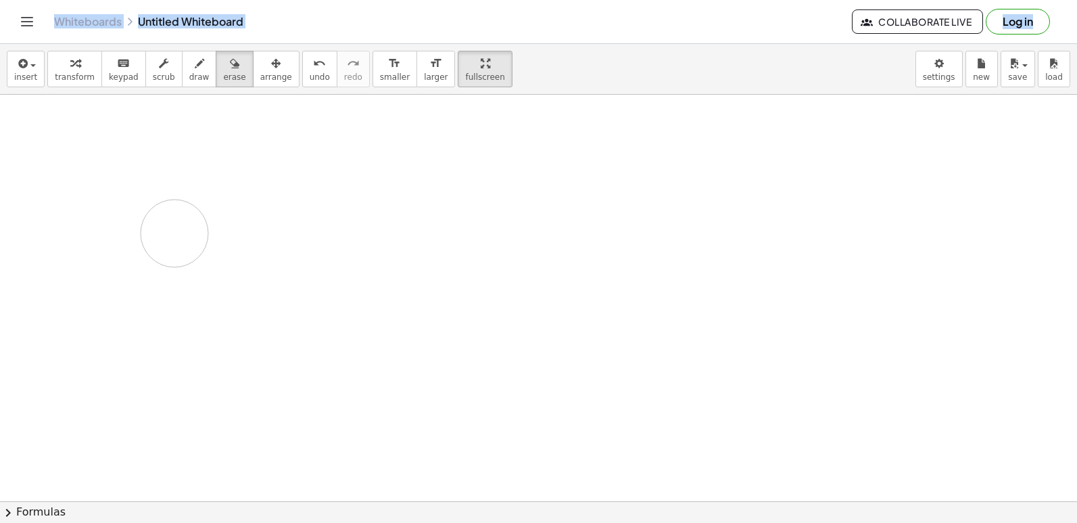
drag, startPoint x: 160, startPoint y: 132, endPoint x: 174, endPoint y: 233, distance: 102.5
drag, startPoint x: 174, startPoint y: 233, endPoint x: 175, endPoint y: 226, distance: 6.8
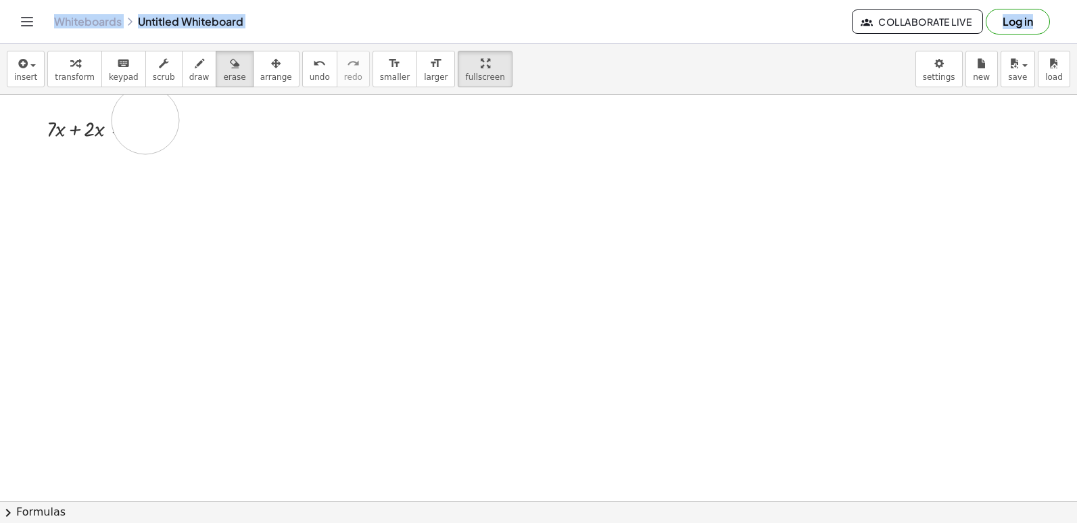
drag, startPoint x: 140, startPoint y: 132, endPoint x: 128, endPoint y: 159, distance: 29.4
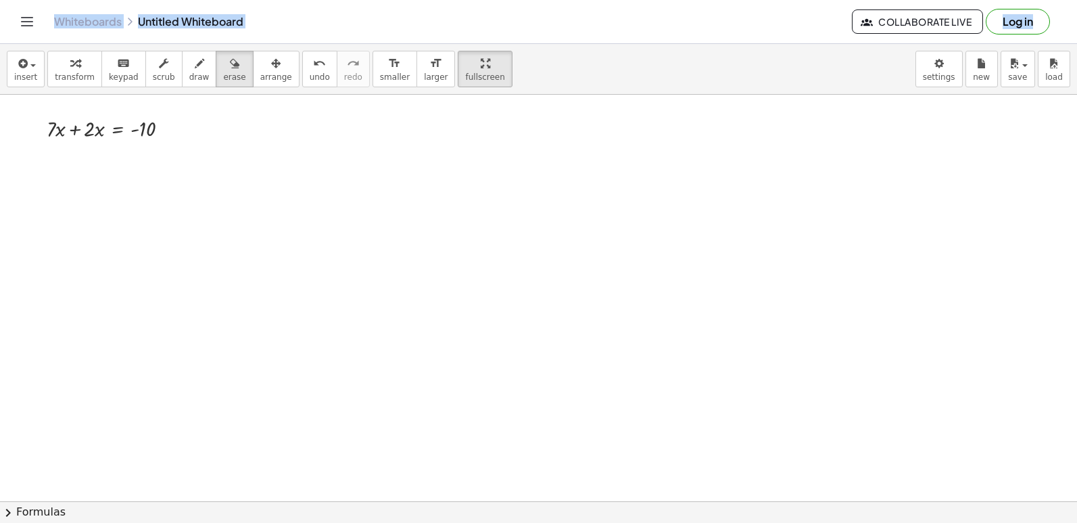
drag, startPoint x: 159, startPoint y: 136, endPoint x: 160, endPoint y: 93, distance: 42.6
drag, startPoint x: 74, startPoint y: 82, endPoint x: 97, endPoint y: 80, distance: 23.1
click at [78, 80] on button "transform" at bounding box center [74, 69] width 55 height 37
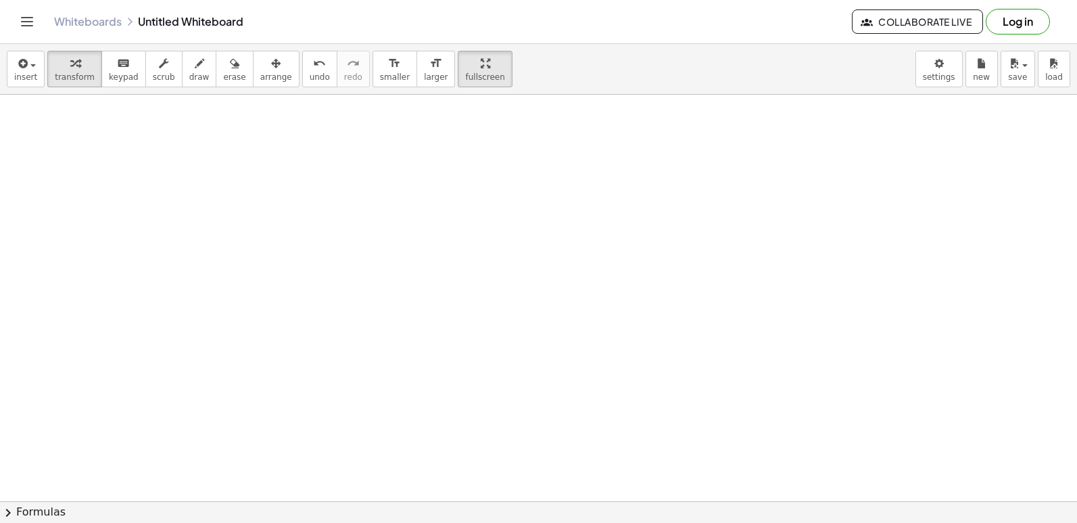
drag, startPoint x: 89, startPoint y: 274, endPoint x: 673, endPoint y: 295, distance: 584.5
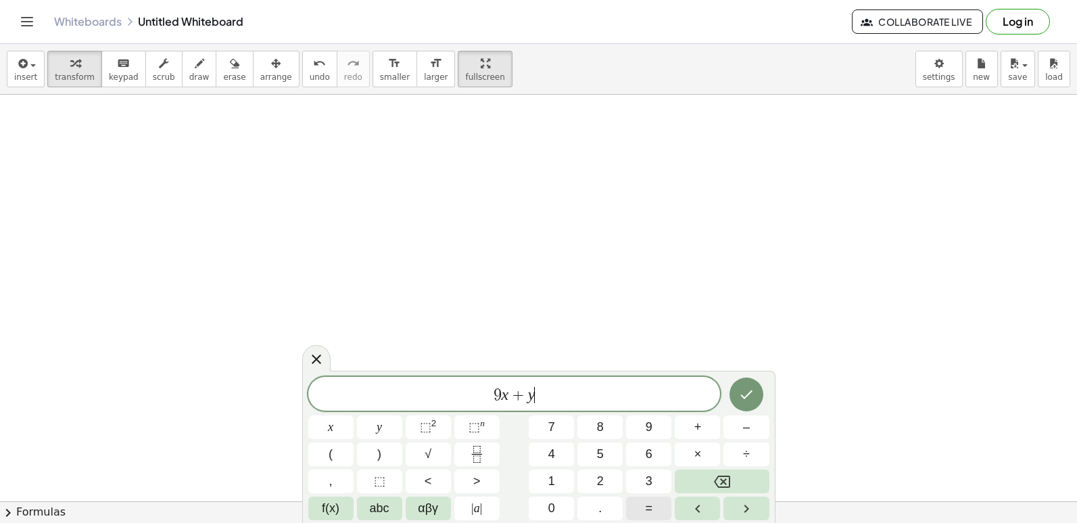
click at [649, 506] on span "=" at bounding box center [649, 508] width 7 height 18
click at [740, 384] on button "Done" at bounding box center [746, 394] width 34 height 34
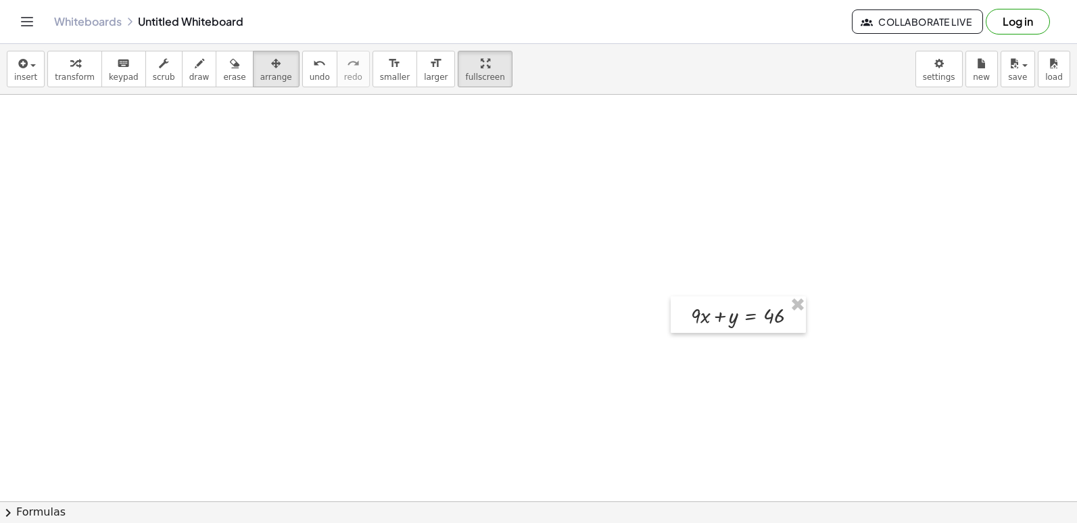
drag, startPoint x: 283, startPoint y: 129, endPoint x: 702, endPoint y: 369, distance: 482.4
click at [558, 369] on div "insert select one: Math Expression Function Text Youtube Video Graphing Geometr…" at bounding box center [538, 283] width 1077 height 479
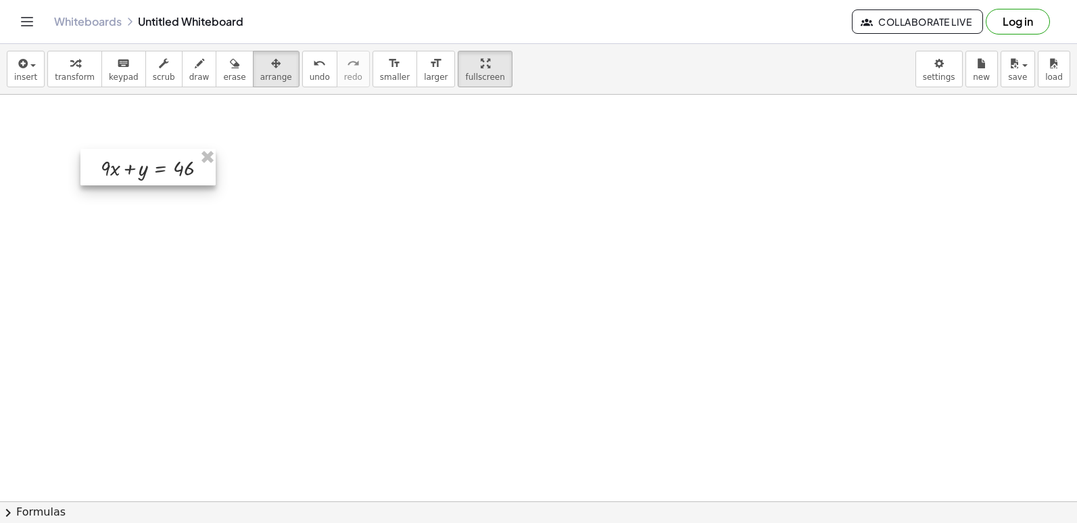
drag, startPoint x: 538, startPoint y: 272, endPoint x: 98, endPoint y: 168, distance: 452.3
click at [98, 168] on div at bounding box center [147, 167] width 135 height 37
click at [71, 69] on icon "button" at bounding box center [74, 63] width 9 height 16
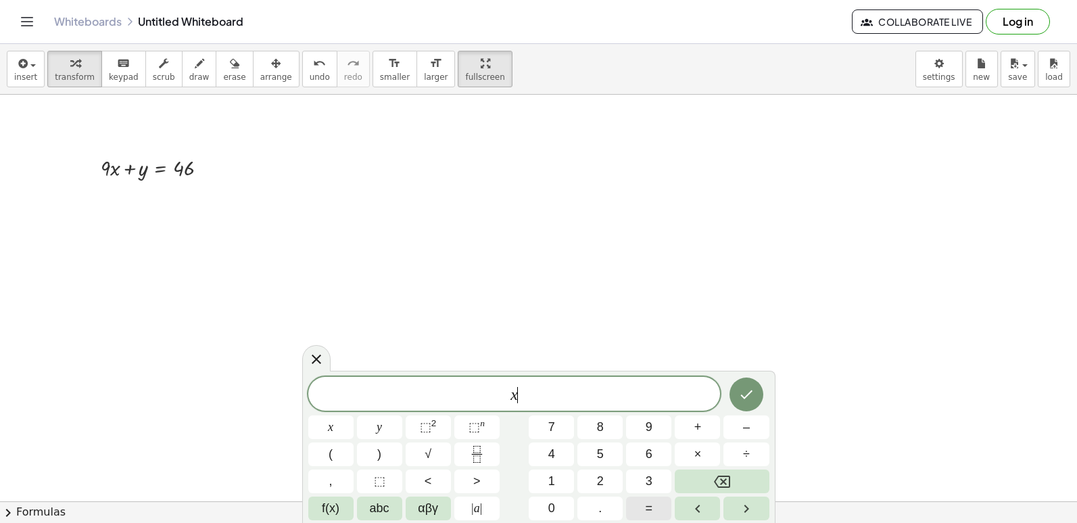
click at [642, 509] on button "=" at bounding box center [648, 508] width 45 height 24
click at [592, 448] on button "5" at bounding box center [599, 454] width 45 height 24
click at [744, 391] on icon "Done" at bounding box center [746, 394] width 16 height 16
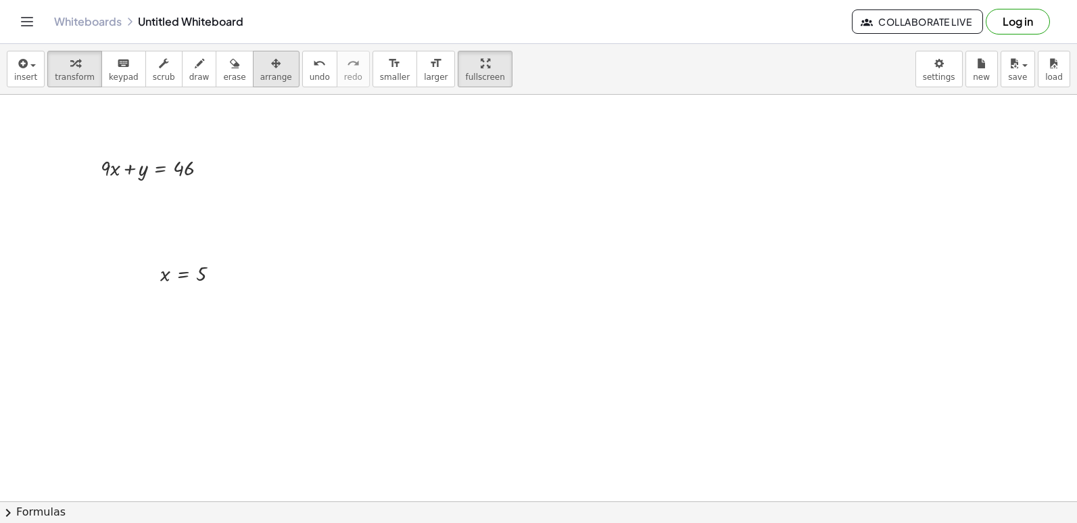
click at [255, 87] on button "arrange" at bounding box center [276, 69] width 47 height 37
drag, startPoint x: 197, startPoint y: 262, endPoint x: 283, endPoint y: 163, distance: 131.3
click at [283, 163] on div at bounding box center [283, 164] width 87 height 35
click at [61, 70] on div "button" at bounding box center [75, 63] width 40 height 16
click at [193, 164] on div at bounding box center [159, 167] width 131 height 30
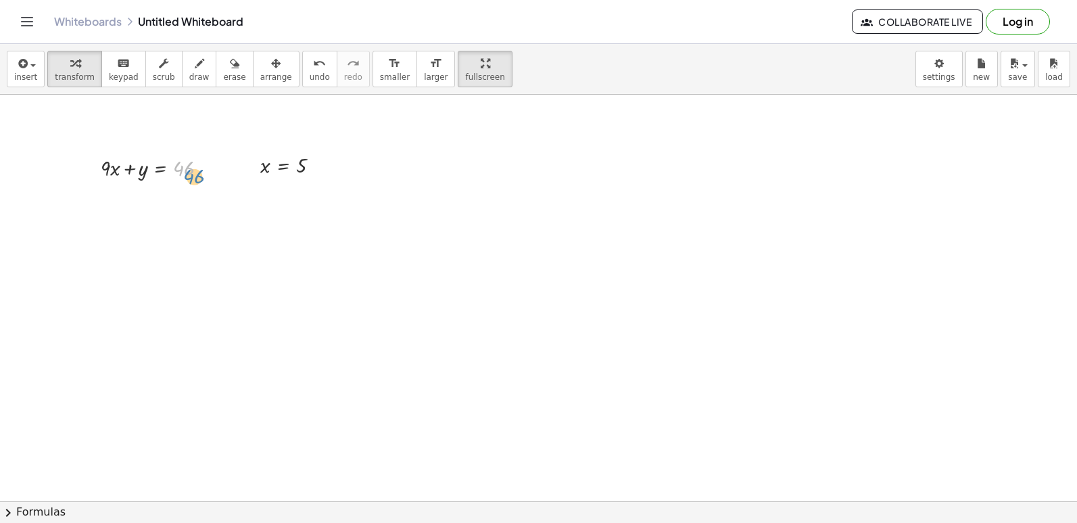
click at [197, 169] on div at bounding box center [159, 167] width 131 height 30
drag, startPoint x: 101, startPoint y: 161, endPoint x: 0, endPoint y: 41, distance: 156.9
click at [0, 89] on div "insert select one: Math Expression Function Text Youtube Video Graphing Geometr…" at bounding box center [538, 283] width 1077 height 479
click at [272, 162] on div at bounding box center [295, 164] width 83 height 28
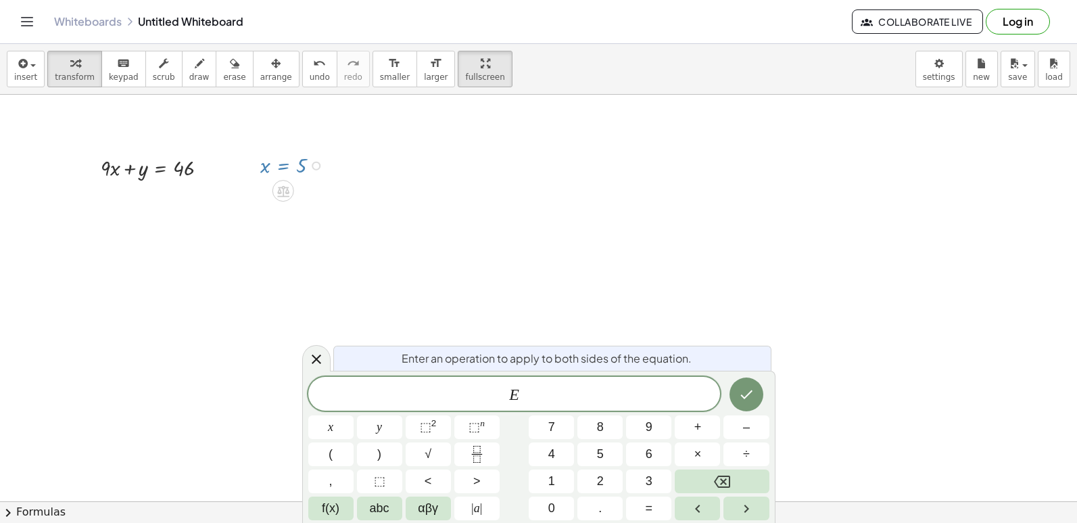
click at [261, 166] on div at bounding box center [295, 164] width 83 height 28
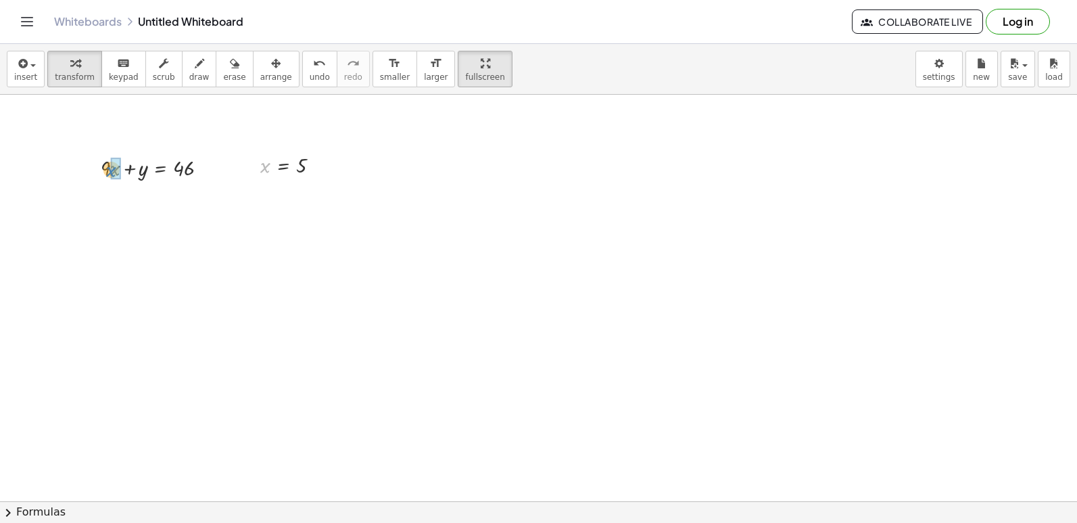
drag, startPoint x: 268, startPoint y: 168, endPoint x: 113, endPoint y: 172, distance: 154.9
drag, startPoint x: 112, startPoint y: 172, endPoint x: 118, endPoint y: 206, distance: 33.7
click at [160, 168] on div "+ · 9 · x + y = 46 + · 9 · + y = 46 5" at bounding box center [160, 168] width 0 height 0
click at [106, 203] on div at bounding box center [157, 197] width 137 height 30
drag, startPoint x: 109, startPoint y: 239, endPoint x: 213, endPoint y: 237, distance: 104.2
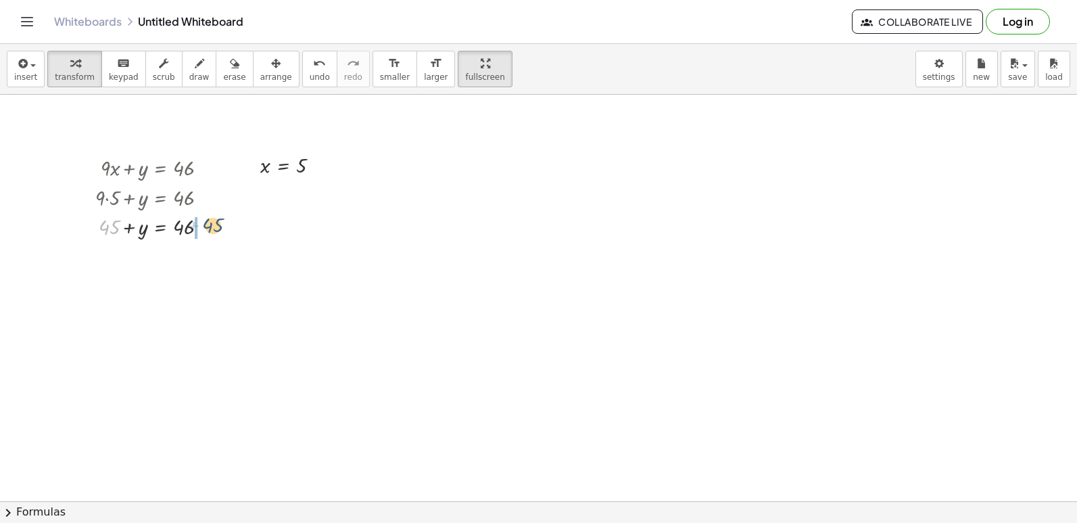
click at [213, 237] on div at bounding box center [157, 226] width 137 height 30
click at [197, 260] on div at bounding box center [177, 256] width 176 height 30
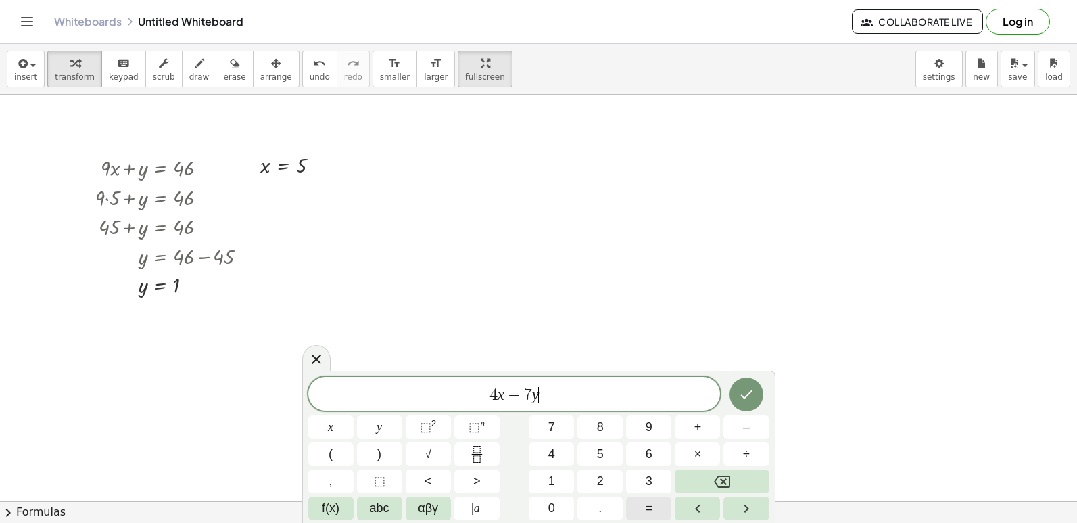
click at [647, 508] on span "=" at bounding box center [649, 508] width 7 height 18
click at [552, 479] on span "1" at bounding box center [551, 481] width 7 height 18
click at [738, 398] on icon "Done" at bounding box center [746, 394] width 16 height 16
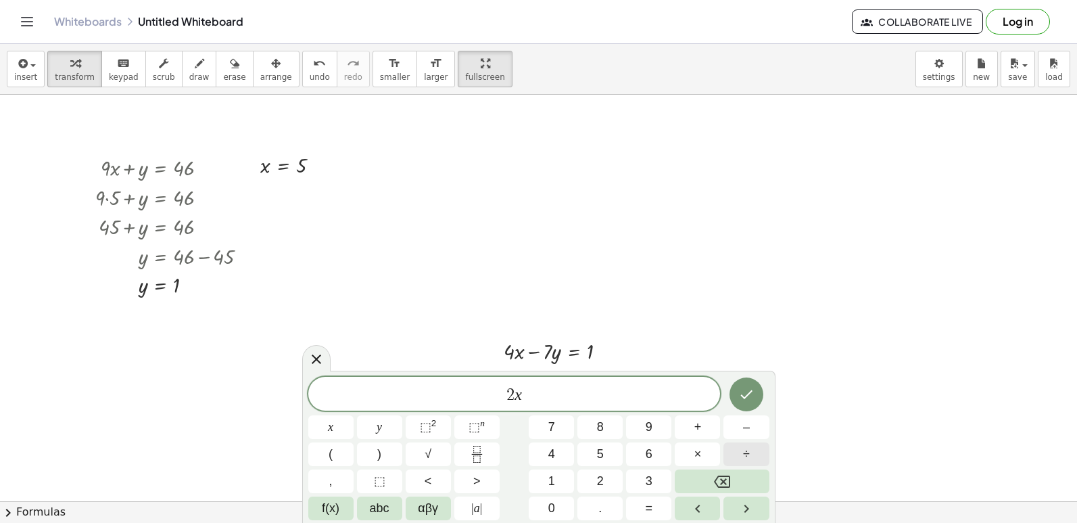
click at [736, 461] on button "÷" at bounding box center [745, 454] width 45 height 24
click at [719, 473] on icon "Backspace" at bounding box center [722, 481] width 16 height 16
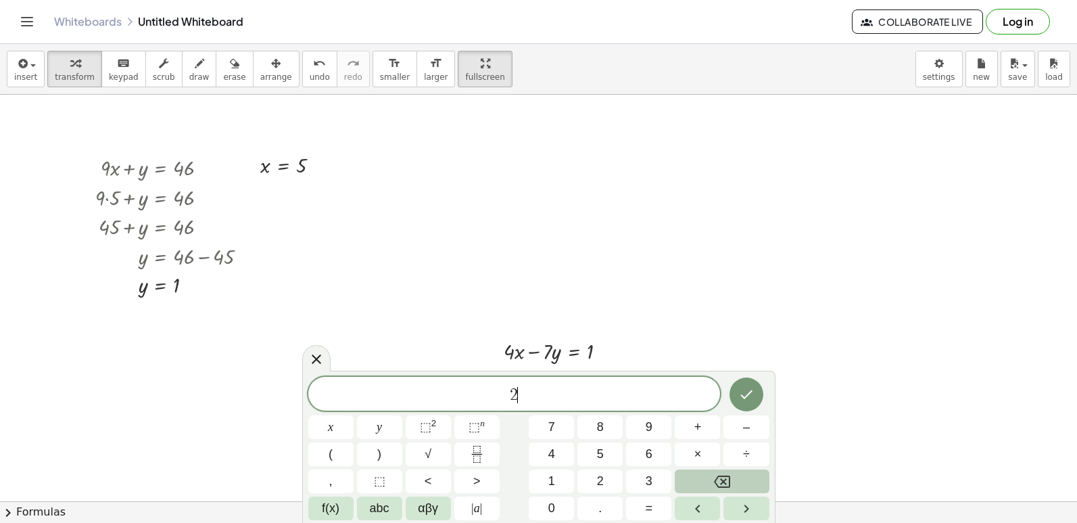
click at [719, 473] on icon "Backspace" at bounding box center [722, 481] width 16 height 16
click at [692, 458] on button "×" at bounding box center [697, 454] width 45 height 24
click at [646, 494] on div "· x y ⬚ 2 ⬚ n 7 8 9 + – ( ) √ 4 5 6 × ÷ , ⬚ < > 1 2 3 f(x) abc αβγ | a | 0 . =" at bounding box center [538, 448] width 461 height 143
click at [646, 506] on span "=" at bounding box center [649, 508] width 7 height 18
click at [606, 481] on button "2" at bounding box center [599, 481] width 45 height 24
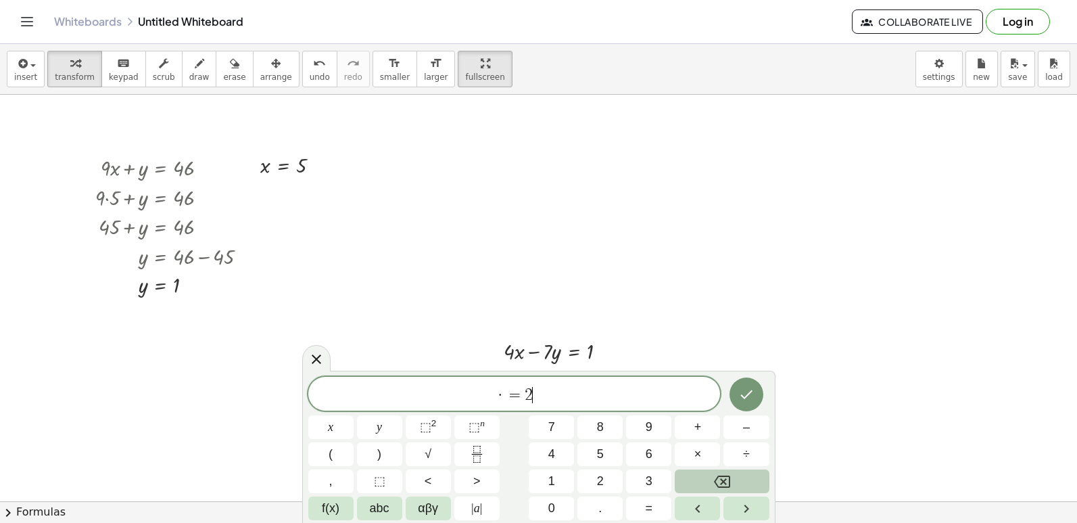
click at [720, 478] on icon "Backspace" at bounding box center [722, 481] width 16 height 16
click at [392, 432] on div "​ x y ⬚ 2 ⬚ n 7 8 9 + – ( ) √ 4 5 6 × ÷ , ⬚ < > 1 2 3 f(x) abc αβγ | a | 0 . =" at bounding box center [538, 448] width 461 height 143
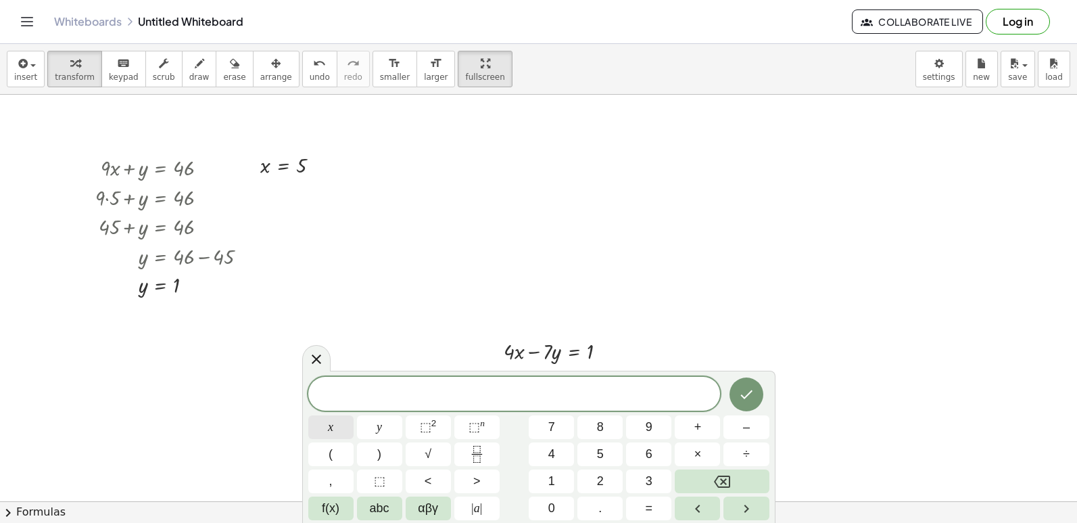
click at [318, 398] on div "​ x y ⬚ 2 ⬚ n 7 8 9 + – ( ) √ 4 5 6 × ÷ , ⬚ < > 1 2 3 f(x) abc αβγ | a | 0 . =" at bounding box center [538, 448] width 461 height 143
click at [657, 502] on button "=" at bounding box center [648, 508] width 45 height 24
click at [600, 479] on span "2" at bounding box center [600, 481] width 7 height 18
click at [745, 385] on button "Done" at bounding box center [746, 394] width 34 height 34
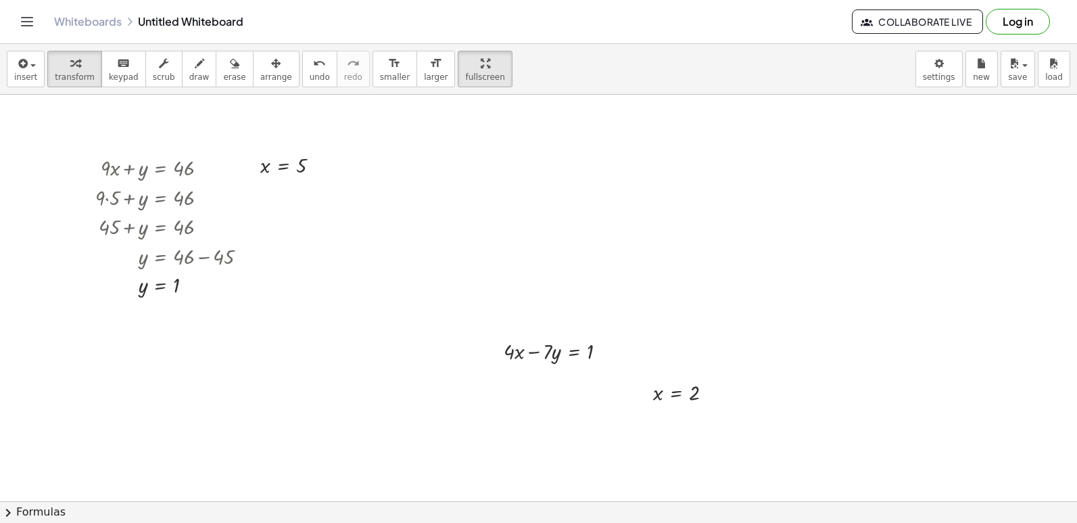
click at [291, 97] on div "insert select one: Math Expression Function Text Youtube Video Graphing Geometr…" at bounding box center [538, 283] width 1077 height 479
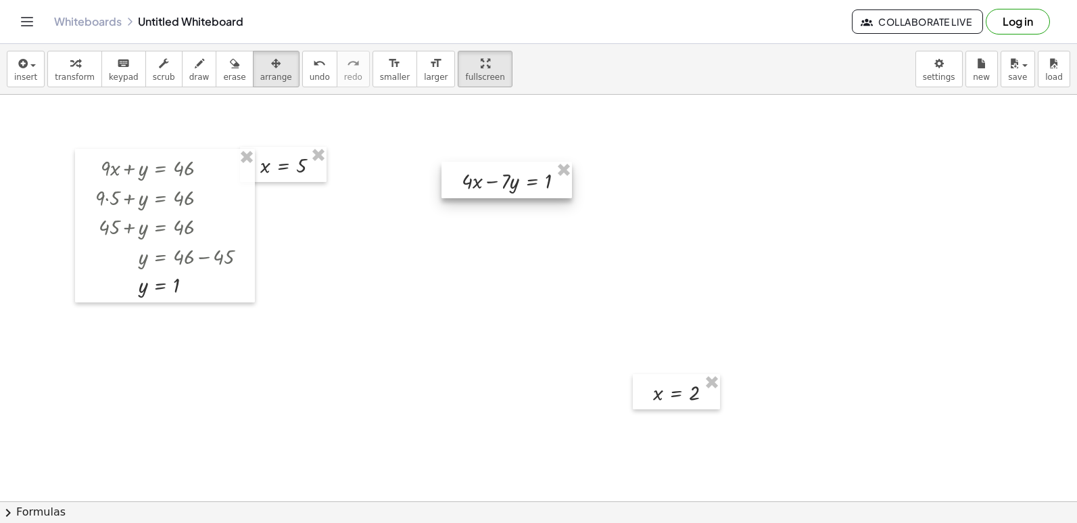
drag, startPoint x: 511, startPoint y: 345, endPoint x: 469, endPoint y: 174, distance: 175.5
click at [469, 174] on div at bounding box center [506, 180] width 130 height 37
drag, startPoint x: 644, startPoint y: 381, endPoint x: 594, endPoint y: 175, distance: 211.4
click at [594, 175] on div at bounding box center [626, 185] width 87 height 35
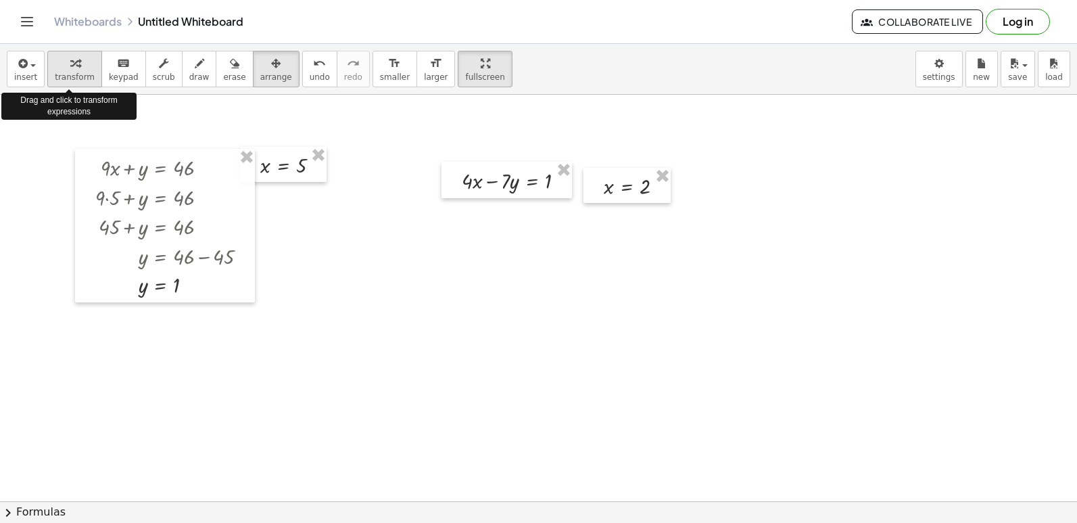
click at [70, 65] on icon "button" at bounding box center [74, 63] width 9 height 16
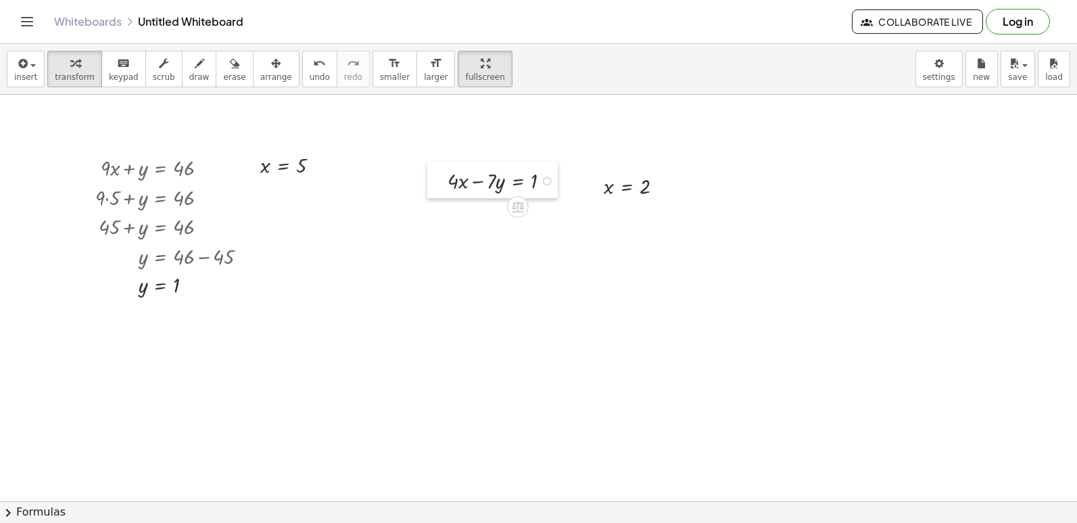
drag, startPoint x: 458, startPoint y: 176, endPoint x: 444, endPoint y: 176, distance: 14.2
click at [444, 176] on div at bounding box center [437, 180] width 20 height 37
click at [117, 66] on icon "keyboard" at bounding box center [123, 63] width 13 height 16
drag, startPoint x: 70, startPoint y: 68, endPoint x: 195, endPoint y: 126, distance: 137.9
click at [94, 70] on div "transform keyboard keypad scrub draw erase arrange" at bounding box center [173, 69] width 252 height 37
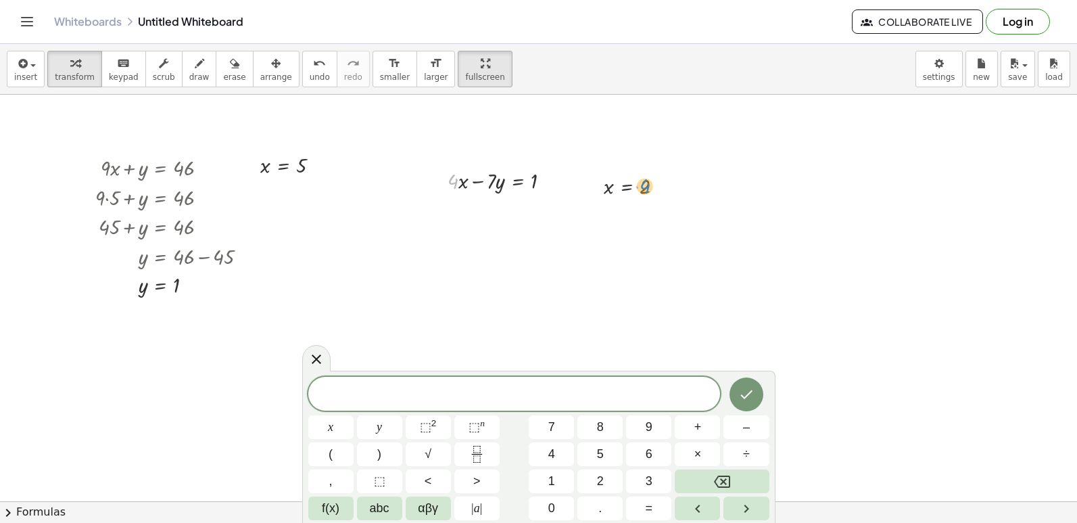
drag, startPoint x: 452, startPoint y: 184, endPoint x: 644, endPoint y: 189, distance: 192.1
drag, startPoint x: 450, startPoint y: 176, endPoint x: 607, endPoint y: 195, distance: 158.7
drag, startPoint x: 310, startPoint y: 351, endPoint x: 579, endPoint y: 240, distance: 291.7
click at [335, 351] on div "insert select one: Math Expression Function Text Youtube Video Graphing Geometr…" at bounding box center [538, 283] width 1077 height 479
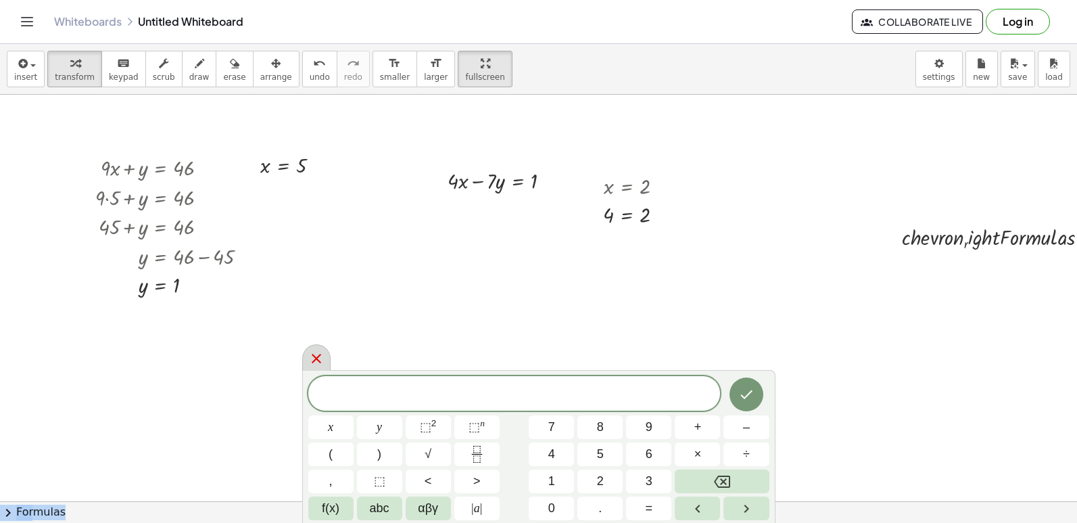
click at [316, 360] on icon at bounding box center [316, 358] width 9 height 9
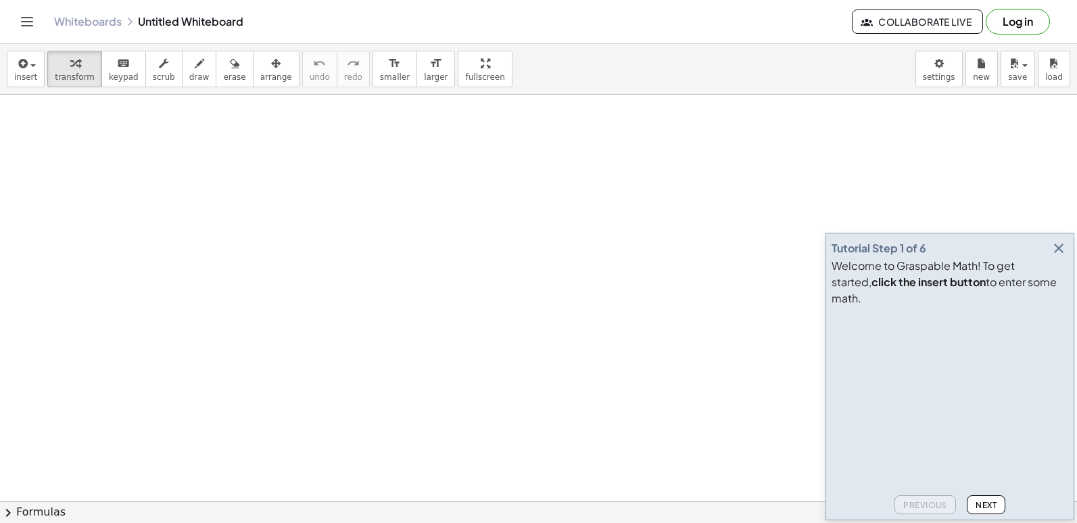
click at [1059, 258] on button "button" at bounding box center [1058, 248] width 19 height 19
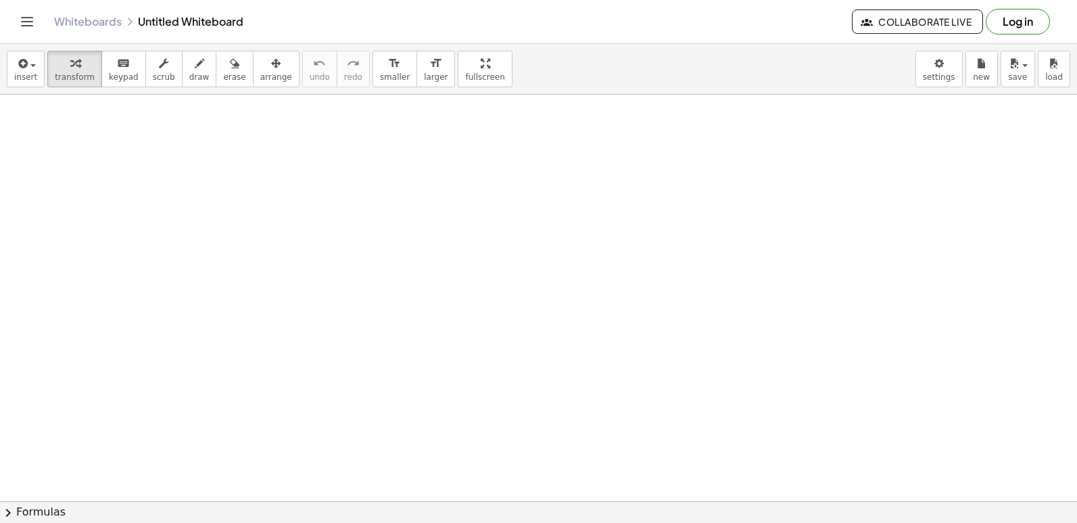
drag, startPoint x: 905, startPoint y: 291, endPoint x: 322, endPoint y: 232, distance: 586.4
click at [474, 302] on div at bounding box center [447, 307] width 135 height 46
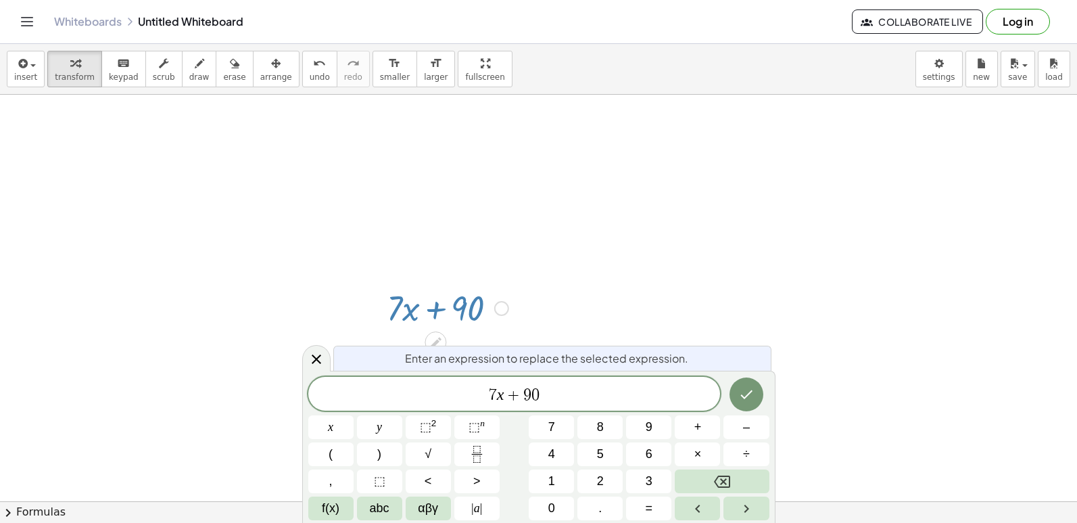
click at [477, 307] on div at bounding box center [447, 307] width 135 height 46
click at [585, 369] on div "Enter an expression to replace the selected expression." at bounding box center [552, 357] width 438 height 25
click at [582, 387] on span "7 x + 9 0" at bounding box center [514, 394] width 412 height 19
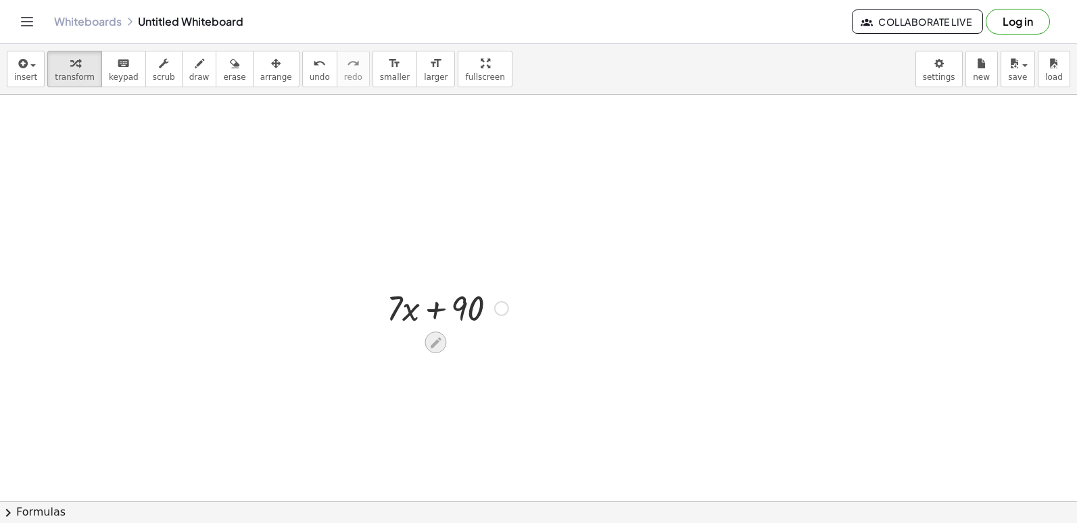
click at [444, 339] on div at bounding box center [436, 342] width 22 height 22
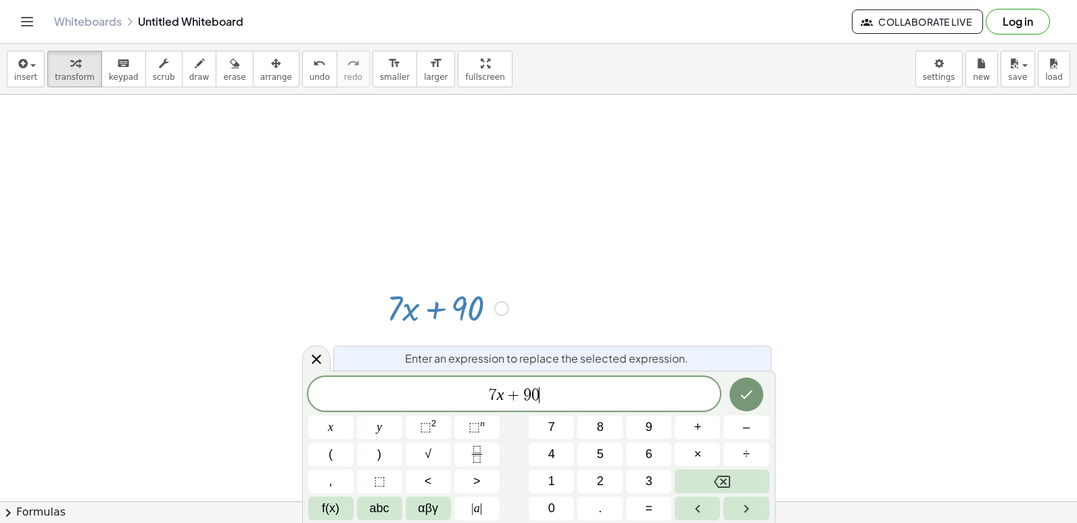
click at [561, 389] on span "7 x + 9 0 ​" at bounding box center [514, 394] width 412 height 19
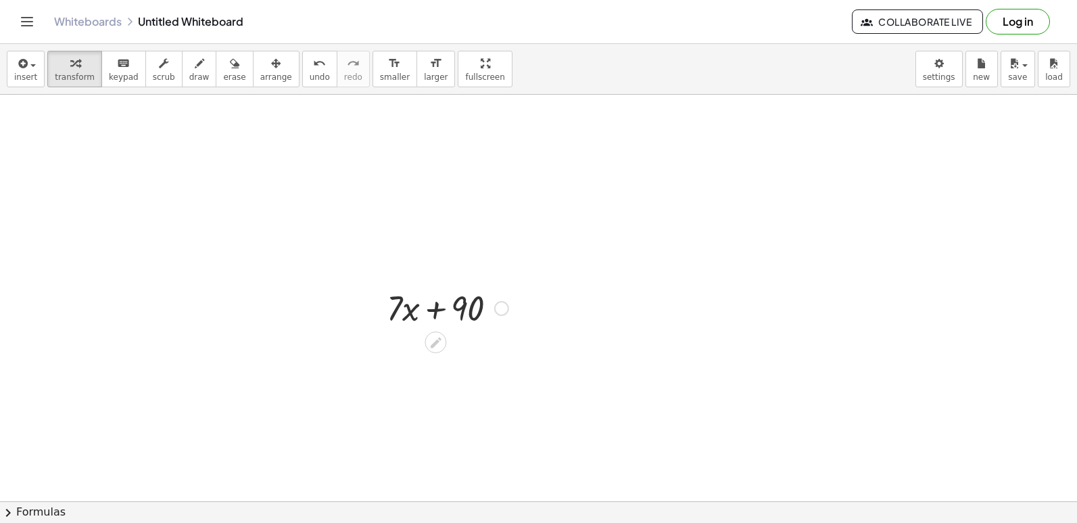
click at [435, 343] on icon at bounding box center [436, 342] width 11 height 11
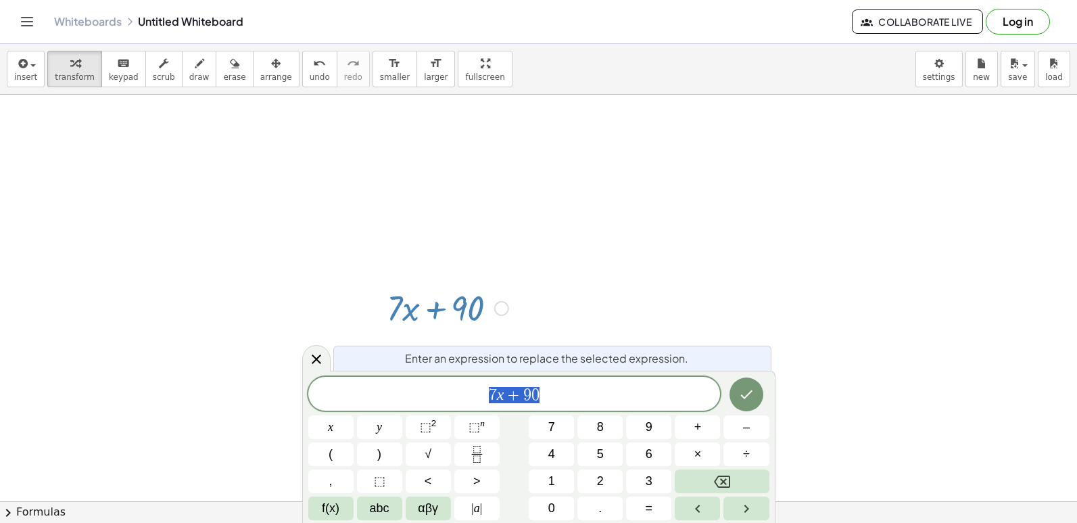
click at [738, 474] on button "Backspace" at bounding box center [722, 481] width 94 height 24
click at [569, 400] on span at bounding box center [514, 394] width 412 height 20
click at [406, 347] on div "Enter an expression to replace the selected expression." at bounding box center [552, 357] width 438 height 25
drag, startPoint x: 412, startPoint y: 362, endPoint x: 439, endPoint y: 385, distance: 36.0
click at [438, 385] on span "​" at bounding box center [514, 394] width 412 height 19
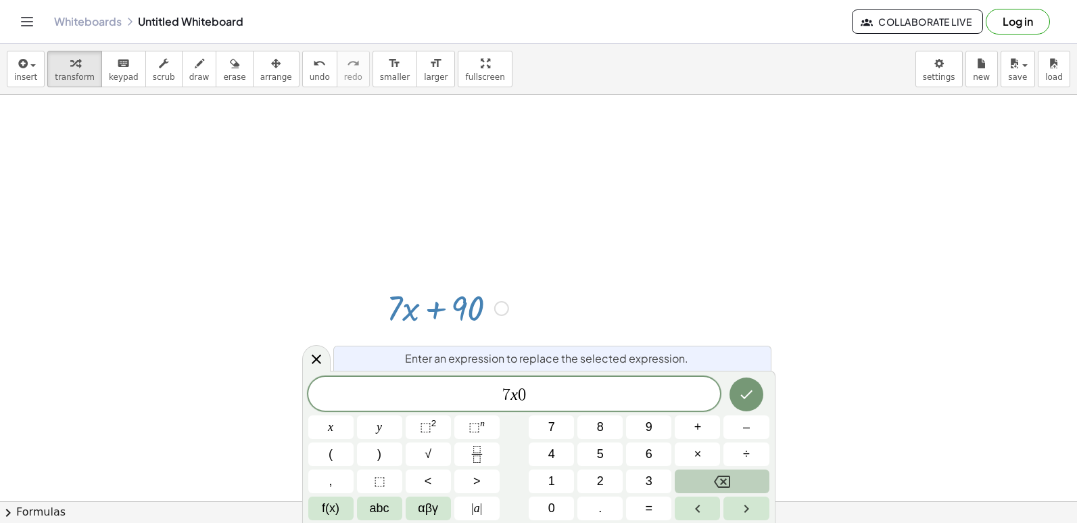
click at [759, 481] on button "Backspace" at bounding box center [722, 481] width 94 height 24
click at [750, 393] on icon "Done" at bounding box center [746, 394] width 16 height 16
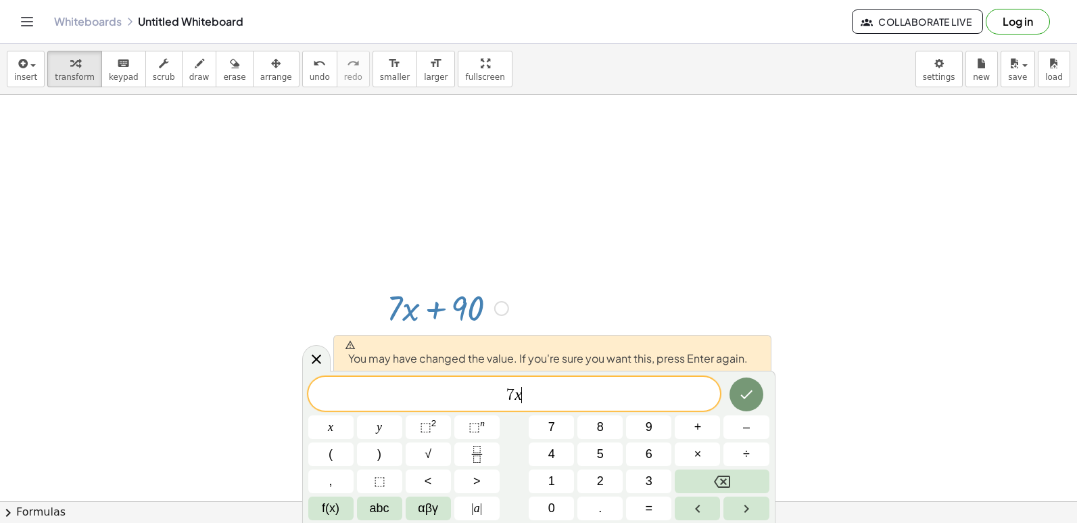
click at [750, 469] on button "Backspace" at bounding box center [722, 481] width 94 height 24
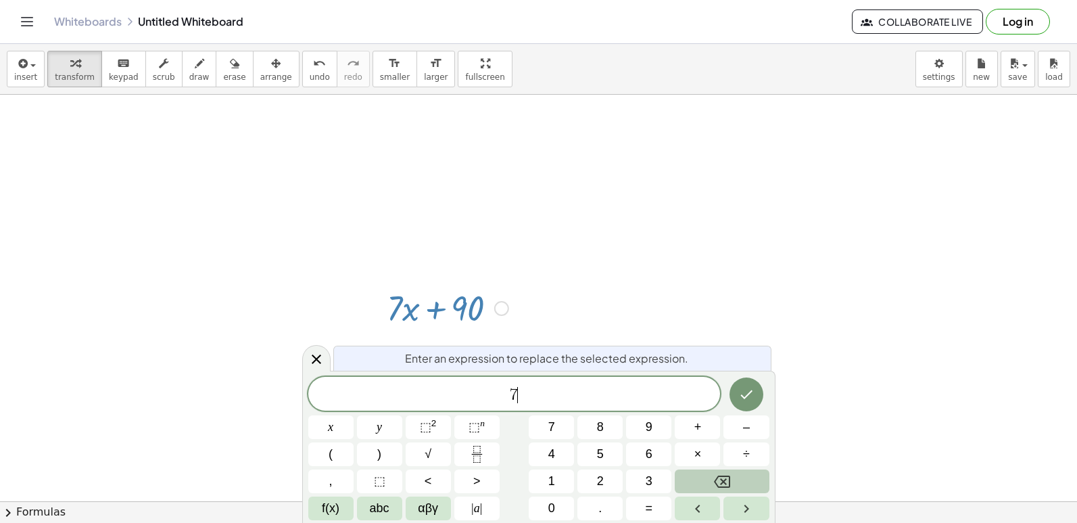
click at [750, 469] on button "Backspace" at bounding box center [722, 481] width 94 height 24
click at [752, 475] on button "Backspace" at bounding box center [722, 481] width 94 height 24
click at [752, 399] on icon "Done" at bounding box center [746, 394] width 16 height 16
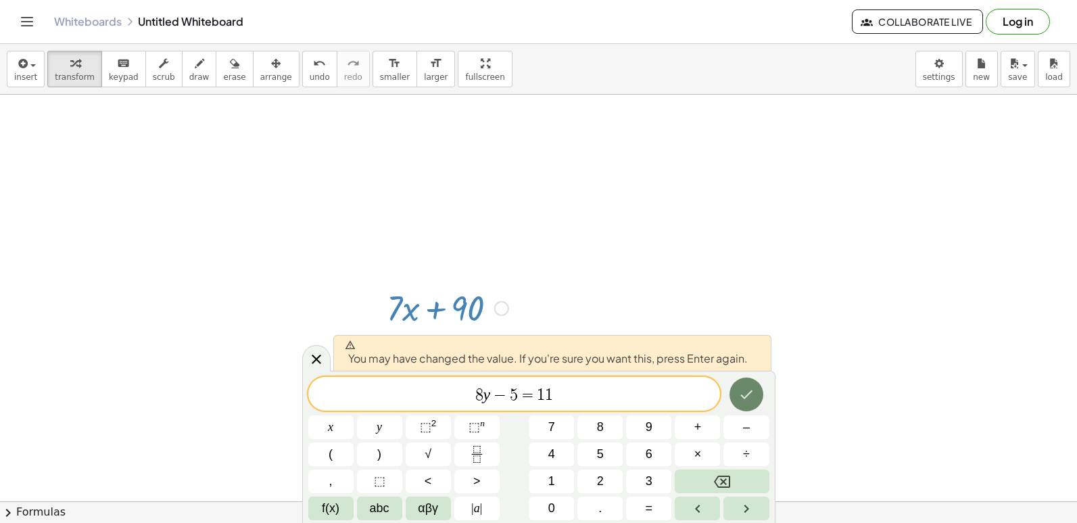
click at [737, 389] on button "Done" at bounding box center [746, 394] width 34 height 34
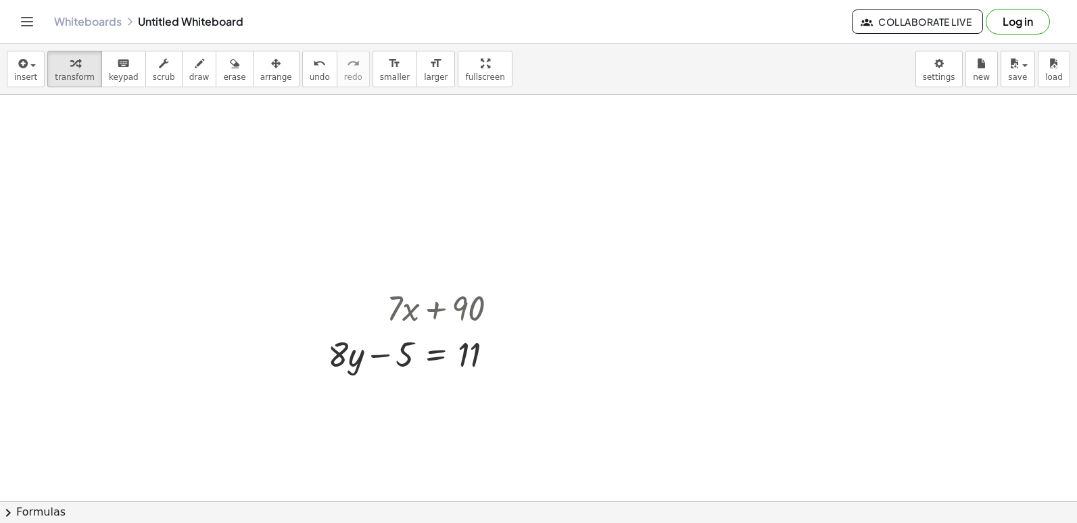
drag, startPoint x: 439, startPoint y: 435, endPoint x: 74, endPoint y: 216, distance: 425.5
drag, startPoint x: 408, startPoint y: 352, endPoint x: 521, endPoint y: 352, distance: 113.6
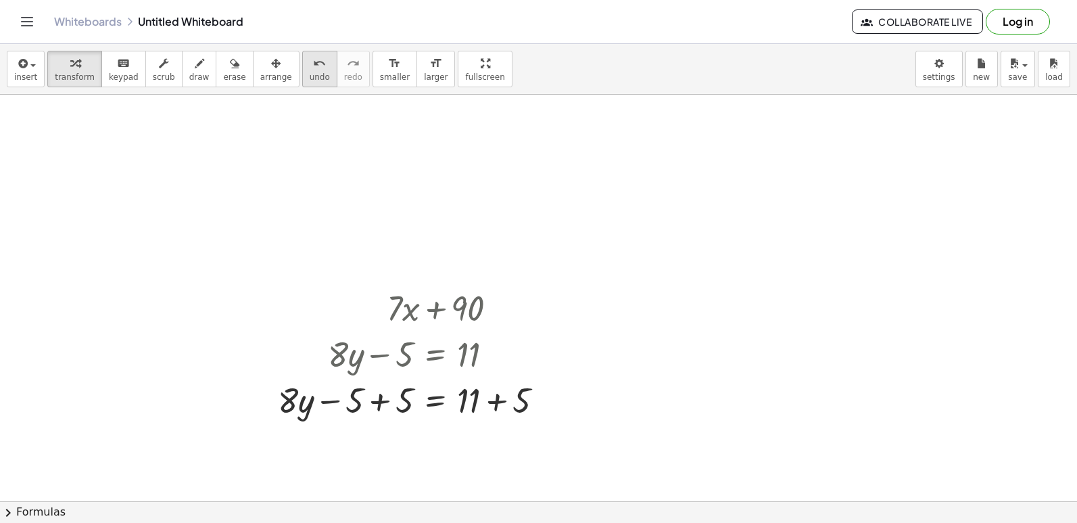
click at [313, 68] on icon "undo" at bounding box center [319, 63] width 13 height 16
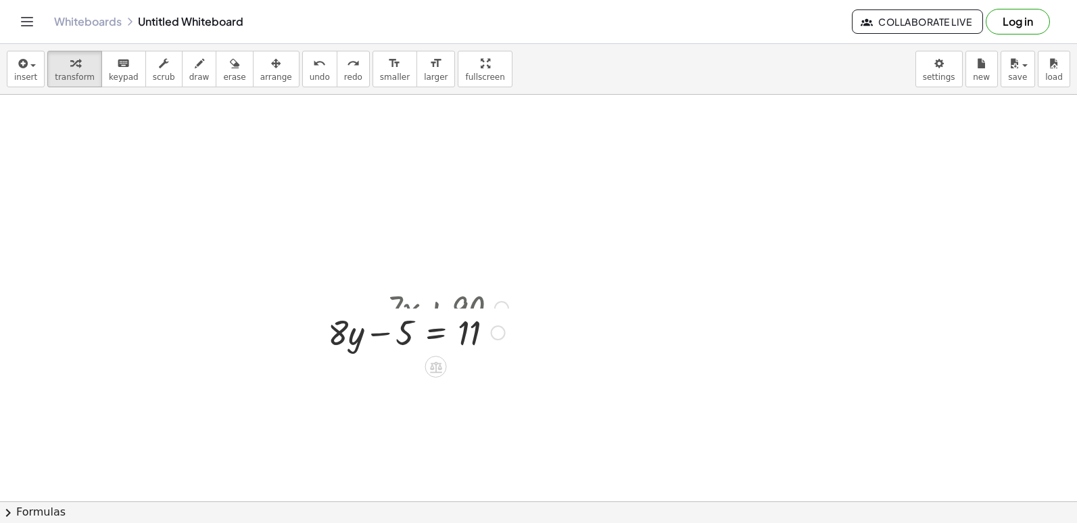
drag, startPoint x: 501, startPoint y: 356, endPoint x: 206, endPoint y: 416, distance: 301.5
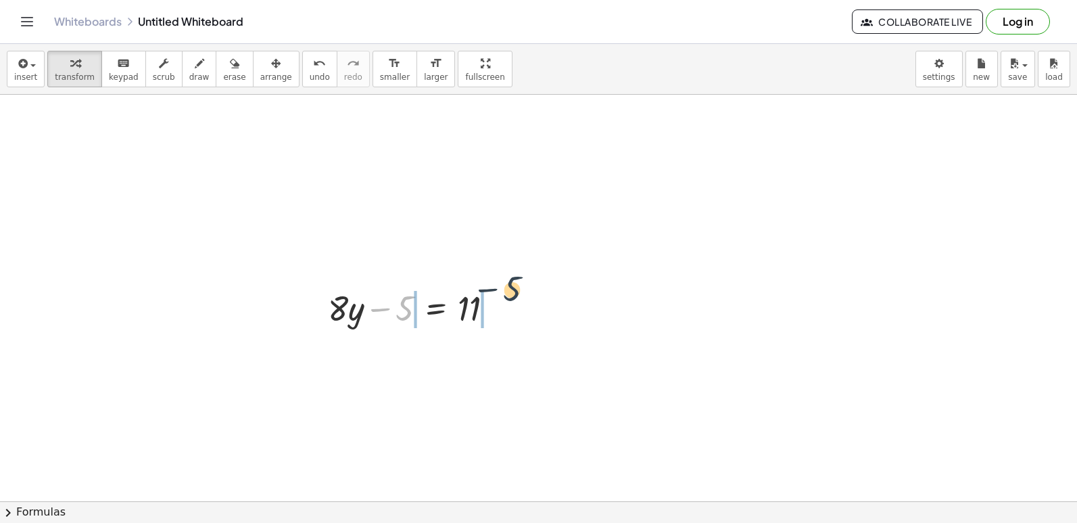
drag, startPoint x: 406, startPoint y: 307, endPoint x: 521, endPoint y: 312, distance: 115.0
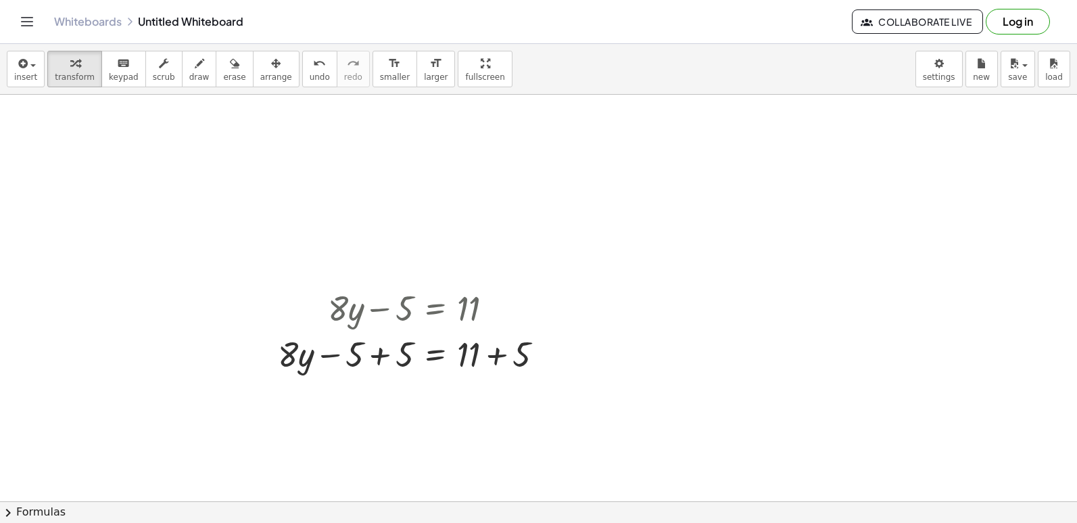
drag, startPoint x: 533, startPoint y: 166, endPoint x: 471, endPoint y: 175, distance: 62.8
drag, startPoint x: 471, startPoint y: 175, endPoint x: 408, endPoint y: 232, distance: 85.2
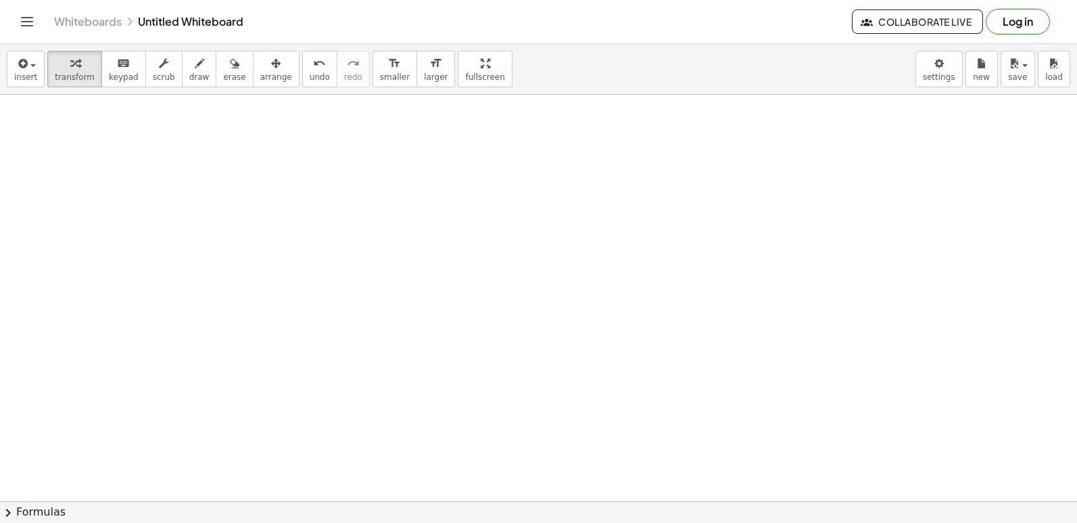
scroll to position [473, 0]
drag, startPoint x: 427, startPoint y: 368, endPoint x: 433, endPoint y: 375, distance: 8.1
click at [433, 375] on div at bounding box center [538, 71] width 1077 height 901
click at [288, 158] on div at bounding box center [538, 71] width 1077 height 901
click at [361, 228] on div at bounding box center [358, 220] width 22 height 22
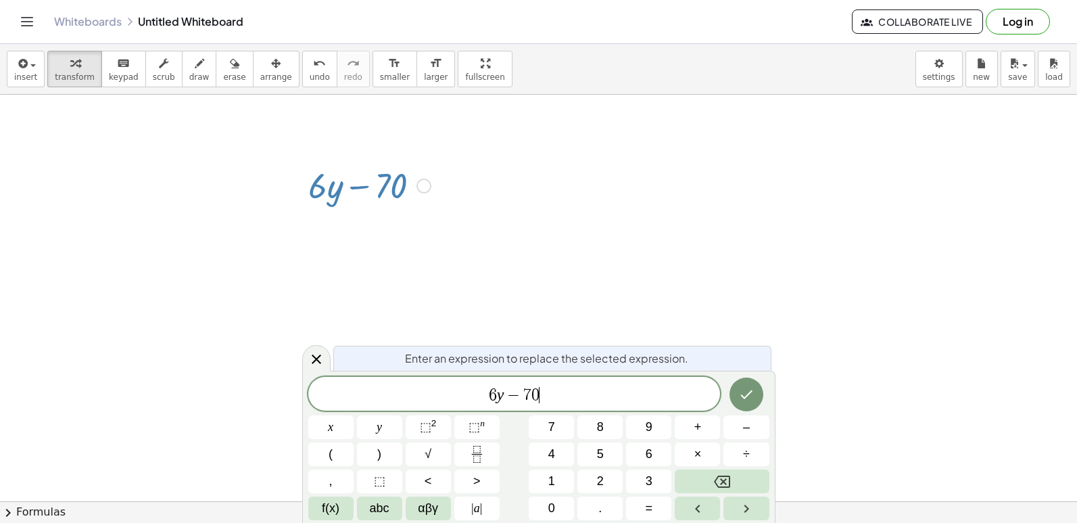
click at [578, 398] on span "6 y − 7 0 ​" at bounding box center [514, 394] width 412 height 19
click at [742, 395] on icon "Done" at bounding box center [746, 394] width 16 height 16
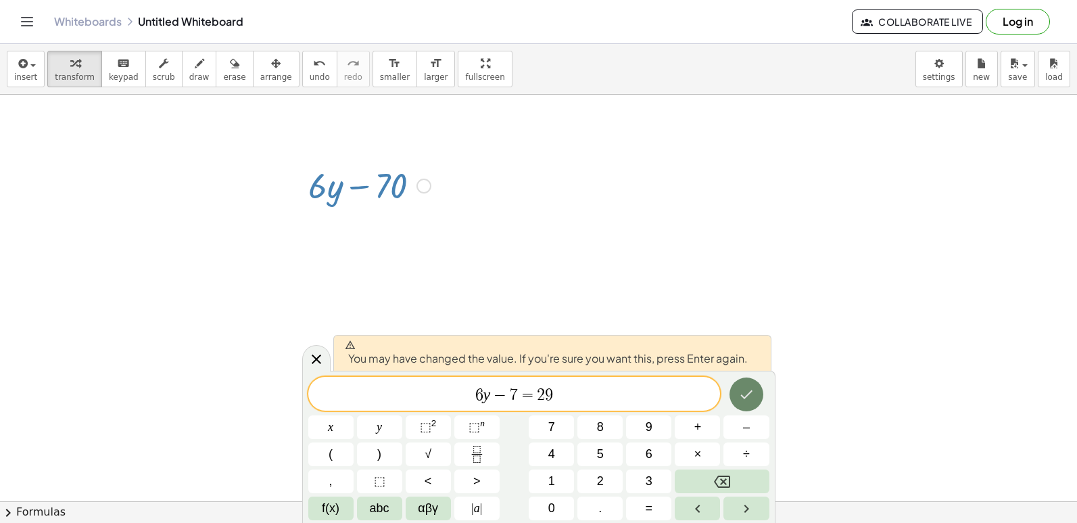
click at [755, 393] on button "Done" at bounding box center [746, 394] width 34 height 34
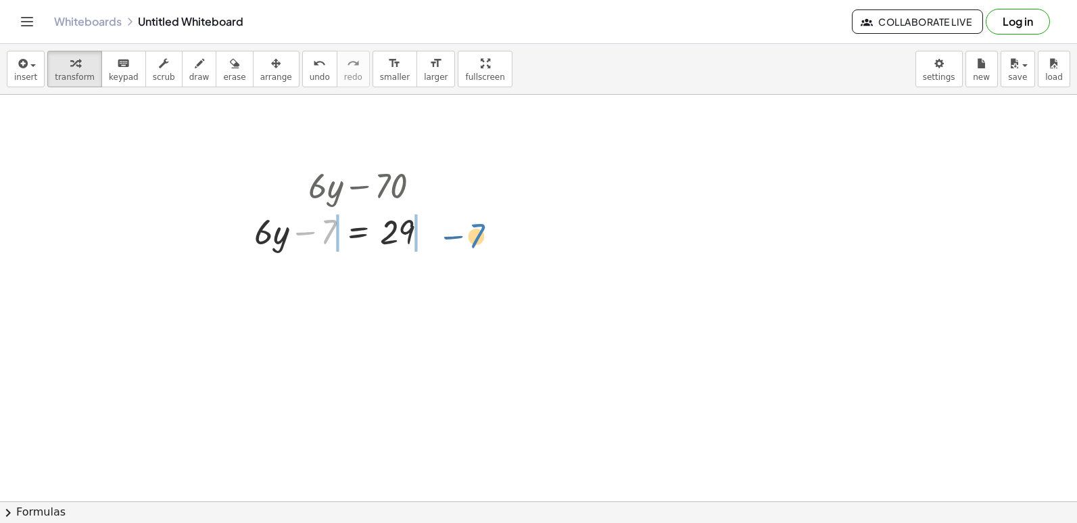
drag, startPoint x: 331, startPoint y: 231, endPoint x: 479, endPoint y: 235, distance: 148.1
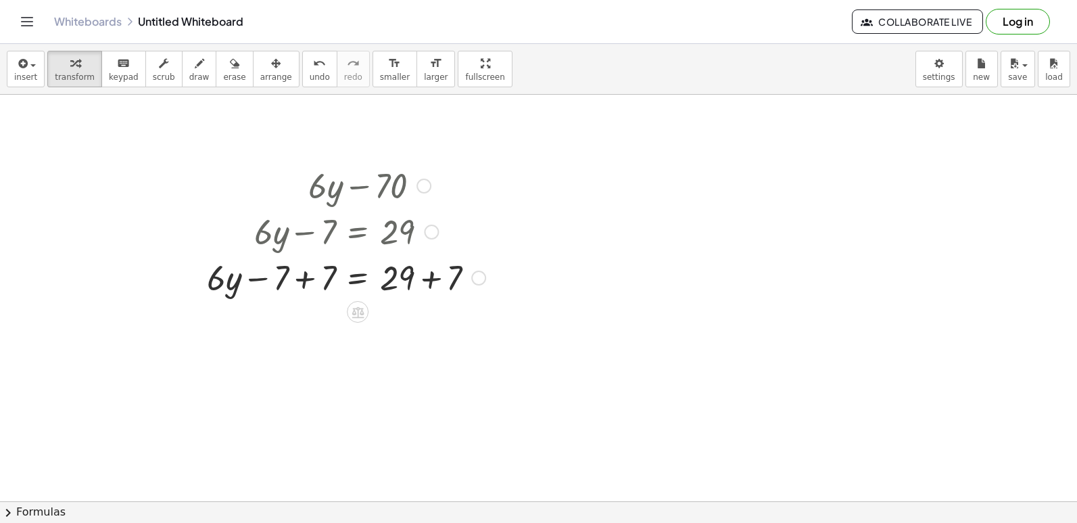
drag, startPoint x: 470, startPoint y: 237, endPoint x: 555, endPoint y: 339, distance: 133.0
click at [591, 329] on div at bounding box center [538, 71] width 1077 height 901
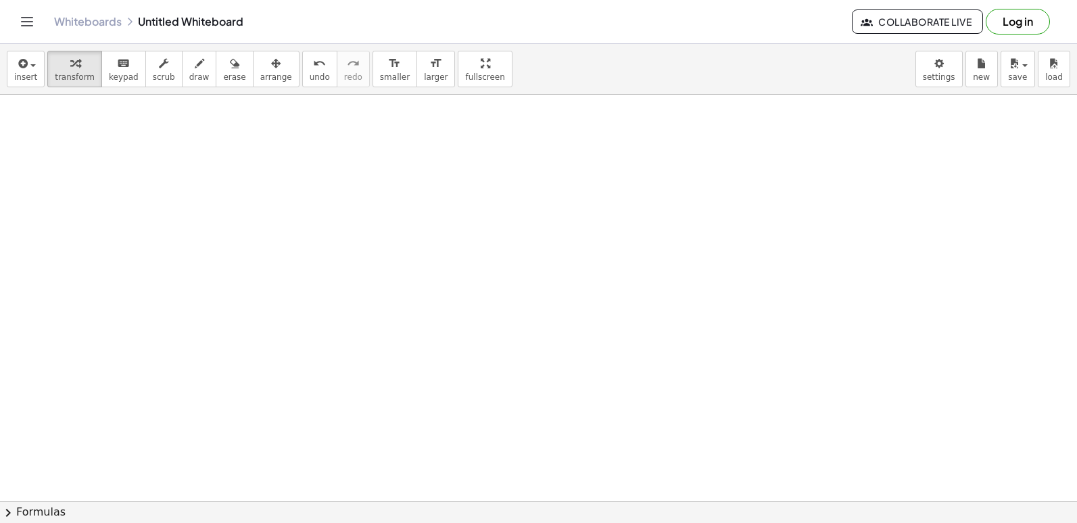
scroll to position [813, 0]
drag, startPoint x: 335, startPoint y: 151, endPoint x: 328, endPoint y: 148, distance: 7.6
click at [334, 151] on div at bounding box center [538, 94] width 1077 height 1625
click at [383, 327] on div at bounding box center [538, 94] width 1077 height 1625
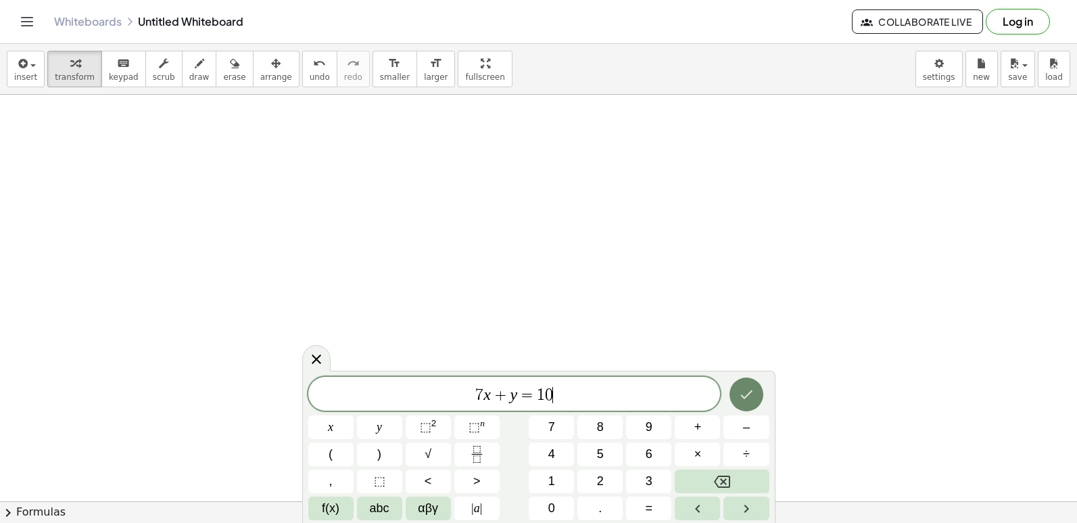
click at [752, 393] on icon "Done" at bounding box center [746, 394] width 16 height 16
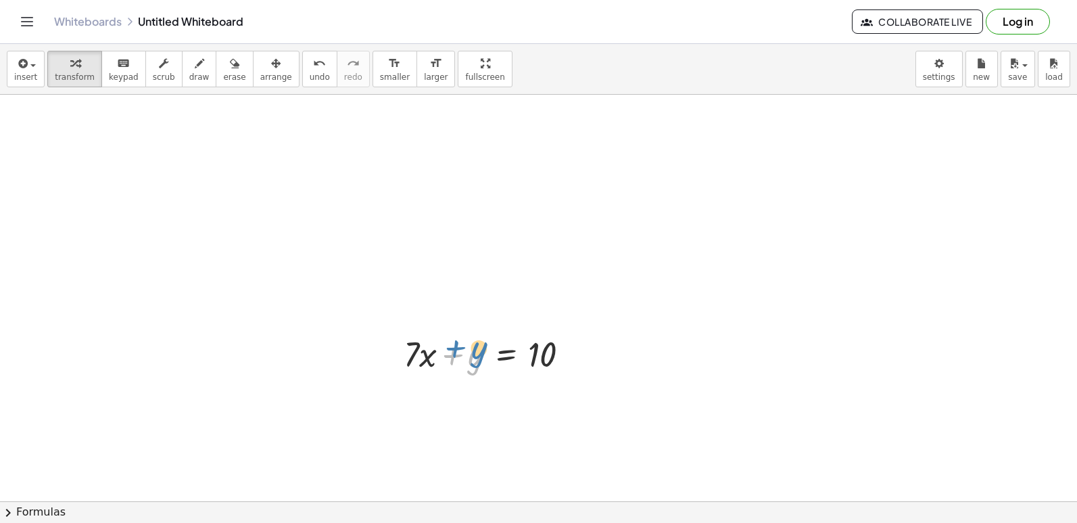
drag, startPoint x: 479, startPoint y: 352, endPoint x: 483, endPoint y: 343, distance: 9.1
click at [483, 343] on div at bounding box center [492, 353] width 190 height 46
drag, startPoint x: 648, startPoint y: 252, endPoint x: 617, endPoint y: 337, distance: 90.1
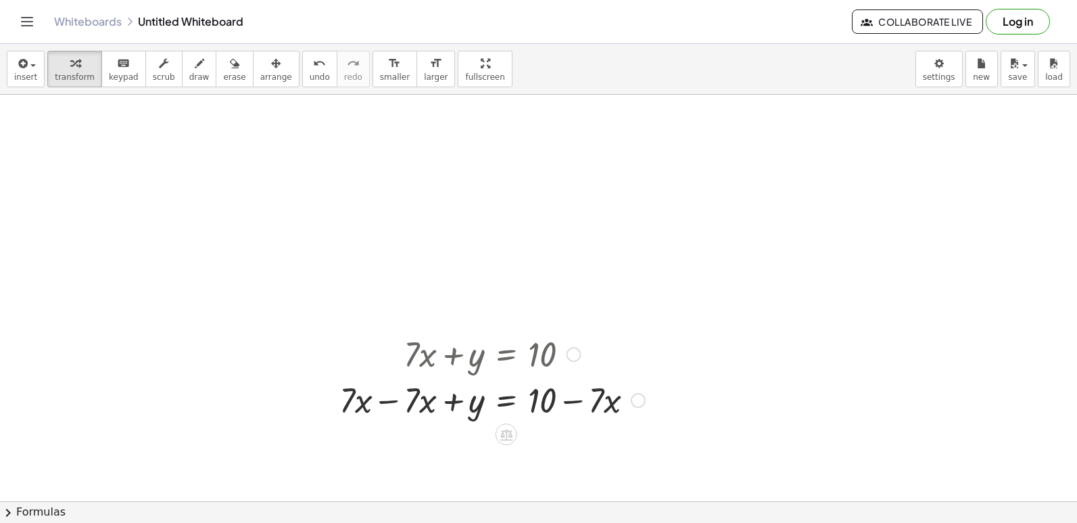
drag, startPoint x: 617, startPoint y: 337, endPoint x: 473, endPoint y: 279, distance: 155.3
click at [466, 279] on div at bounding box center [538, 94] width 1077 height 1625
drag, startPoint x: 352, startPoint y: 405, endPoint x: 409, endPoint y: 391, distance: 58.5
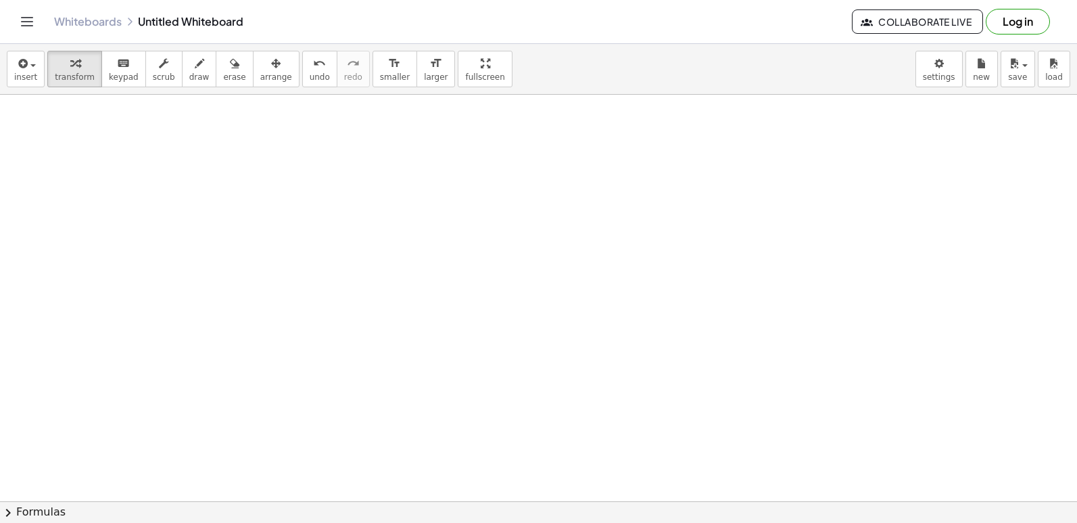
scroll to position [1219, 0]
click at [509, 353] on icon at bounding box center [507, 355] width 11 height 11
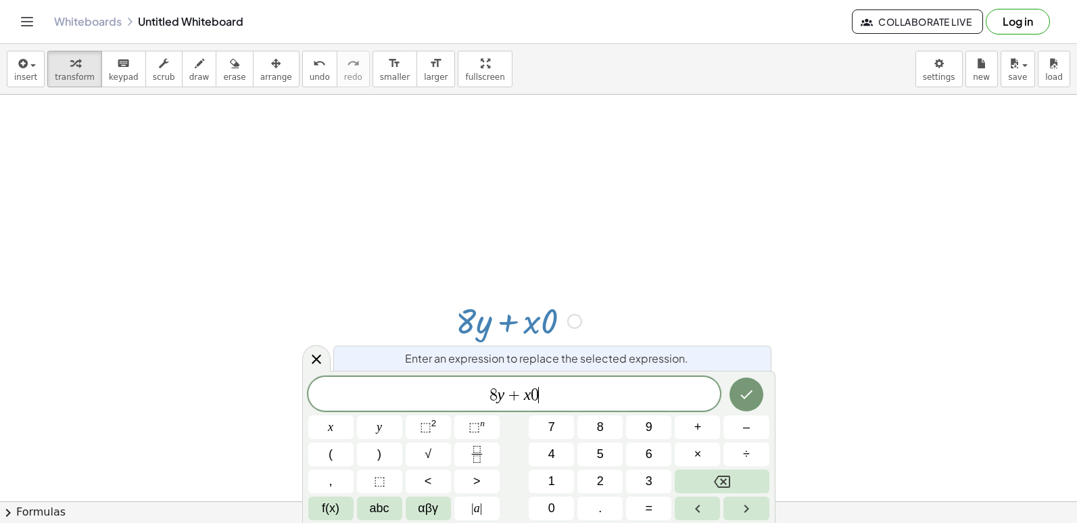
drag, startPoint x: 559, startPoint y: 390, endPoint x: 546, endPoint y: 393, distance: 13.1
click at [546, 399] on span "8 y + x 0 ​" at bounding box center [514, 394] width 412 height 19
drag, startPoint x: 546, startPoint y: 393, endPoint x: 468, endPoint y: 388, distance: 78.6
click at [468, 388] on span "​ 8 y + x 0" at bounding box center [514, 394] width 412 height 19
click at [733, 476] on button "Backspace" at bounding box center [722, 481] width 94 height 24
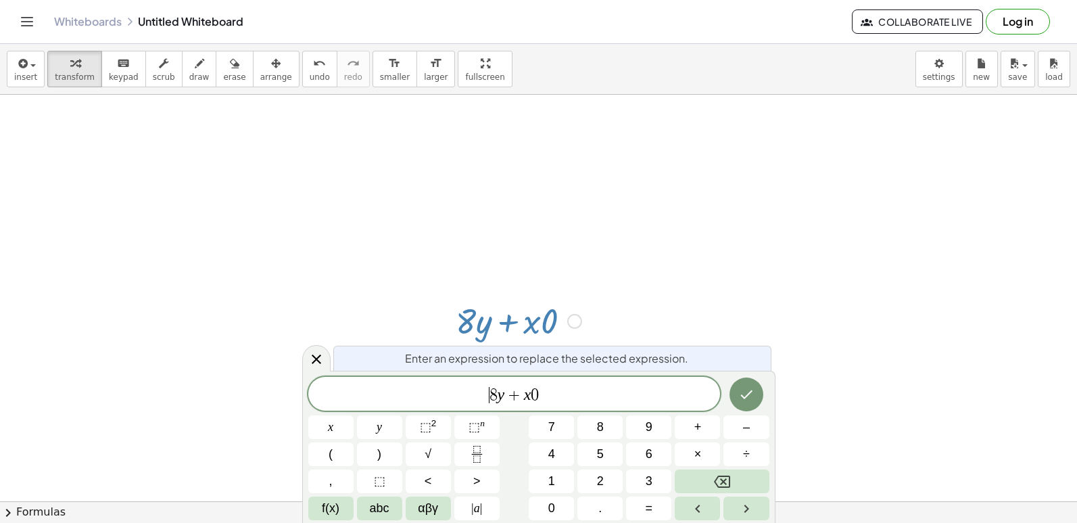
drag, startPoint x: 542, startPoint y: 393, endPoint x: 543, endPoint y: 400, distance: 6.9
click at [543, 400] on span "​ 8 y + x 0" at bounding box center [514, 394] width 412 height 19
click at [732, 475] on button "Backspace" at bounding box center [722, 481] width 94 height 24
click at [745, 400] on icon "Done" at bounding box center [746, 394] width 16 height 16
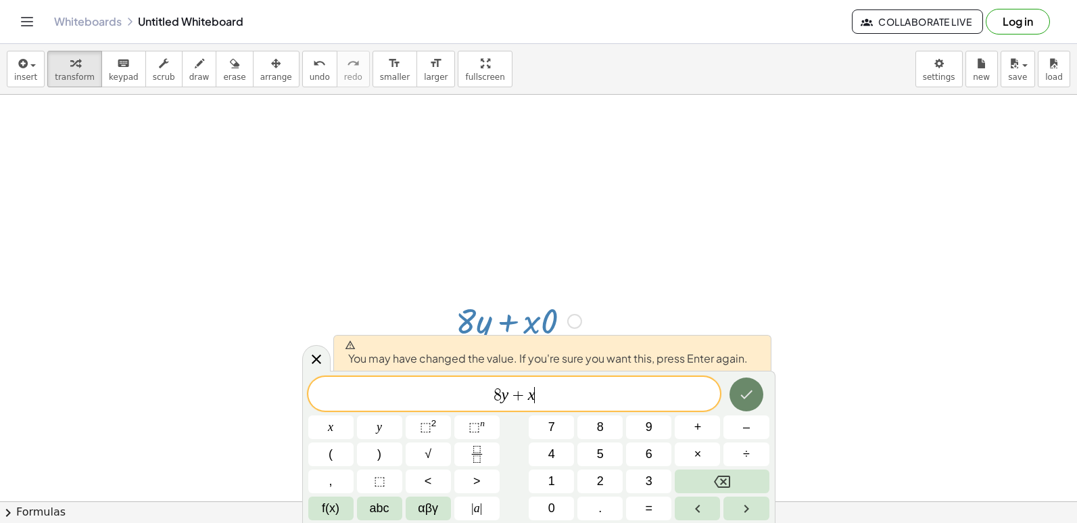
click at [742, 391] on icon "Done" at bounding box center [746, 394] width 16 height 16
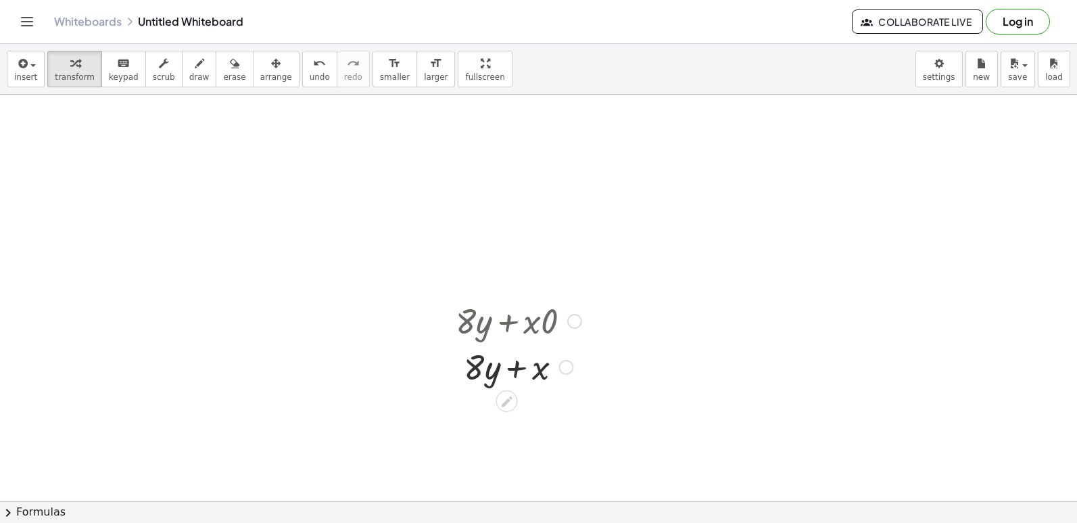
drag, startPoint x: 751, startPoint y: 425, endPoint x: 769, endPoint y: 310, distance: 116.9
drag, startPoint x: 769, startPoint y: 310, endPoint x: 716, endPoint y: 362, distance: 74.6
drag, startPoint x: 650, startPoint y: 456, endPoint x: 723, endPoint y: 237, distance: 230.9
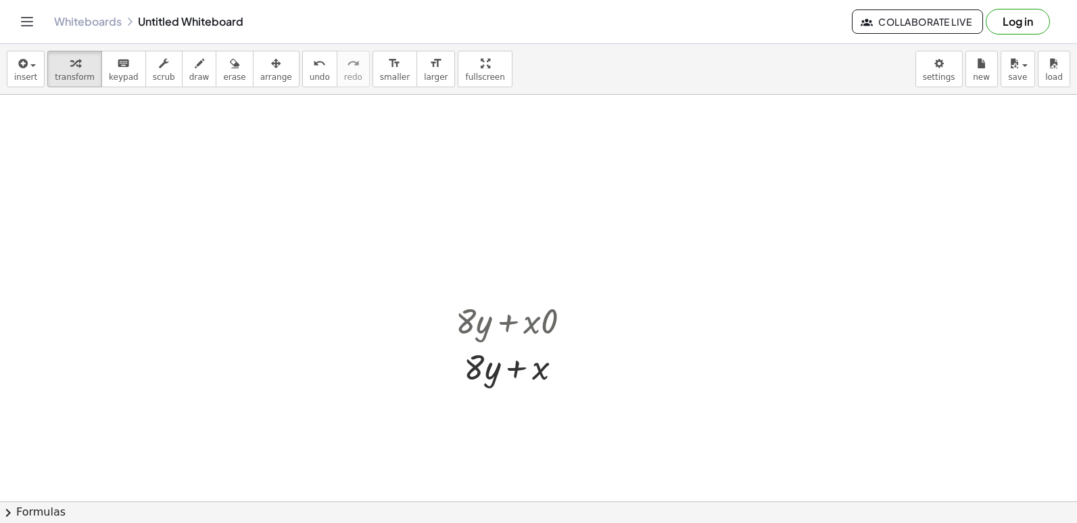
drag, startPoint x: 723, startPoint y: 237, endPoint x: 339, endPoint y: 544, distance: 492.1
click at [339, 522] on html "Graspable Math Activities Get Started Activity Bank Assigned Work Classes White…" at bounding box center [538, 261] width 1077 height 523
drag, startPoint x: 678, startPoint y: 368, endPoint x: 734, endPoint y: 279, distance: 105.6
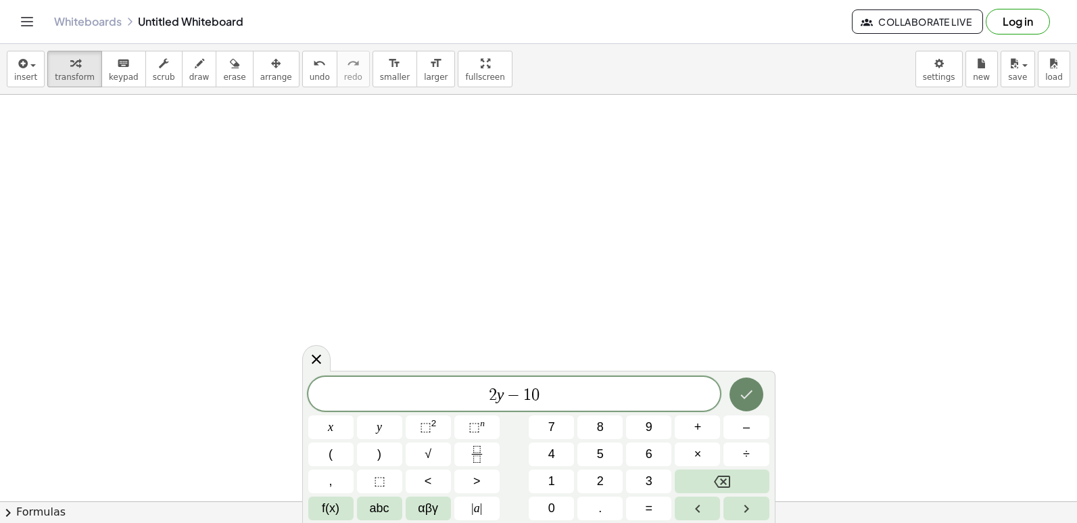
click at [744, 400] on button "Done" at bounding box center [746, 394] width 34 height 34
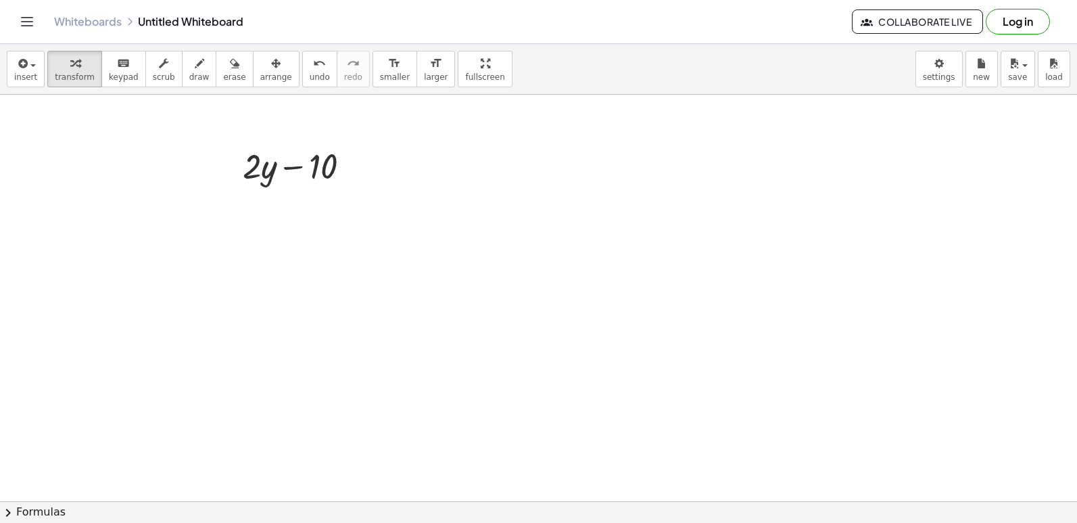
drag, startPoint x: 665, startPoint y: 338, endPoint x: 716, endPoint y: 256, distance: 96.8
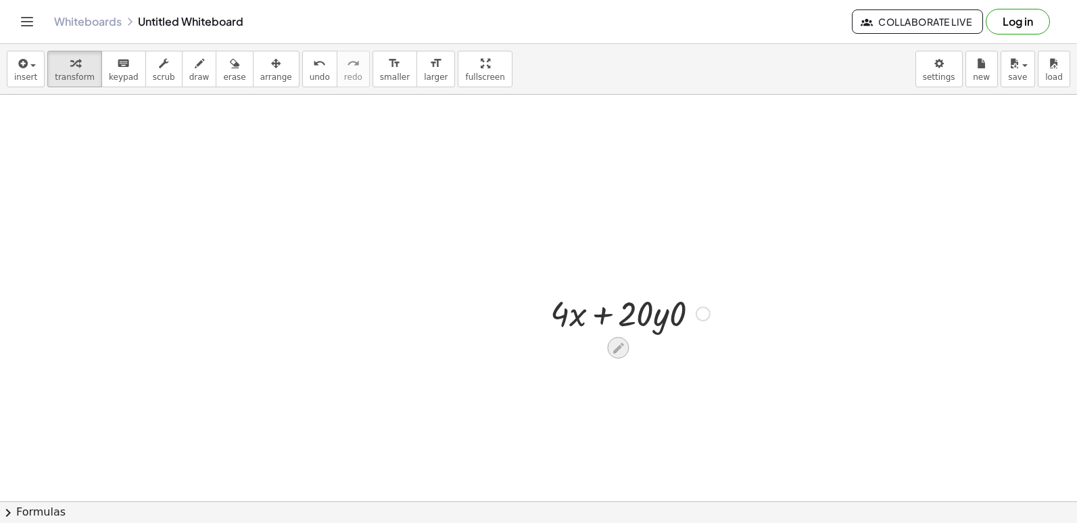
click at [617, 345] on icon at bounding box center [618, 348] width 14 height 14
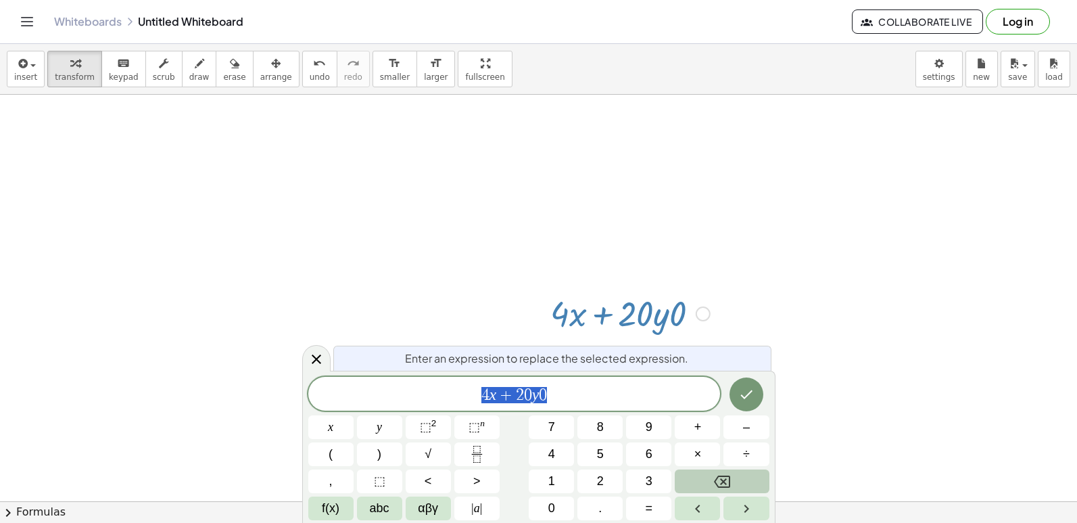
click at [739, 473] on button "Backspace" at bounding box center [722, 481] width 94 height 24
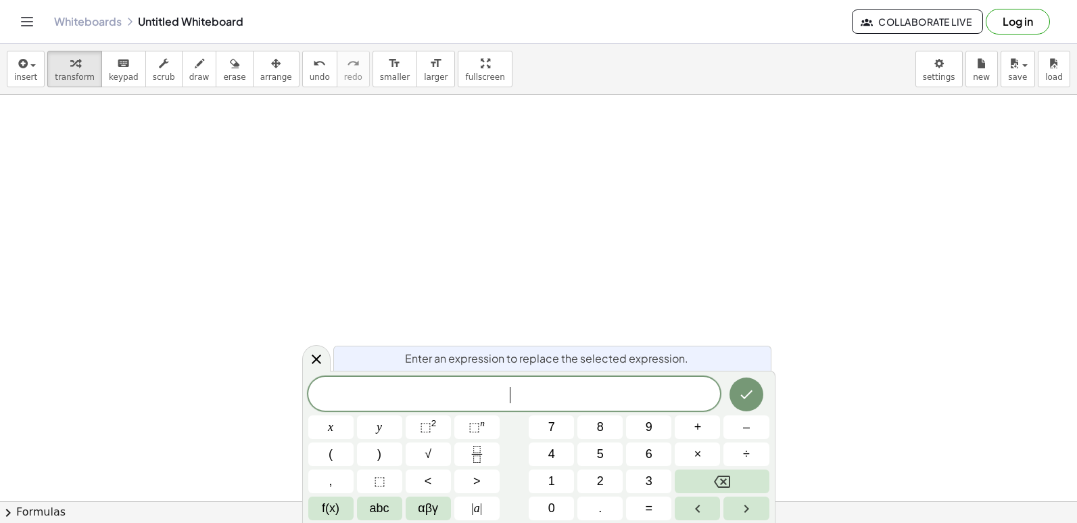
scroll to position [2165, 0]
click at [746, 391] on icon "Done" at bounding box center [746, 394] width 16 height 16
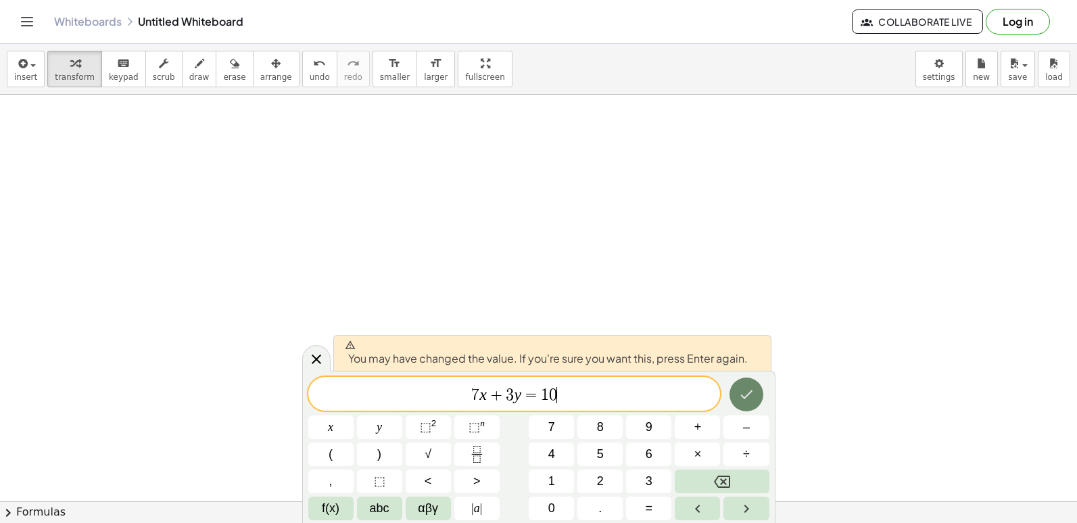
click at [748, 393] on icon "Done" at bounding box center [746, 394] width 16 height 16
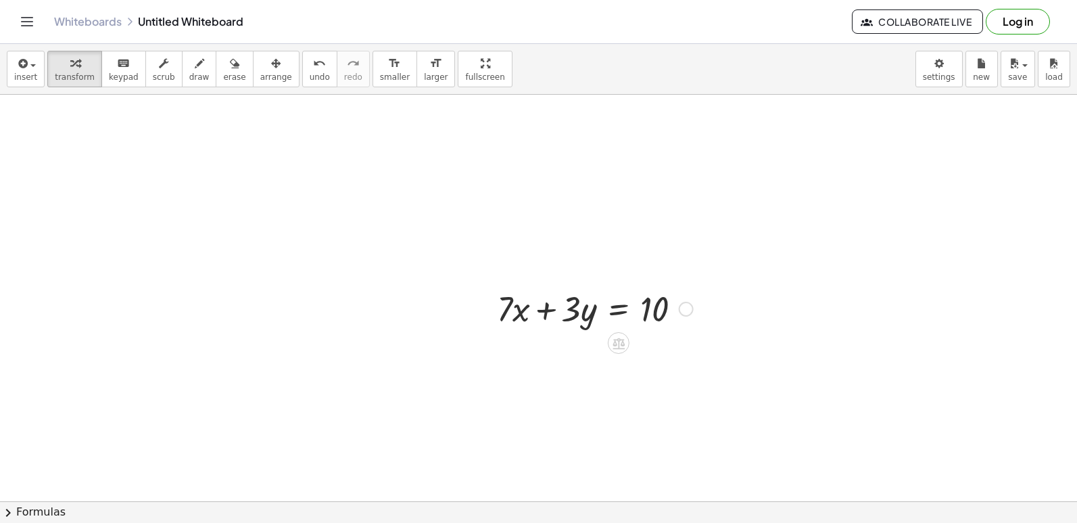
scroll to position [1895, 0]
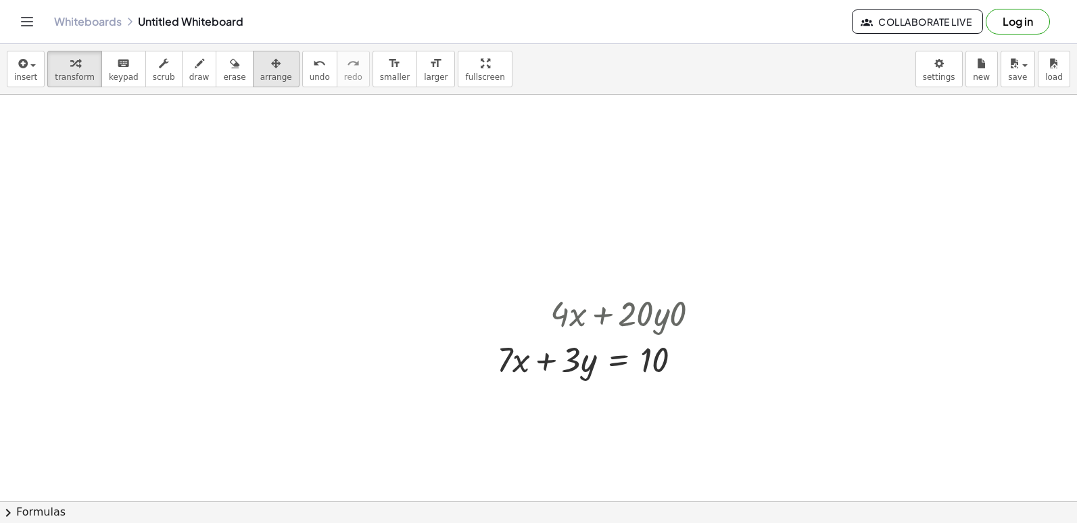
click at [260, 73] on span "arrange" at bounding box center [276, 76] width 32 height 9
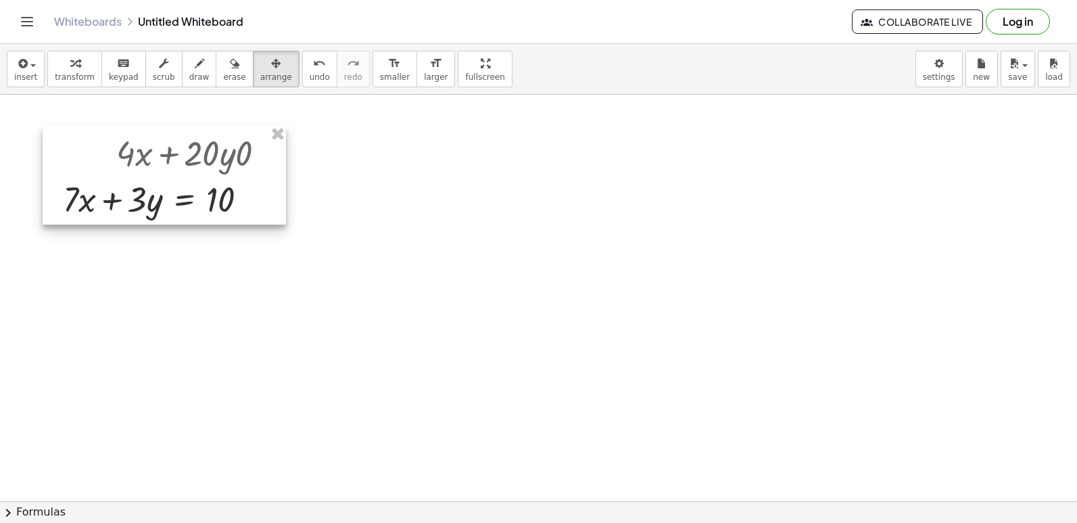
drag, startPoint x: 506, startPoint y: 321, endPoint x: 72, endPoint y: 161, distance: 462.7
click at [72, 161] on div at bounding box center [164, 175] width 243 height 99
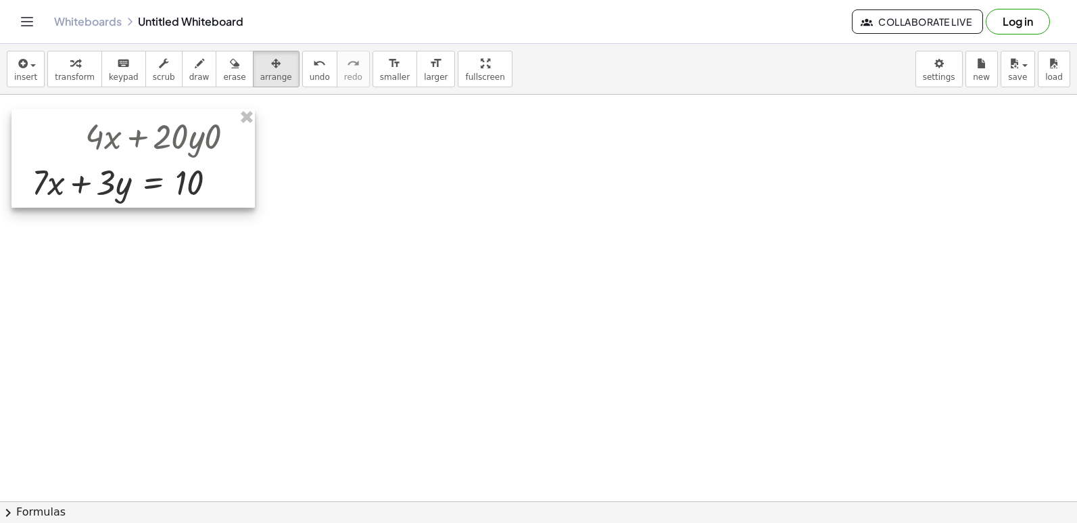
drag, startPoint x: 72, startPoint y: 166, endPoint x: 41, endPoint y: 149, distance: 35.4
click at [41, 149] on div at bounding box center [132, 158] width 243 height 99
click at [195, 61] on icon "button" at bounding box center [199, 63] width 9 height 16
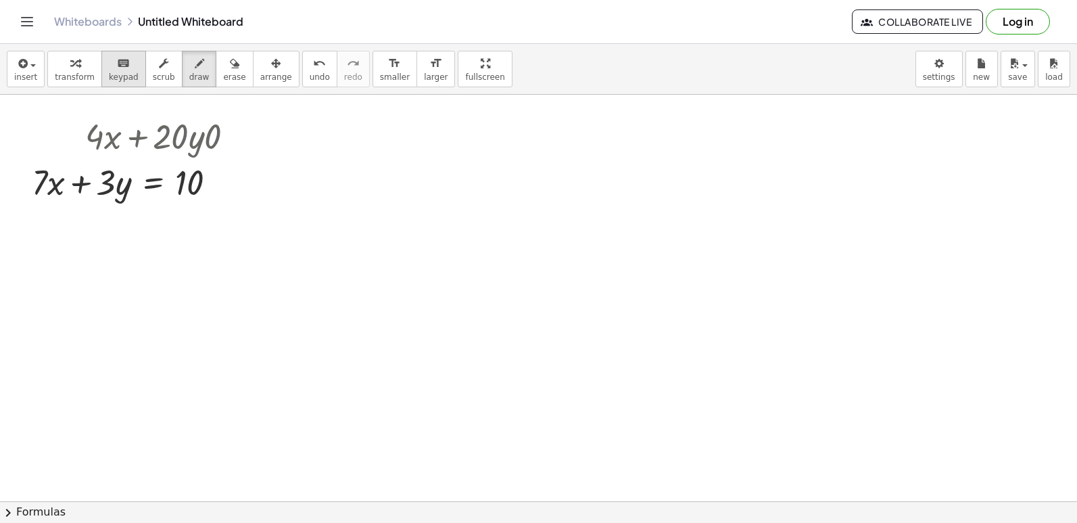
click at [122, 70] on div "keyboard" at bounding box center [124, 63] width 30 height 16
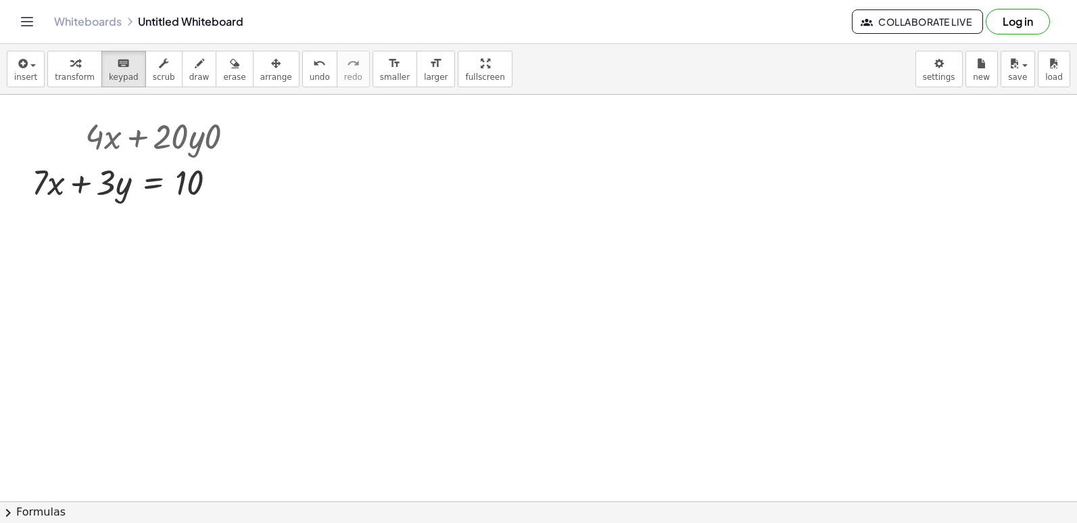
click at [77, 69] on div "button" at bounding box center [75, 63] width 40 height 16
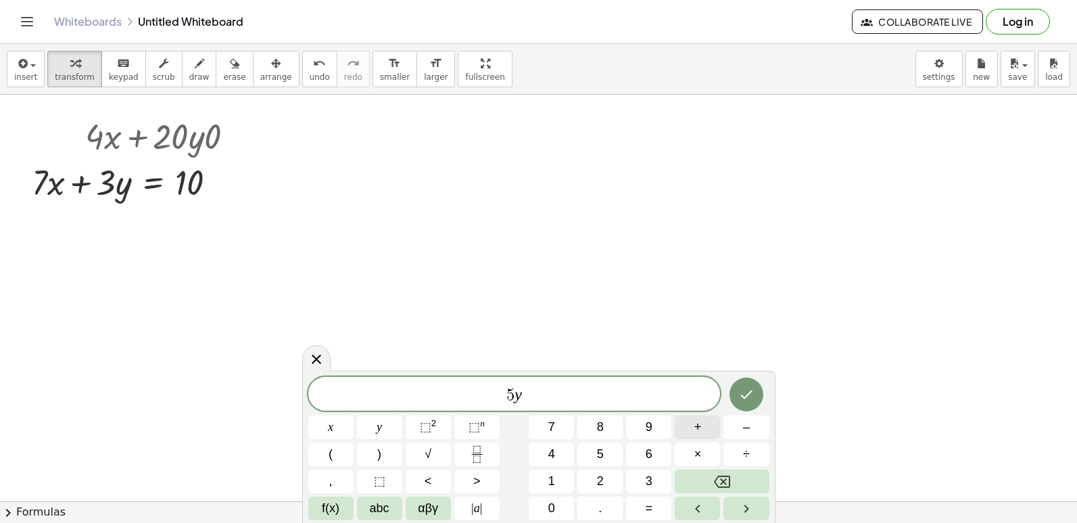
click at [686, 433] on button "+" at bounding box center [697, 427] width 45 height 24
click at [391, 420] on button "y" at bounding box center [379, 427] width 45 height 24
click at [694, 475] on button "Backspace" at bounding box center [722, 481] width 94 height 24
click at [667, 476] on button "3" at bounding box center [648, 481] width 45 height 24
click at [331, 422] on span "x" at bounding box center [330, 427] width 5 height 18
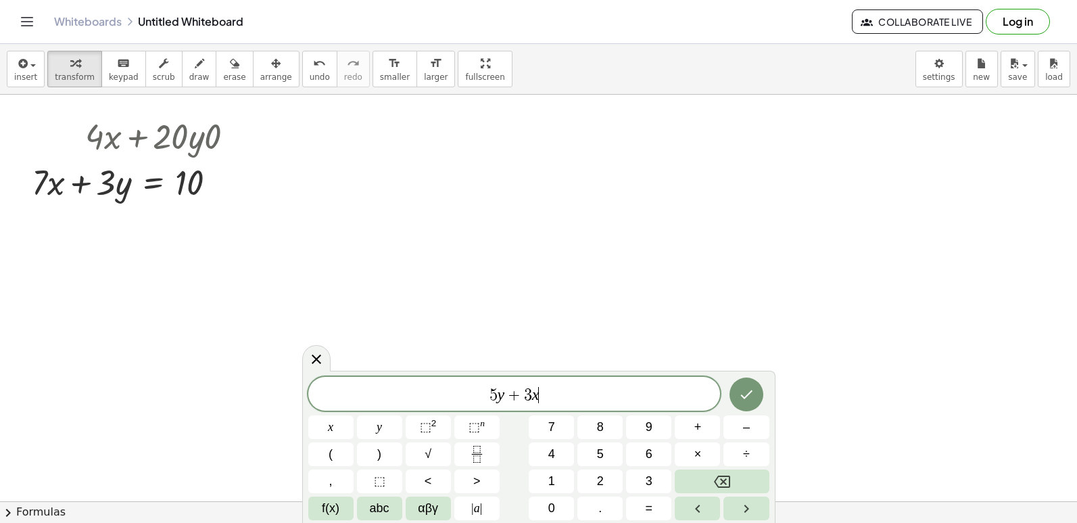
click at [661, 501] on button "=" at bounding box center [648, 508] width 45 height 24
click at [554, 472] on span "1" at bounding box center [551, 481] width 7 height 18
click at [562, 474] on button "1" at bounding box center [551, 481] width 45 height 24
click at [761, 394] on button "Done" at bounding box center [746, 394] width 34 height 34
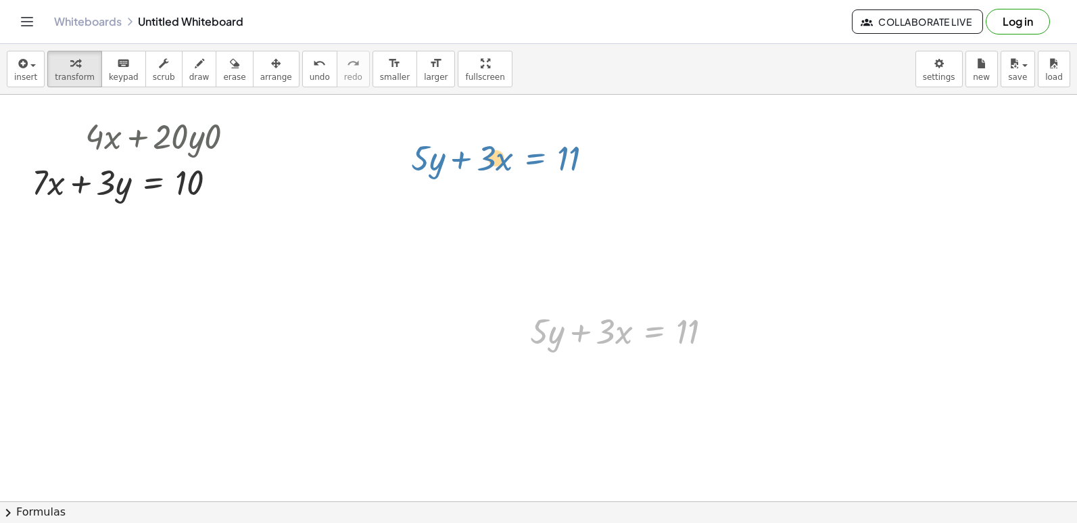
drag, startPoint x: 668, startPoint y: 338, endPoint x: 439, endPoint y: 239, distance: 249.8
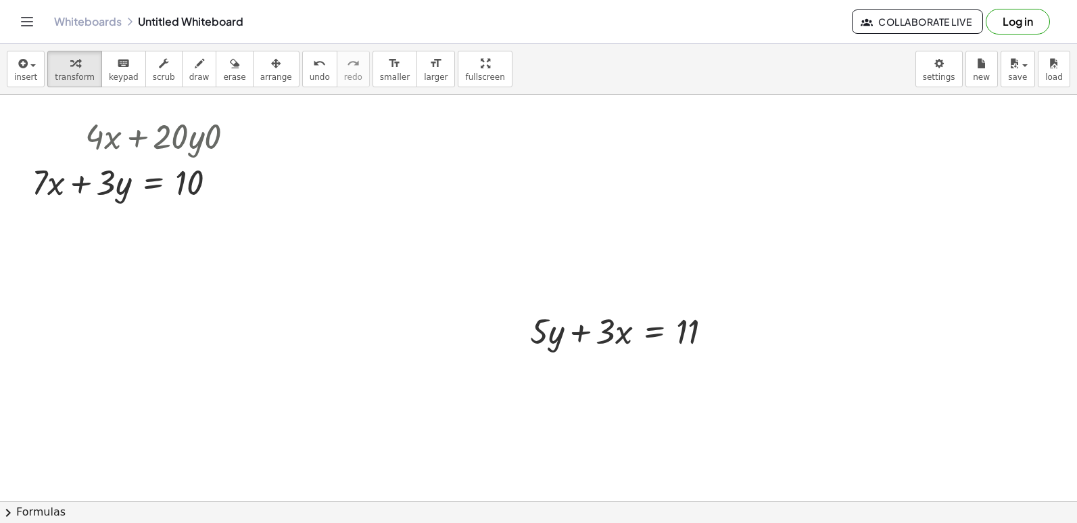
drag, startPoint x: 594, startPoint y: 382, endPoint x: 606, endPoint y: 428, distance: 47.6
click at [260, 75] on span "arrange" at bounding box center [276, 76] width 32 height 9
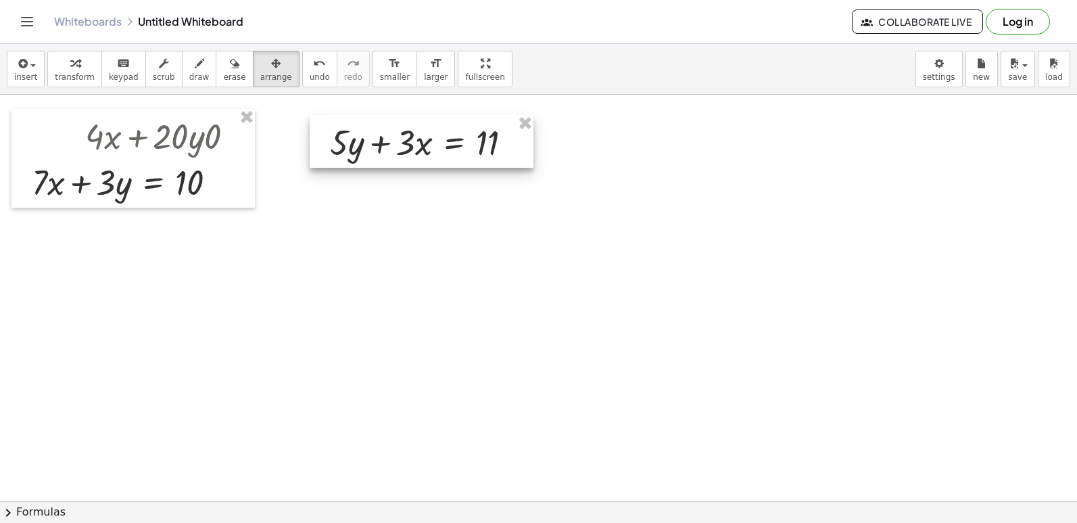
drag, startPoint x: 533, startPoint y: 343, endPoint x: 333, endPoint y: 151, distance: 277.3
click at [333, 151] on div at bounding box center [422, 141] width 224 height 53
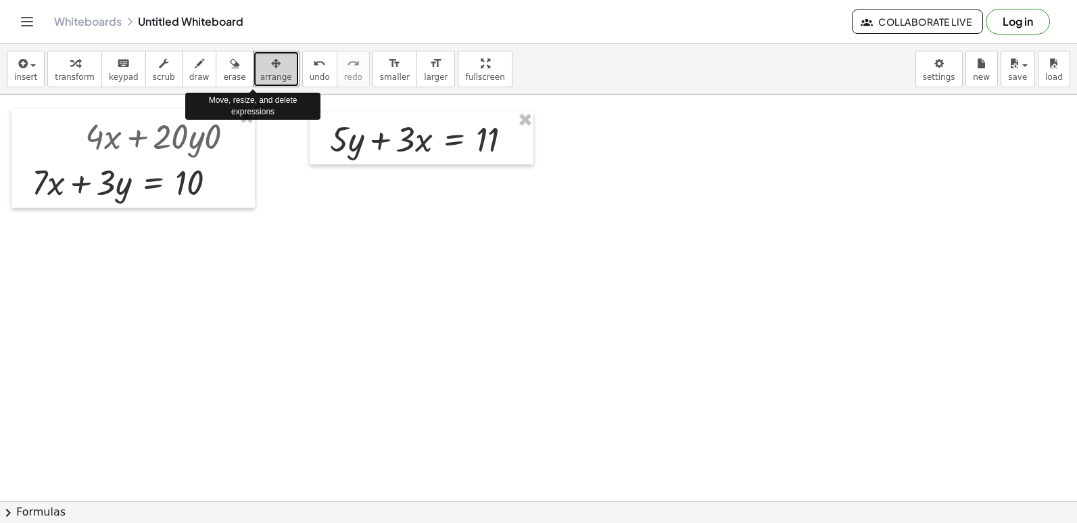
drag, startPoint x: 241, startPoint y: 74, endPoint x: 690, endPoint y: 377, distance: 541.4
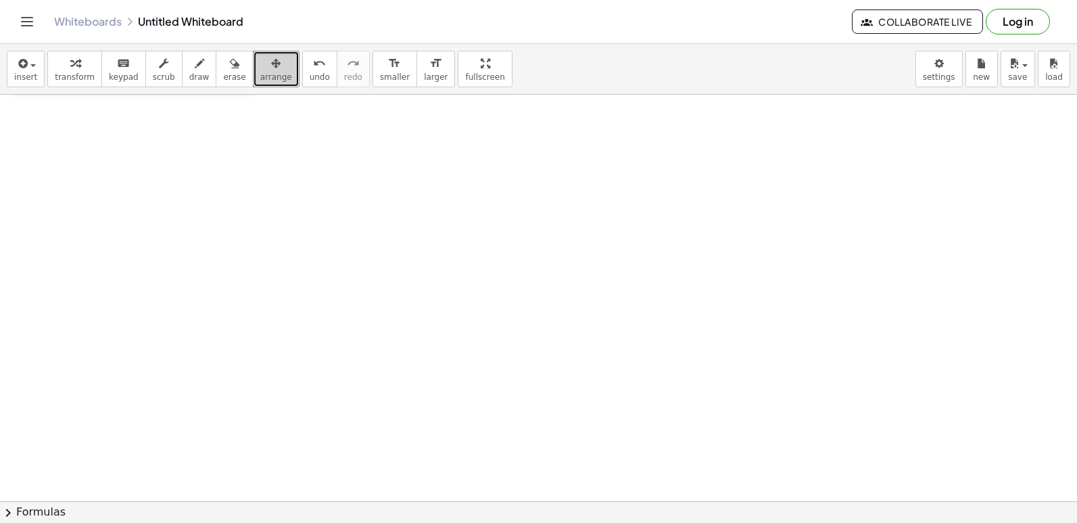
scroll to position [2030, 0]
drag, startPoint x: 643, startPoint y: 352, endPoint x: 556, endPoint y: 404, distance: 101.6
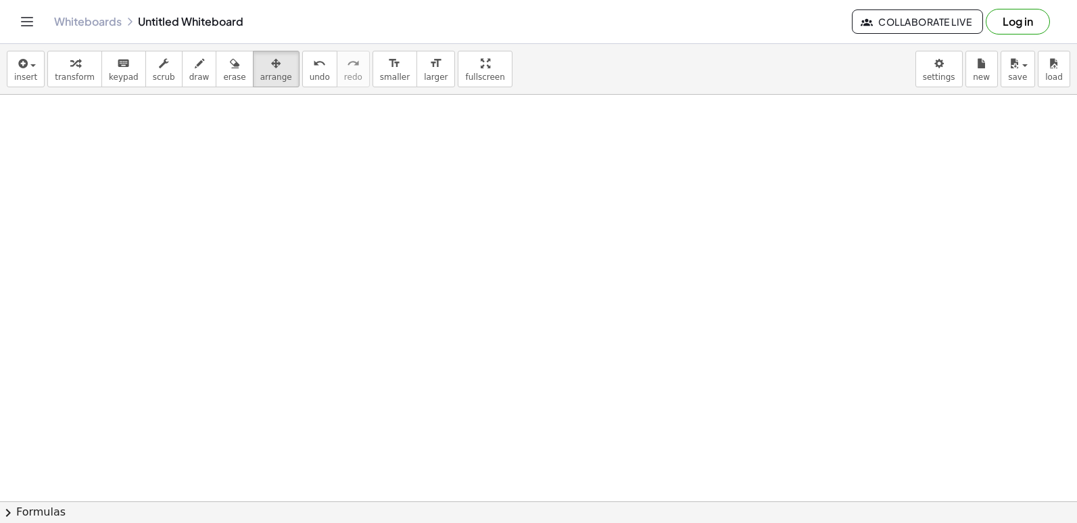
drag, startPoint x: 481, startPoint y: 424, endPoint x: 475, endPoint y: 418, distance: 8.1
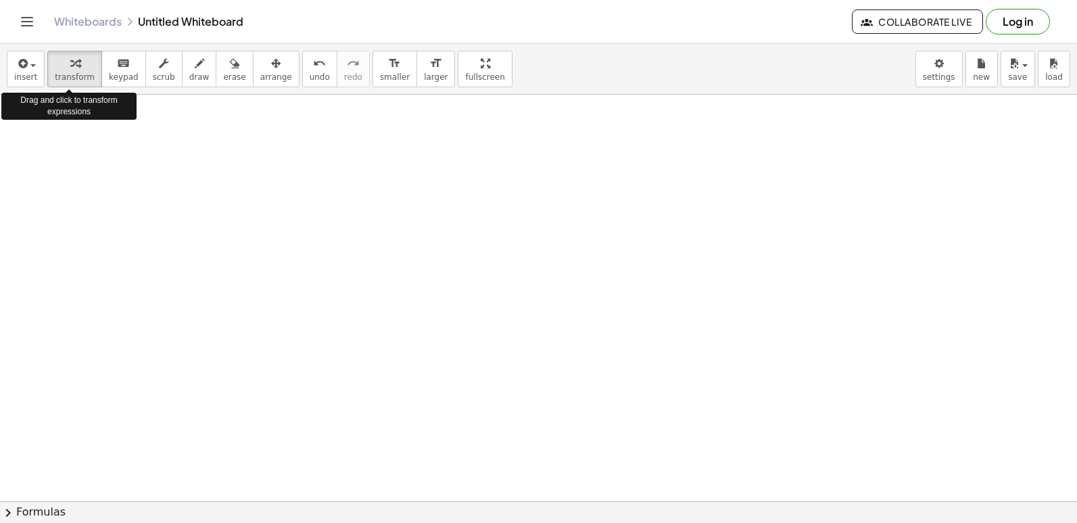
drag, startPoint x: 81, startPoint y: 67, endPoint x: 22, endPoint y: 139, distance: 93.1
click at [78, 68] on div "button" at bounding box center [75, 63] width 40 height 16
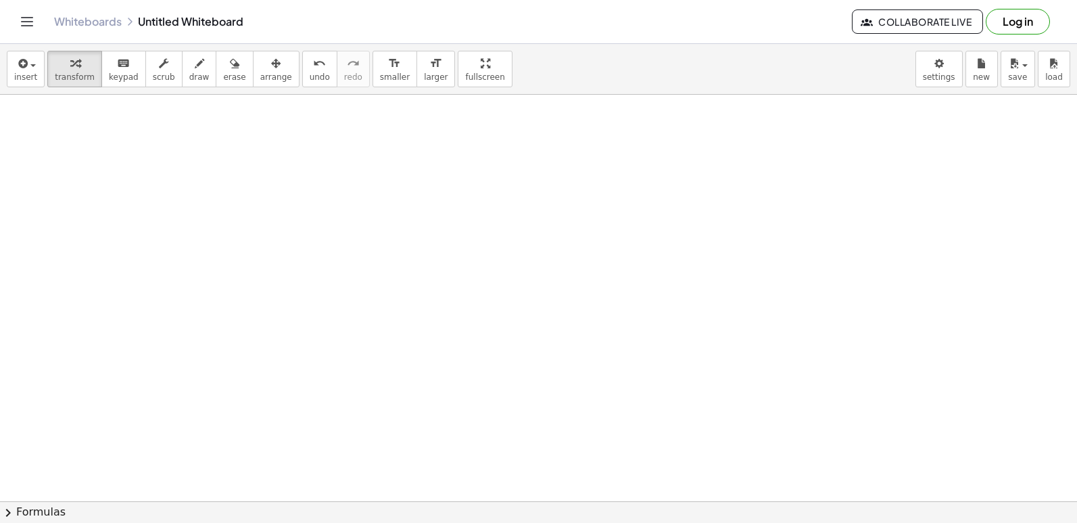
drag, startPoint x: 379, startPoint y: 277, endPoint x: 669, endPoint y: 349, distance: 299.6
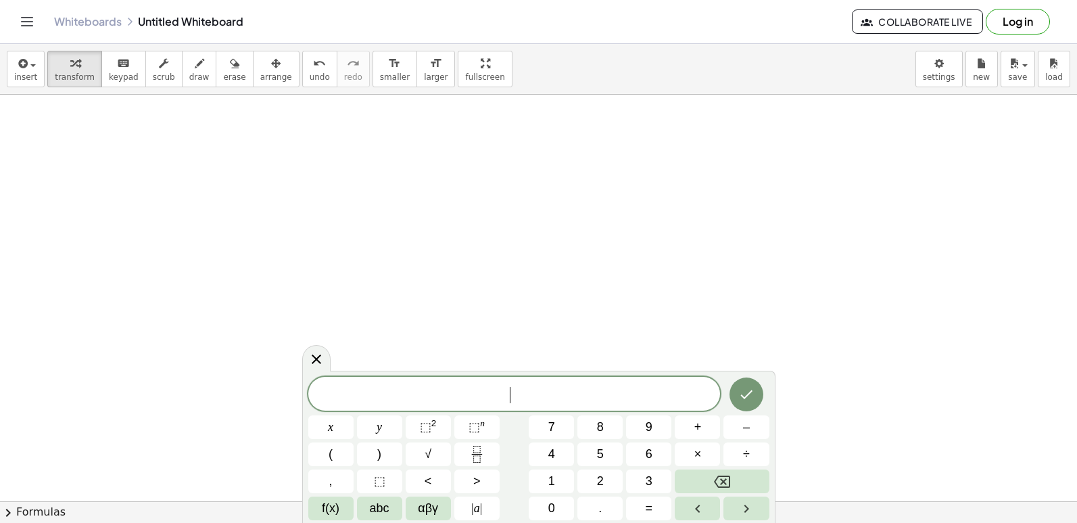
click at [565, 414] on div "​ x y ⬚ 2 ⬚ n 7 8 9 + – ( ) √ 4 5 6 × ÷ , ⬚ < > 1 2 3 f(x) abc αβγ | a | 0 . =" at bounding box center [538, 448] width 461 height 143
click at [622, 406] on div "​" at bounding box center [514, 394] width 412 height 34
click at [555, 418] on button "7" at bounding box center [551, 427] width 45 height 24
click at [718, 479] on button "Backspace" at bounding box center [722, 481] width 94 height 24
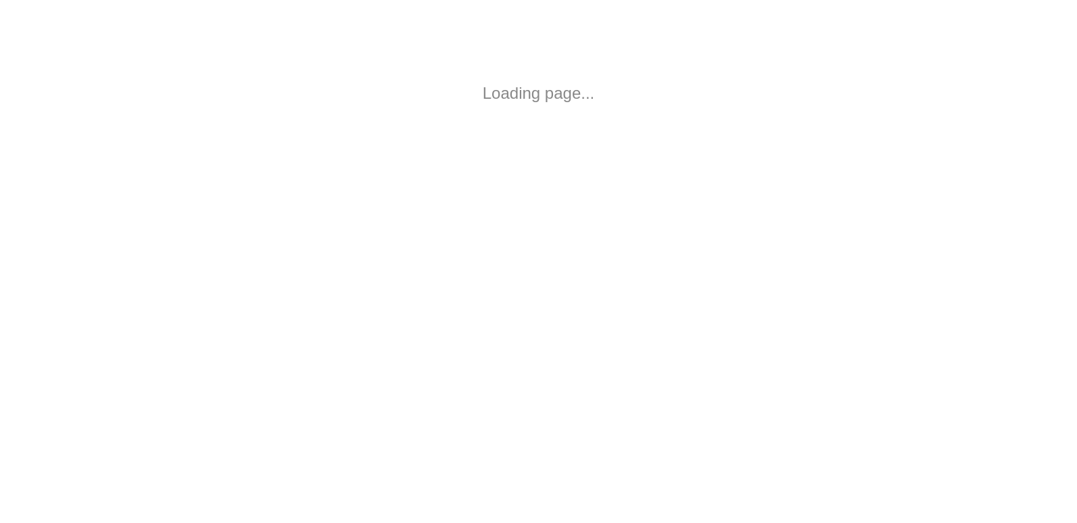
drag, startPoint x: 0, startPoint y: 0, endPoint x: 686, endPoint y: 355, distance: 772.0
click at [686, 187] on html "Loading page..." at bounding box center [538, 93] width 1077 height 187
drag, startPoint x: 855, startPoint y: 287, endPoint x: 633, endPoint y: 122, distance: 275.4
click at [633, 122] on body "Loading page..." at bounding box center [538, 93] width 1077 height 187
click at [763, 185] on body "Loading page..." at bounding box center [538, 93] width 1077 height 187
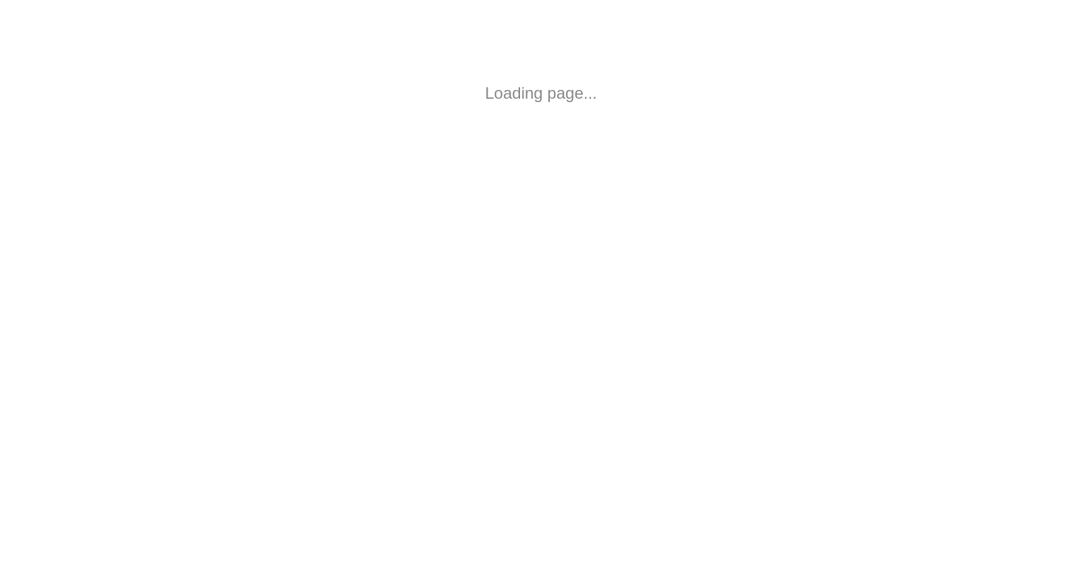
click at [1081, 16] on body "Loading page..." at bounding box center [541, 93] width 1082 height 187
drag, startPoint x: 1081, startPoint y: 16, endPoint x: 654, endPoint y: 370, distance: 554.5
click at [654, 187] on html "Loading page..." at bounding box center [541, 93] width 1082 height 187
